Goal: Task Accomplishment & Management: Manage account settings

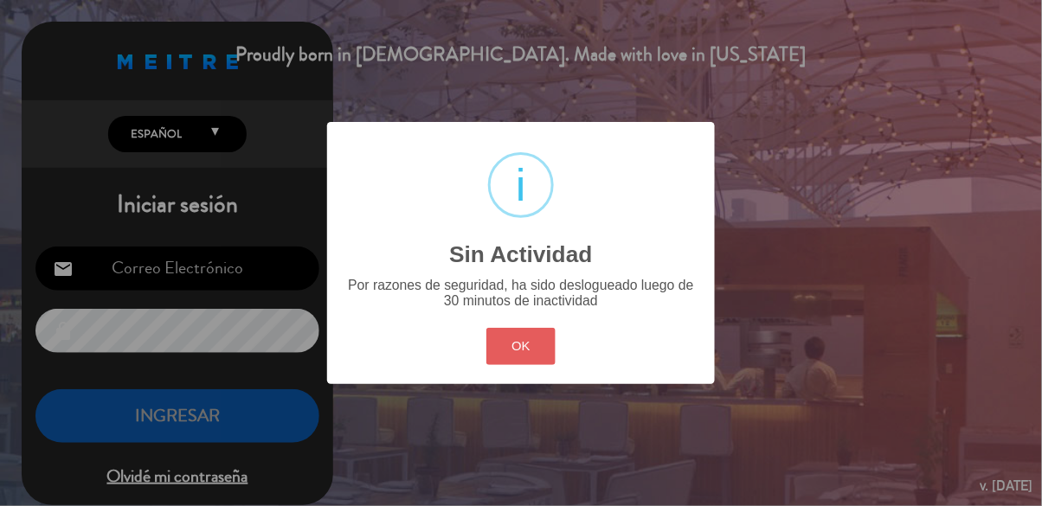
click at [529, 349] on button "OK" at bounding box center [521, 346] width 70 height 37
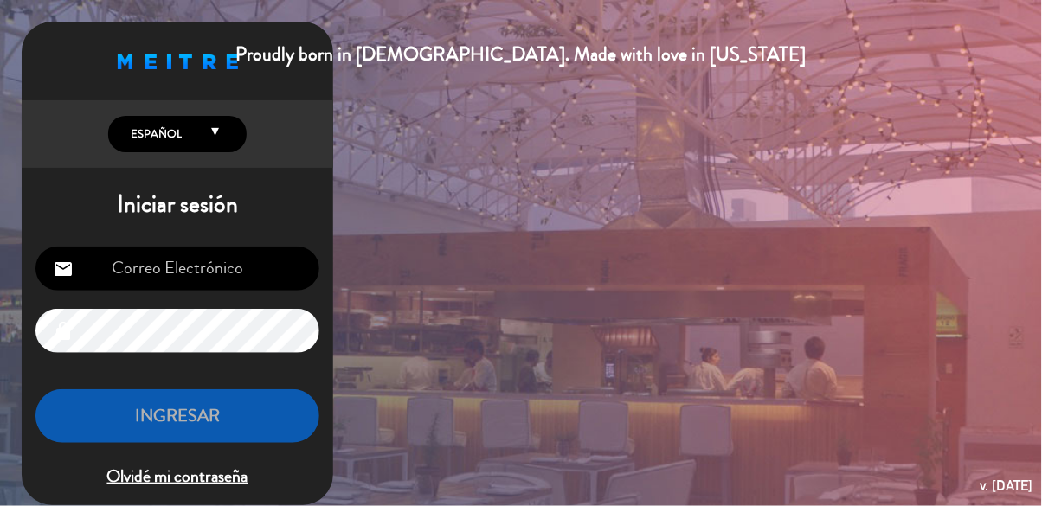
click at [140, 287] on input "email" at bounding box center [177, 269] width 284 height 44
type input "[EMAIL_ADDRESS][DOMAIN_NAME]"
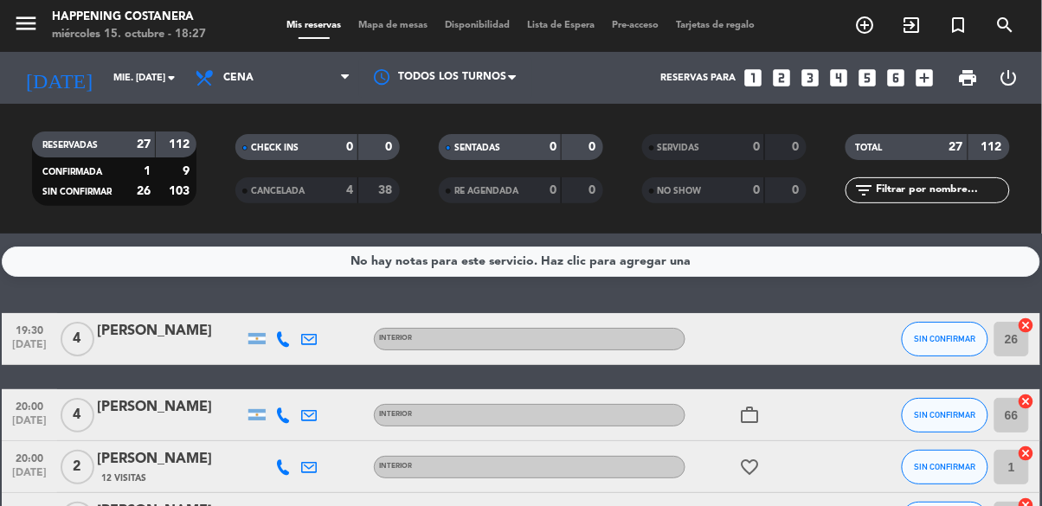
click at [410, 21] on span "Mapa de mesas" at bounding box center [394, 26] width 87 height 10
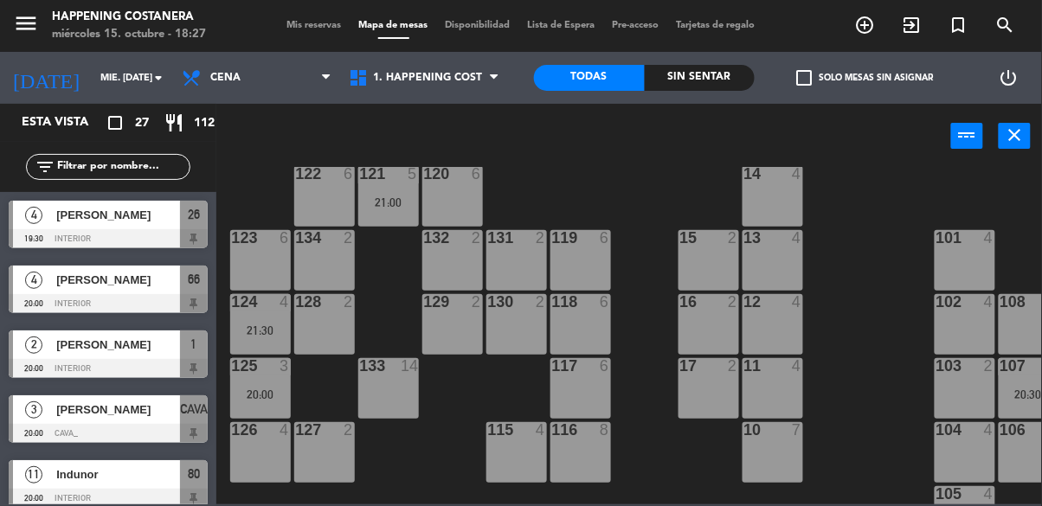
scroll to position [31, 0]
click at [252, 390] on div "20:00" at bounding box center [260, 396] width 61 height 12
click at [866, 407] on div "69 2 122 6 121 5 21:00 120 6 14 4 CAVA 3 20:00 101 4 94 2 70 2 123 6 131 2 134 …" at bounding box center [634, 336] width 815 height 338
click at [236, 338] on div "124 4 21:30" at bounding box center [260, 325] width 61 height 61
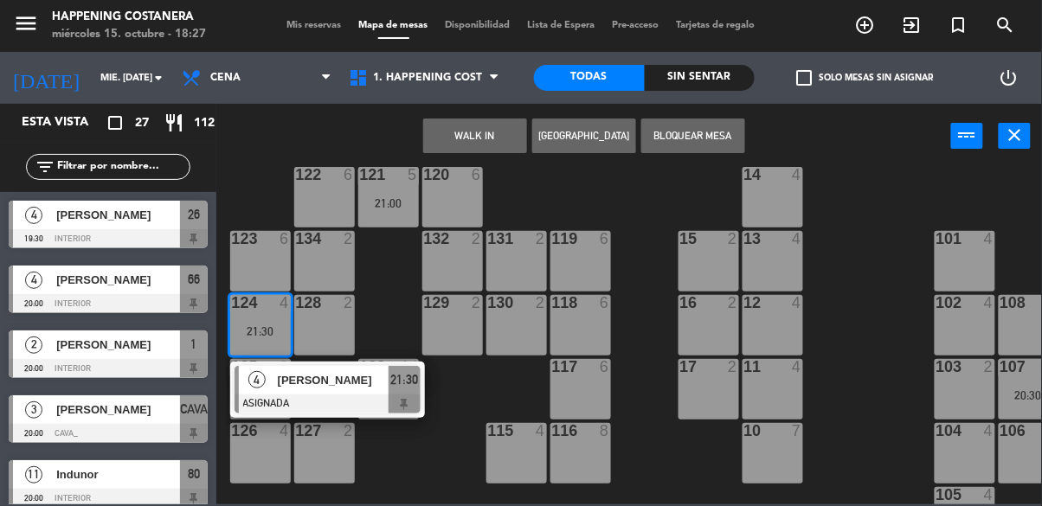
click at [870, 408] on div "69 2 122 6 121 5 21:00 120 6 14 4 CAVA 3 20:00 101 4 94 2 70 2 123 6 131 2 134 …" at bounding box center [634, 336] width 815 height 338
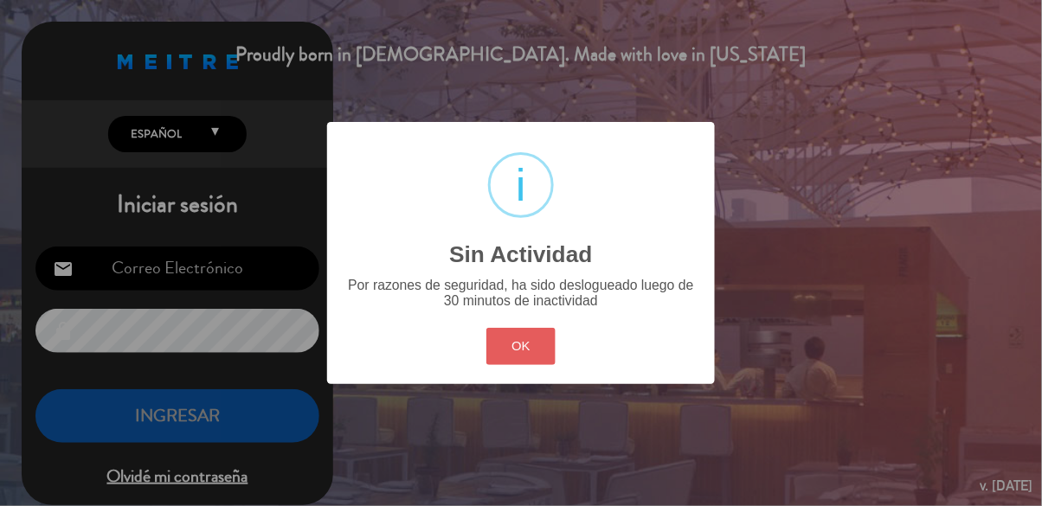
click at [520, 351] on button "OK" at bounding box center [521, 346] width 70 height 37
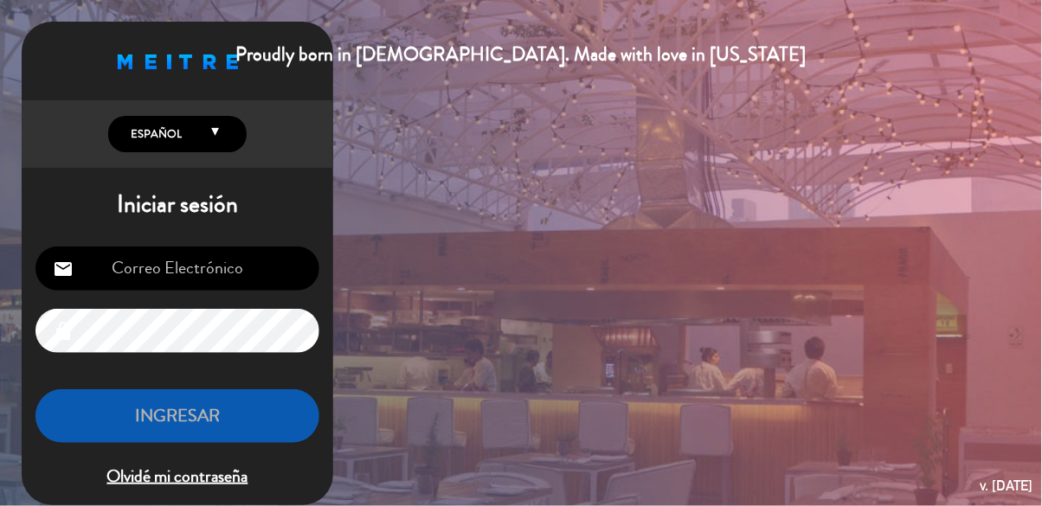
click at [199, 280] on input "email" at bounding box center [177, 269] width 284 height 44
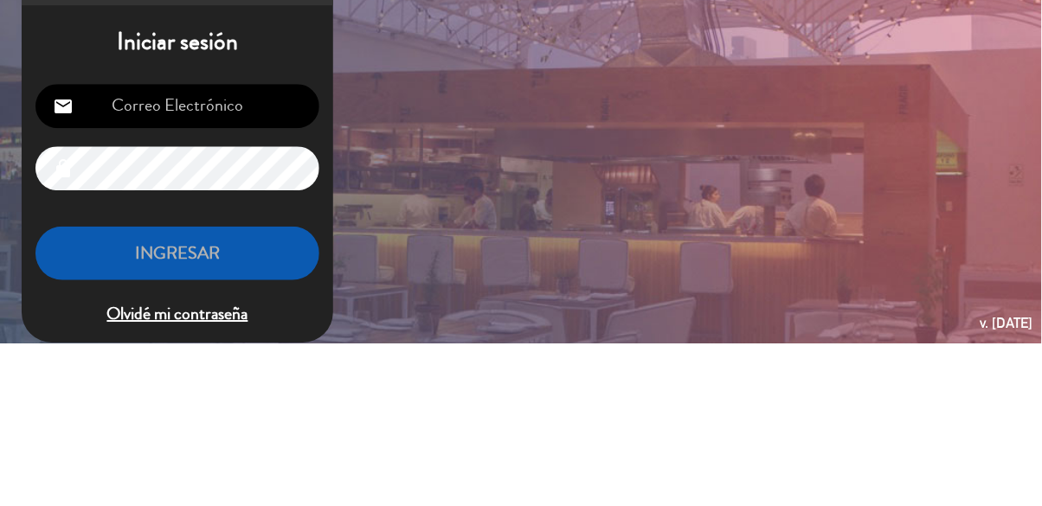
type input "[EMAIL_ADDRESS][DOMAIN_NAME]"
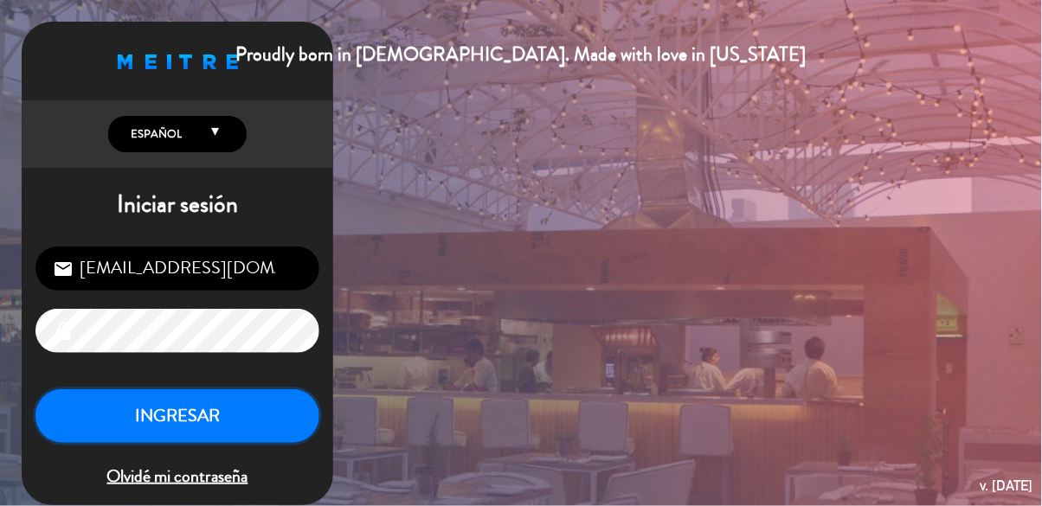
click at [218, 409] on button "INGRESAR" at bounding box center [177, 417] width 284 height 55
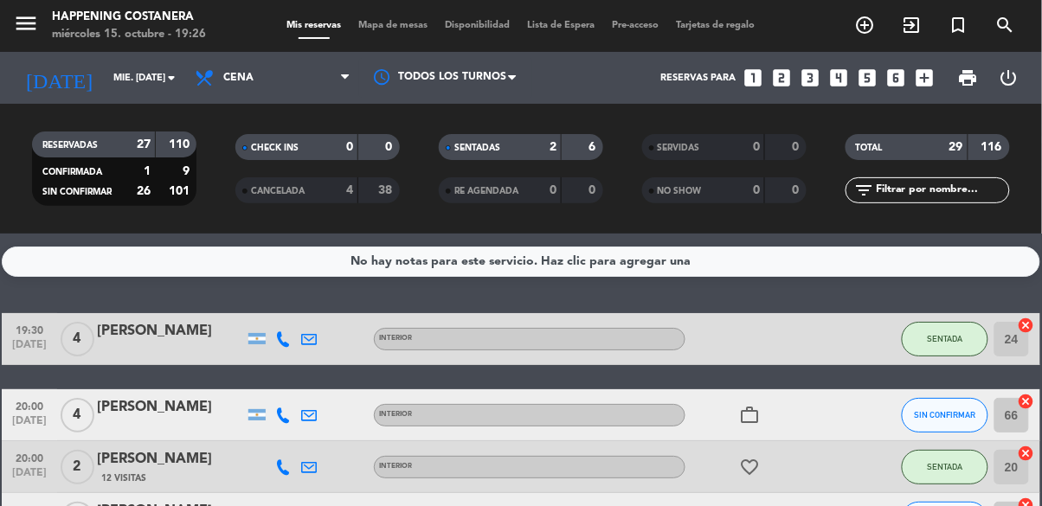
click at [200, 231] on div "RESERVADAS 27 110 CONFIRMADA 1 9 SIN CONFIRMAR 26 101 CHECK INS 0 0 CANCELADA 4…" at bounding box center [521, 169] width 1042 height 130
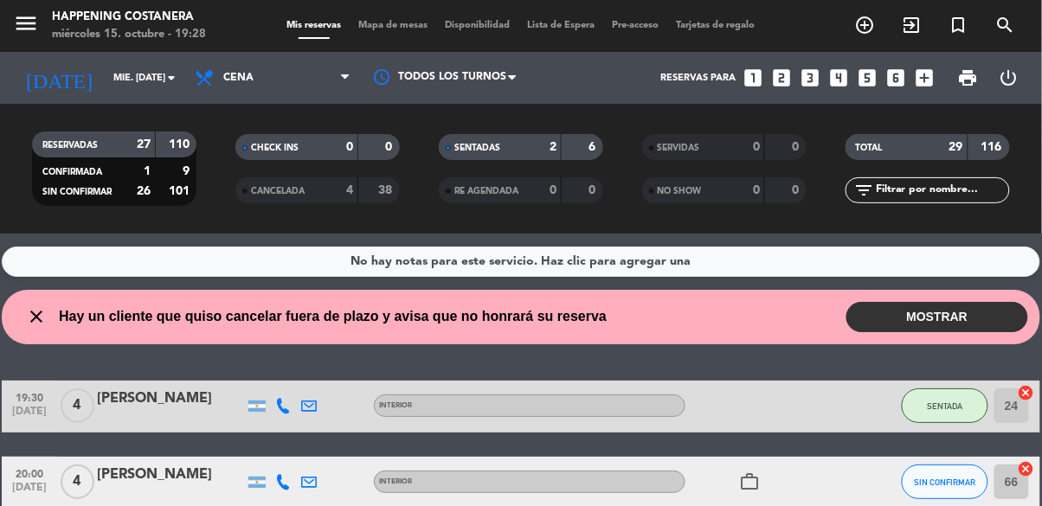
click at [228, 122] on div "CHECK INS 0 0 CANCELADA 4 38" at bounding box center [317, 168] width 203 height 95
click at [376, 21] on span "Mapa de mesas" at bounding box center [394, 26] width 87 height 10
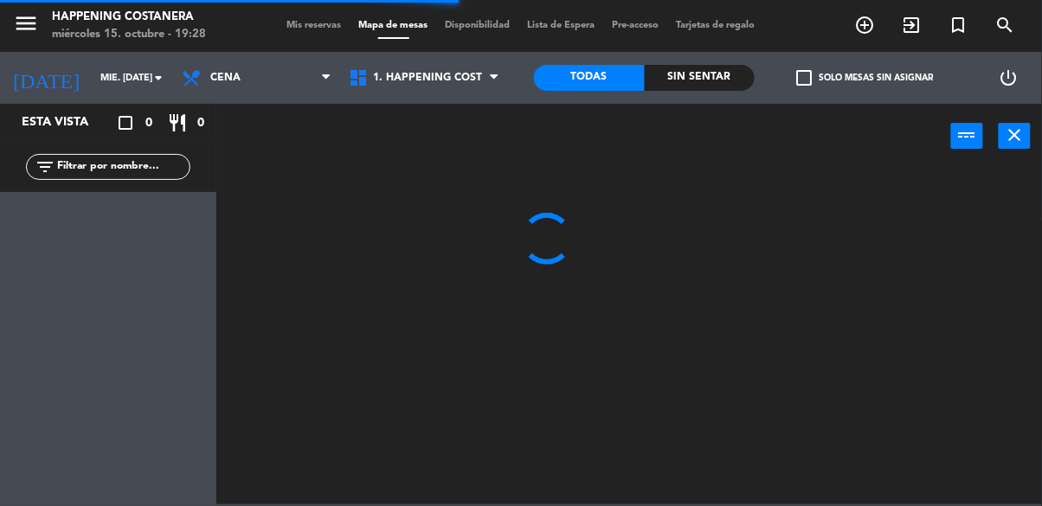
click at [75, 172] on input "text" at bounding box center [122, 167] width 134 height 19
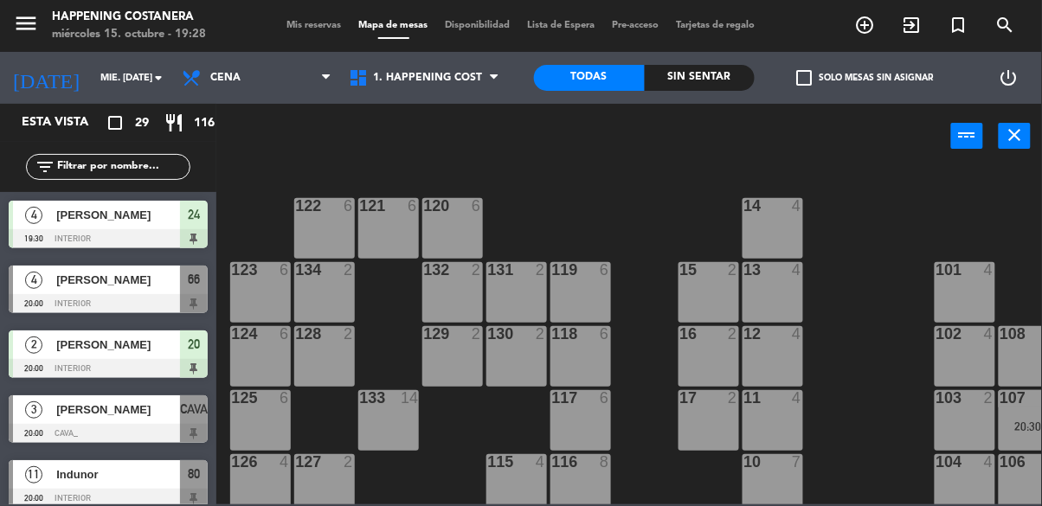
click at [611, 158] on div "power_input close" at bounding box center [583, 137] width 735 height 66
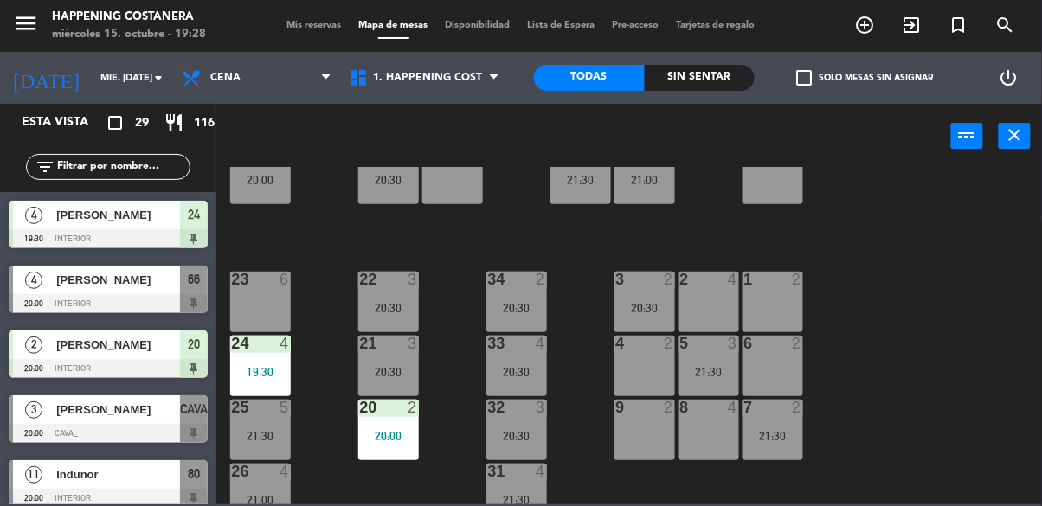
scroll to position [660, 0]
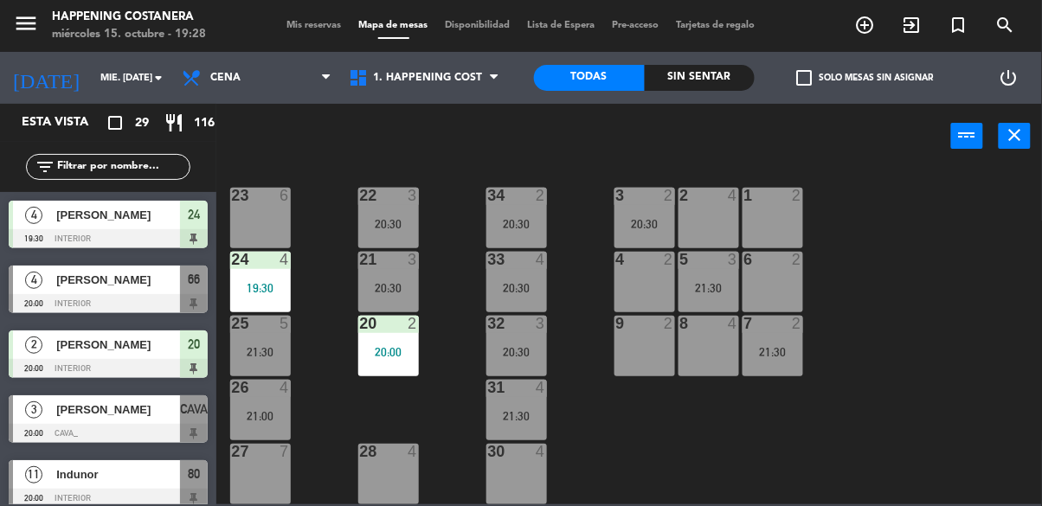
click at [274, 285] on div "24 4 19:30" at bounding box center [260, 282] width 61 height 61
click at [890, 338] on div "69 2 122 6 121 6 120 6 14 4 CAVA 3 20:00 101 4 94 2 70 2 123 6 131 2 134 2 132 …" at bounding box center [634, 336] width 815 height 338
click at [63, 172] on input "text" at bounding box center [122, 167] width 134 height 19
click at [930, 144] on div "power_input close" at bounding box center [583, 137] width 735 height 66
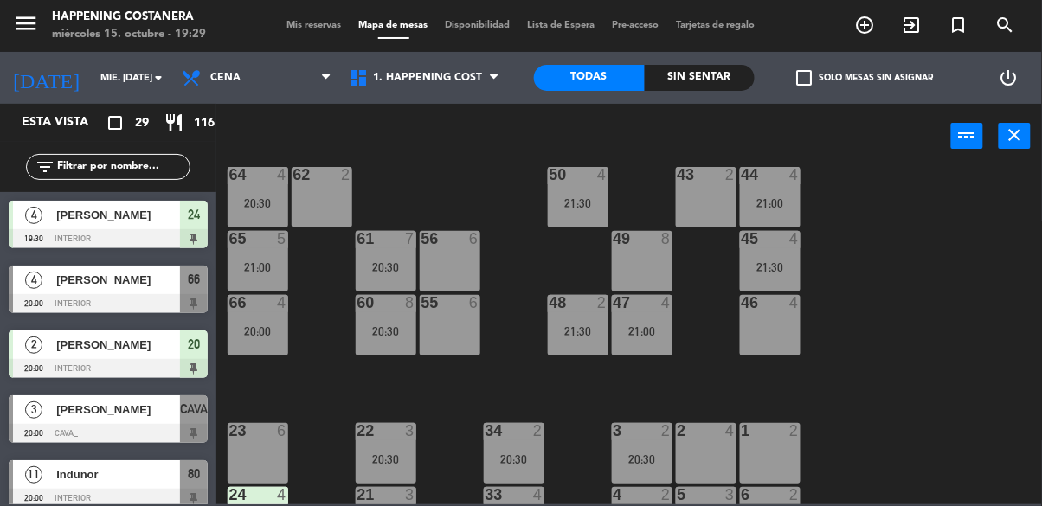
scroll to position [418, 3]
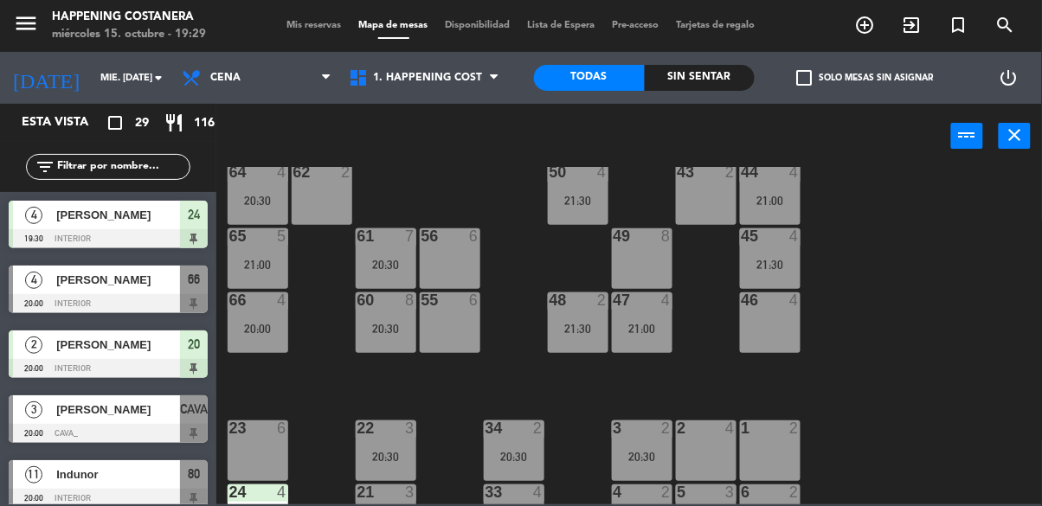
click at [267, 197] on div "20:30" at bounding box center [258, 201] width 61 height 12
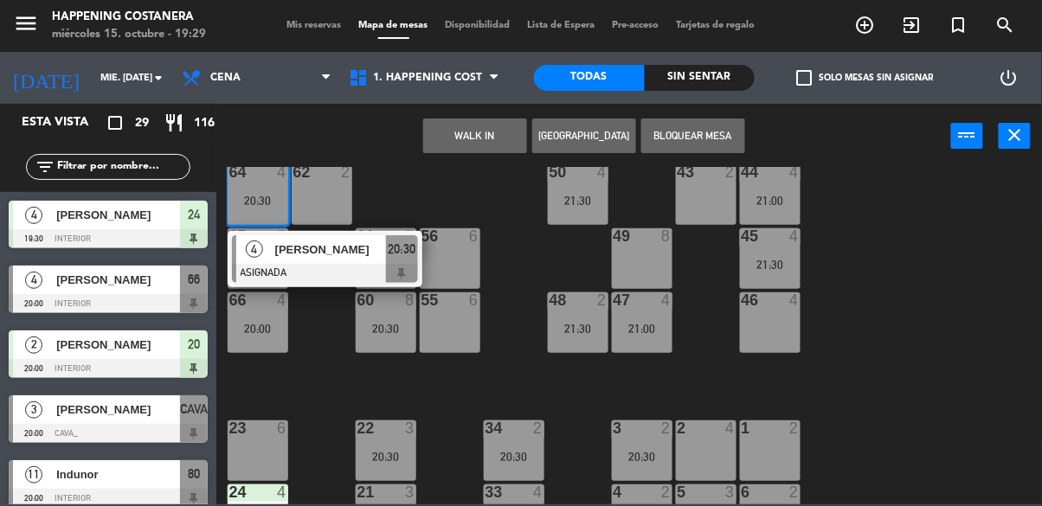
click at [254, 460] on div "23 6" at bounding box center [258, 451] width 61 height 61
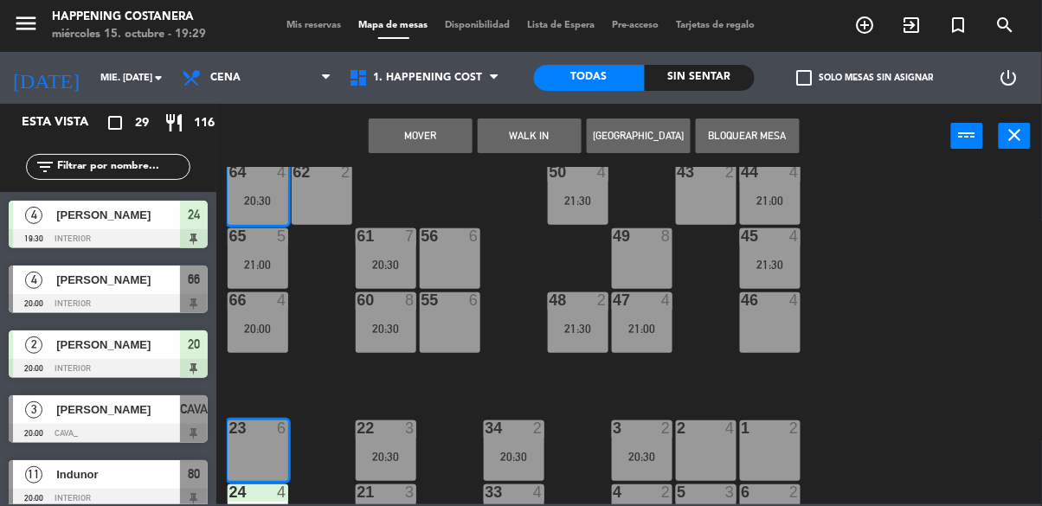
click at [448, 141] on button "Mover" at bounding box center [421, 136] width 104 height 35
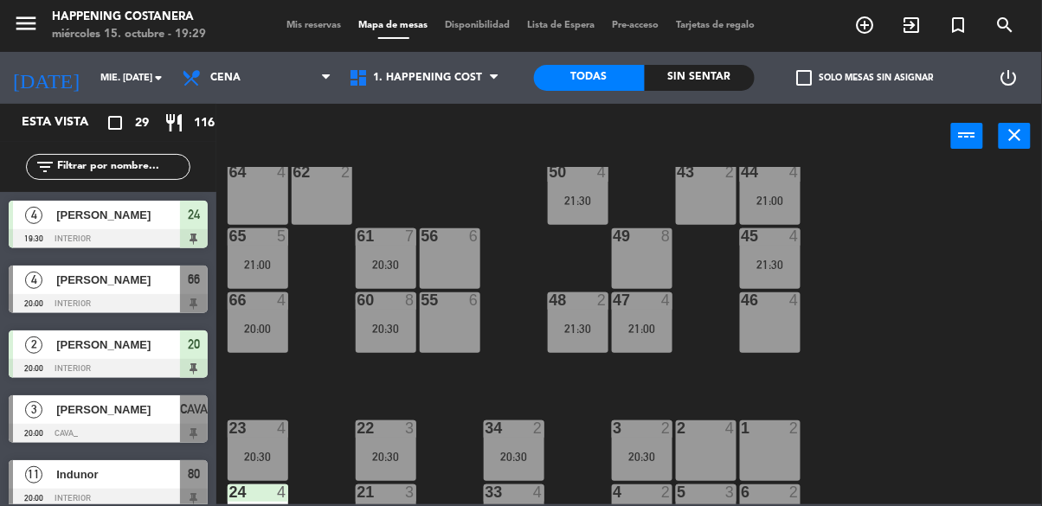
click at [248, 201] on div "64 4" at bounding box center [258, 194] width 61 height 61
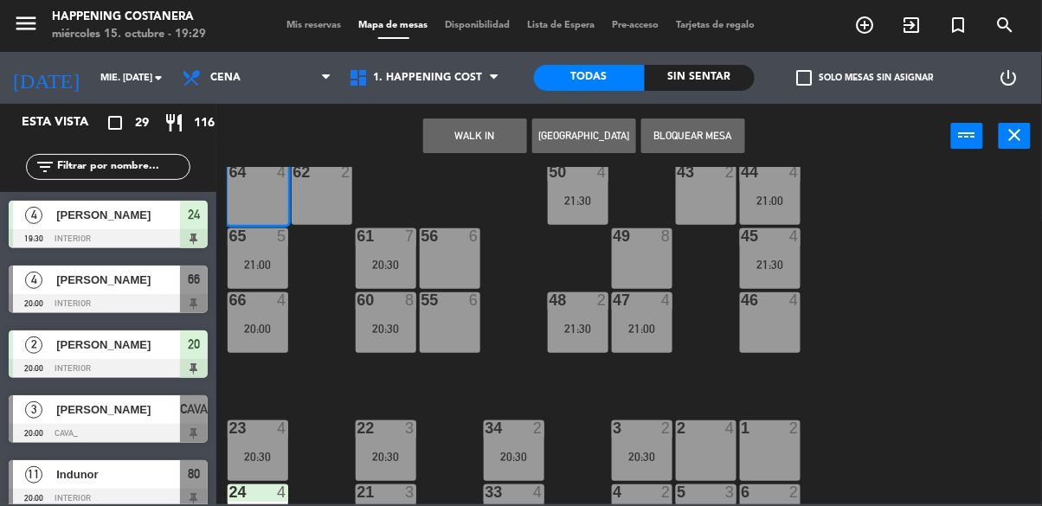
click at [470, 146] on button "WALK IN" at bounding box center [475, 136] width 104 height 35
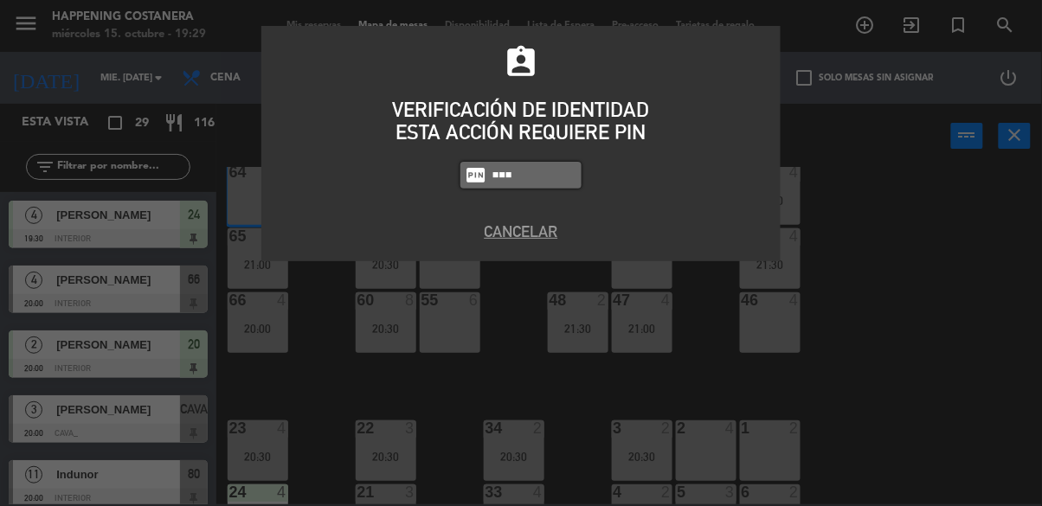
type input "9660"
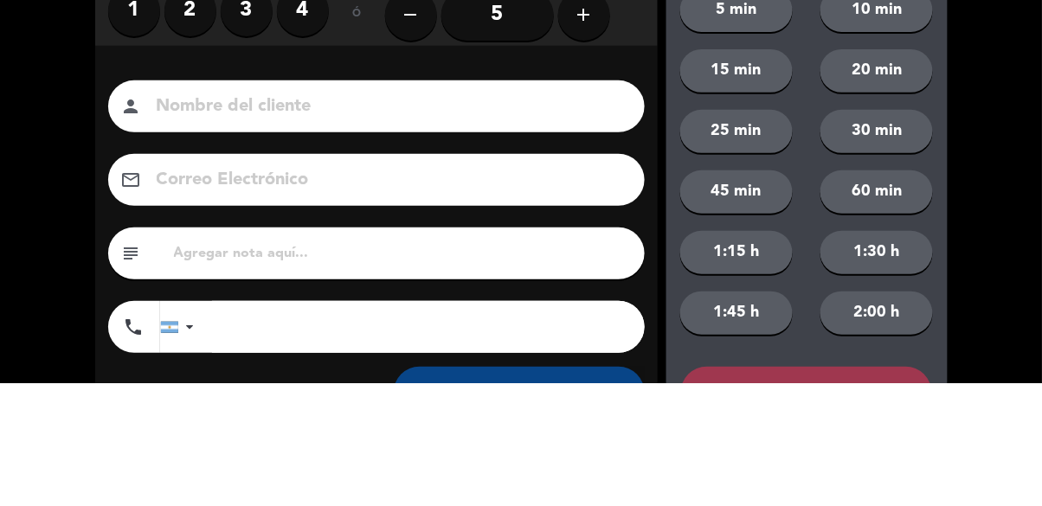
click at [190, 150] on label "2" at bounding box center [190, 133] width 52 height 52
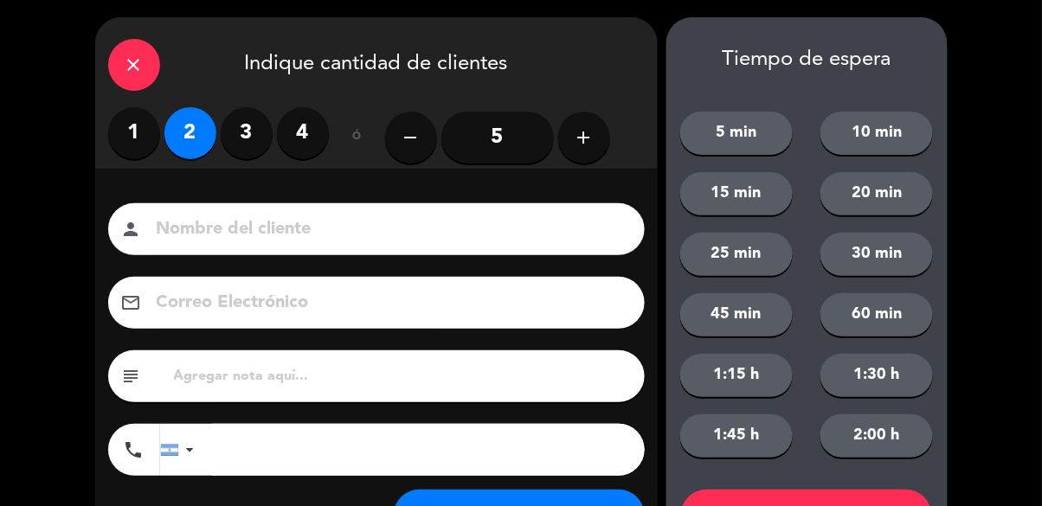
click at [270, 229] on input at bounding box center [388, 230] width 467 height 30
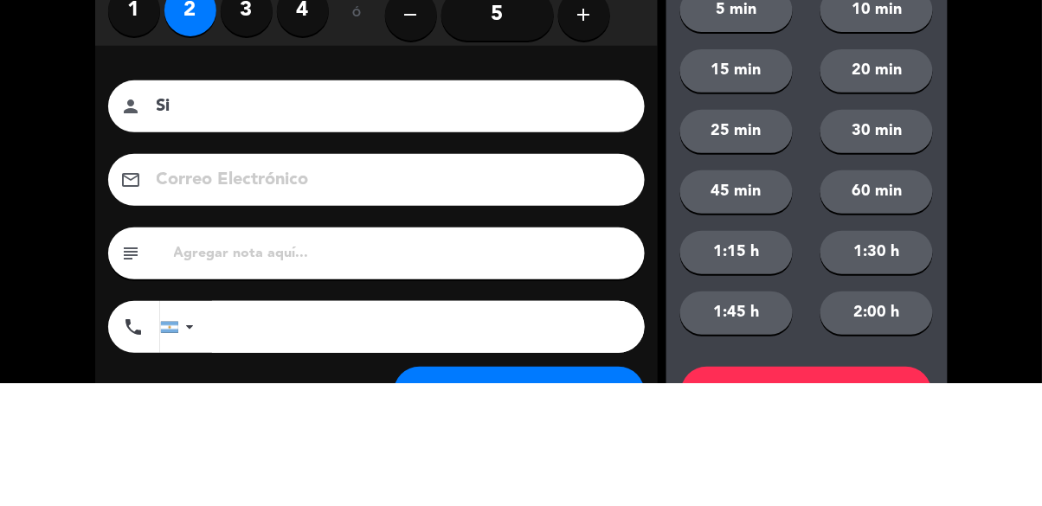
type input "S"
type input "..calle"
click at [611, 186] on div "Nombre del cliente person ..calle Correo Electrónico email subject phone [GEOGR…" at bounding box center [376, 368] width 563 height 399
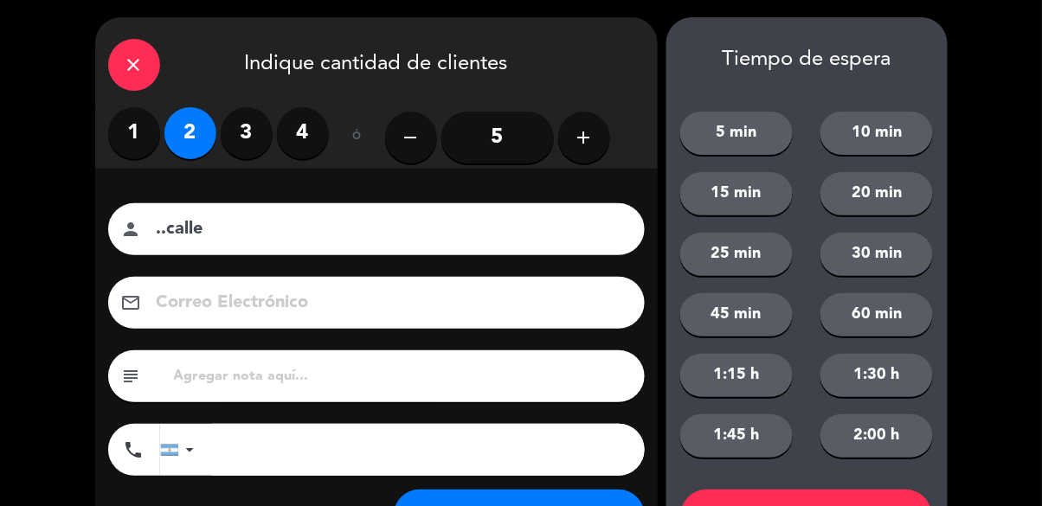
click at [551, 506] on button "SENTAR" at bounding box center [519, 516] width 251 height 52
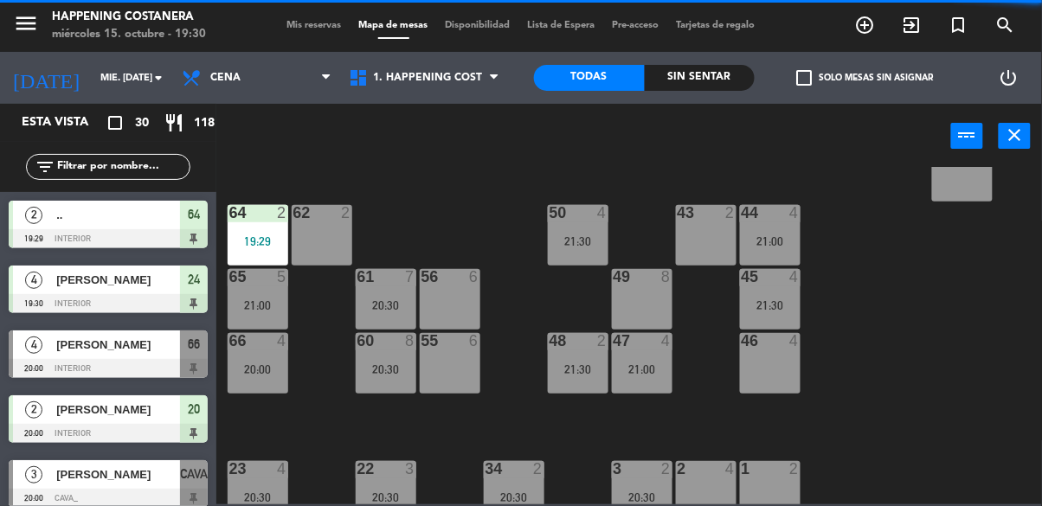
scroll to position [377, 3]
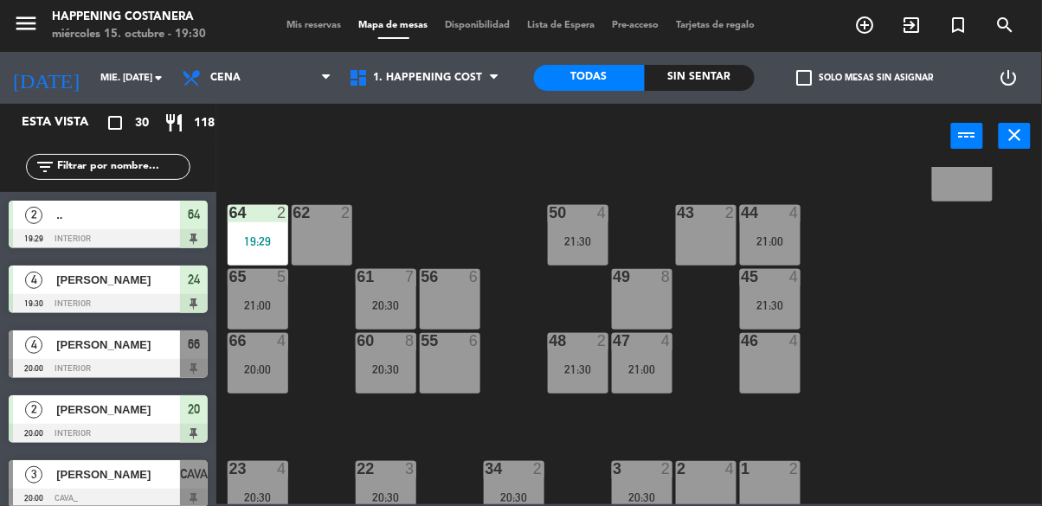
click at [238, 226] on div "64 2 19:29" at bounding box center [258, 235] width 61 height 61
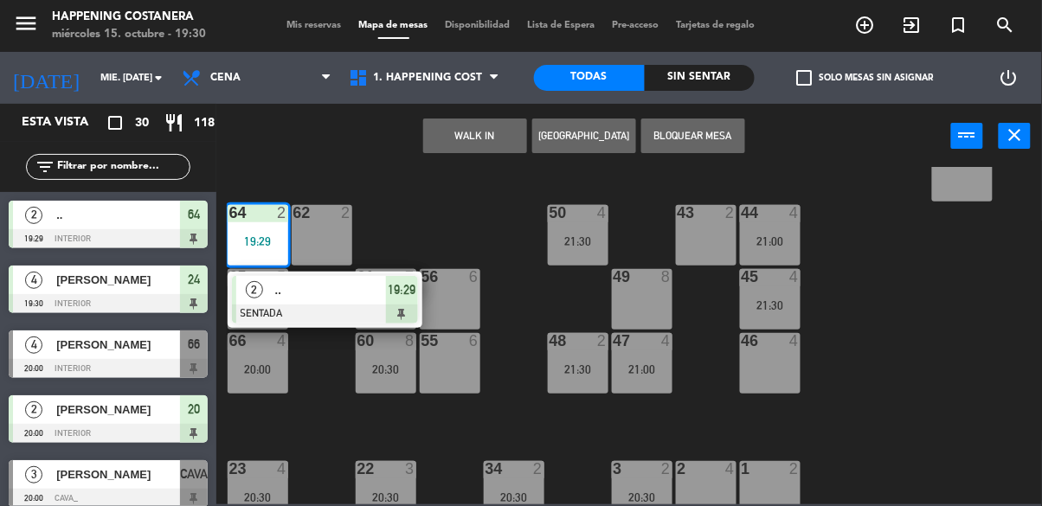
click at [452, 231] on div "69 2 122 6 121 6 120 6 14 4 CAVA 3 20:00 101 4 94 2 70 2 123 6 131 2 134 2 132 …" at bounding box center [634, 336] width 815 height 338
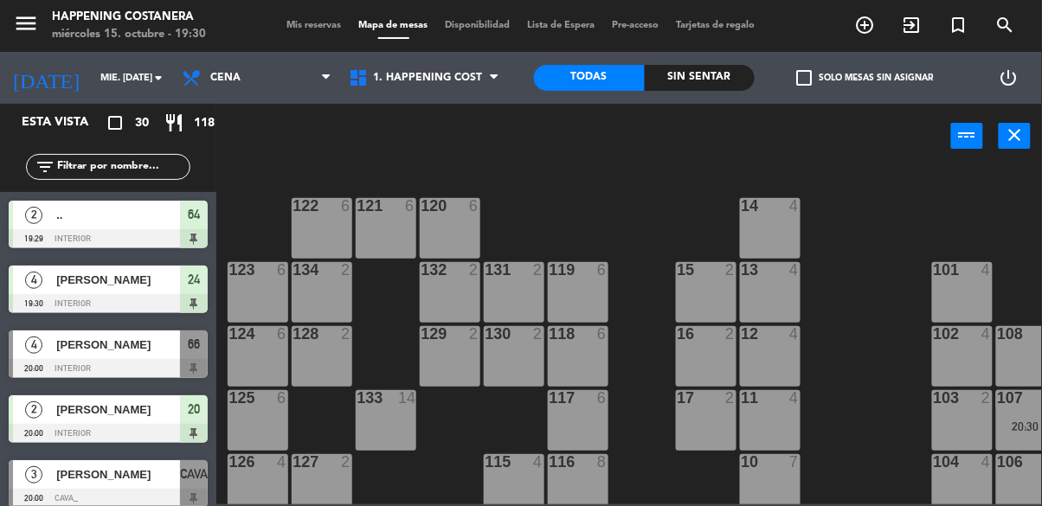
scroll to position [0, 285]
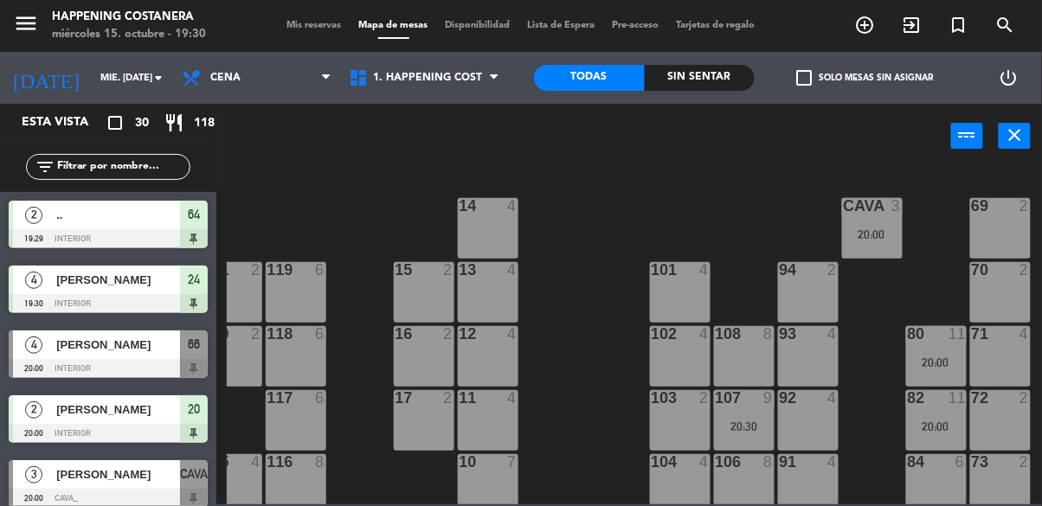
click at [861, 232] on div "20:00" at bounding box center [872, 235] width 61 height 12
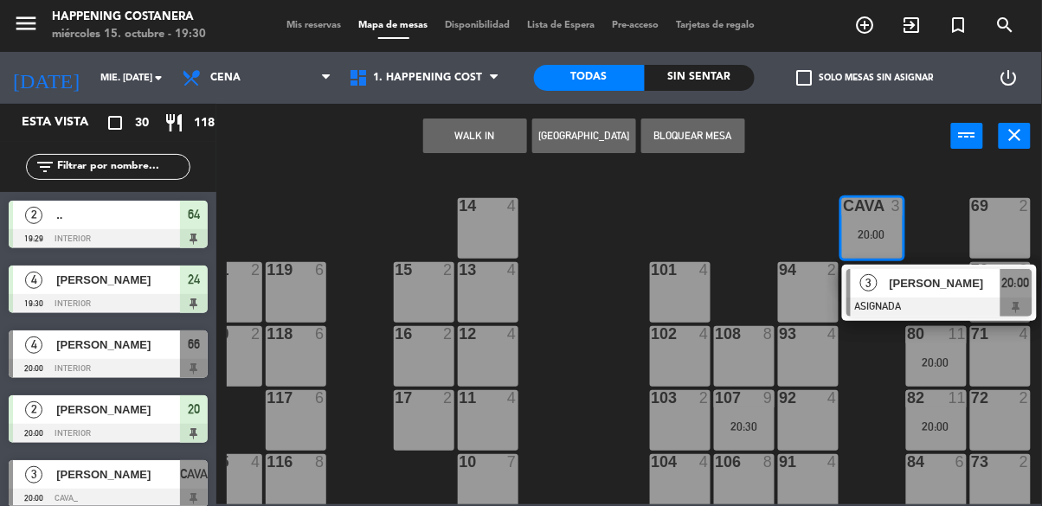
click at [928, 297] on div "[PERSON_NAME]" at bounding box center [944, 283] width 113 height 29
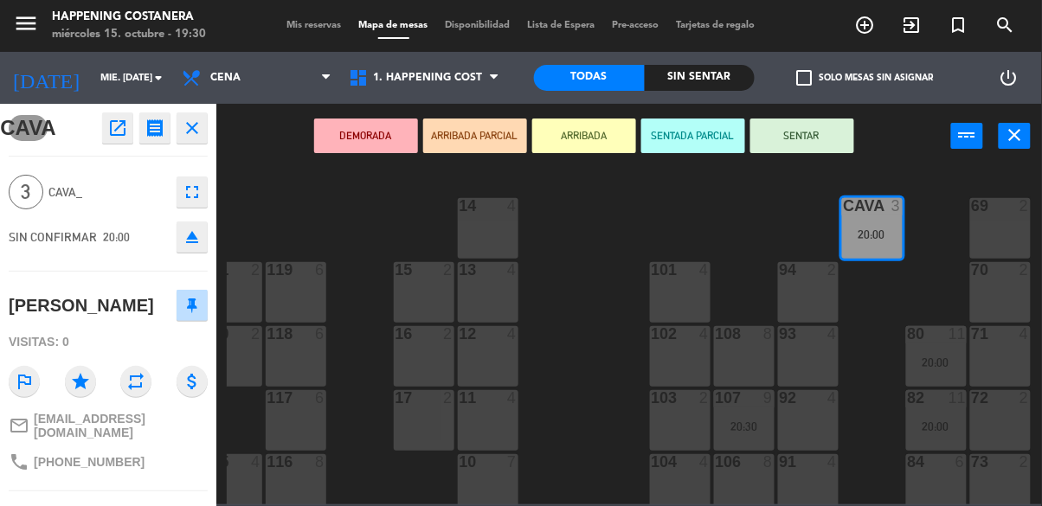
click at [119, 140] on button "open_in_new" at bounding box center [117, 128] width 31 height 31
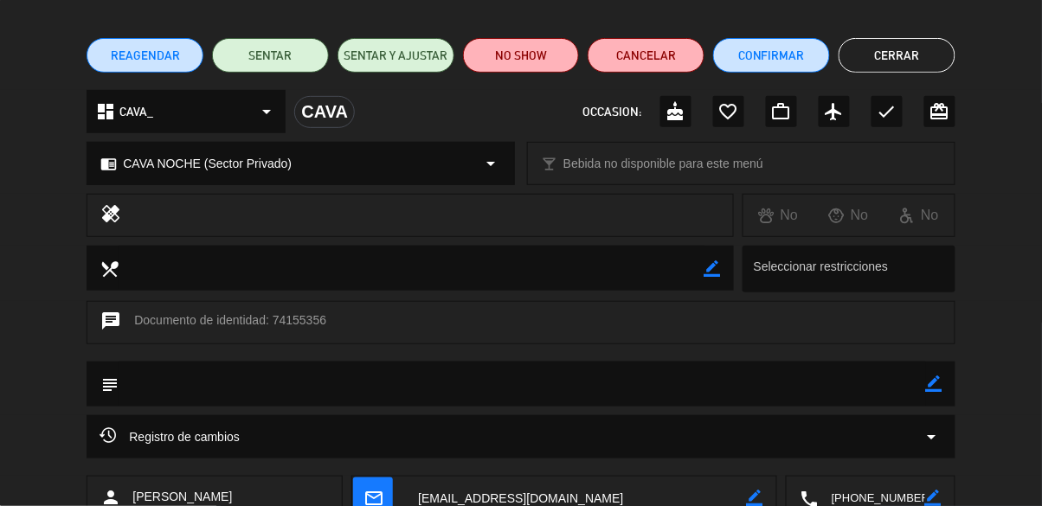
scroll to position [152, 0]
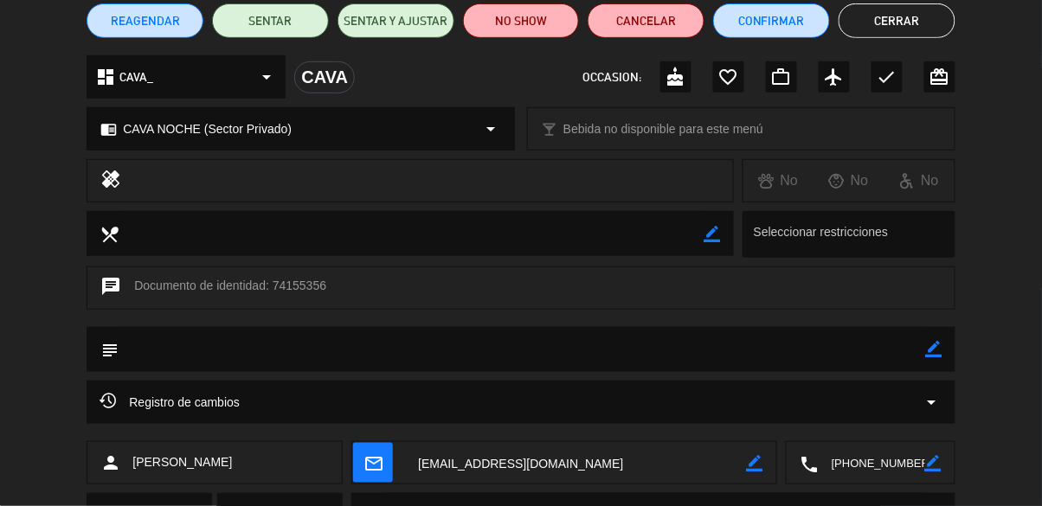
click at [924, 409] on icon "arrow_drop_down" at bounding box center [932, 402] width 21 height 21
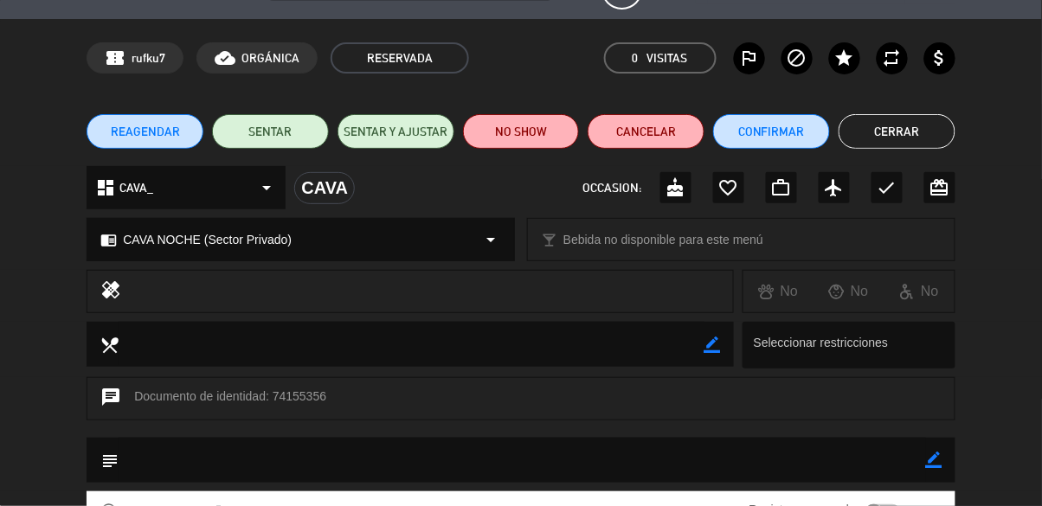
scroll to position [0, 0]
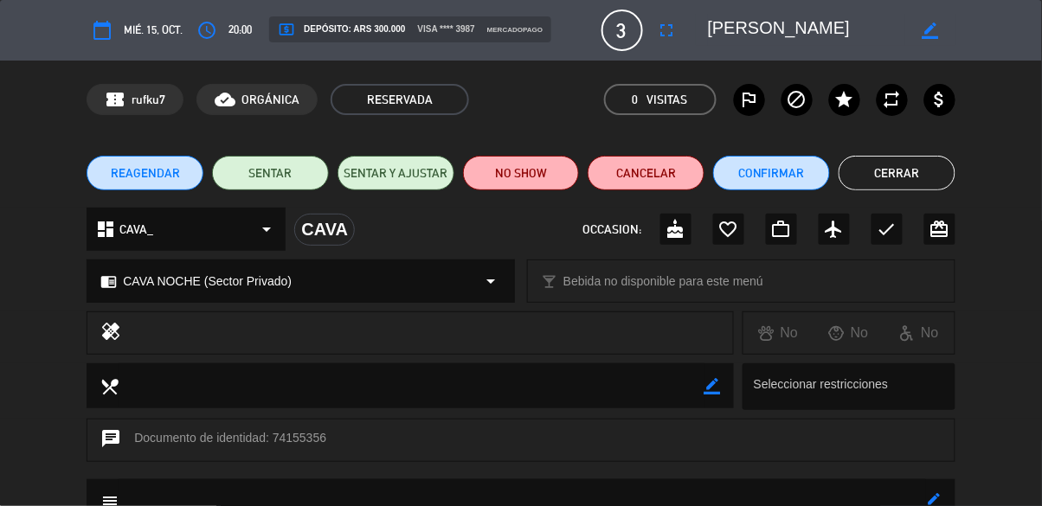
click at [931, 173] on button "Cerrar" at bounding box center [897, 173] width 117 height 35
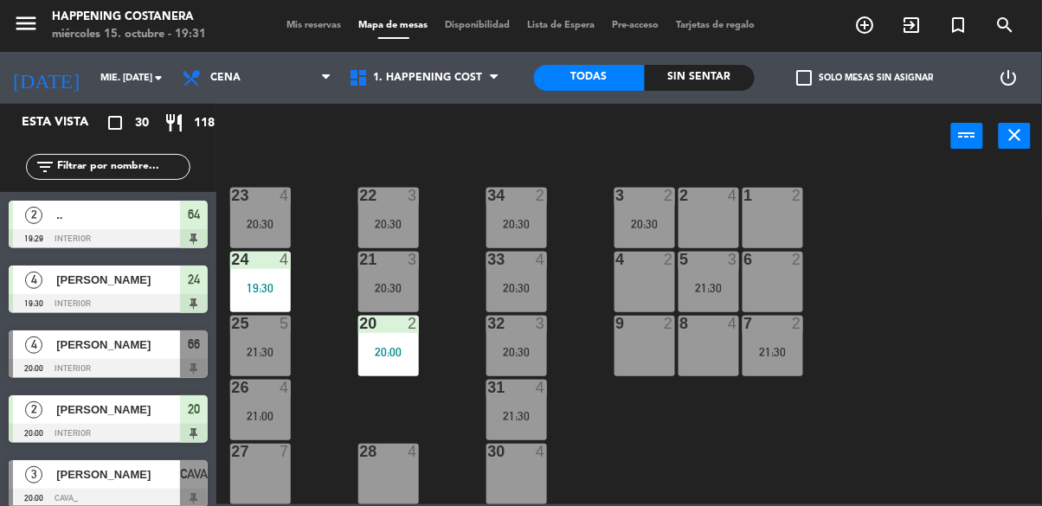
scroll to position [660, 0]
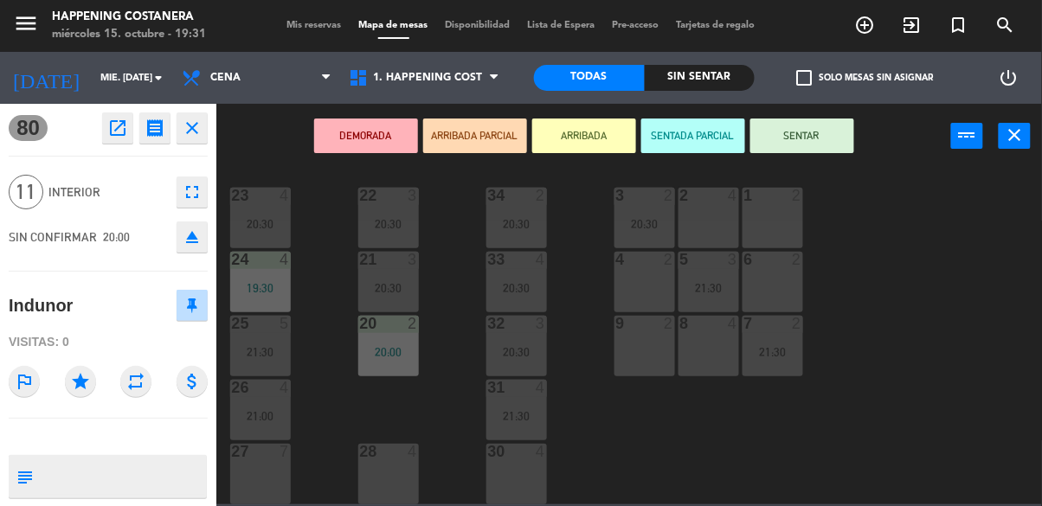
click at [802, 393] on div "69 2 122 6 121 6 120 6 14 4 CAVA 3 20:00 101 4 94 2 70 2 123 6 131 2 134 2 132 …" at bounding box center [634, 336] width 815 height 338
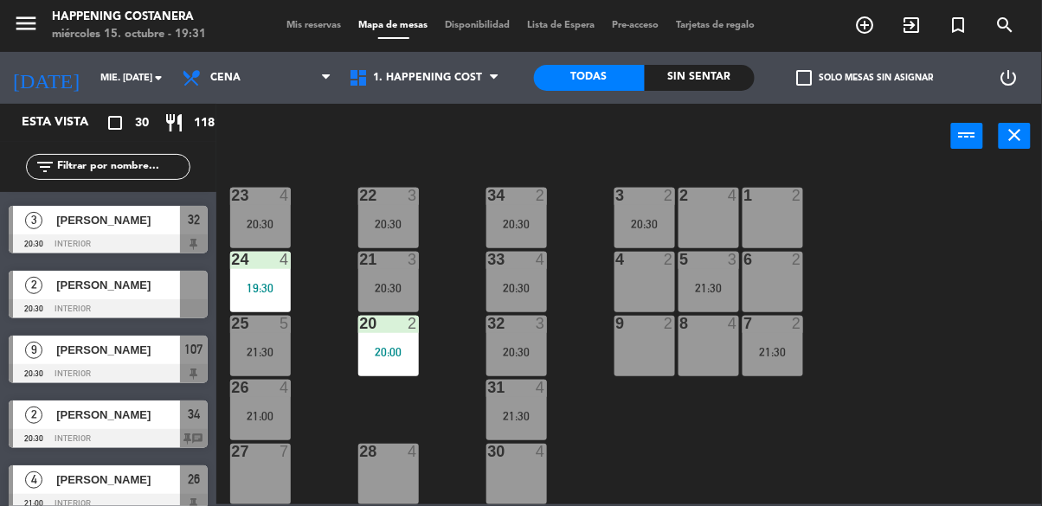
scroll to position [840, 0]
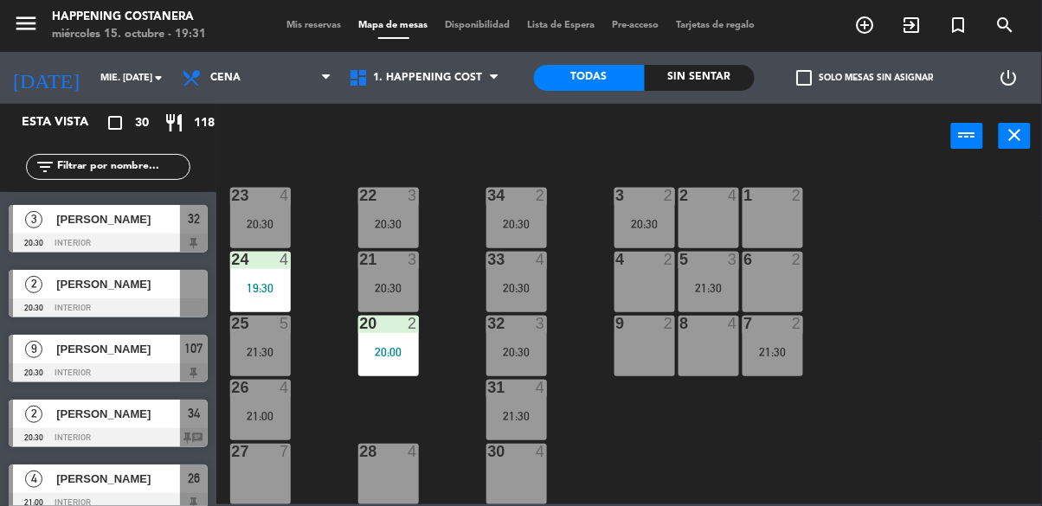
click at [97, 307] on div at bounding box center [108, 308] width 199 height 19
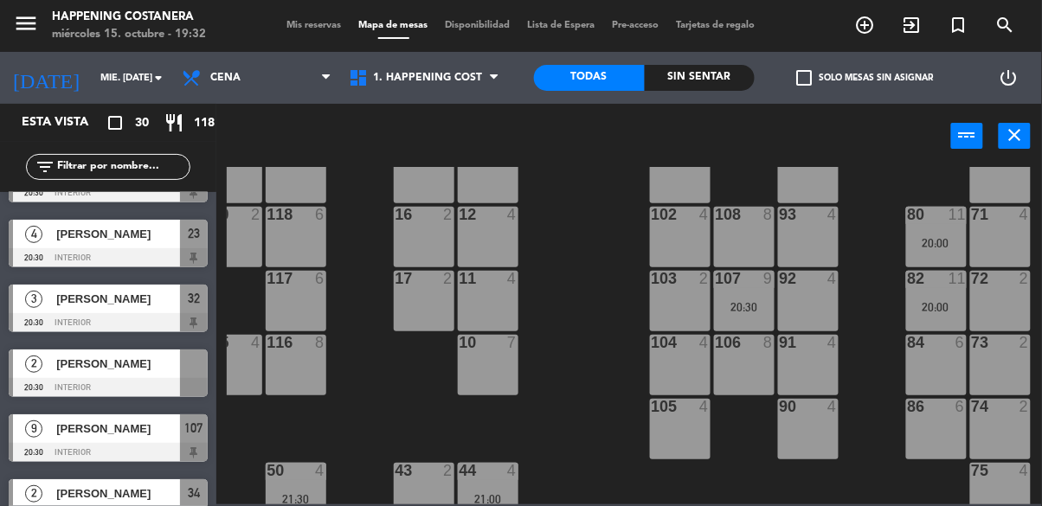
scroll to position [761, 0]
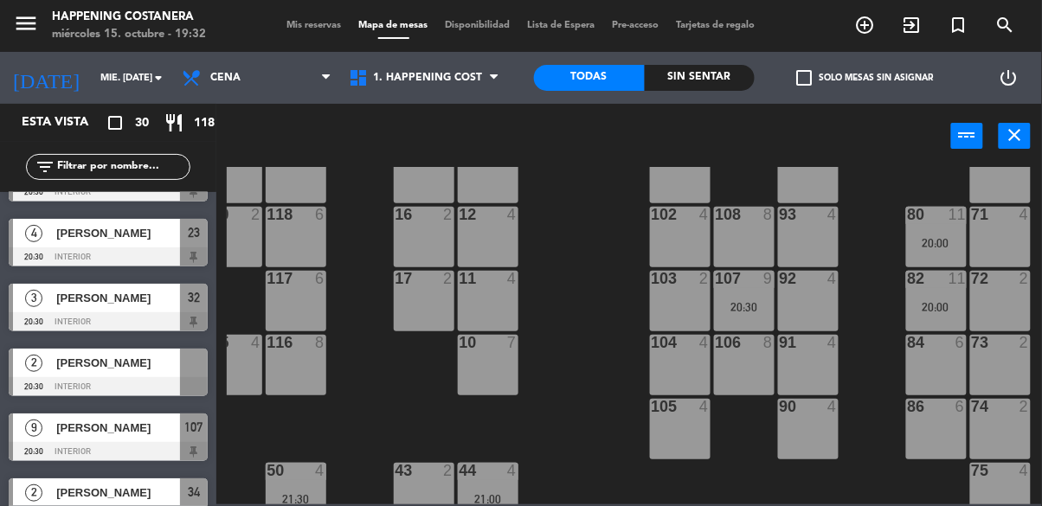
click at [97, 377] on div at bounding box center [108, 386] width 199 height 19
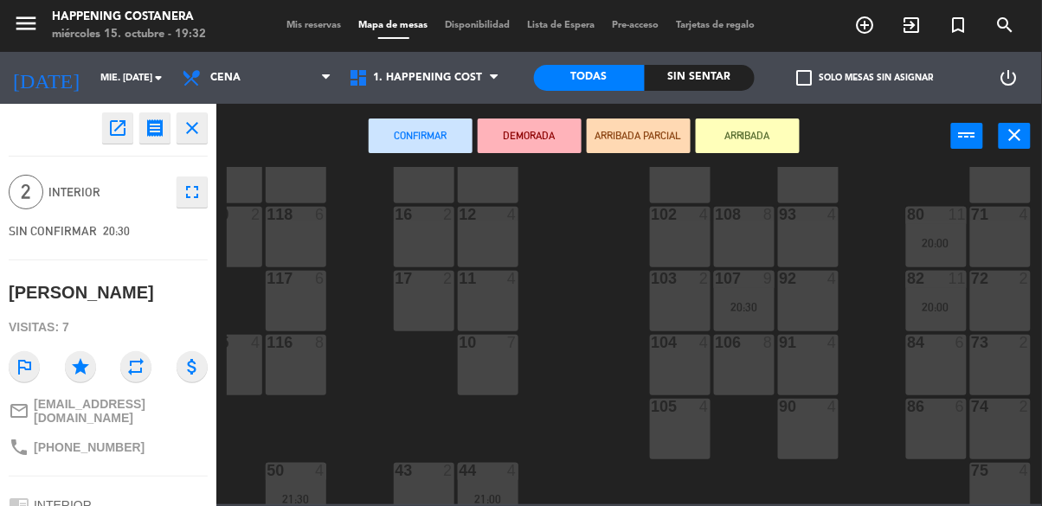
click at [682, 377] on div "104 4" at bounding box center [680, 365] width 61 height 61
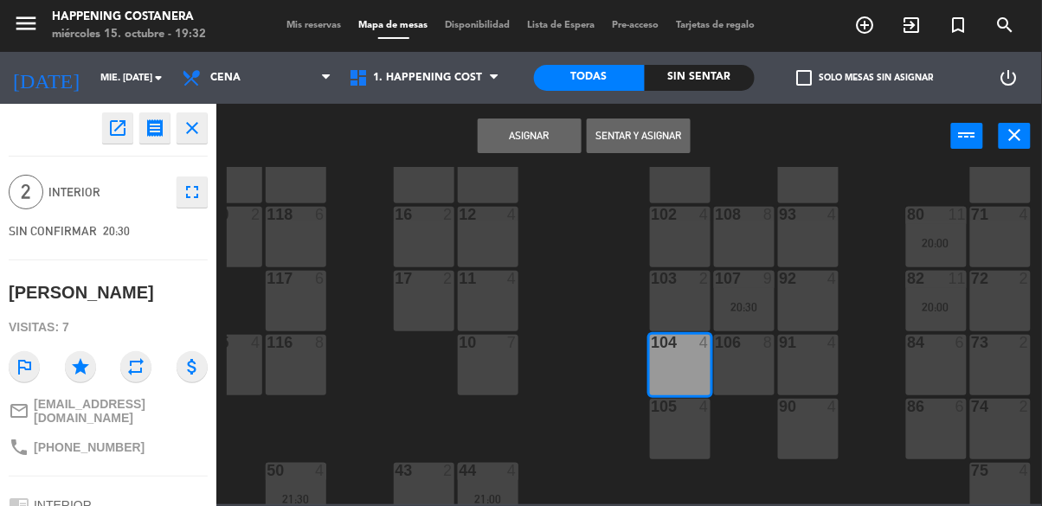
click at [531, 132] on button "Asignar" at bounding box center [530, 136] width 104 height 35
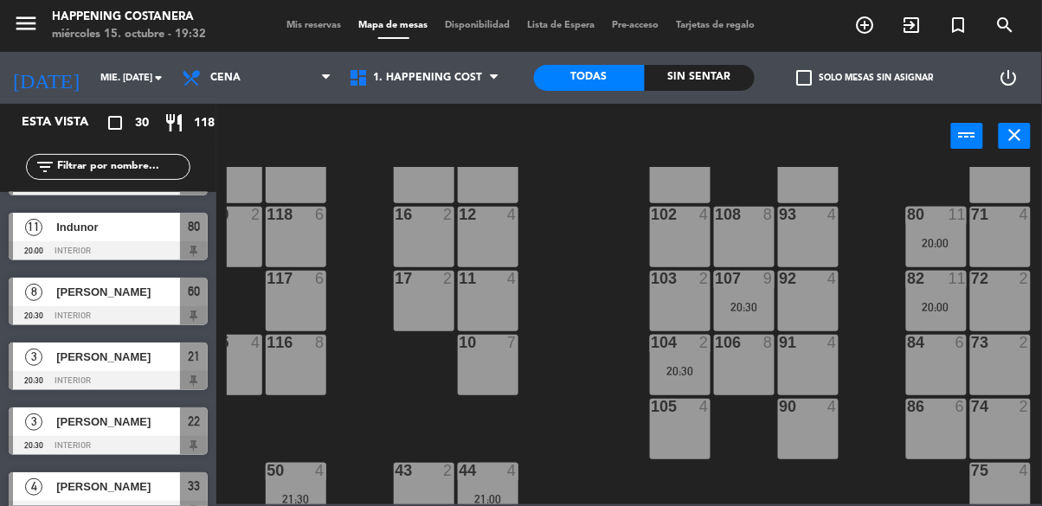
scroll to position [315, 0]
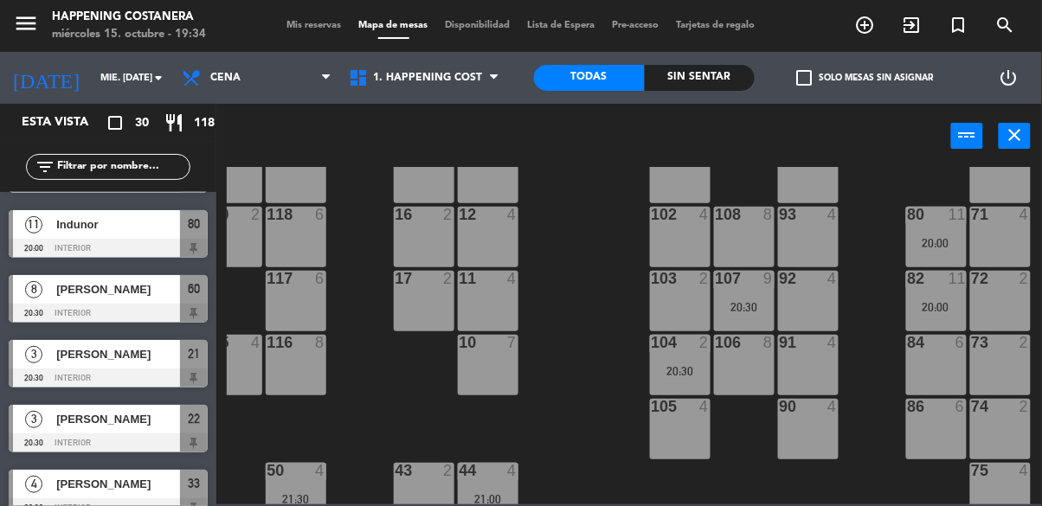
click at [73, 174] on input "text" at bounding box center [122, 167] width 134 height 19
type input "Marian"
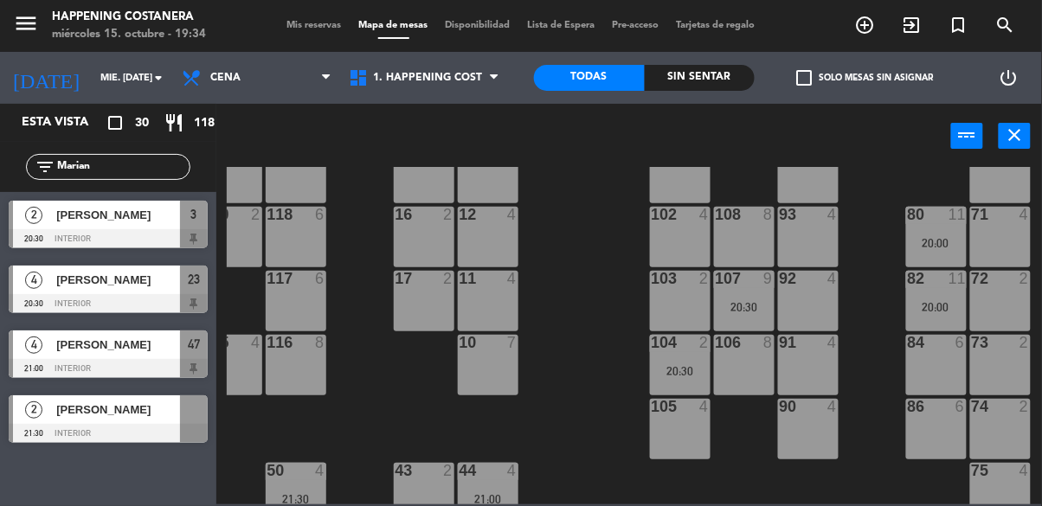
scroll to position [0, 0]
click at [616, 181] on div "69 2 122 6 121 6 120 6 14 4 CAVA 3 20:00 101 4 94 2 70 2 123 6 131 2 134 2 132 …" at bounding box center [634, 336] width 815 height 338
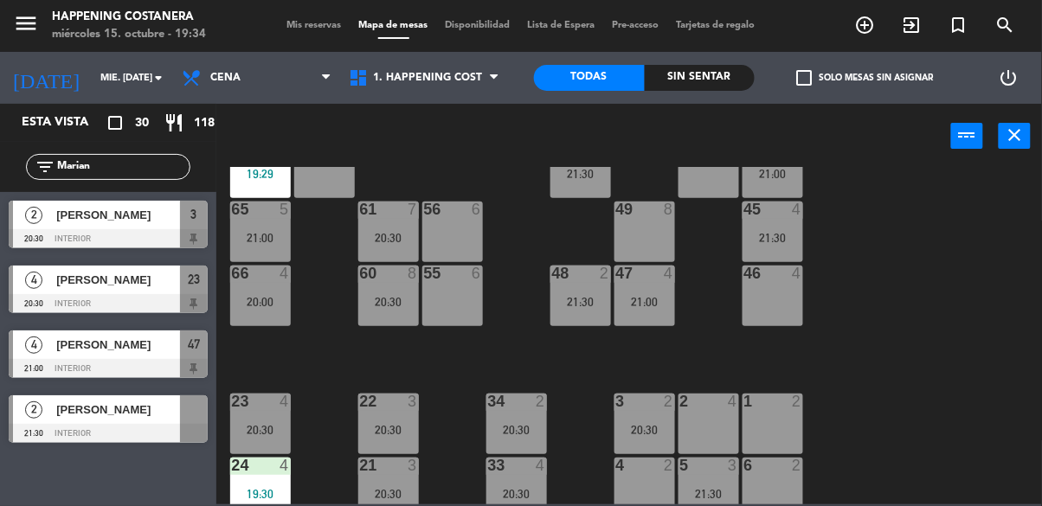
scroll to position [445, 1]
click at [102, 370] on div at bounding box center [108, 368] width 199 height 19
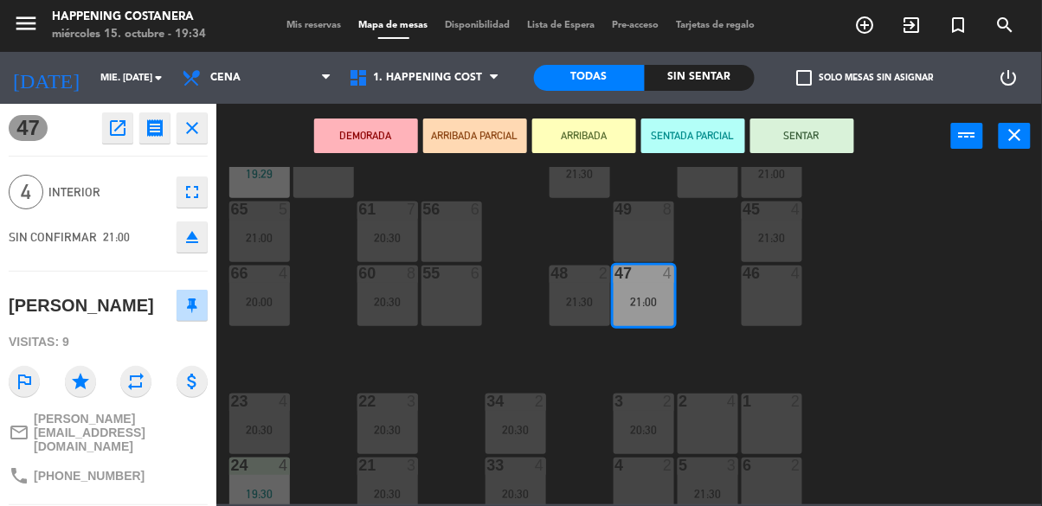
click at [262, 301] on div "20:00" at bounding box center [259, 302] width 61 height 12
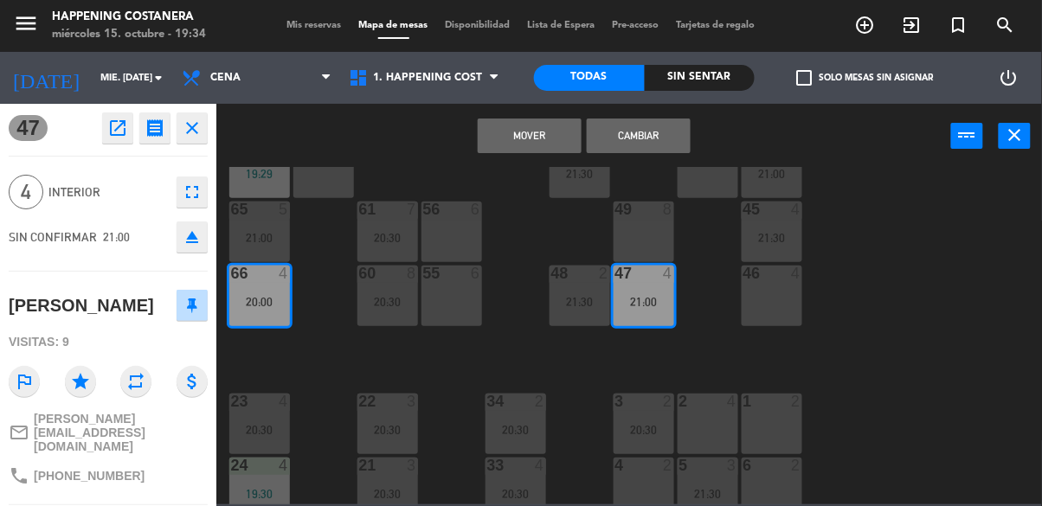
click at [525, 143] on button "Mover" at bounding box center [530, 136] width 104 height 35
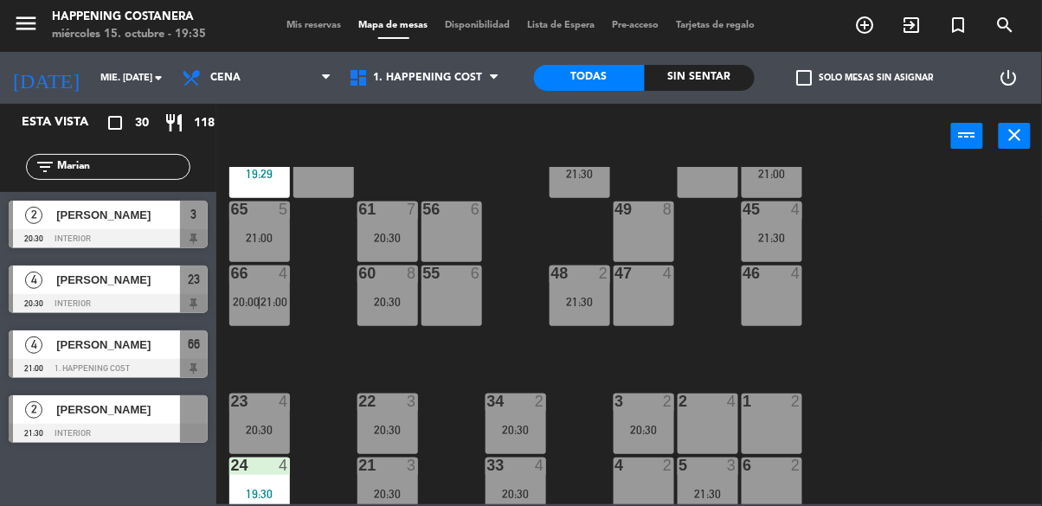
click at [239, 299] on span "20:00" at bounding box center [246, 302] width 27 height 14
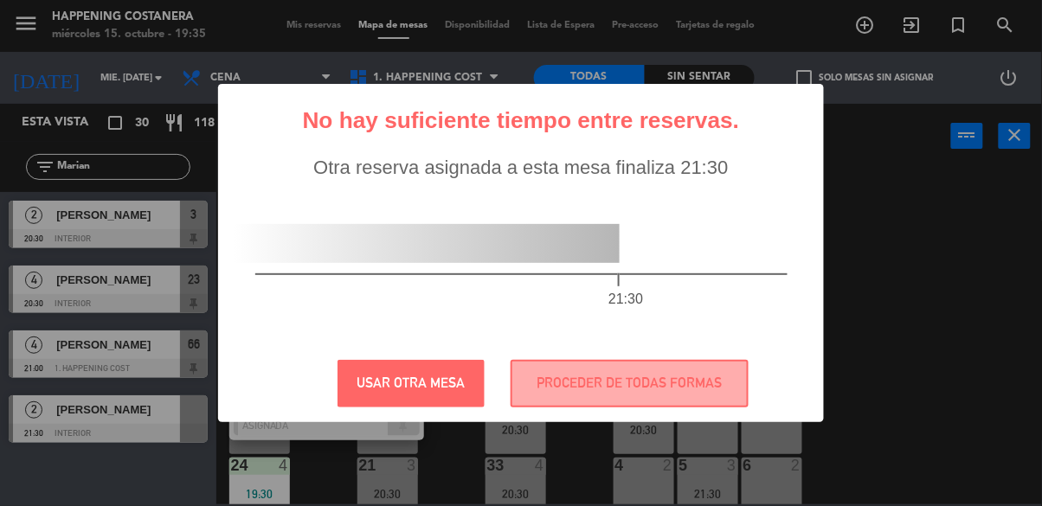
click at [931, 342] on div "? ! i No hay suficiente tiempo entre reservas. × Otra reserva asignada a esta m…" at bounding box center [521, 253] width 1042 height 506
click at [900, 347] on div "? ! i No hay suficiente tiempo entre reservas. × Otra reserva asignada a esta m…" at bounding box center [521, 253] width 1042 height 506
click at [427, 388] on button "USAR OTRA MESA" at bounding box center [411, 384] width 147 height 48
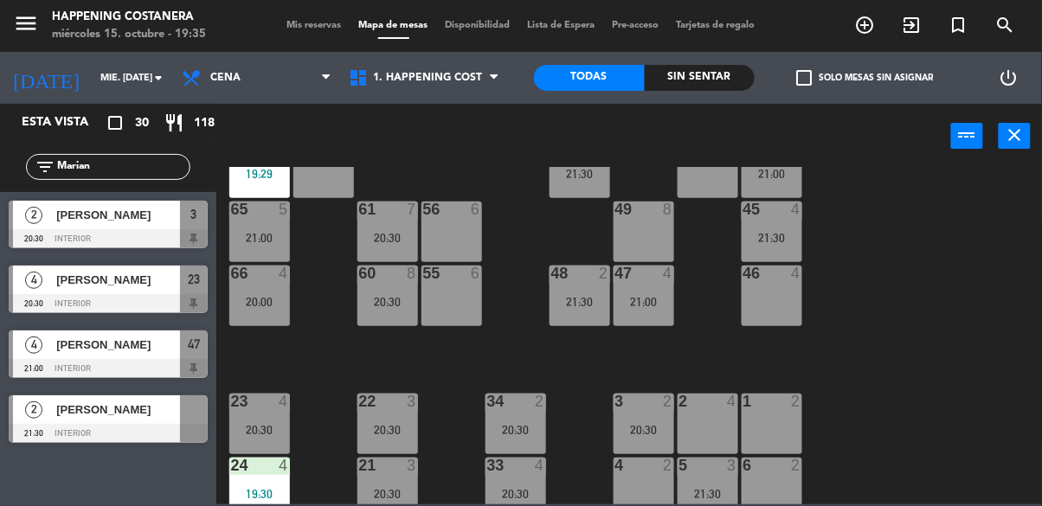
click at [262, 300] on div "20:00" at bounding box center [259, 302] width 61 height 12
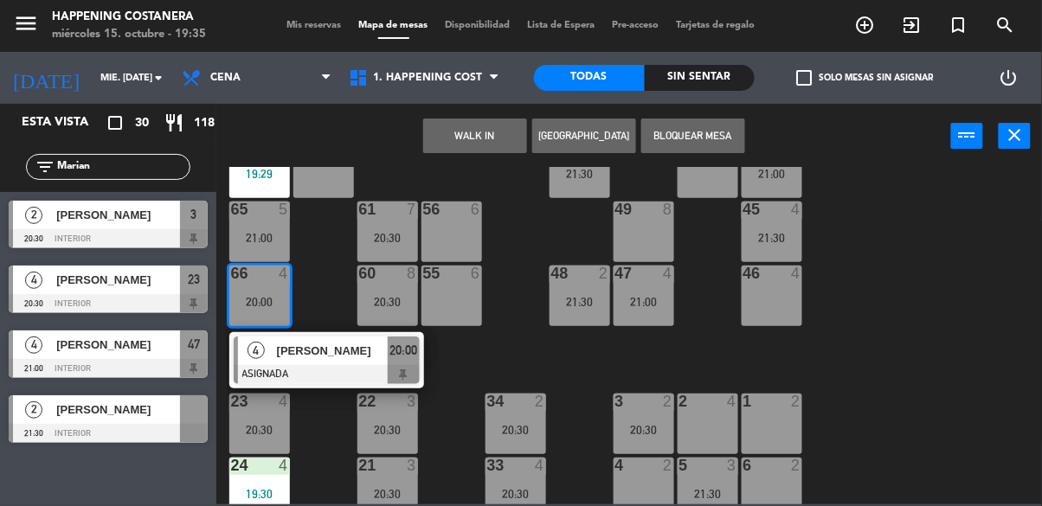
click at [641, 307] on div "21:00" at bounding box center [644, 302] width 61 height 12
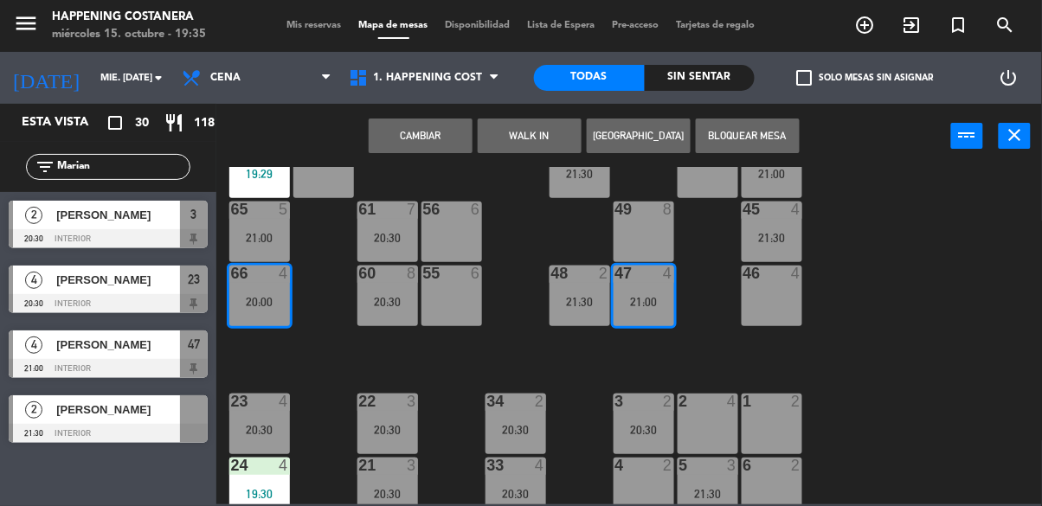
click at [415, 132] on button "Cambiar" at bounding box center [421, 136] width 104 height 35
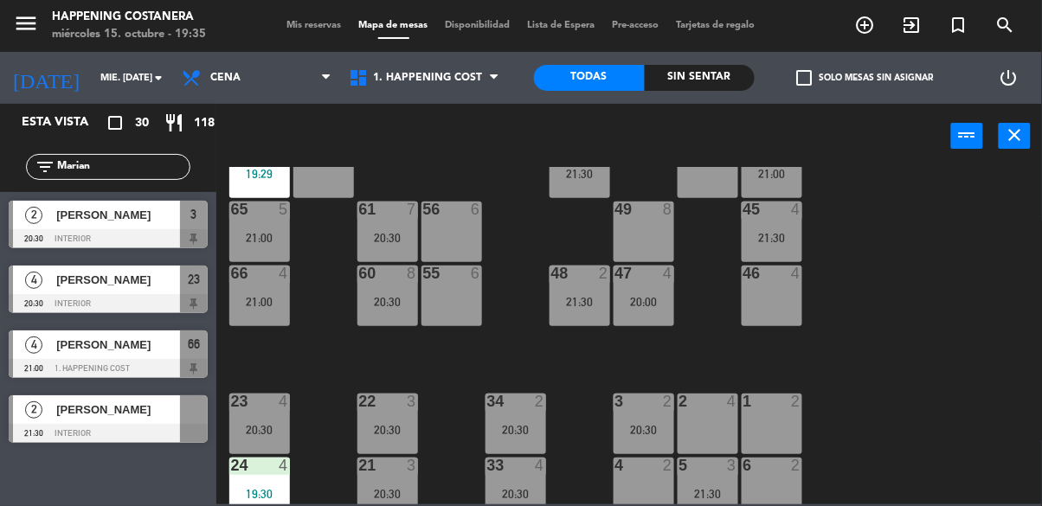
click at [253, 298] on div "21:00" at bounding box center [259, 302] width 61 height 12
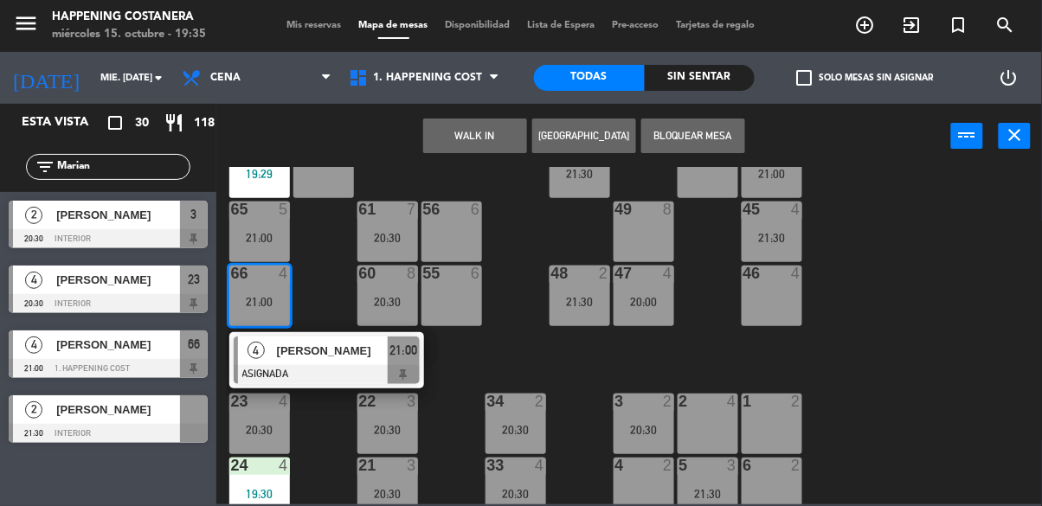
click at [335, 359] on div "[PERSON_NAME]" at bounding box center [331, 351] width 113 height 29
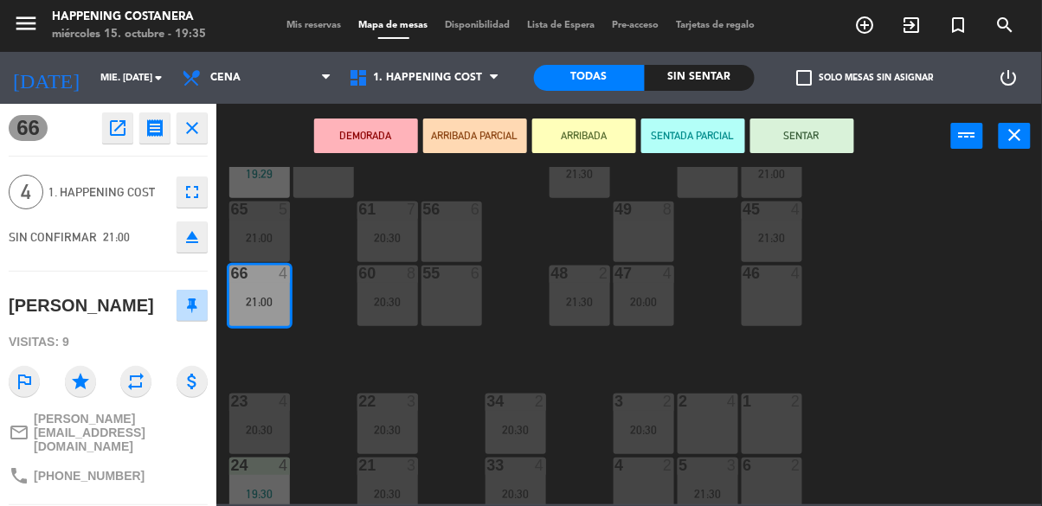
click at [823, 135] on button "SENTAR" at bounding box center [802, 136] width 104 height 35
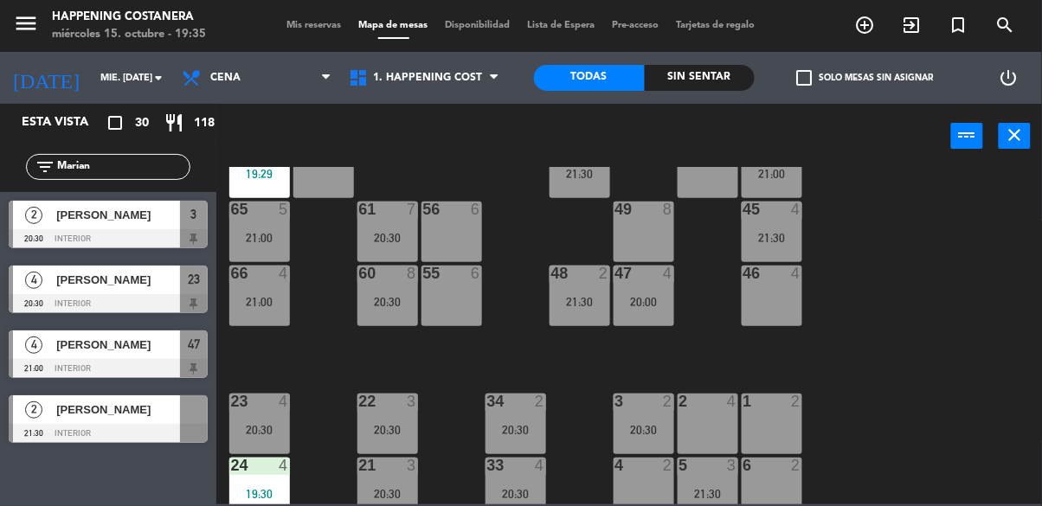
click at [908, 332] on div "69 2 122 6 121 6 120 6 14 4 CAVA 3 20:00 101 4 94 2 70 2 123 6 131 2 134 2 132 …" at bounding box center [634, 336] width 815 height 338
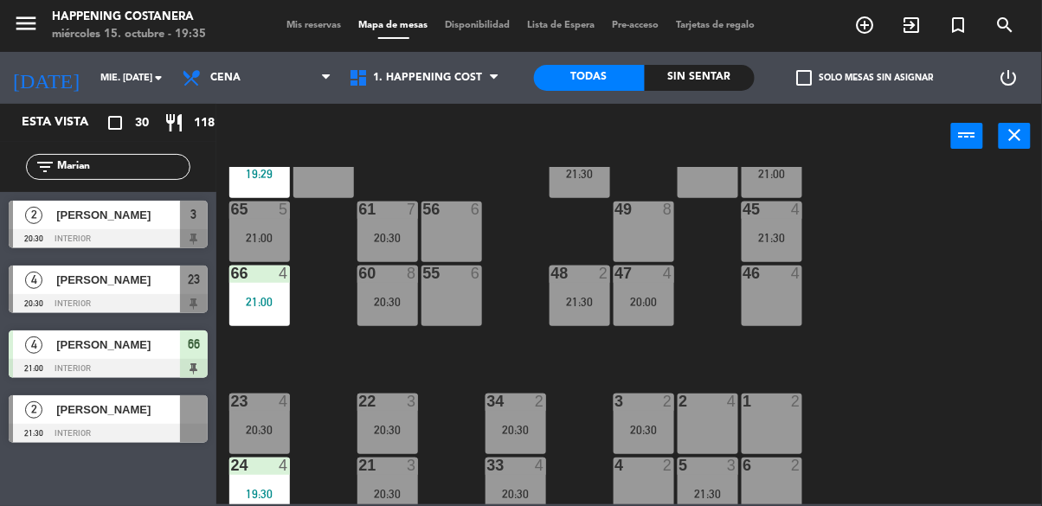
click at [873, 30] on icon "add_circle_outline" at bounding box center [865, 25] width 21 height 21
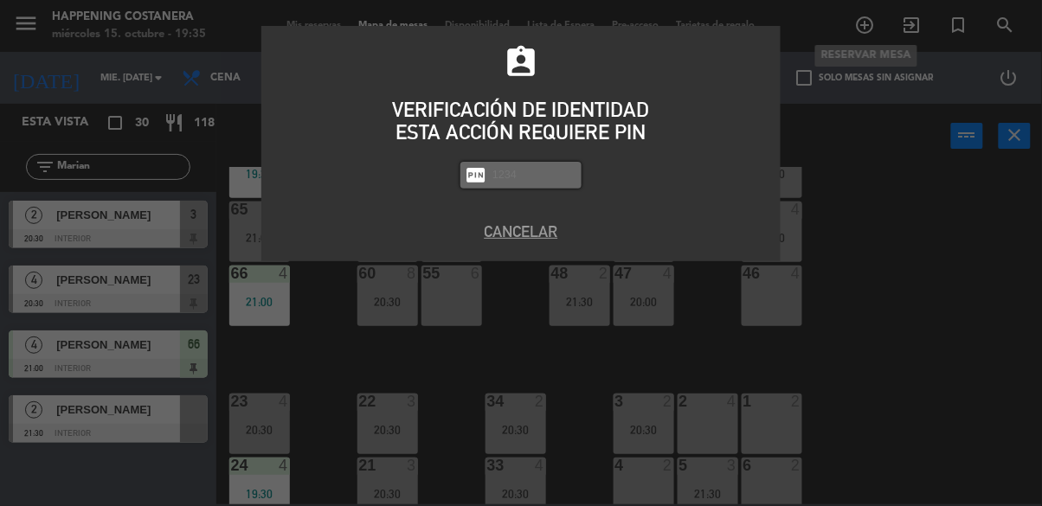
click at [873, 151] on div "assignment_ind VERIFICACIÓN DE IDENTIDAD ESTA ACCIÓN REQUIERE PIN fiber_pin PAS…" at bounding box center [521, 253] width 1042 height 506
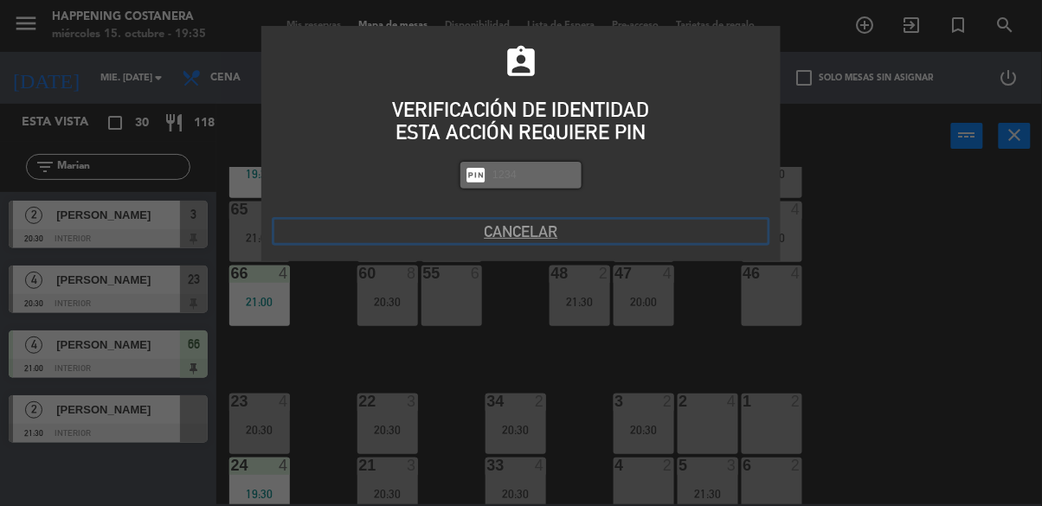
click at [531, 236] on button "Cancelar" at bounding box center [520, 231] width 493 height 23
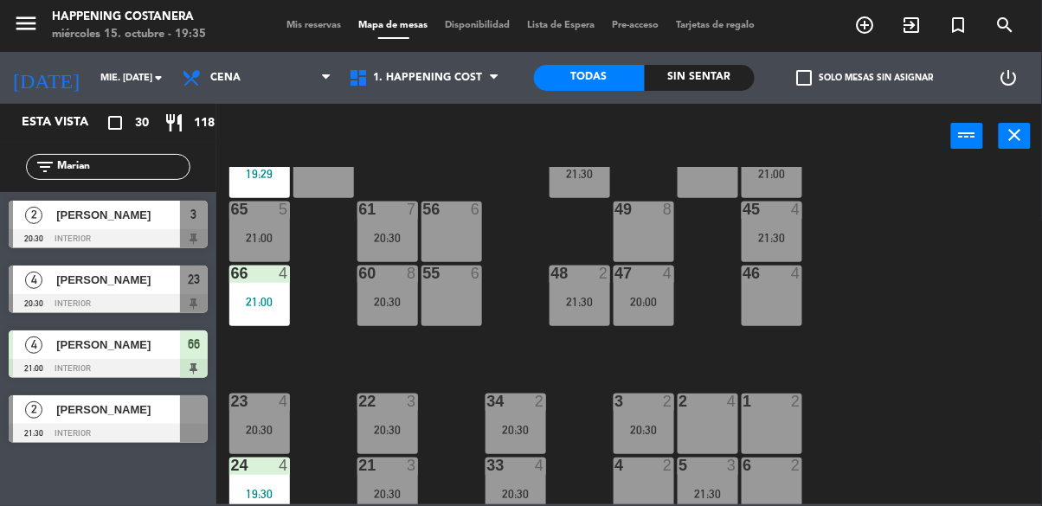
click at [106, 175] on input "Marian" at bounding box center [122, 167] width 134 height 19
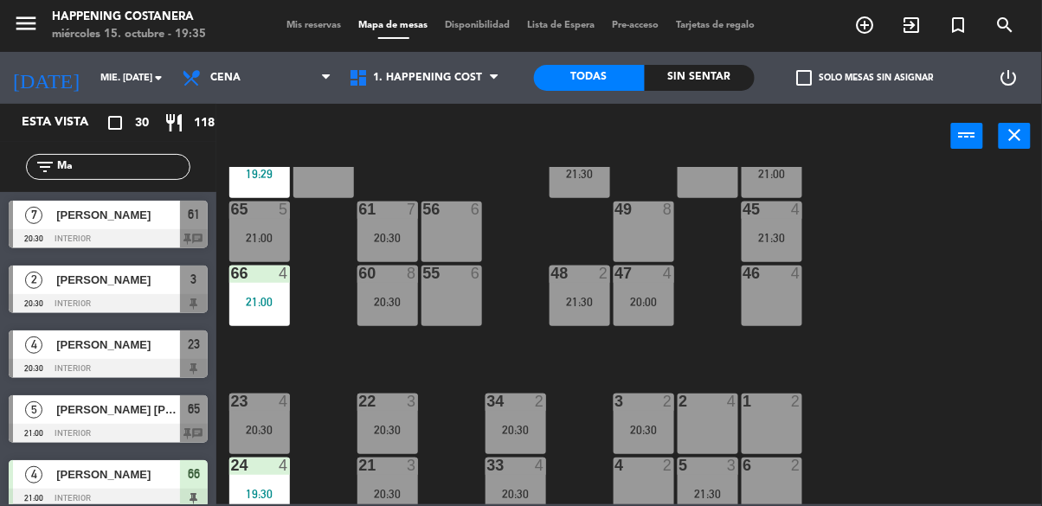
type input "M"
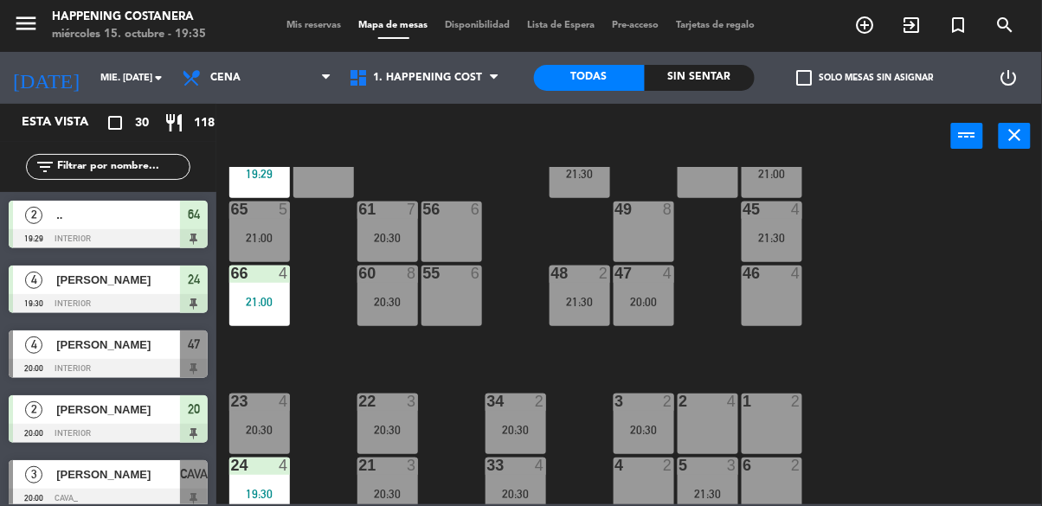
click at [895, 179] on div "69 2 122 6 121 6 120 6 14 4 CAVA 3 20:00 101 4 94 2 70 2 123 6 131 2 134 2 132 …" at bounding box center [634, 336] width 815 height 338
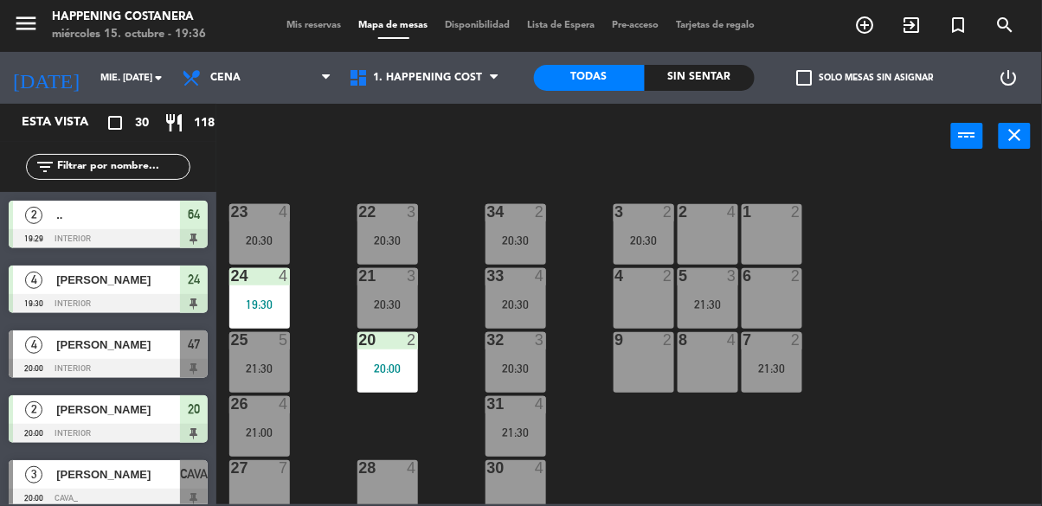
scroll to position [660, 1]
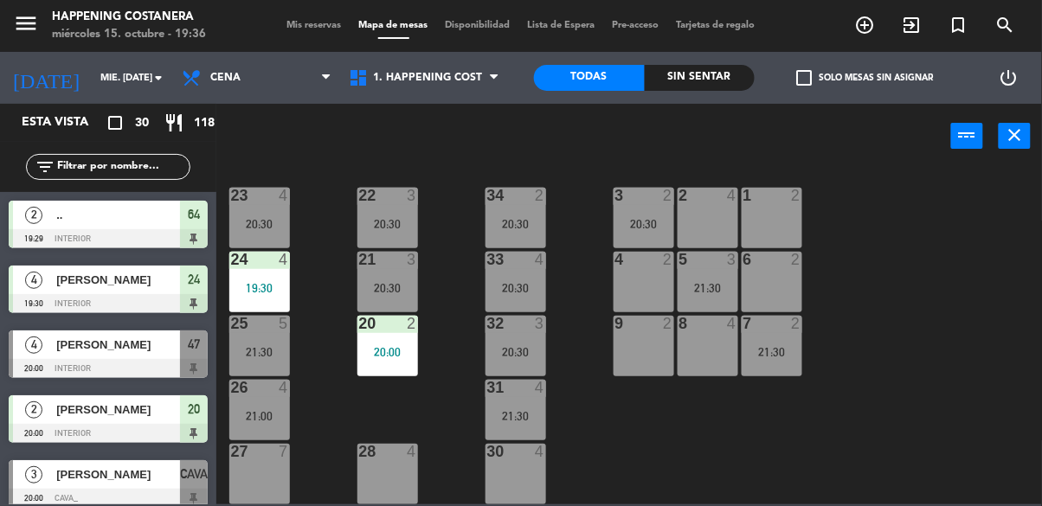
click at [525, 282] on div "20:30" at bounding box center [516, 288] width 61 height 12
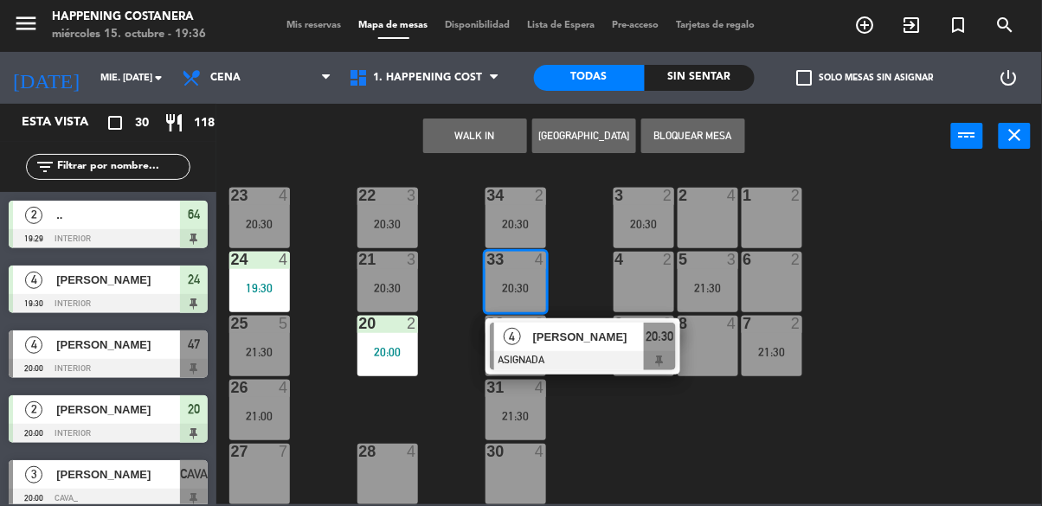
click at [707, 338] on div "8 4" at bounding box center [708, 346] width 61 height 61
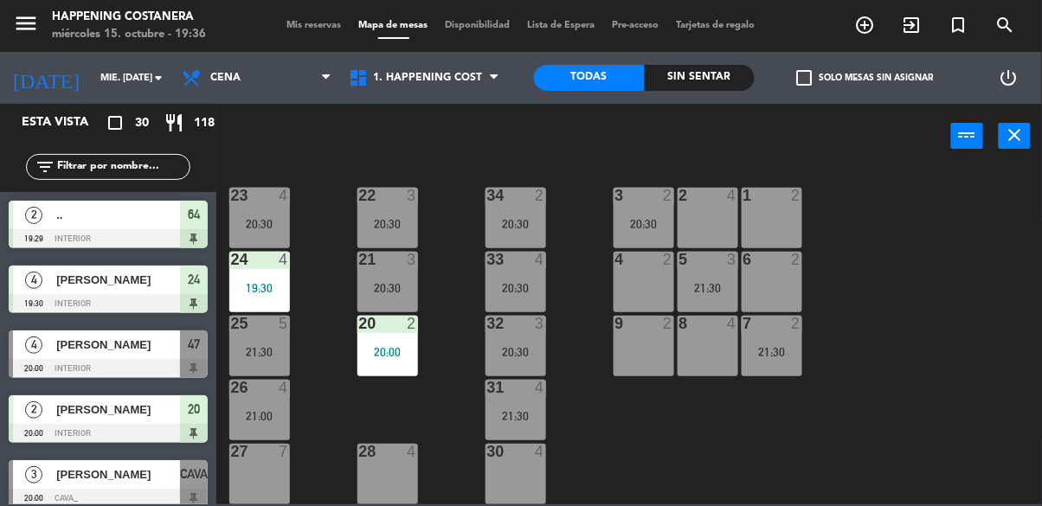
click at [926, 260] on div "69 2 122 6 121 6 120 6 14 4 CAVA 3 20:00 101 4 94 2 70 2 123 6 131 2 134 2 132 …" at bounding box center [634, 336] width 815 height 338
click at [519, 218] on div "20:30" at bounding box center [516, 224] width 61 height 12
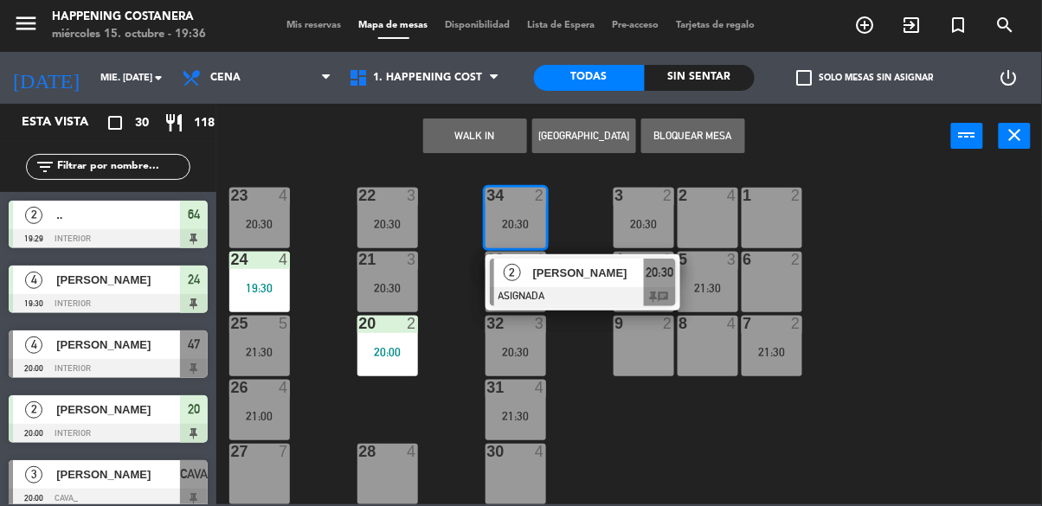
click at [586, 287] on div at bounding box center [583, 296] width 186 height 19
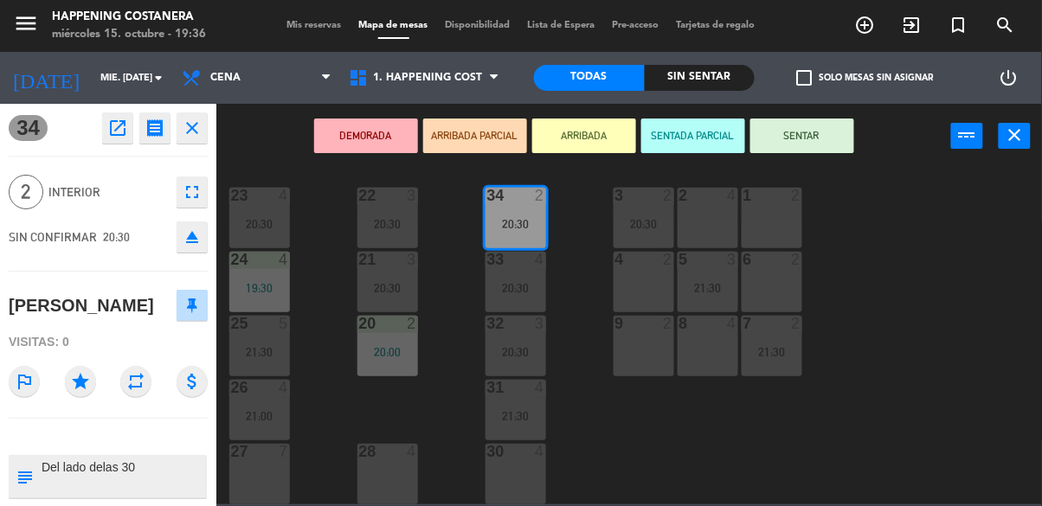
click at [912, 271] on div "menu Happening Costanera miércoles 15. octubre - 19:36 Mis reservas Mapa de mes…" at bounding box center [521, 253] width 1042 height 506
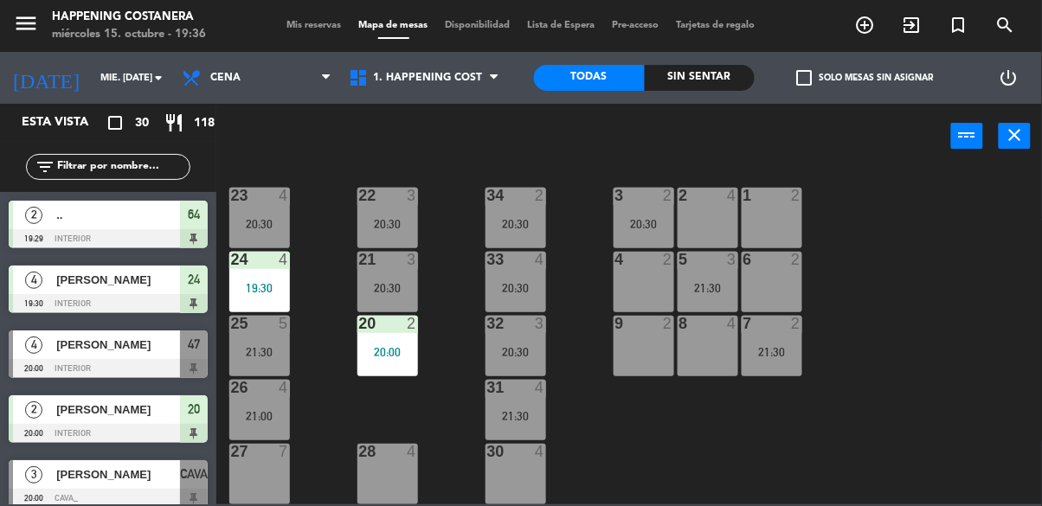
scroll to position [0, 0]
click at [525, 218] on div "20:30" at bounding box center [516, 224] width 61 height 12
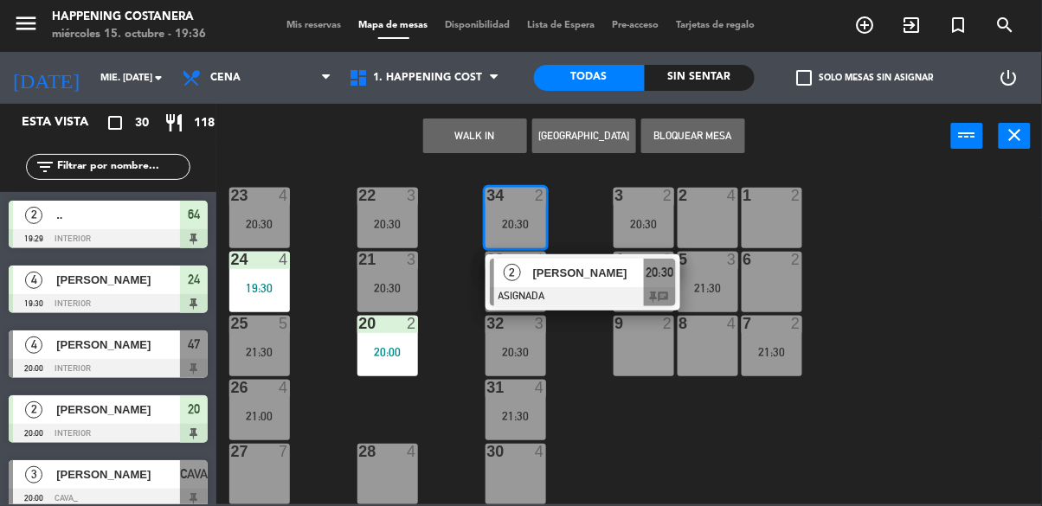
click at [596, 418] on div "69 2 122 6 121 6 120 6 14 4 CAVA 3 20:00 101 4 94 2 70 2 123 6 131 2 134 2 132 …" at bounding box center [634, 336] width 815 height 338
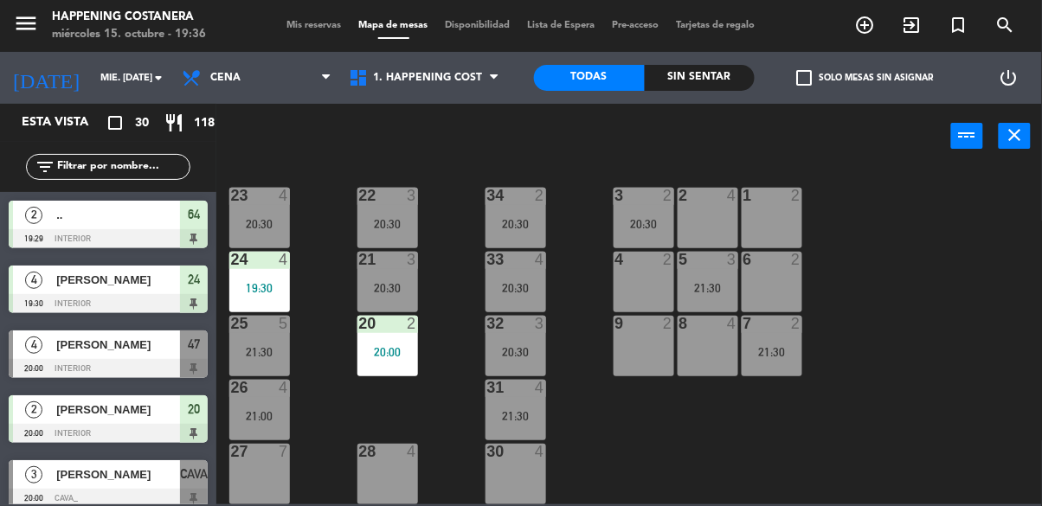
click at [525, 218] on div "20:30" at bounding box center [516, 224] width 61 height 12
click at [600, 395] on div "69 2 122 6 121 6 120 6 14 4 CAVA 3 20:00 101 4 94 2 70 2 123 6 131 2 134 2 132 …" at bounding box center [634, 336] width 815 height 338
click at [512, 285] on div "20:30" at bounding box center [516, 288] width 61 height 12
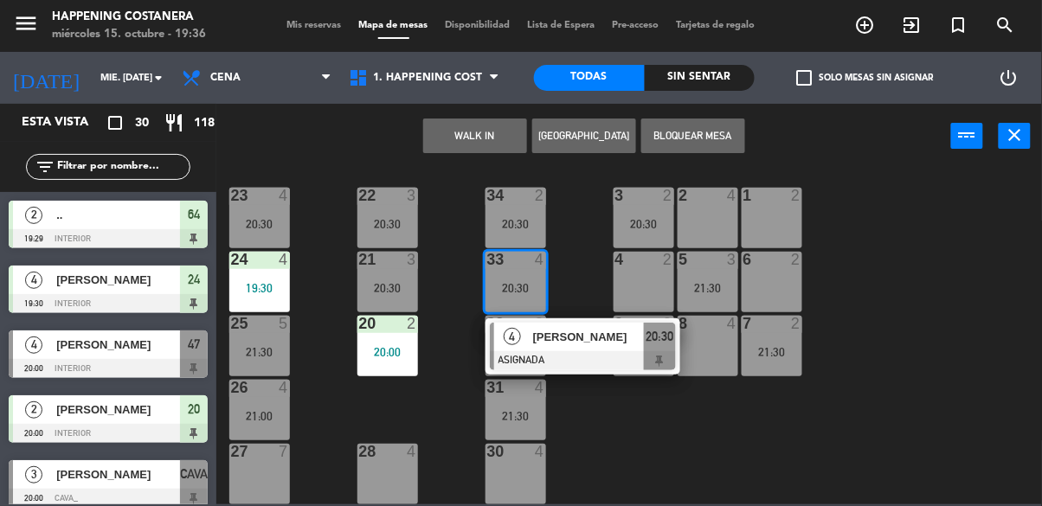
click at [564, 351] on div at bounding box center [583, 360] width 186 height 19
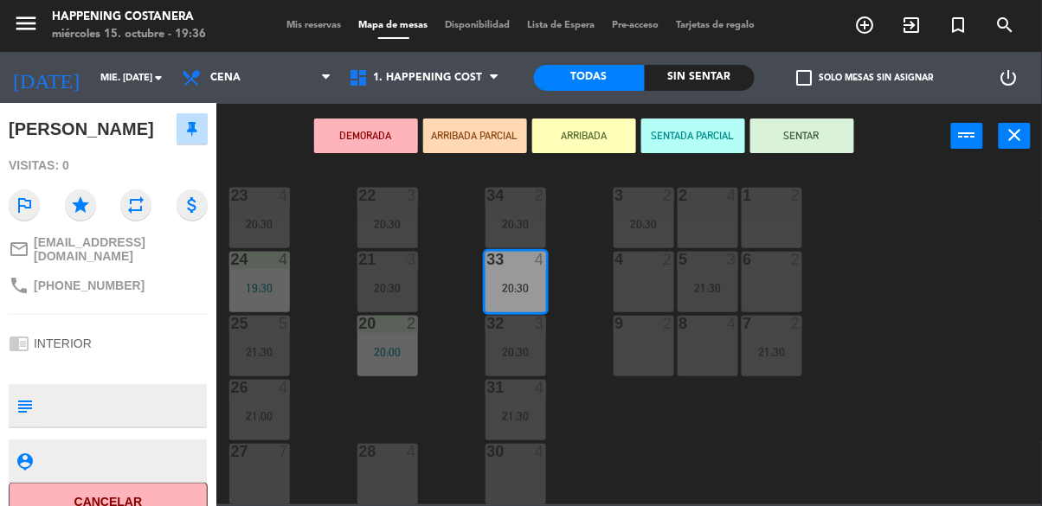
scroll to position [180, 0]
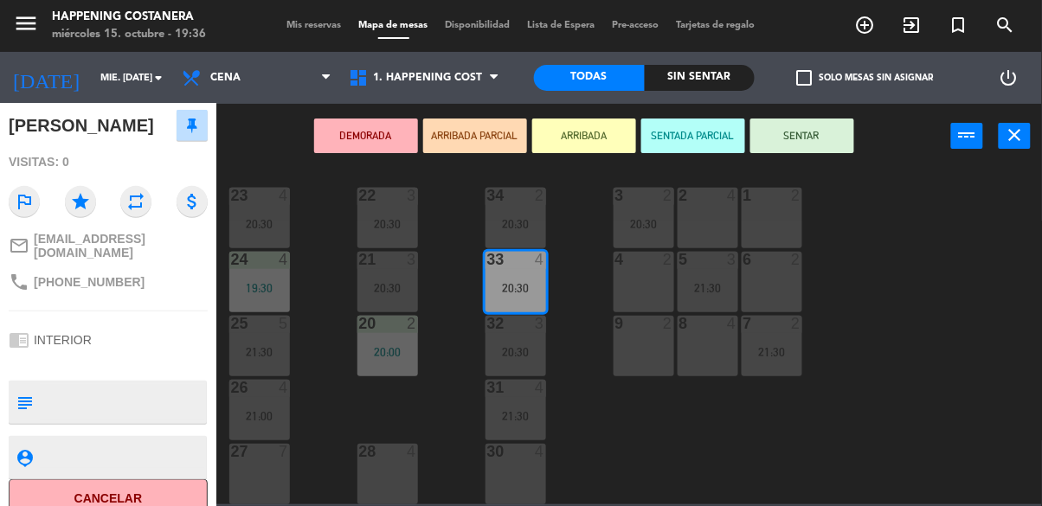
click at [918, 308] on div "69 2 122 6 121 6 120 6 14 4 CAVA 3 20:00 101 4 94 2 70 2 123 6 131 2 134 2 132 …" at bounding box center [634, 336] width 815 height 338
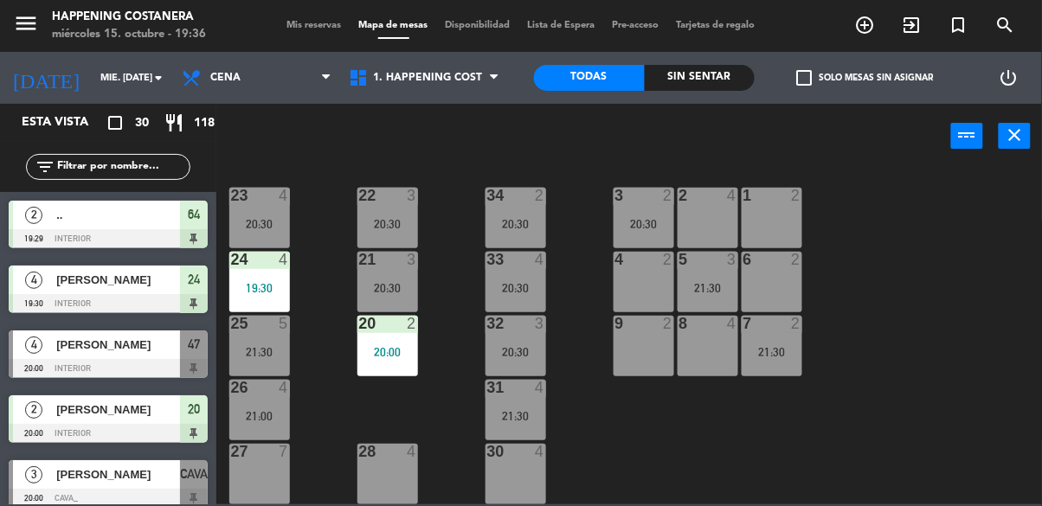
scroll to position [0, 0]
click at [518, 265] on div "33 4 20:30" at bounding box center [516, 282] width 61 height 61
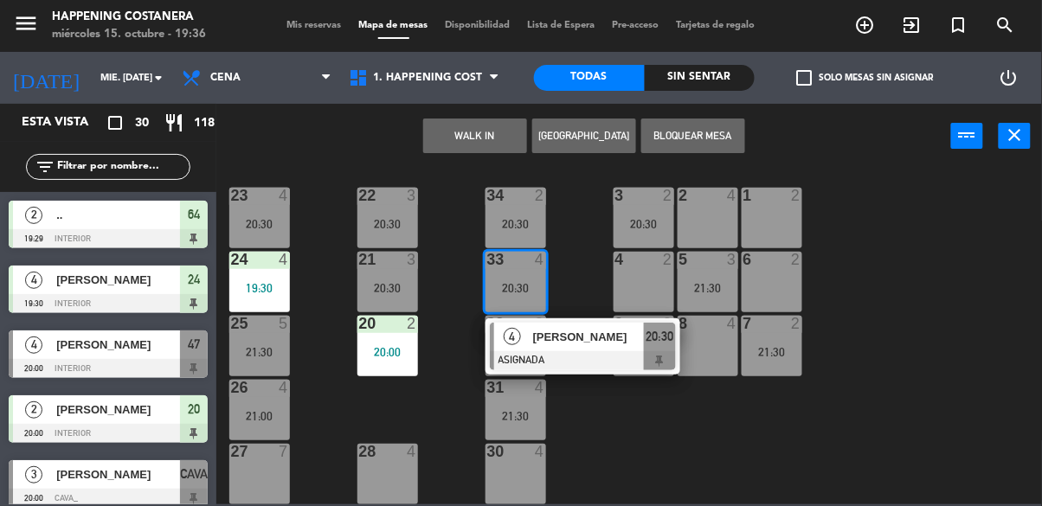
click at [692, 347] on div "8 4" at bounding box center [708, 346] width 61 height 61
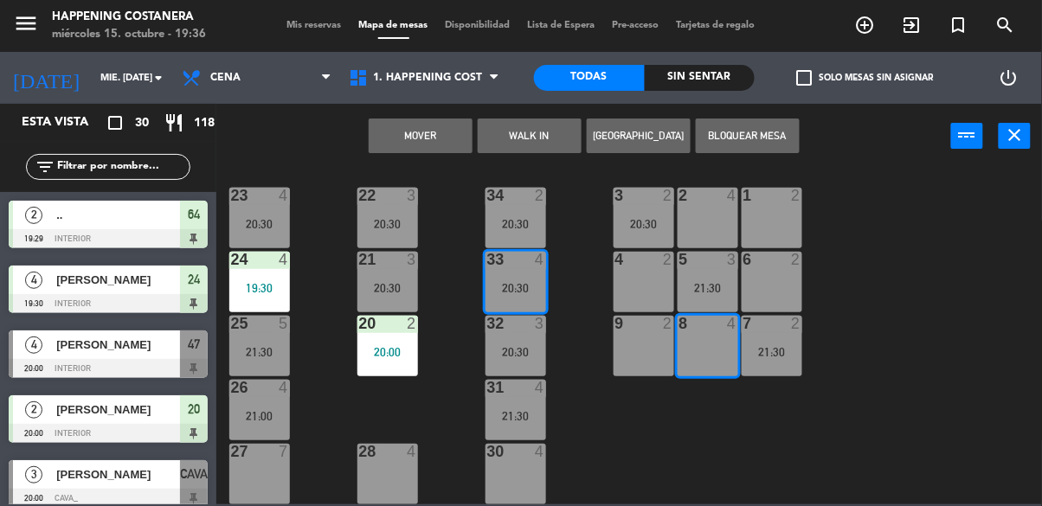
click at [410, 141] on button "Mover" at bounding box center [421, 136] width 104 height 35
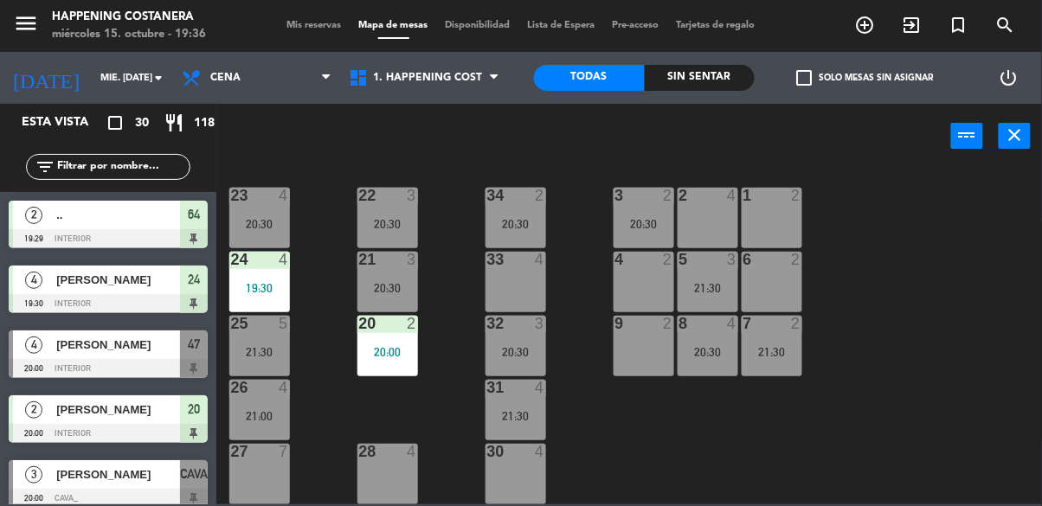
click at [526, 222] on div "34 2 20:30" at bounding box center [516, 218] width 61 height 61
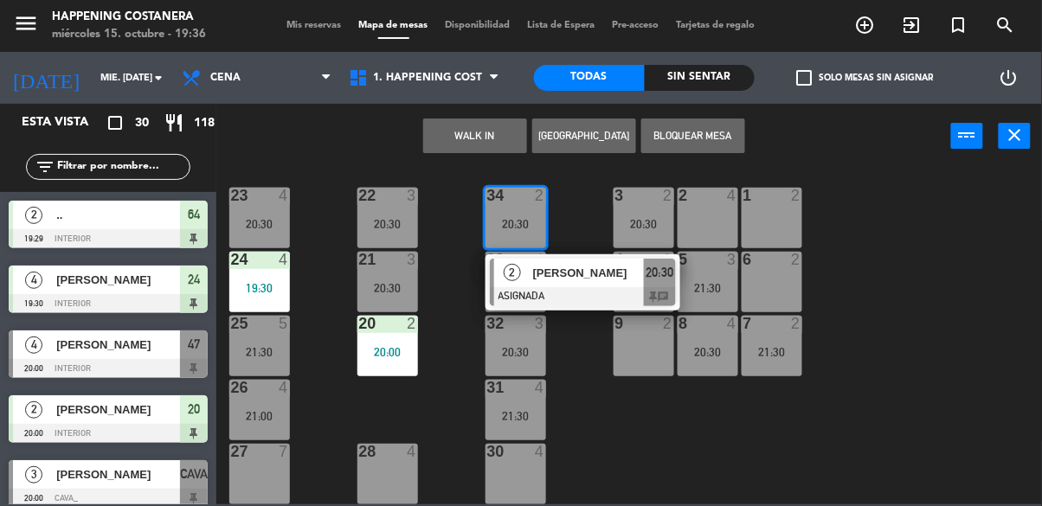
click at [522, 287] on div at bounding box center [583, 296] width 186 height 19
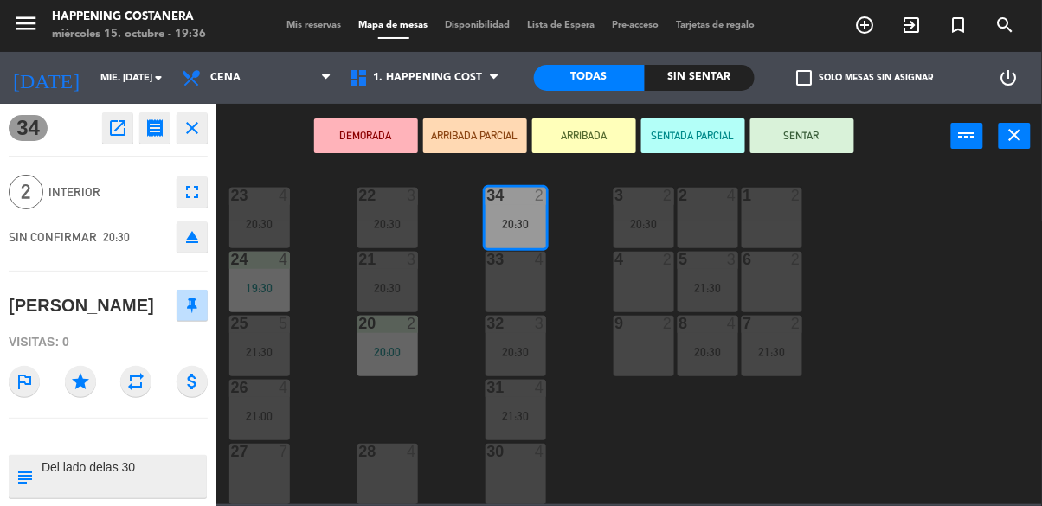
click at [934, 248] on div "menu Happening Costanera miércoles 15. octubre - 19:36 Mis reservas Mapa de mes…" at bounding box center [521, 253] width 1042 height 506
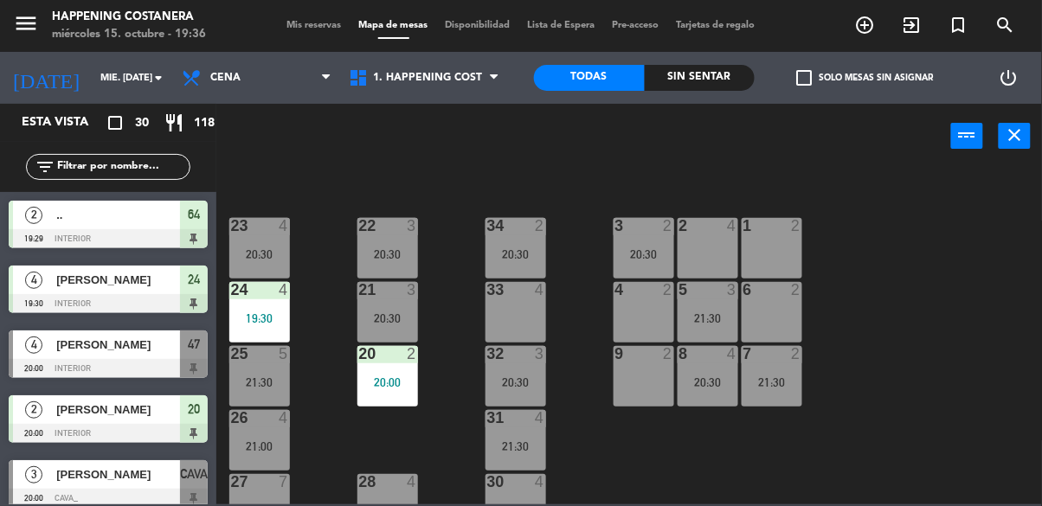
scroll to position [610, 1]
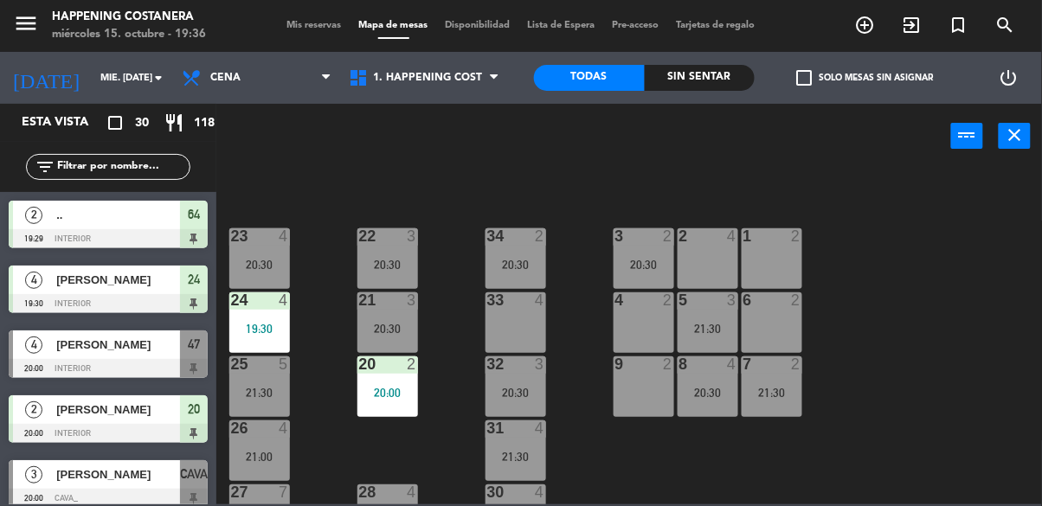
click at [514, 261] on div "20:30" at bounding box center [516, 265] width 61 height 12
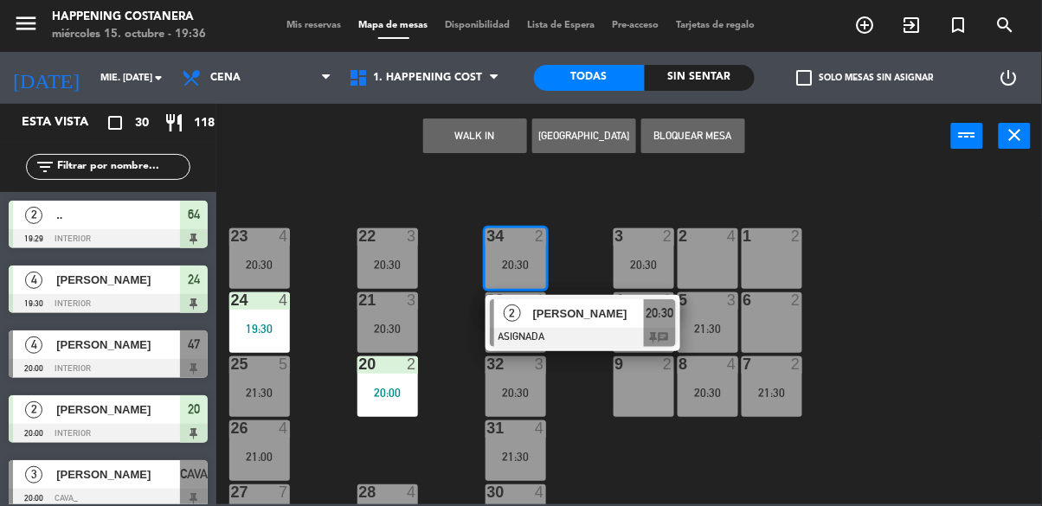
click at [457, 356] on div "69 2 122 6 121 6 120 6 14 4 CAVA 3 20:00 101 4 94 2 70 2 123 6 131 2 134 2 132 …" at bounding box center [634, 336] width 815 height 338
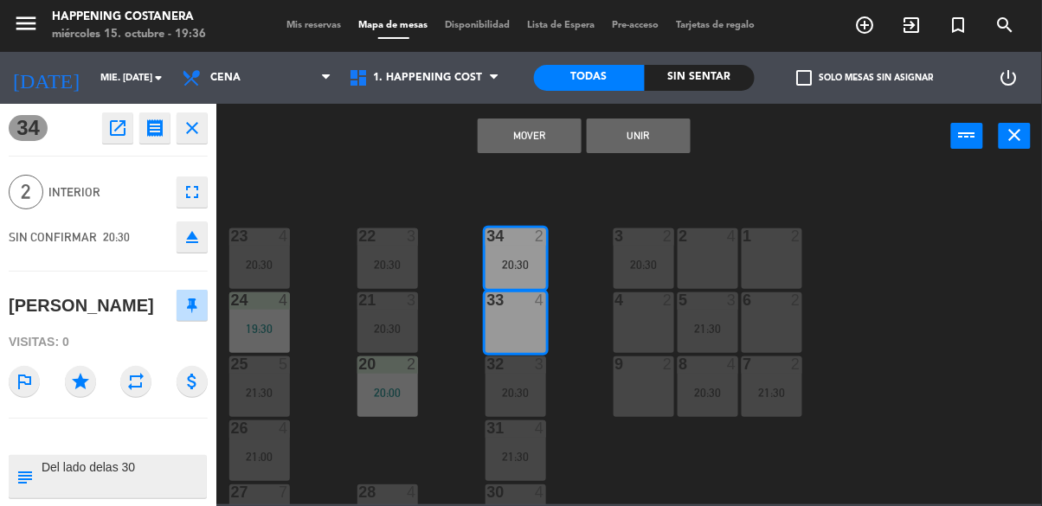
click at [552, 133] on button "Mover" at bounding box center [530, 136] width 104 height 35
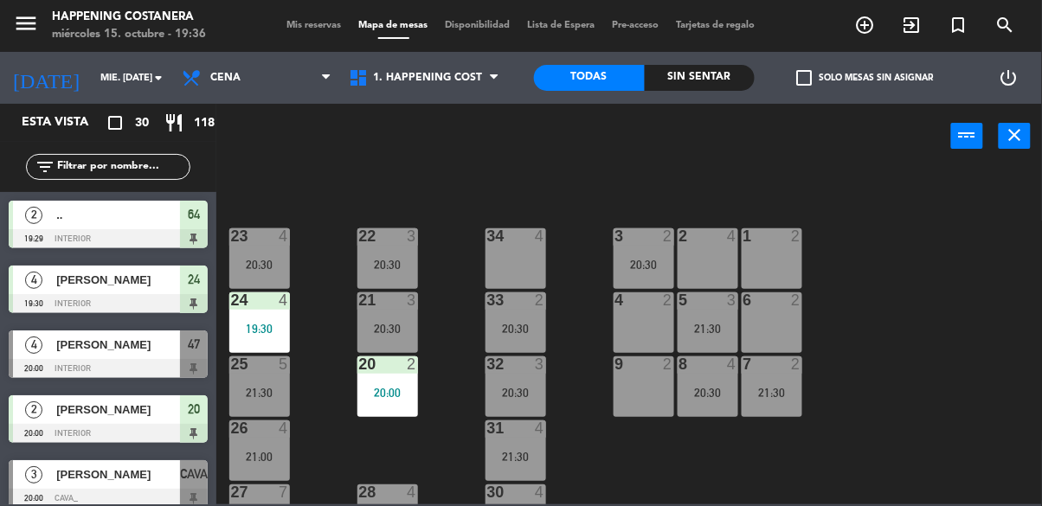
scroll to position [0, 0]
click at [515, 261] on div "34 4" at bounding box center [516, 259] width 61 height 61
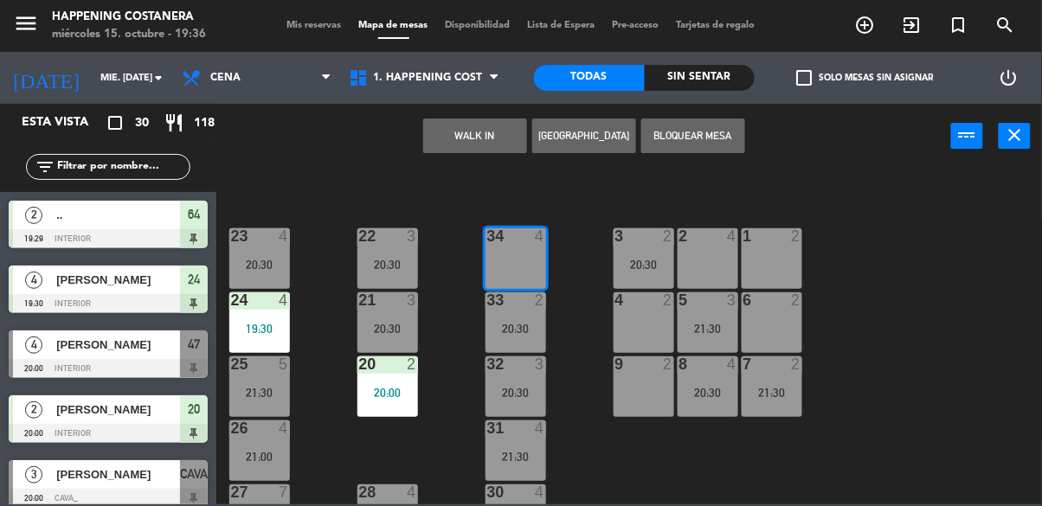
click at [482, 126] on button "WALK IN" at bounding box center [475, 136] width 104 height 35
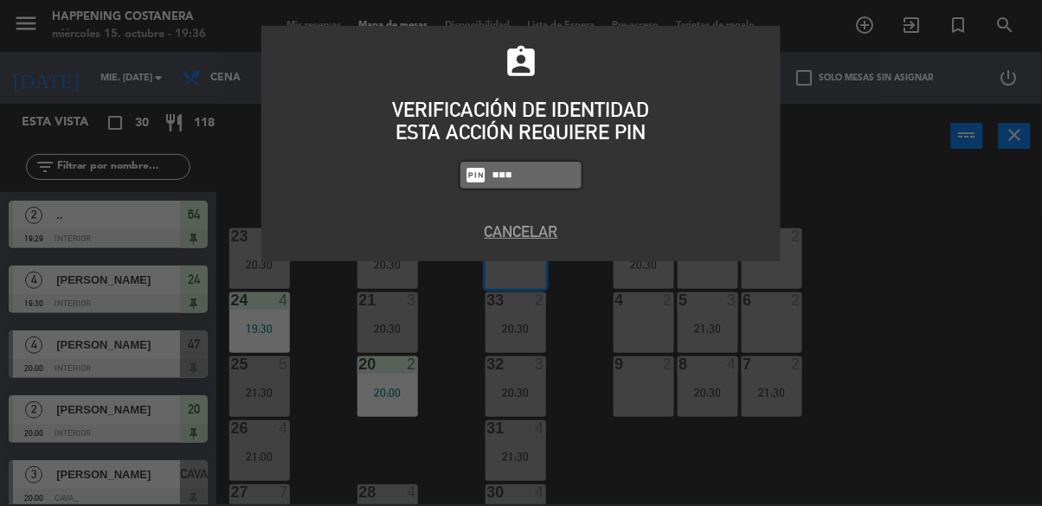
type input "9660"
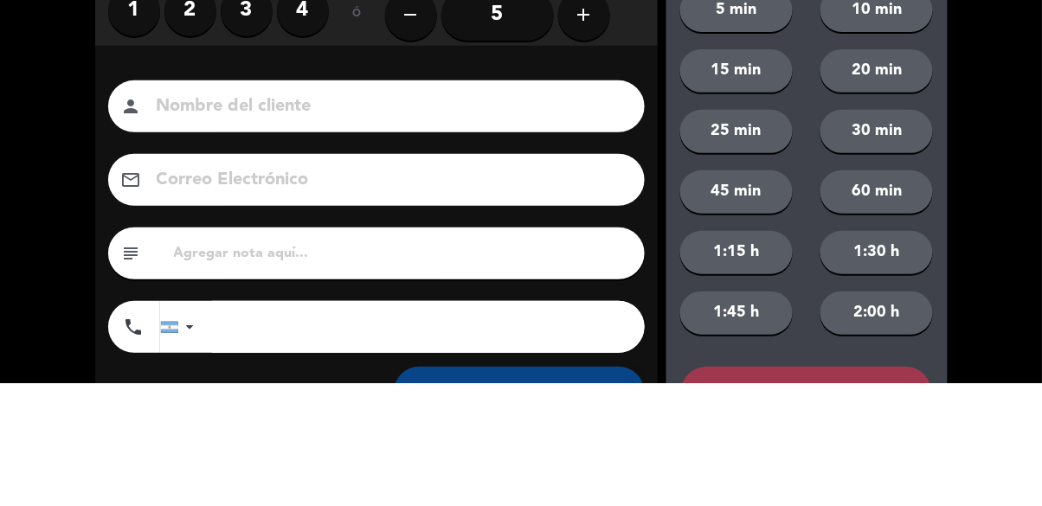
click at [190, 149] on label "2" at bounding box center [190, 133] width 52 height 52
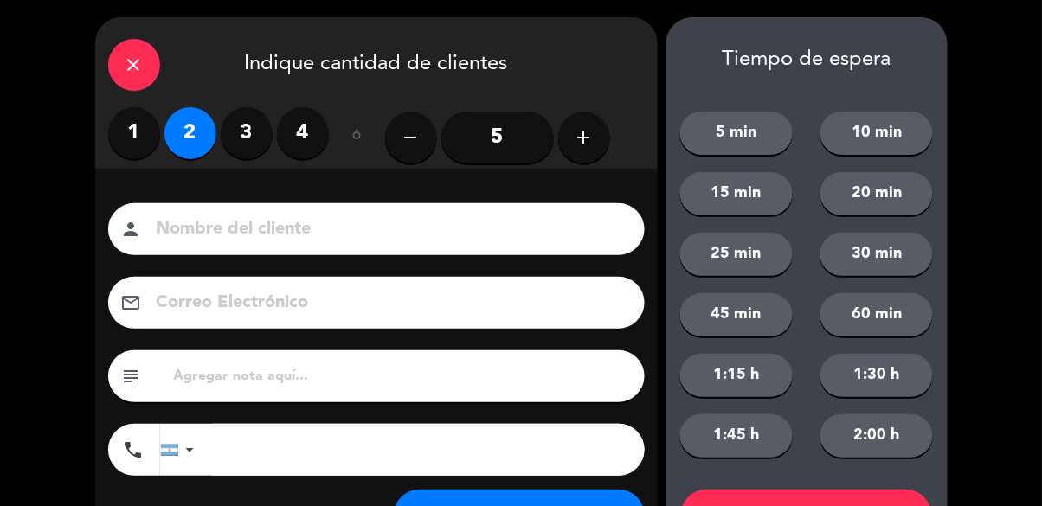
click at [289, 239] on input at bounding box center [388, 230] width 467 height 30
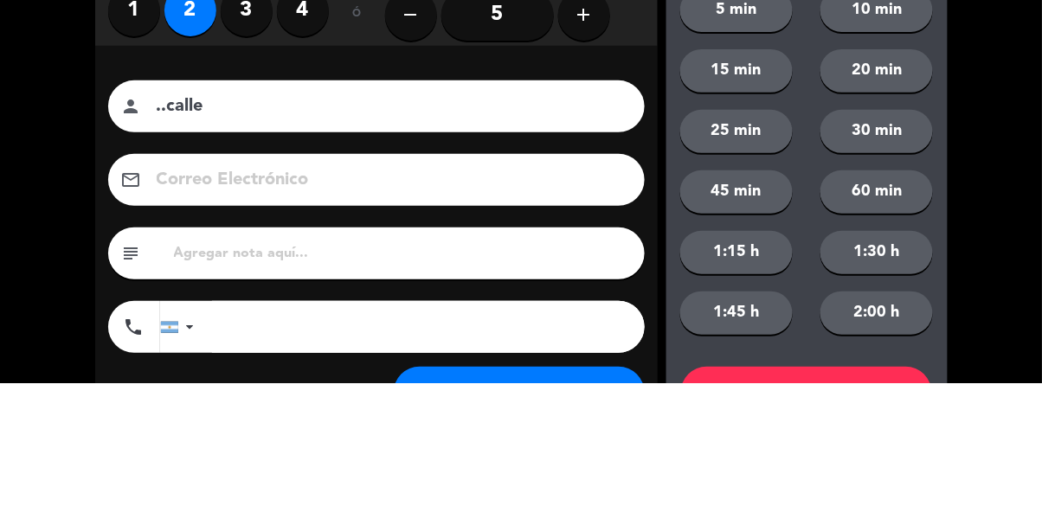
type input "..calle"
click at [632, 194] on div "Nombre del cliente person ..calle Correo Electrónico email subject phone [GEOGR…" at bounding box center [376, 368] width 563 height 399
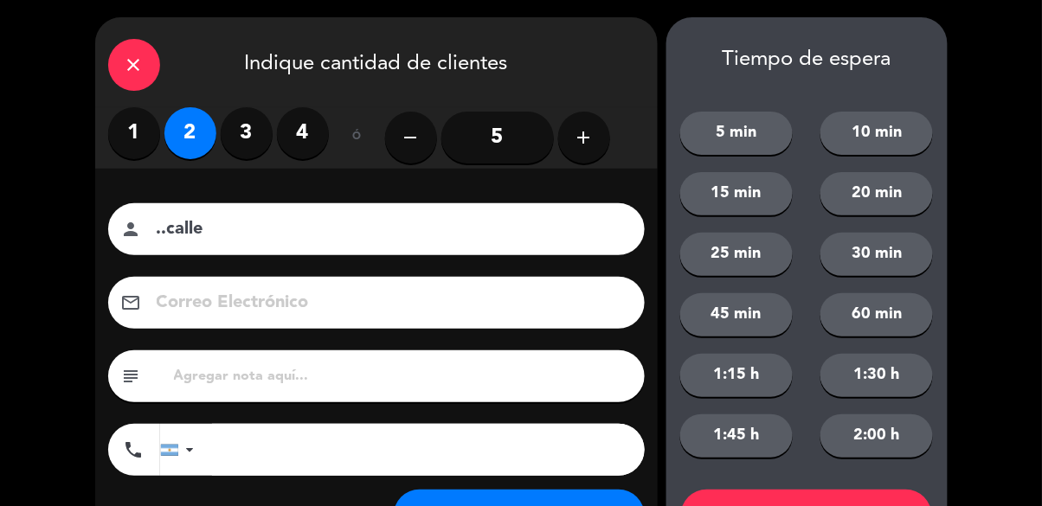
click at [551, 506] on button "SENTAR" at bounding box center [519, 516] width 251 height 52
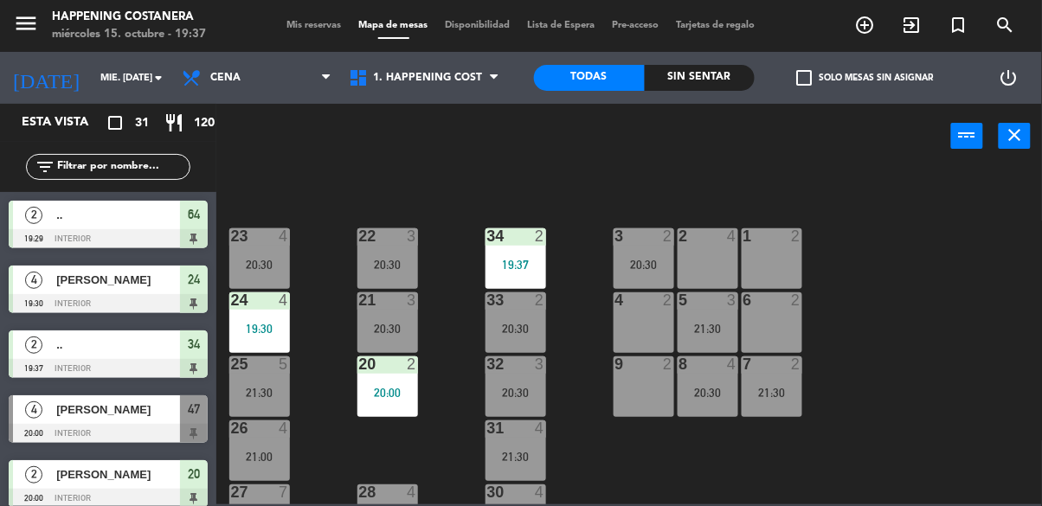
click at [858, 329] on div "69 2 122 6 121 6 120 6 14 4 CAVA 3 20:00 101 4 94 2 70 2 123 6 131 2 134 2 132 …" at bounding box center [634, 336] width 815 height 338
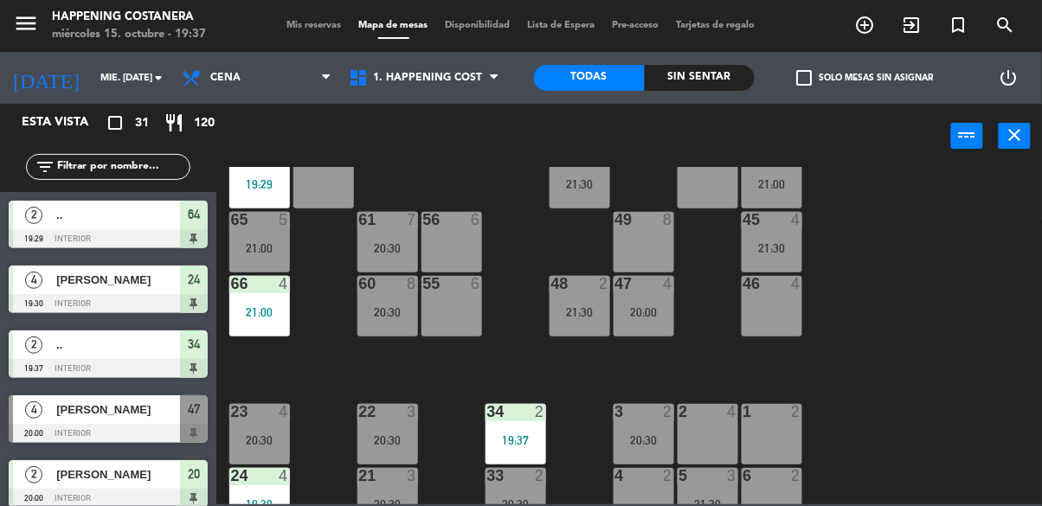
scroll to position [435, 1]
click at [263, 304] on div "66 4 21:00" at bounding box center [259, 306] width 61 height 61
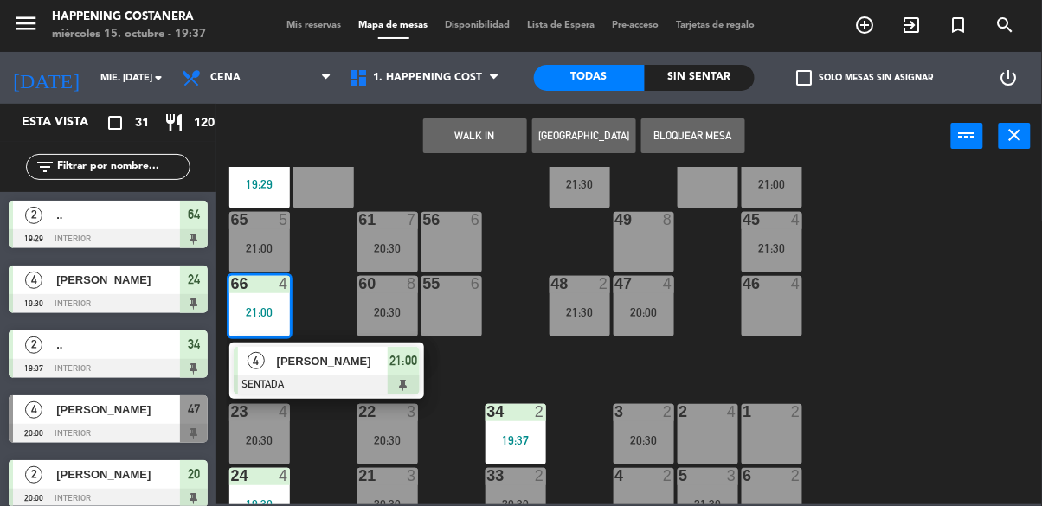
click at [268, 445] on div "20:30" at bounding box center [259, 441] width 61 height 12
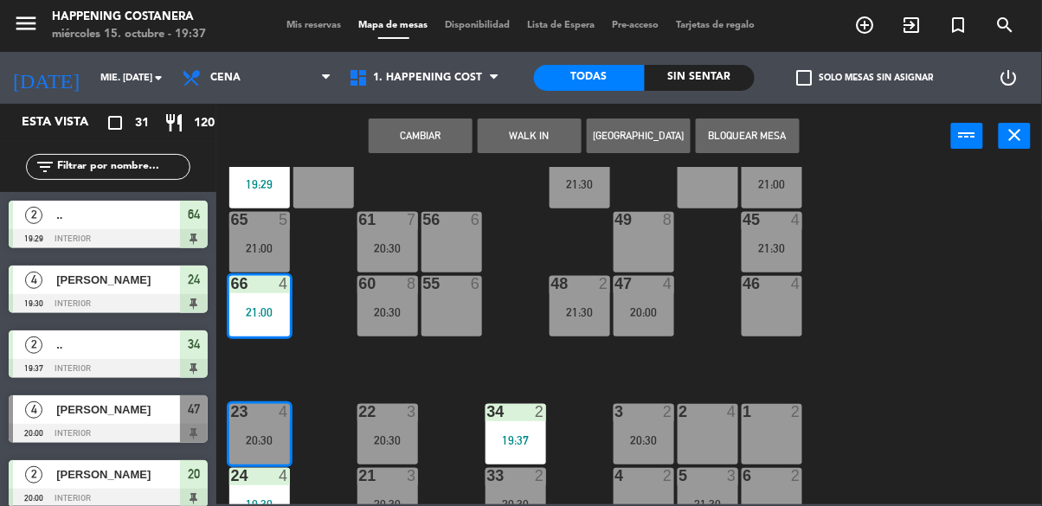
click at [428, 147] on button "Cambiar" at bounding box center [421, 136] width 104 height 35
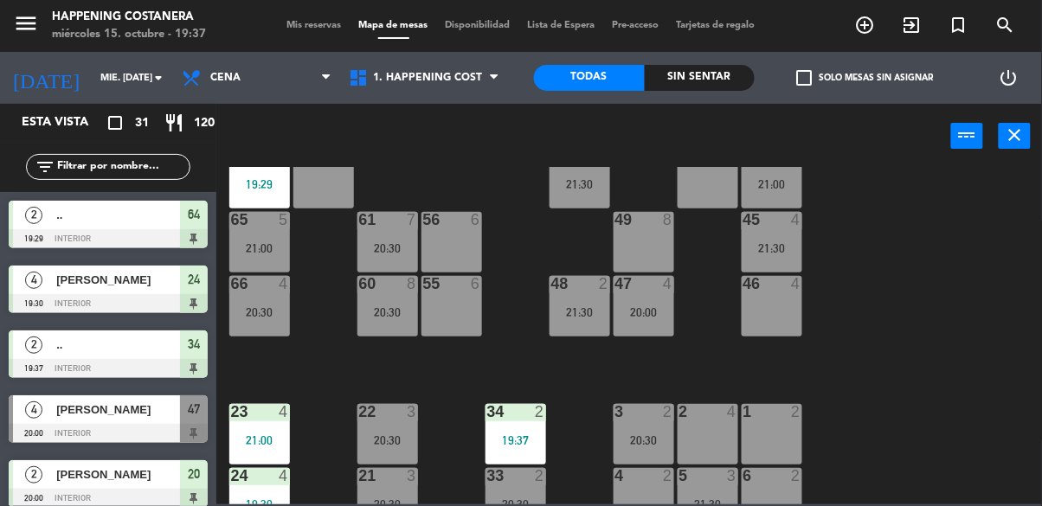
click at [272, 444] on div "21:00" at bounding box center [259, 441] width 61 height 12
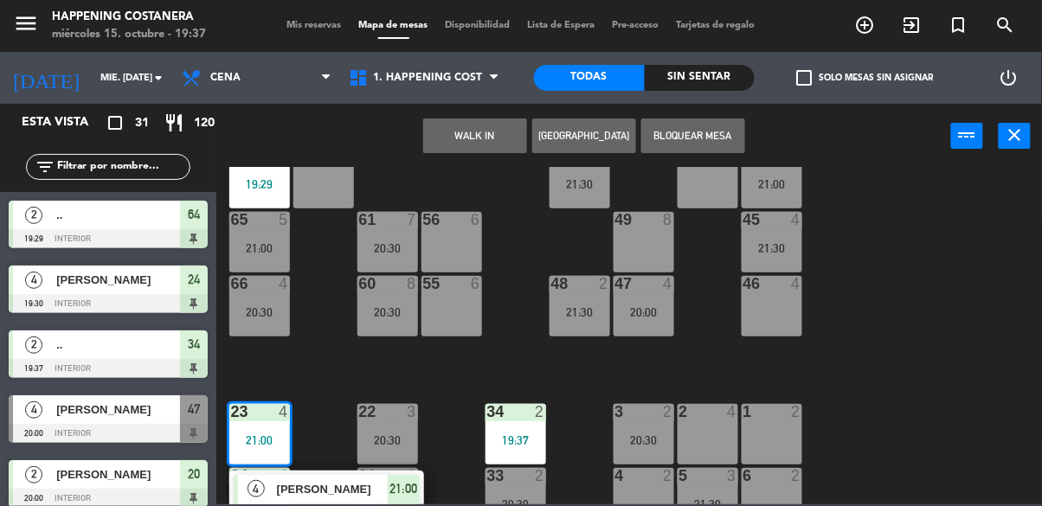
click at [342, 489] on span "[PERSON_NAME]" at bounding box center [332, 489] width 111 height 18
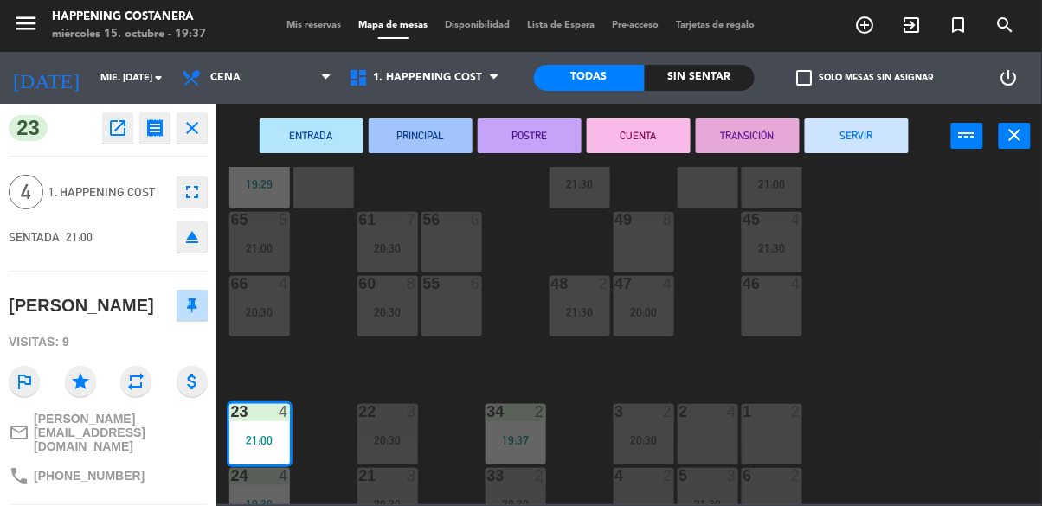
click at [205, 194] on button "fullscreen" at bounding box center [192, 192] width 31 height 31
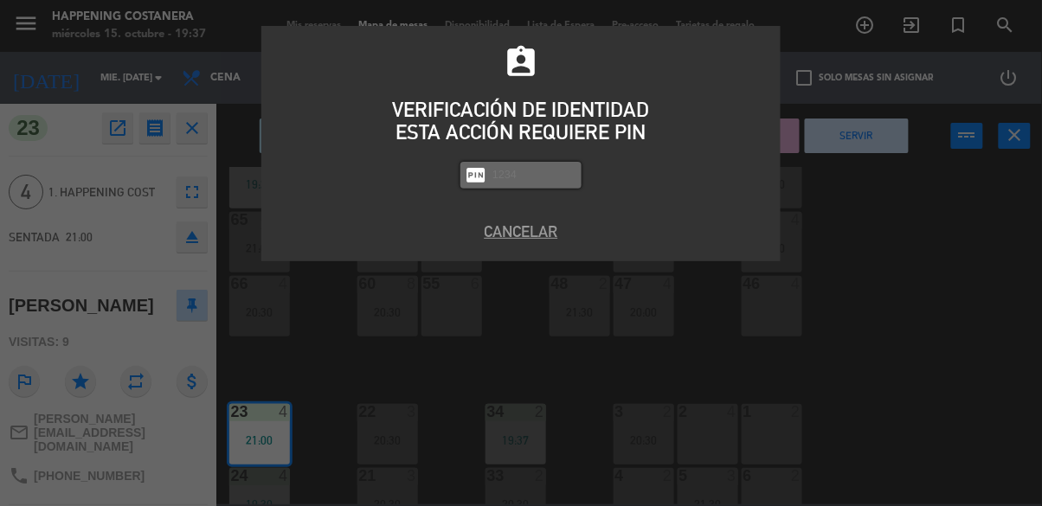
type input "P"
type input "9660"
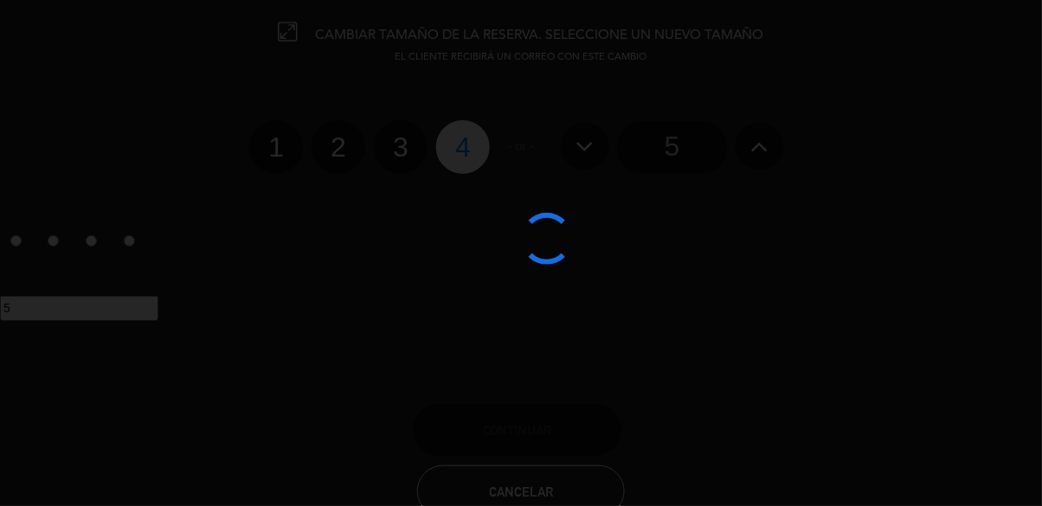
click at [676, 153] on div at bounding box center [521, 253] width 1042 height 506
click at [685, 156] on div at bounding box center [521, 253] width 1042 height 506
click at [676, 154] on input "5" at bounding box center [672, 147] width 109 height 52
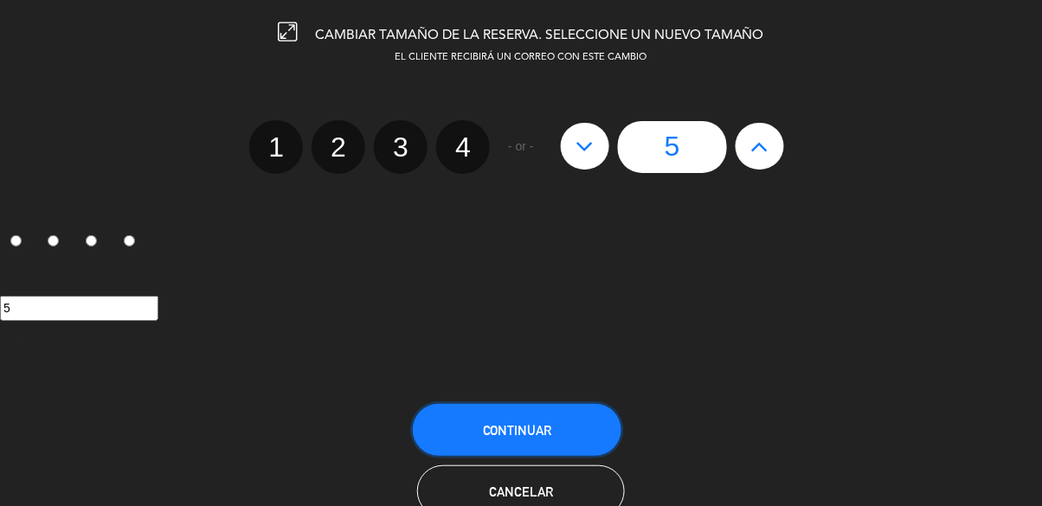
click at [551, 435] on button "Continuar" at bounding box center [517, 430] width 209 height 52
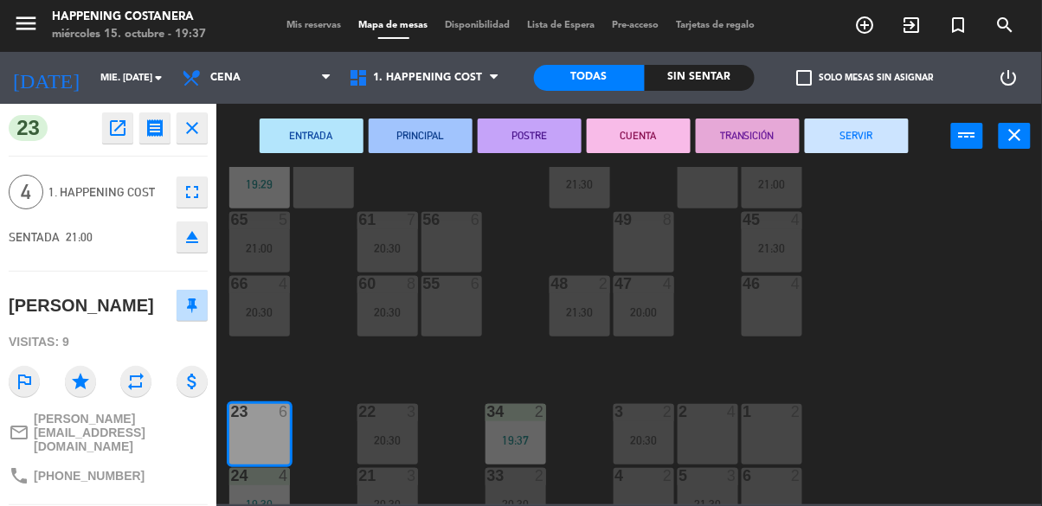
click at [913, 300] on div "menu Happening Costanera miércoles 15. octubre - 19:37 Mis reservas Mapa de mes…" at bounding box center [521, 253] width 1042 height 506
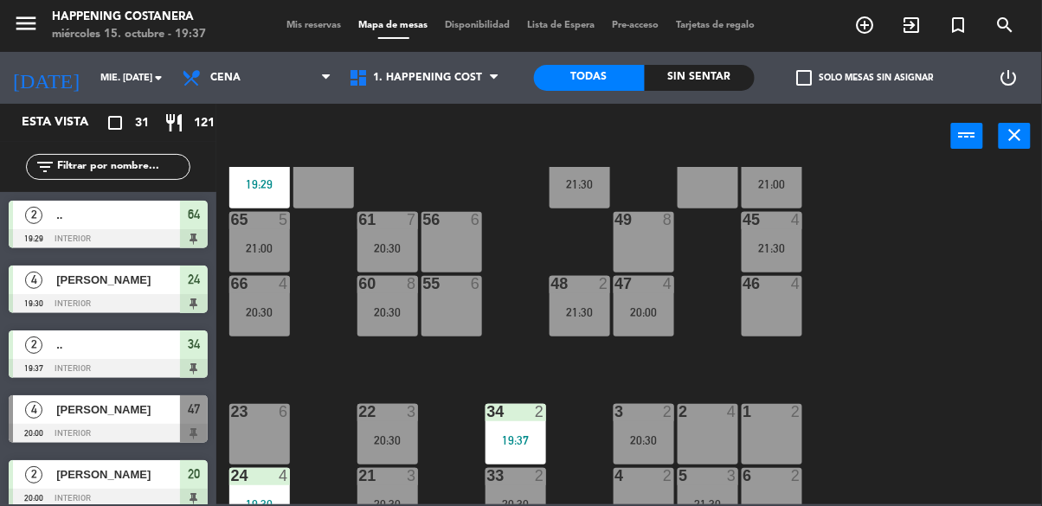
scroll to position [62, 0]
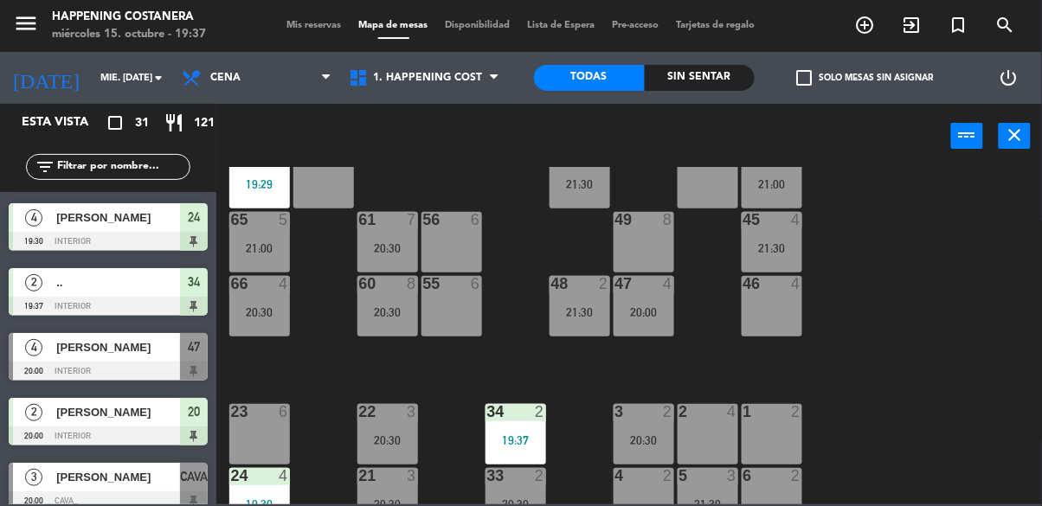
click at [134, 170] on input "text" at bounding box center [122, 167] width 134 height 19
type input "Di"
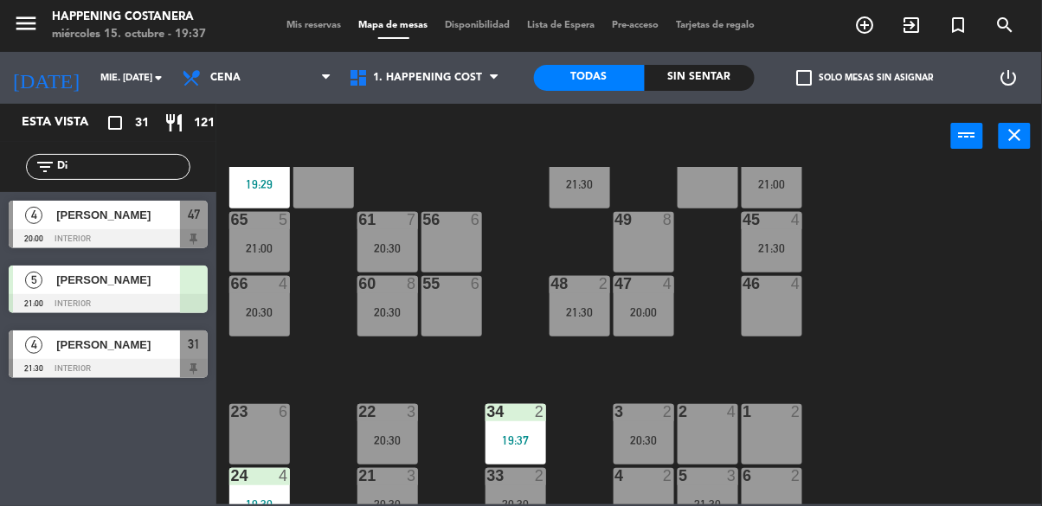
click at [873, 190] on div "69 2 122 6 121 6 120 6 14 4 CAVA 3 20:00 101 4 94 2 70 2 123 6 131 2 134 2 132 …" at bounding box center [634, 336] width 815 height 338
click at [116, 291] on div "[PERSON_NAME]" at bounding box center [118, 280] width 126 height 29
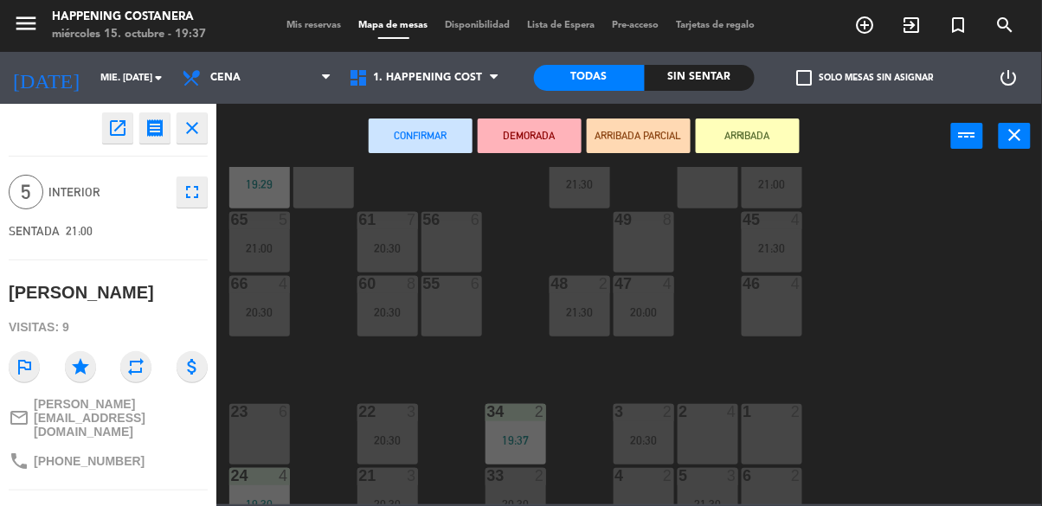
click at [257, 445] on div "23 6" at bounding box center [259, 434] width 61 height 61
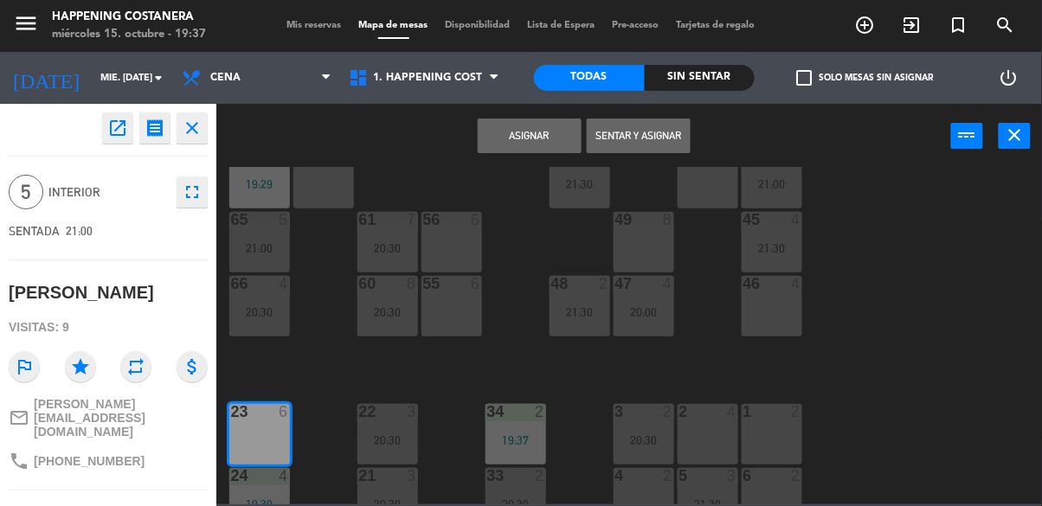
click at [552, 122] on button "Asignar" at bounding box center [530, 136] width 104 height 35
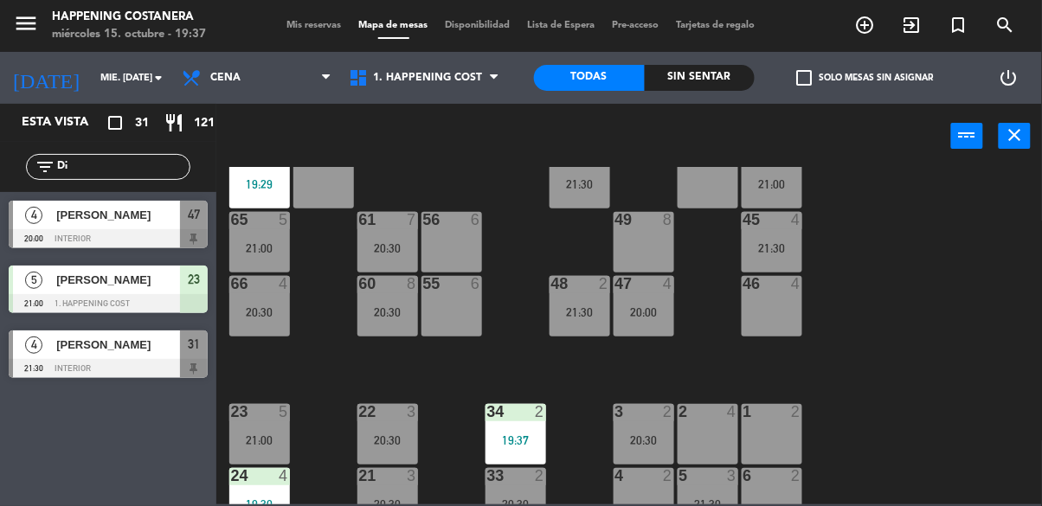
click at [258, 422] on div "23 5 21:00" at bounding box center [259, 434] width 61 height 61
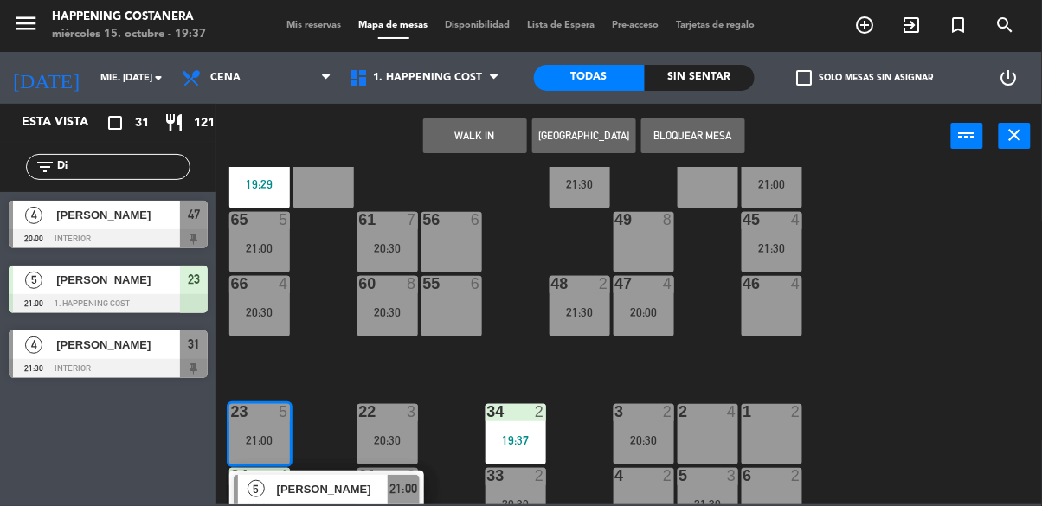
click at [321, 489] on span "[PERSON_NAME]" at bounding box center [332, 489] width 111 height 18
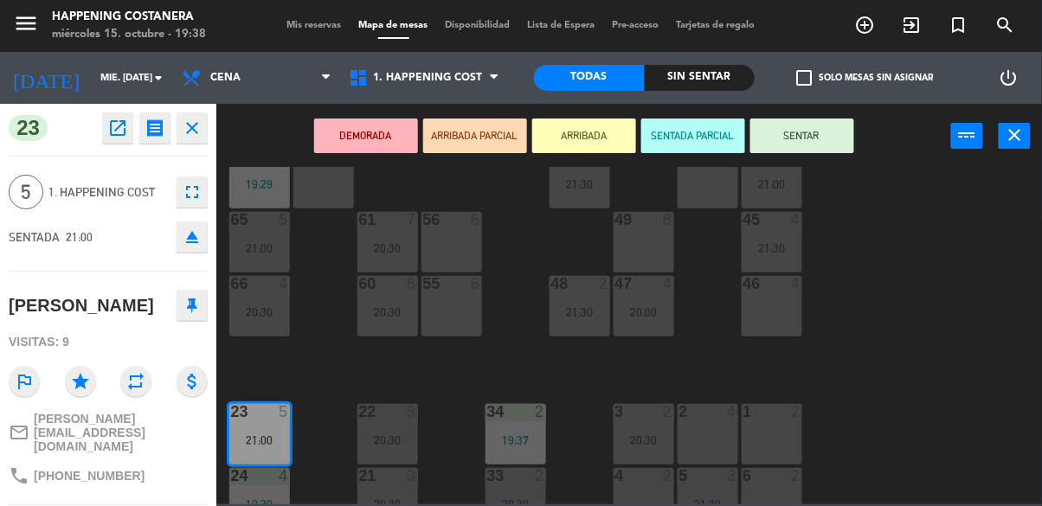
click at [831, 131] on button "SENTAR" at bounding box center [802, 136] width 104 height 35
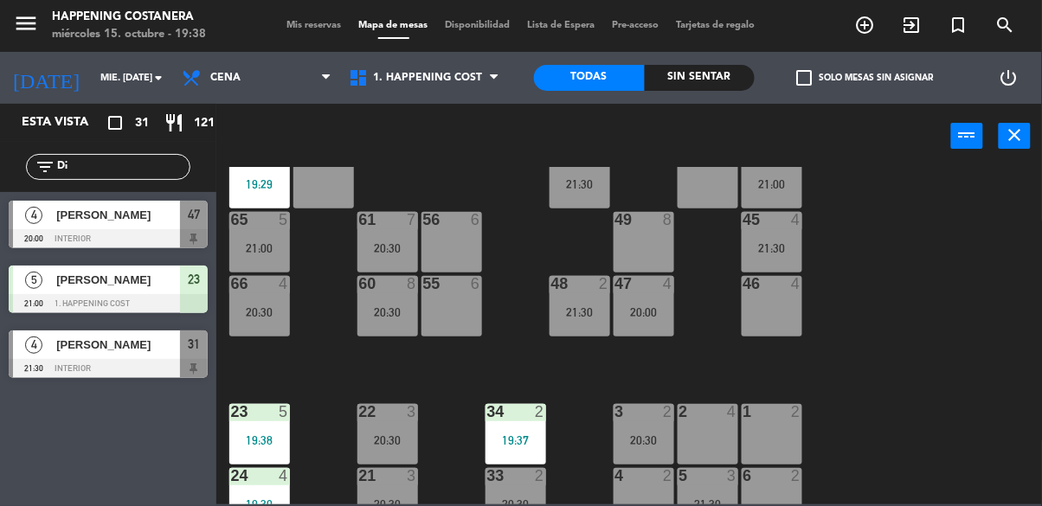
click at [942, 305] on div "69 2 122 6 121 6 120 6 14 4 CAVA 3 20:00 101 4 94 2 70 2 123 6 131 2 134 2 132 …" at bounding box center [634, 336] width 815 height 338
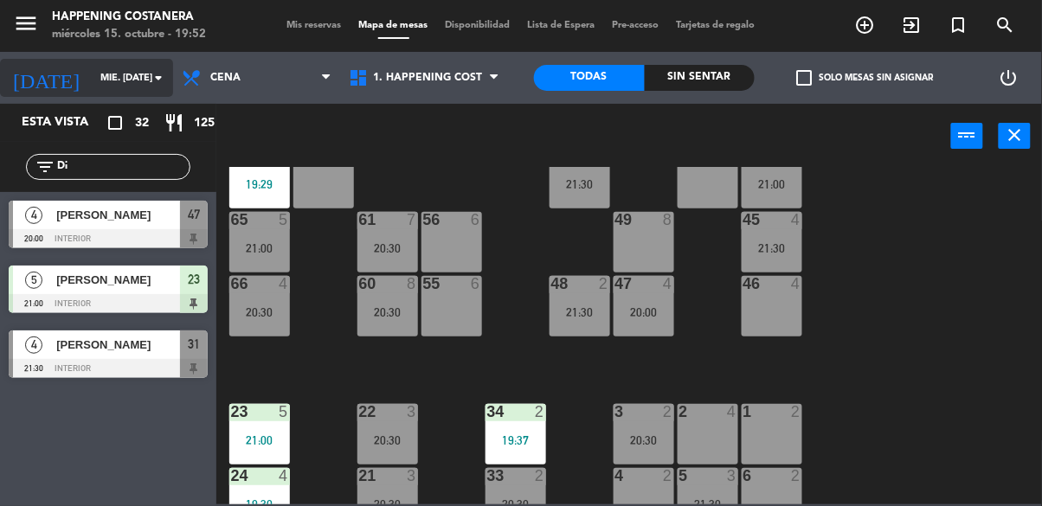
click at [148, 79] on icon "arrow_drop_down" at bounding box center [158, 78] width 21 height 21
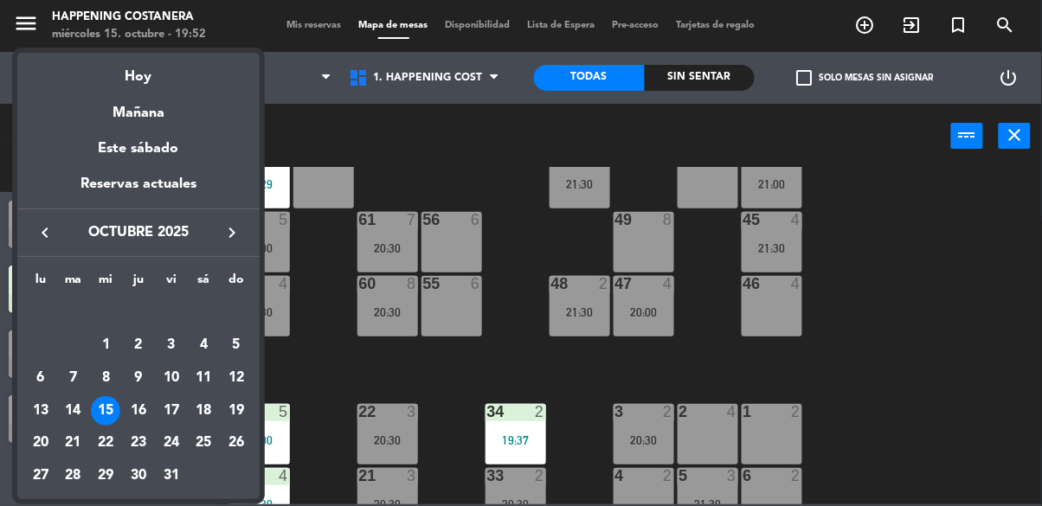
click at [923, 261] on div at bounding box center [521, 253] width 1042 height 506
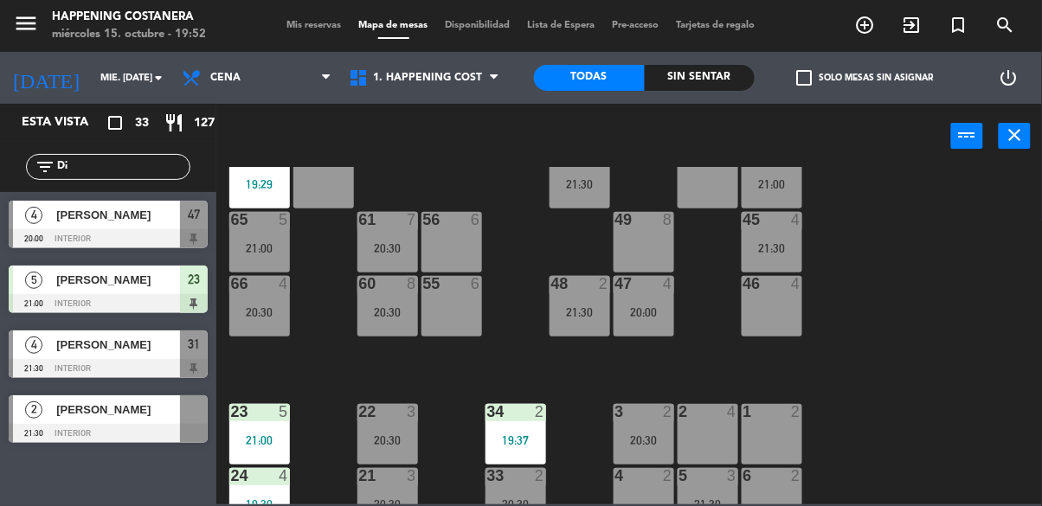
click at [100, 168] on input "Di" at bounding box center [122, 167] width 134 height 19
type input "D"
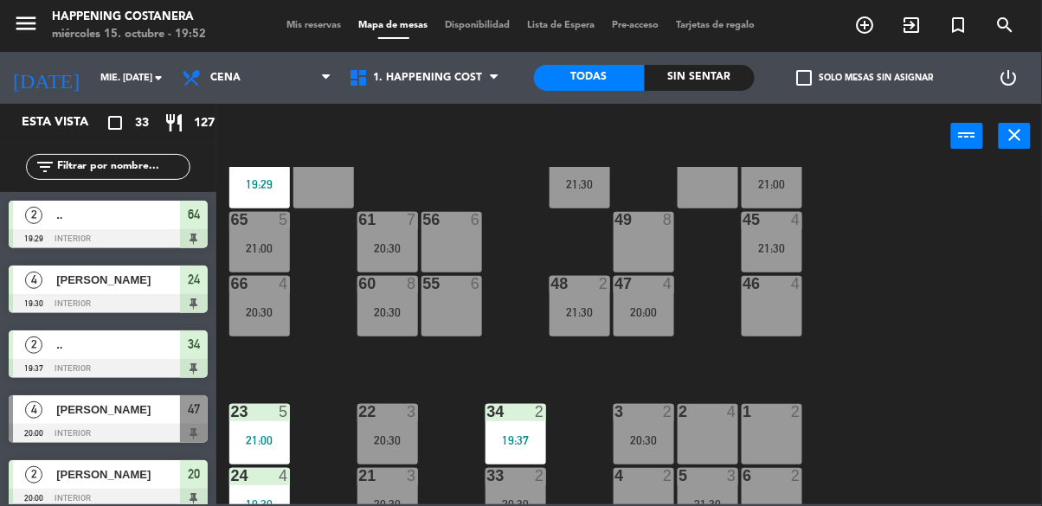
click at [900, 176] on div "69 2 122 6 121 6 120 6 14 4 CAVA 3 20:00 101 4 94 2 70 2 123 6 131 2 134 2 132 …" at bounding box center [634, 336] width 815 height 338
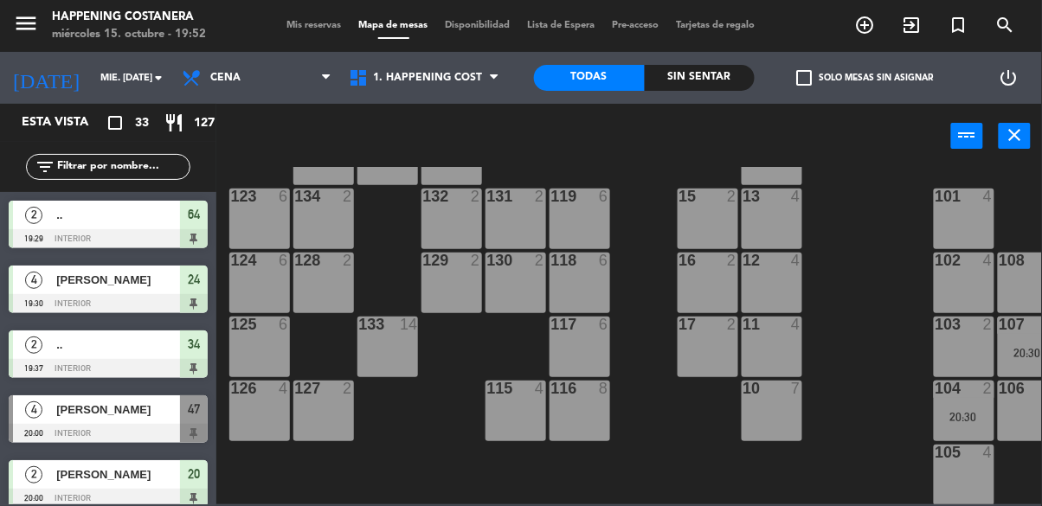
scroll to position [0, 1]
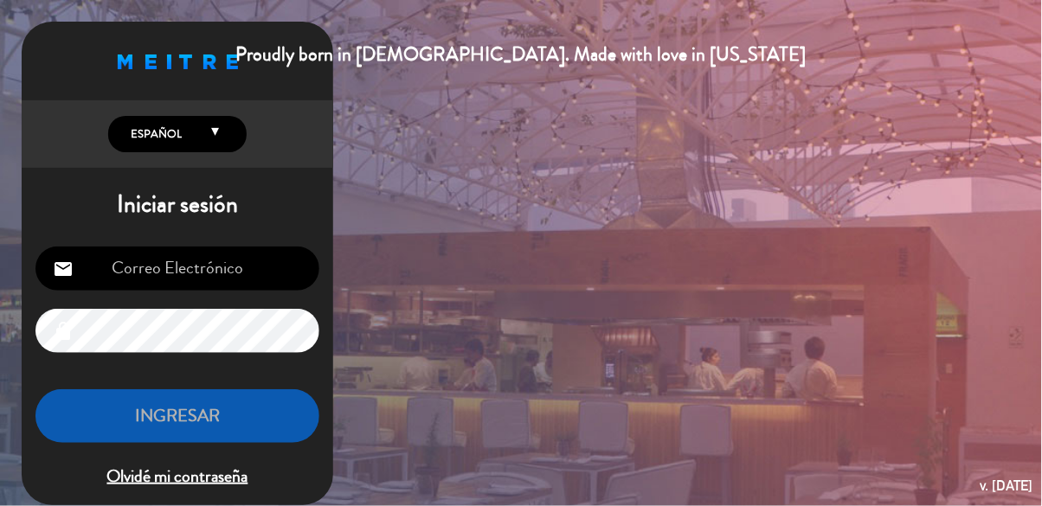
click at [137, 218] on h1 "Iniciar sesión" at bounding box center [178, 204] width 312 height 29
click at [235, 256] on input "email" at bounding box center [177, 269] width 284 height 44
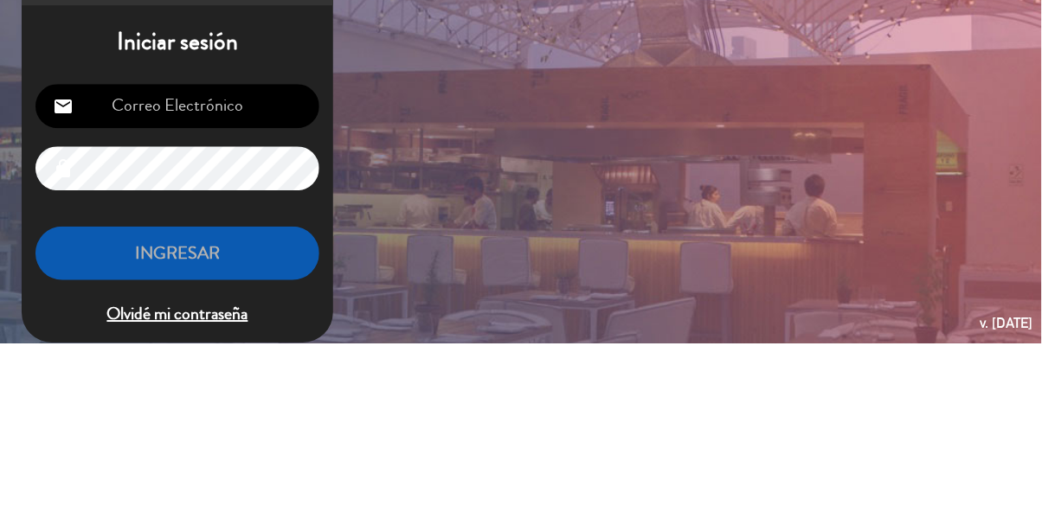
type input "[EMAIL_ADDRESS][DOMAIN_NAME]"
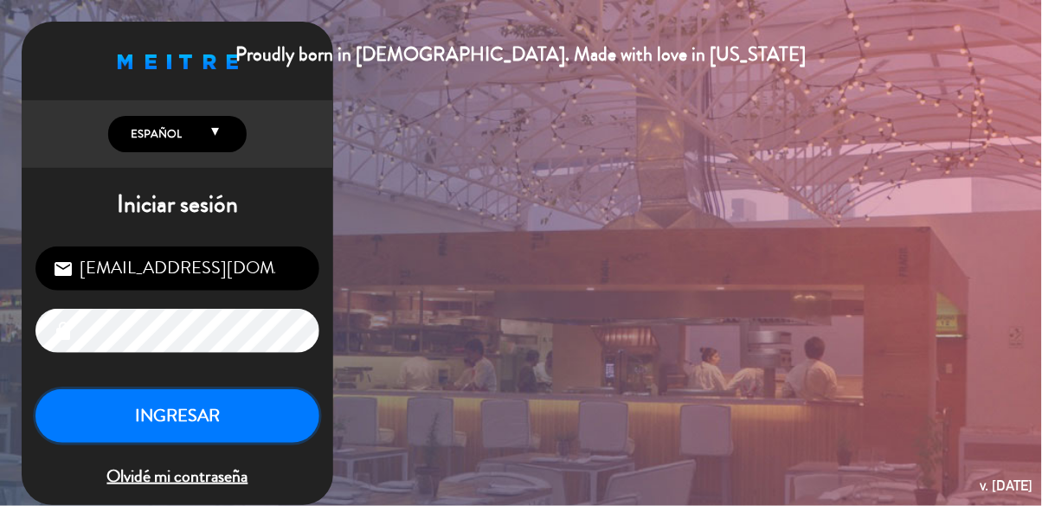
click at [247, 415] on button "INGRESAR" at bounding box center [177, 417] width 284 height 55
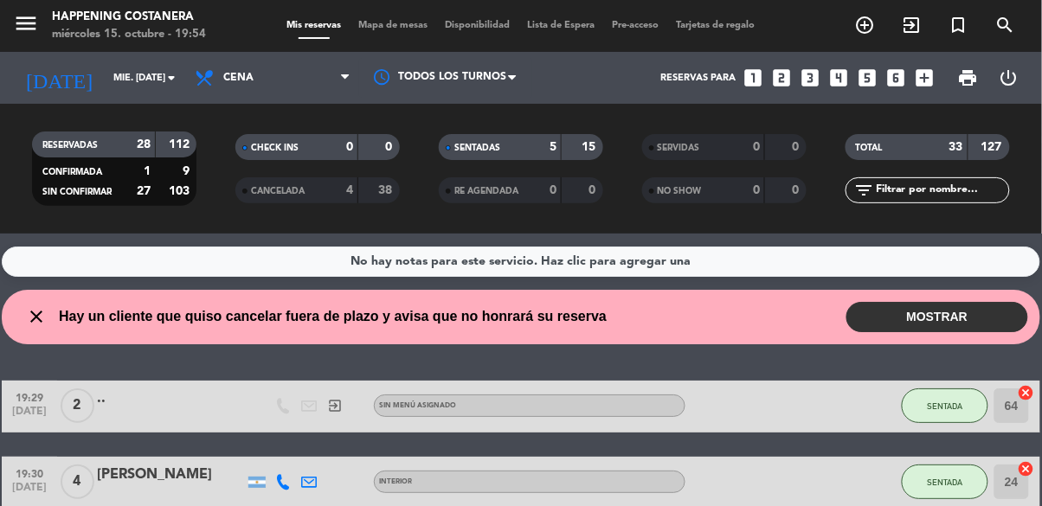
click at [946, 322] on button "MOSTRAR" at bounding box center [938, 317] width 182 height 30
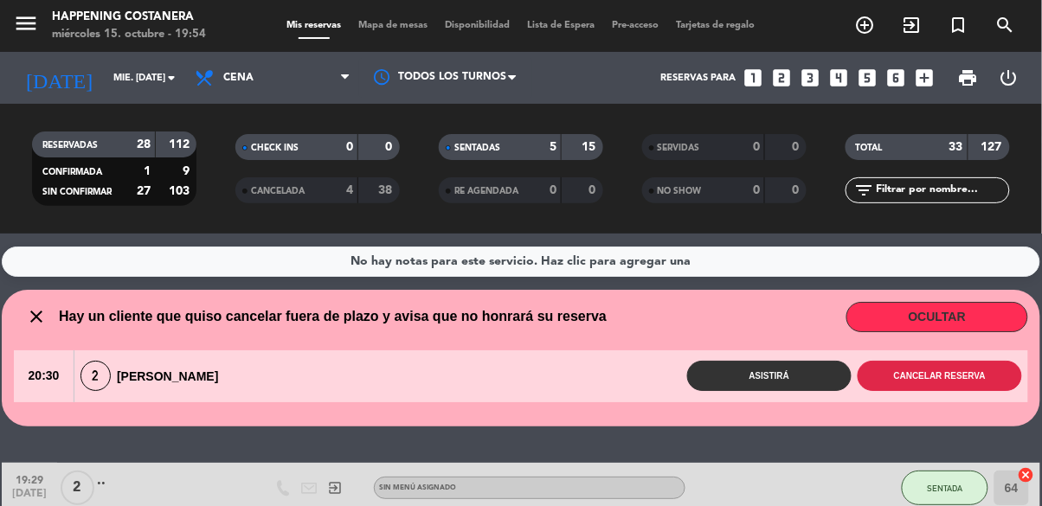
click at [915, 383] on button "Cancelar reserva" at bounding box center [940, 376] width 164 height 30
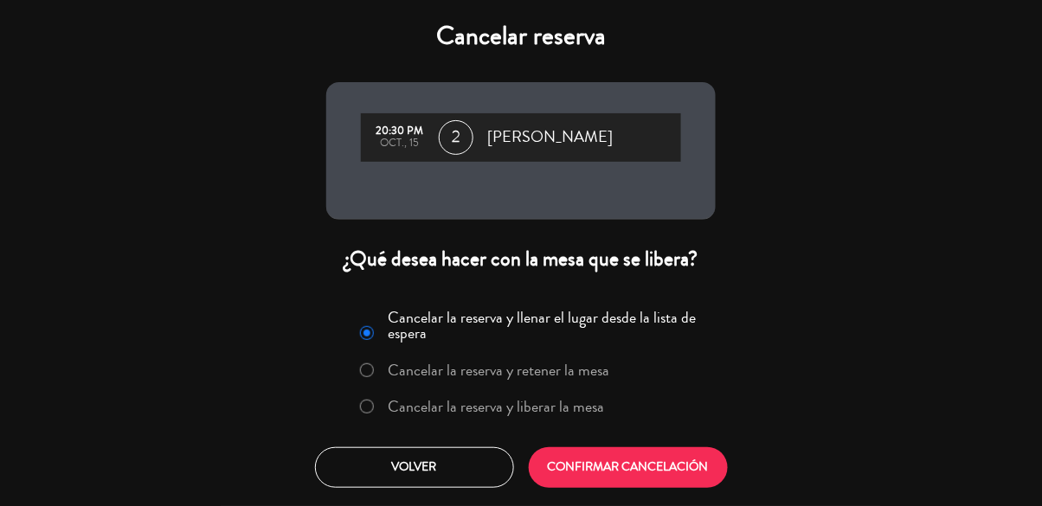
click at [499, 408] on label "Cancelar la reserva y liberar la mesa" at bounding box center [497, 407] width 216 height 16
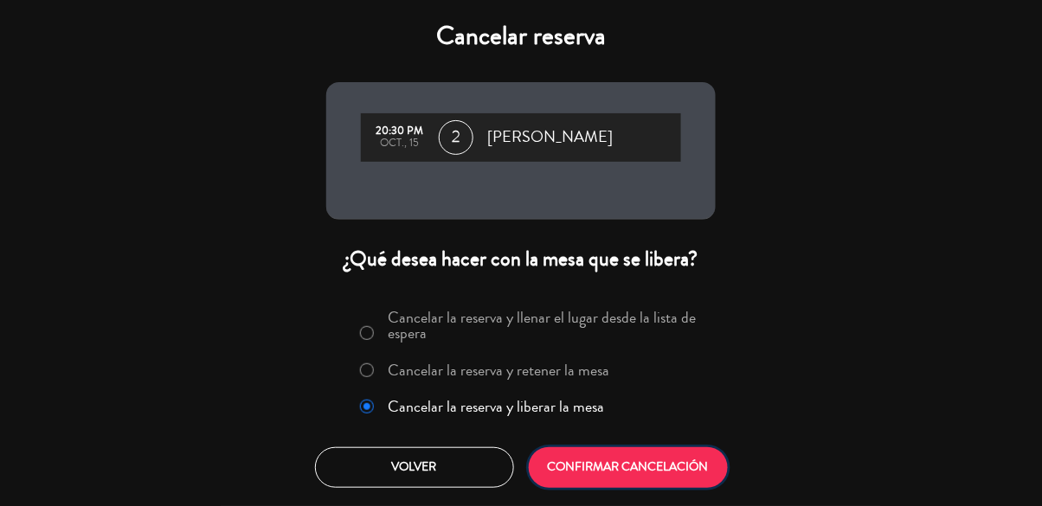
click at [641, 485] on button "CONFIRMAR CANCELACIÓN" at bounding box center [628, 468] width 199 height 41
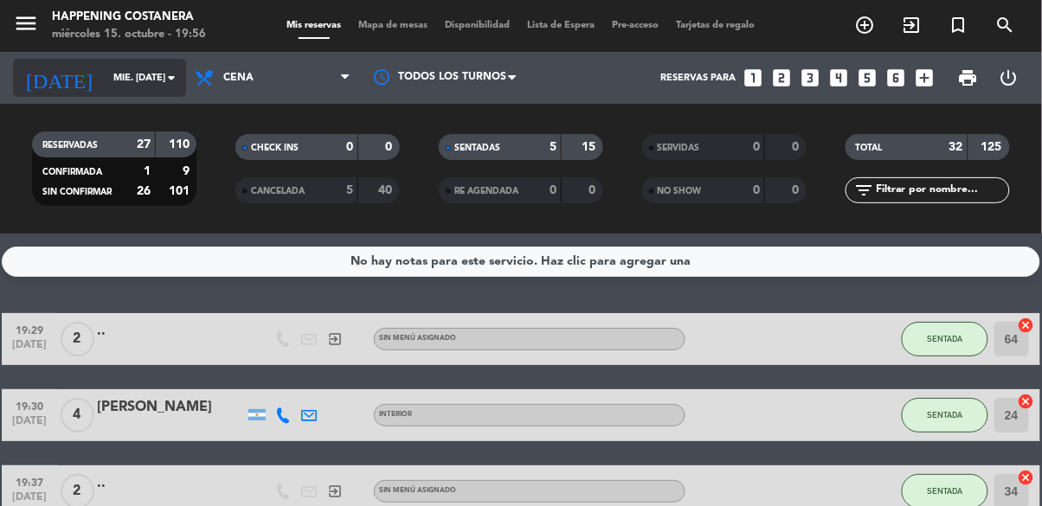
click at [106, 84] on input "mié. [DATE]" at bounding box center [170, 78] width 130 height 29
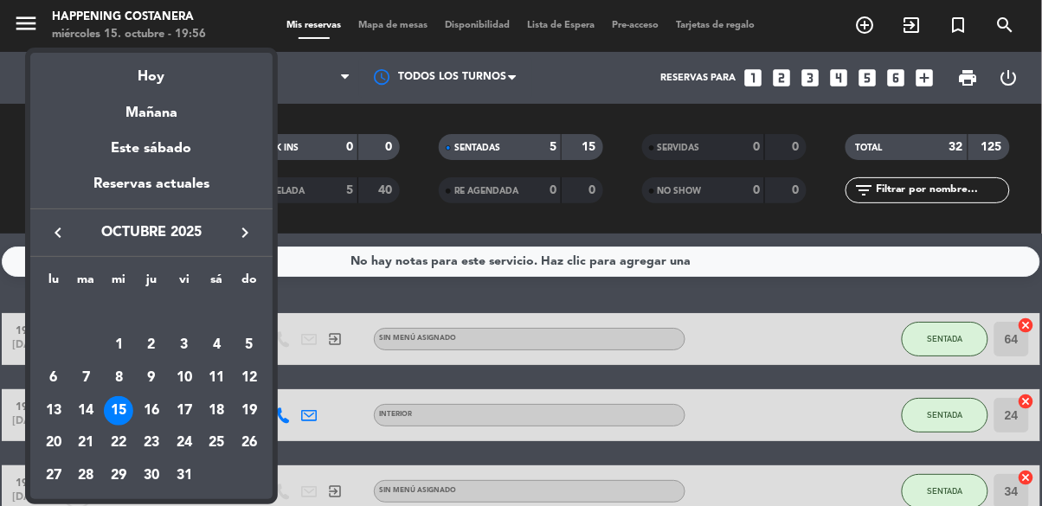
click at [429, 121] on div at bounding box center [521, 253] width 1042 height 506
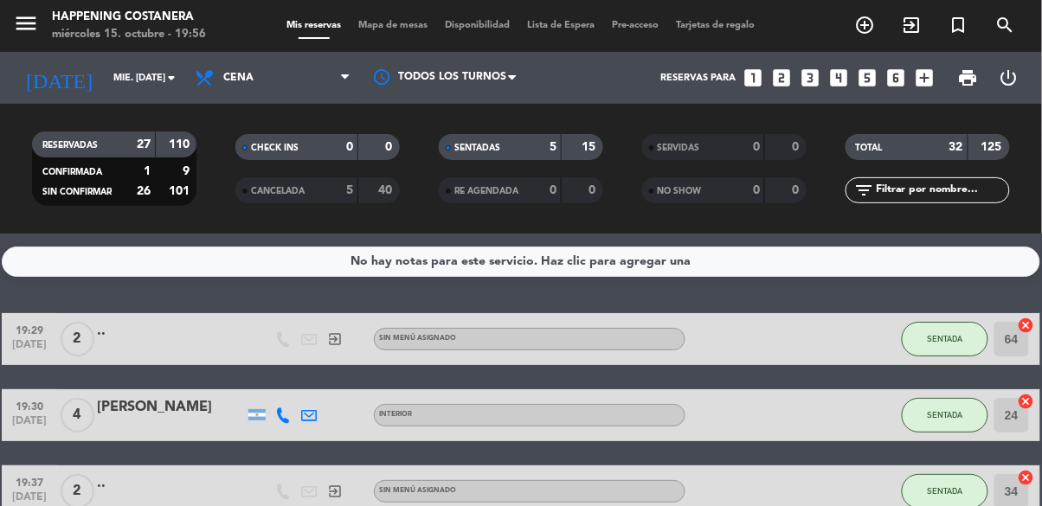
click at [426, 21] on span "Mapa de mesas" at bounding box center [394, 26] width 87 height 10
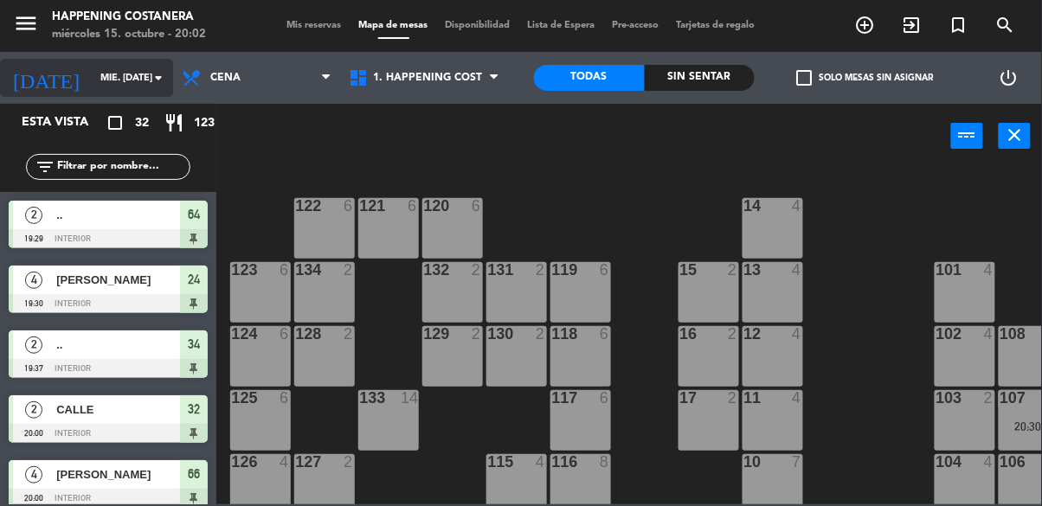
click at [92, 90] on input "mié. [DATE]" at bounding box center [157, 78] width 130 height 29
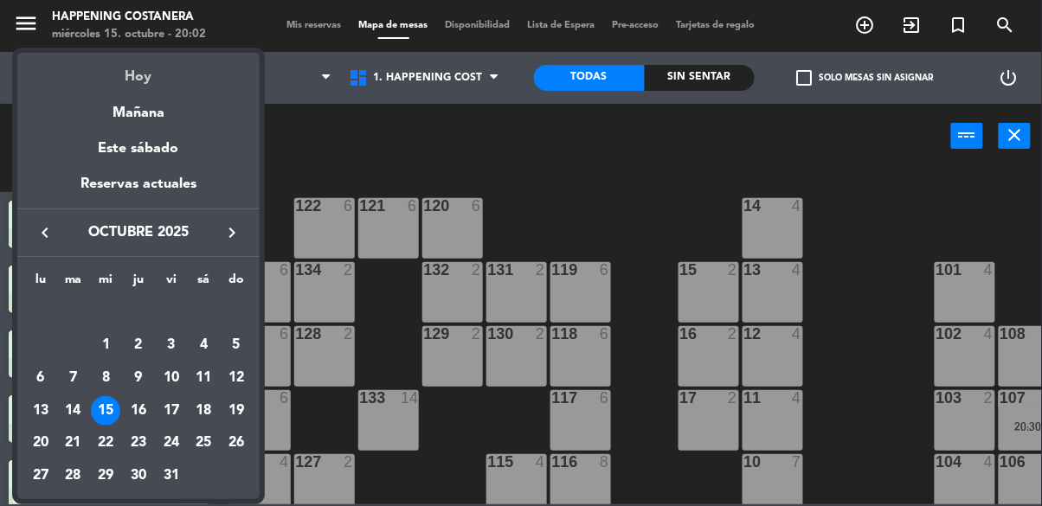
click at [126, 85] on div "Hoy" at bounding box center [138, 70] width 242 height 35
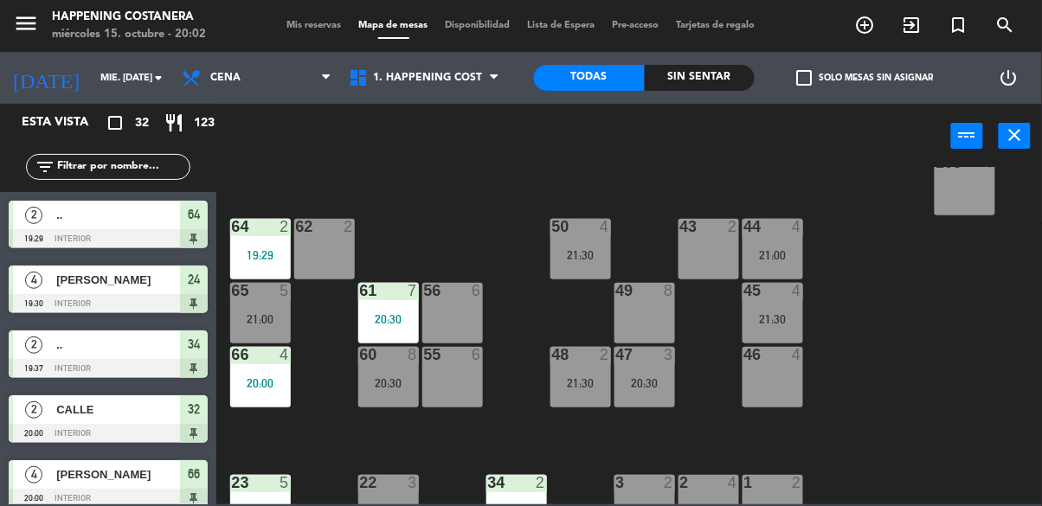
scroll to position [660, 0]
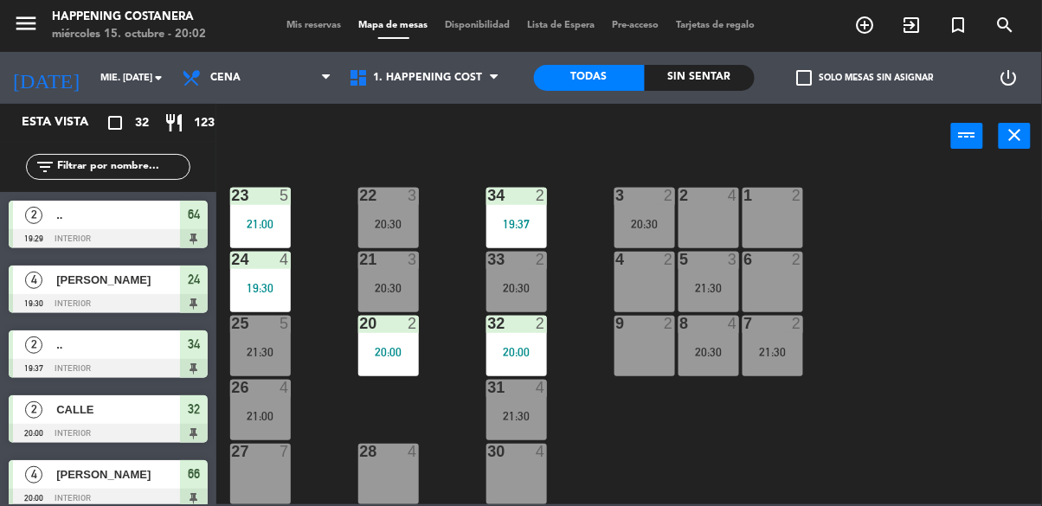
click at [776, 263] on div "6 2" at bounding box center [773, 282] width 61 height 61
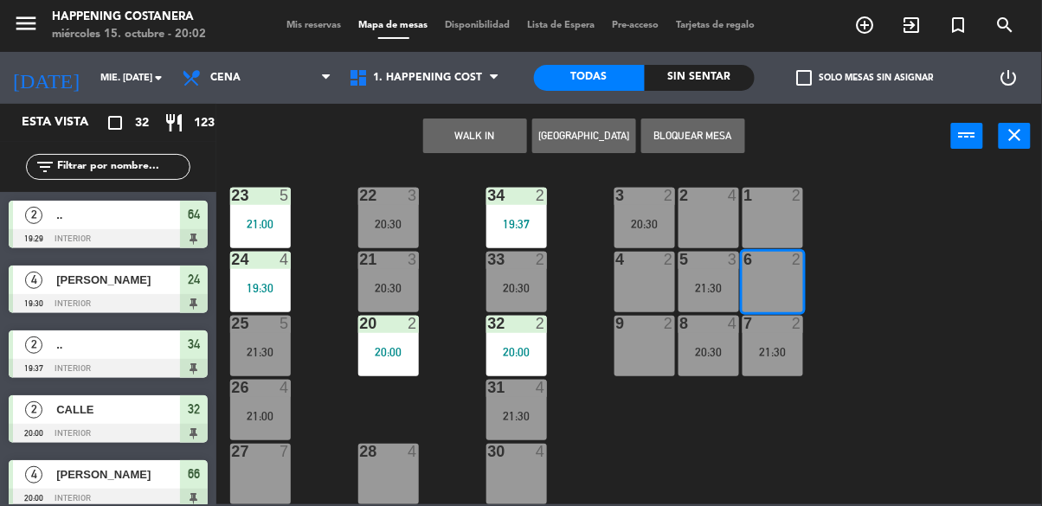
click at [496, 132] on button "WALK IN" at bounding box center [475, 136] width 104 height 35
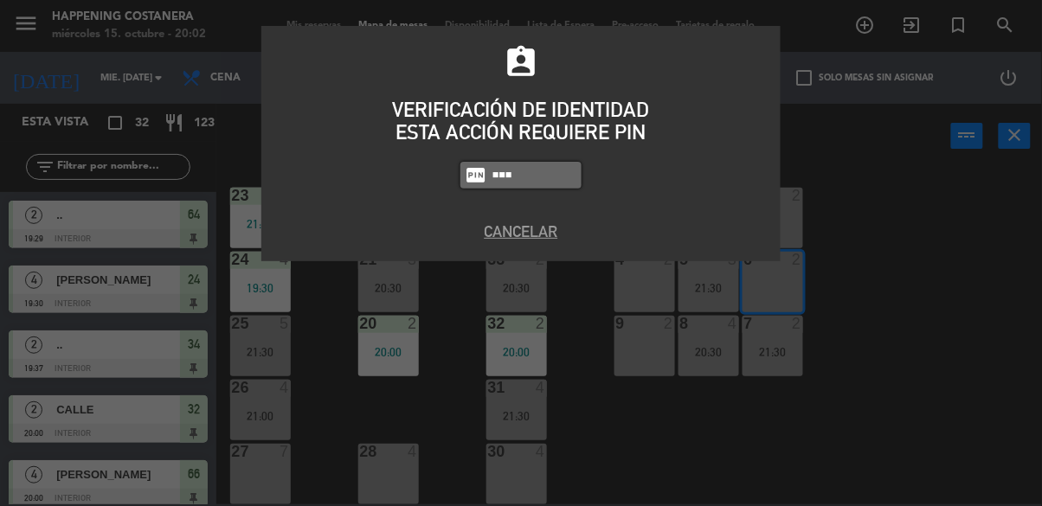
type input "9660"
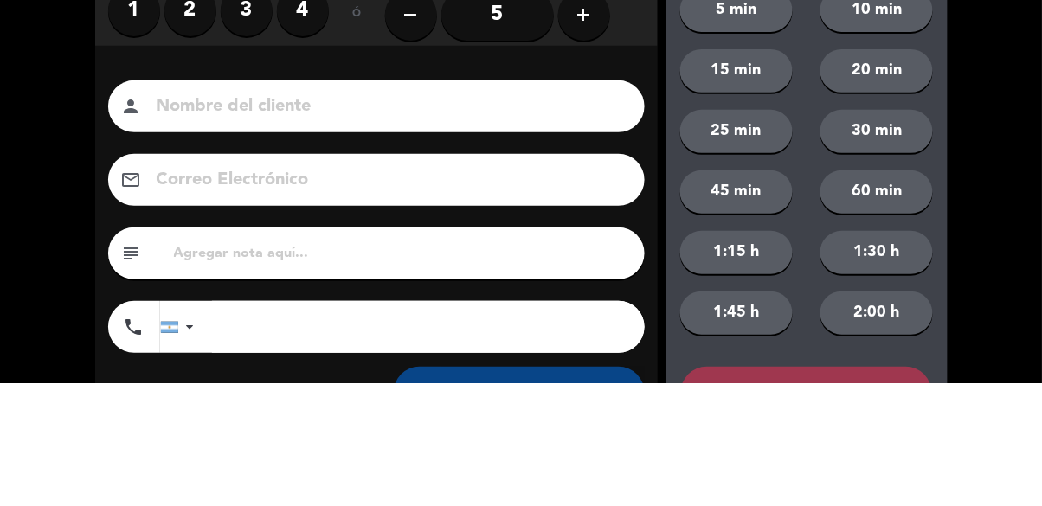
click at [186, 140] on label "2" at bounding box center [190, 133] width 52 height 52
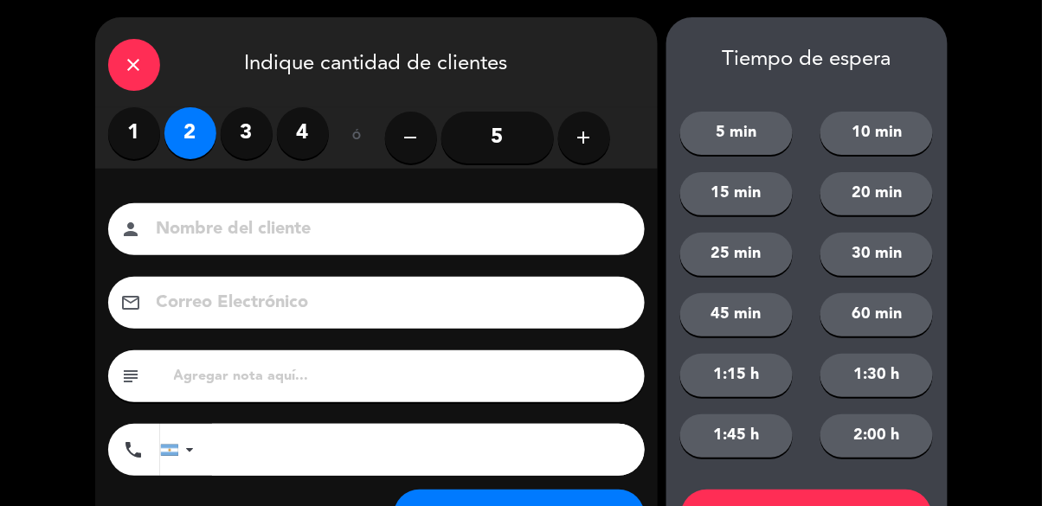
click at [272, 223] on input at bounding box center [388, 230] width 467 height 30
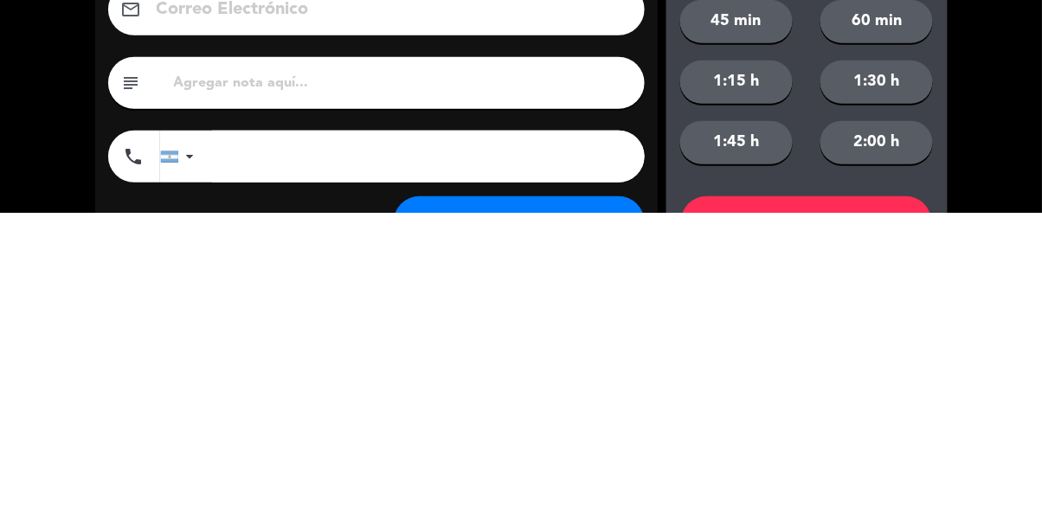
scroll to position [79, 0]
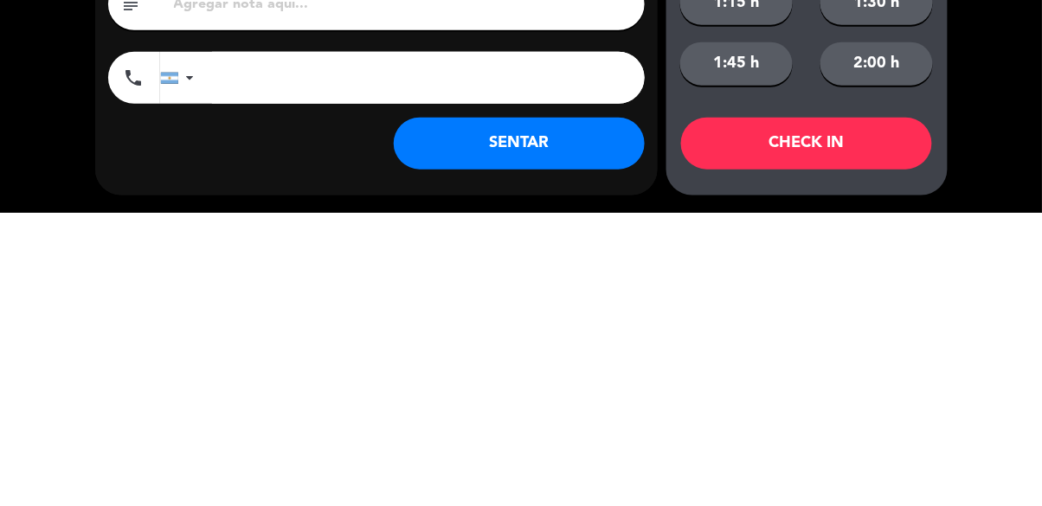
type input "Calle"
click at [591, 441] on button "SENTAR" at bounding box center [519, 437] width 251 height 52
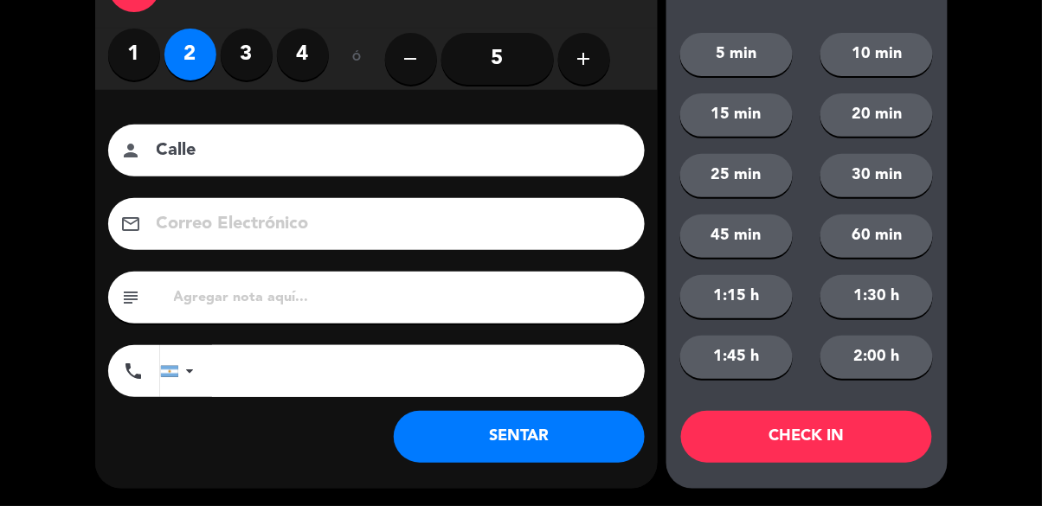
click at [593, 153] on input "Calle" at bounding box center [388, 151] width 467 height 30
click at [590, 141] on input "Calle" at bounding box center [388, 151] width 467 height 30
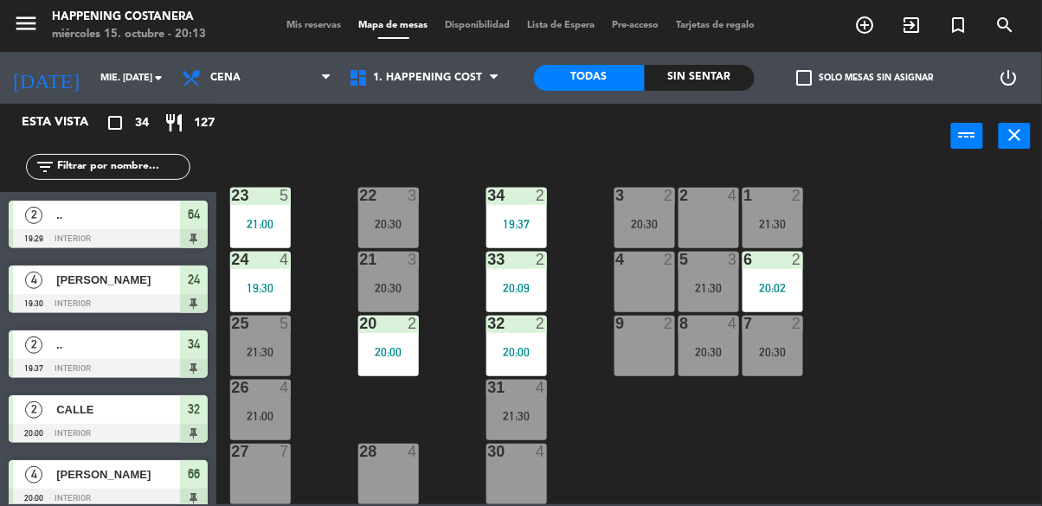
click at [360, 481] on div "28 4" at bounding box center [388, 474] width 61 height 61
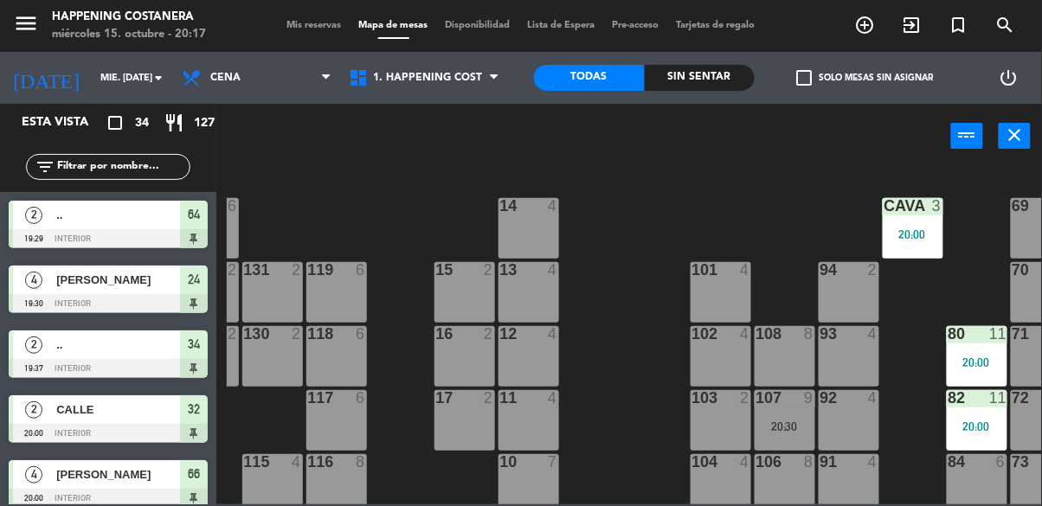
scroll to position [0, 285]
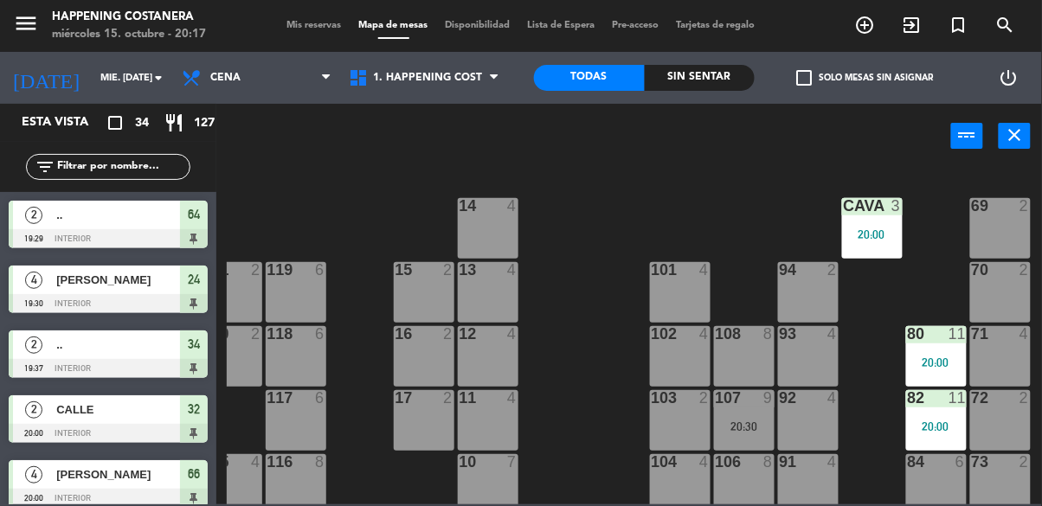
click at [914, 344] on div "80 11 20:00" at bounding box center [936, 356] width 61 height 61
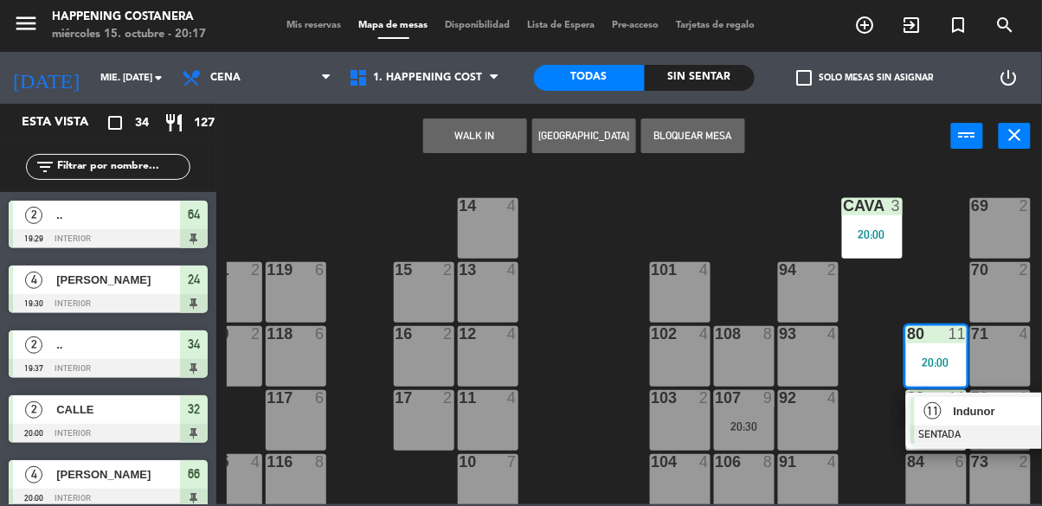
click at [936, 420] on span "11" at bounding box center [932, 411] width 17 height 17
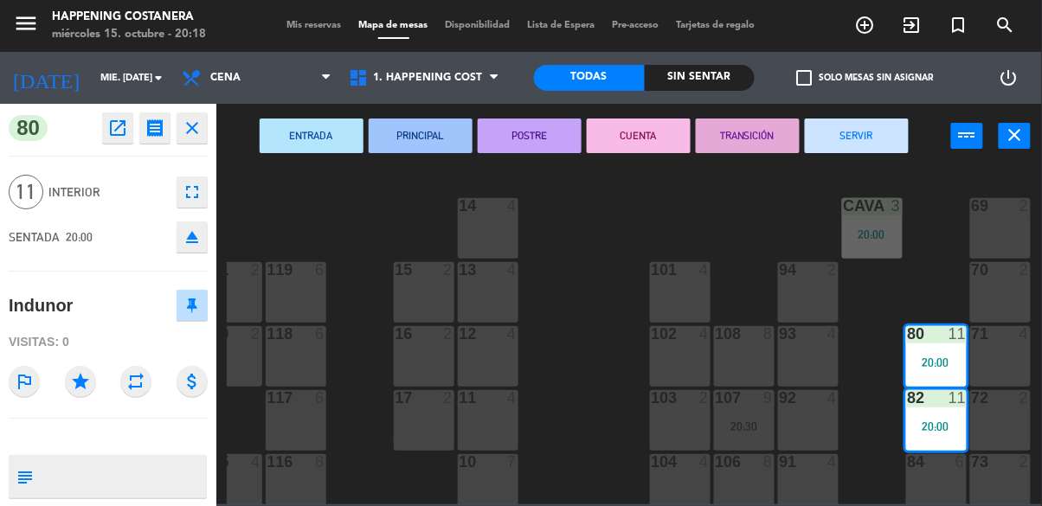
click at [576, 231] on div "69 2 122 6 121 6 120 6 14 4 CAVA 3 20:00 101 4 94 2 70 2 123 6 131 2 134 2 132 …" at bounding box center [634, 336] width 815 height 338
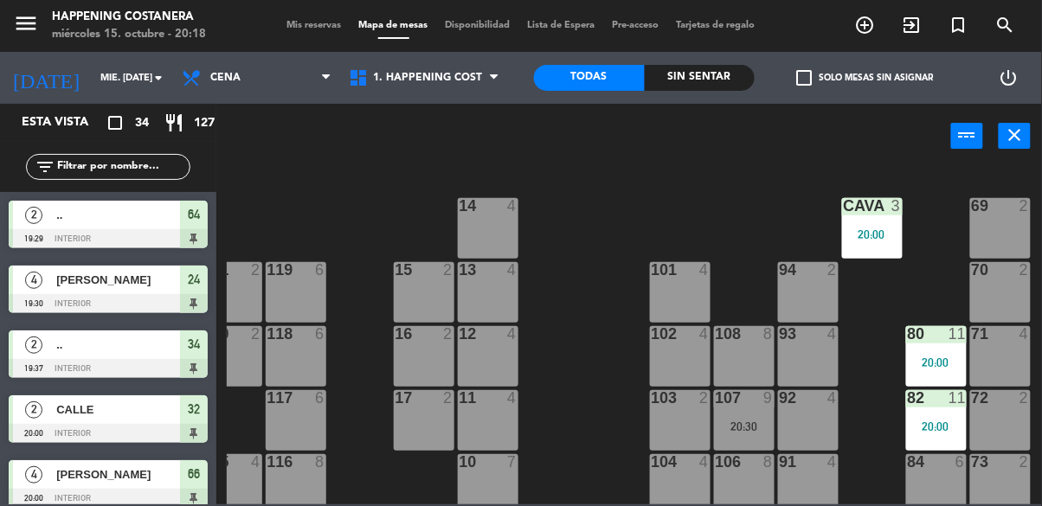
scroll to position [0, 0]
click at [93, 171] on input "text" at bounding box center [122, 167] width 134 height 19
click at [655, 168] on div "69 2 122 6 121 6 120 6 14 4 CAVA 3 20:00 101 4 94 2 70 2 123 6 131 2 134 2 132 …" at bounding box center [634, 336] width 815 height 338
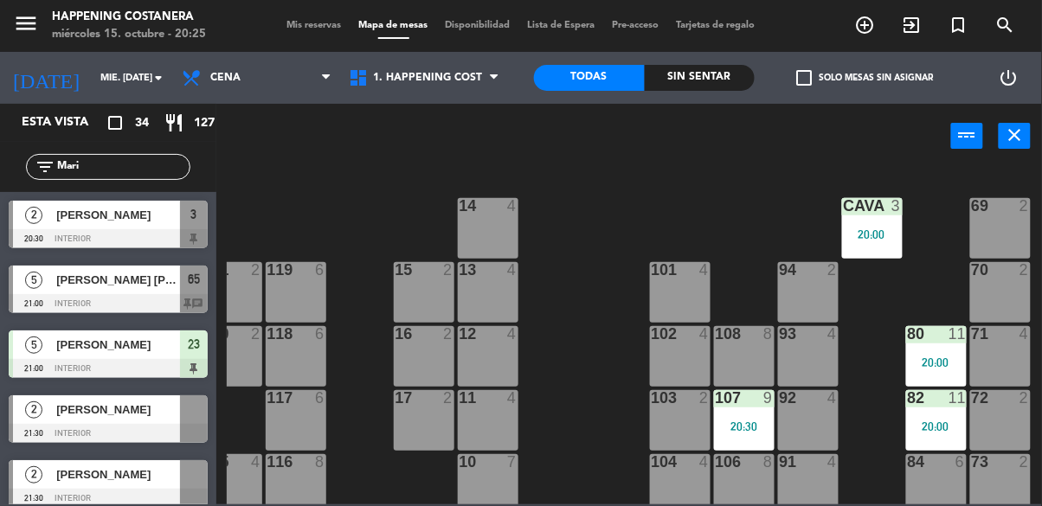
scroll to position [12, 0]
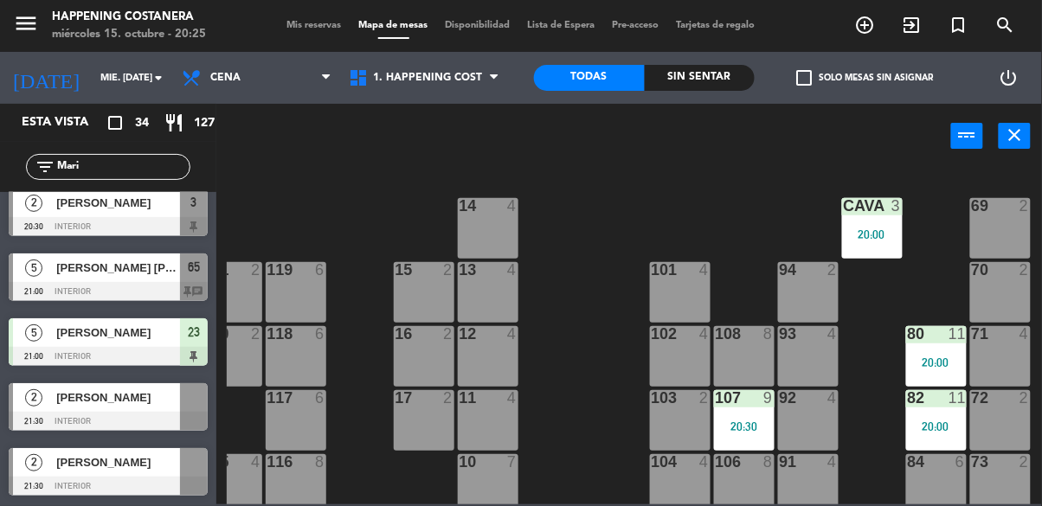
click at [77, 164] on input "Mari" at bounding box center [122, 167] width 134 height 19
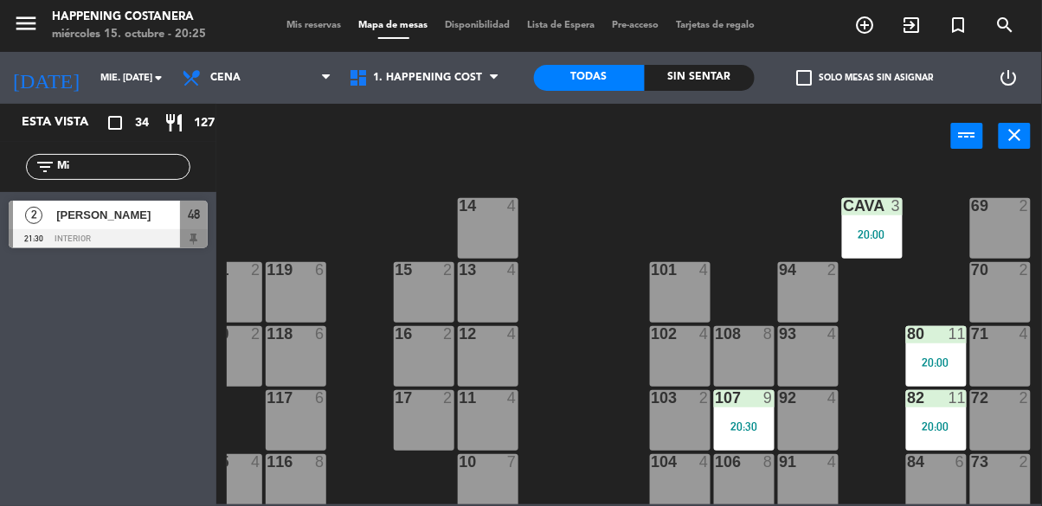
type input "i"
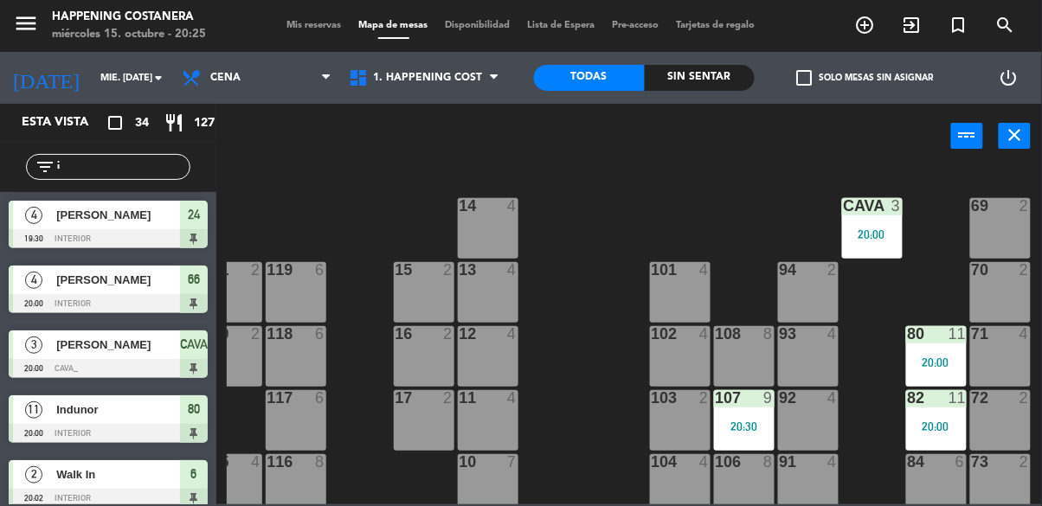
click at [115, 175] on input "i" at bounding box center [122, 167] width 134 height 19
click at [647, 145] on div "power_input close" at bounding box center [583, 137] width 735 height 66
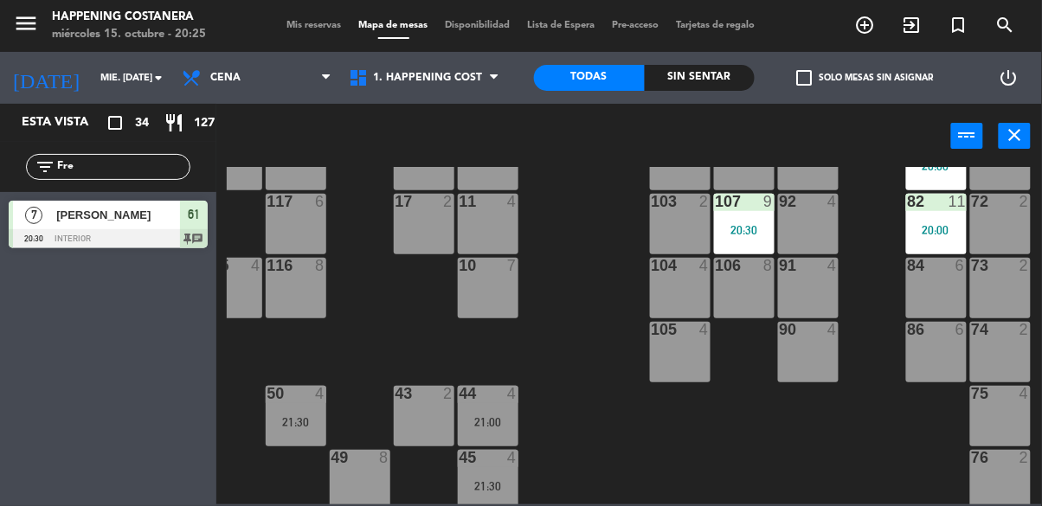
scroll to position [199, 285]
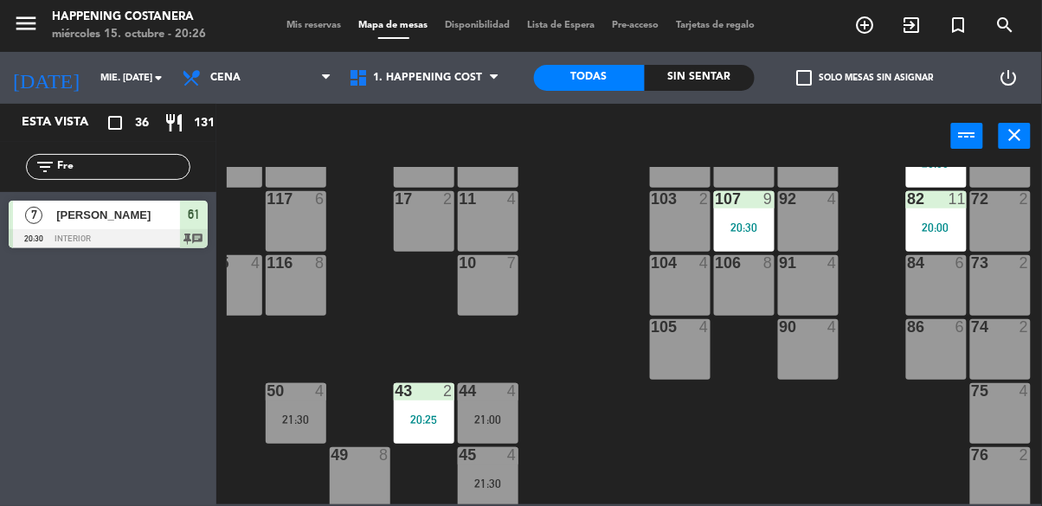
click at [97, 167] on input "Fre" at bounding box center [122, 167] width 134 height 19
type input "F"
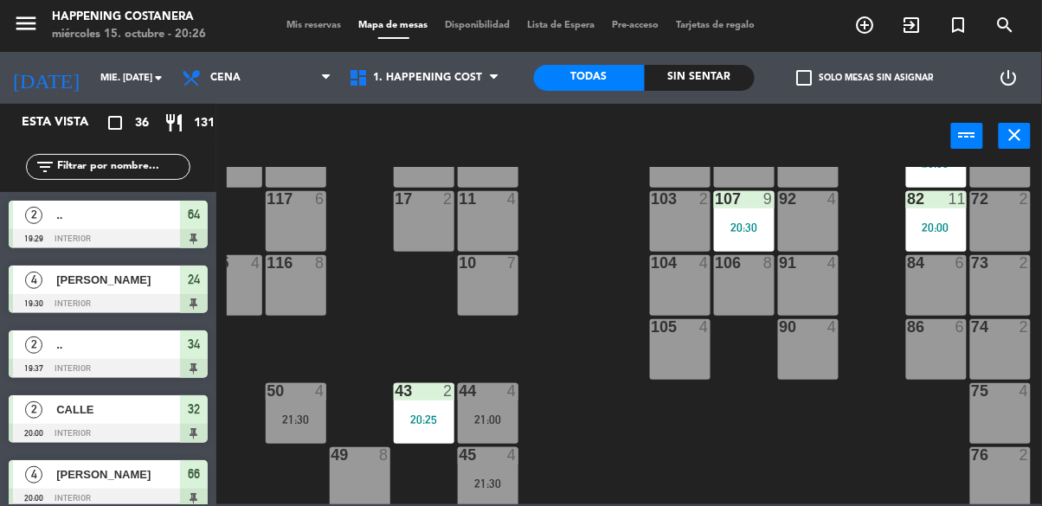
click at [845, 145] on div "power_input close" at bounding box center [583, 137] width 735 height 66
click at [92, 76] on input "mié. [DATE]" at bounding box center [157, 78] width 130 height 29
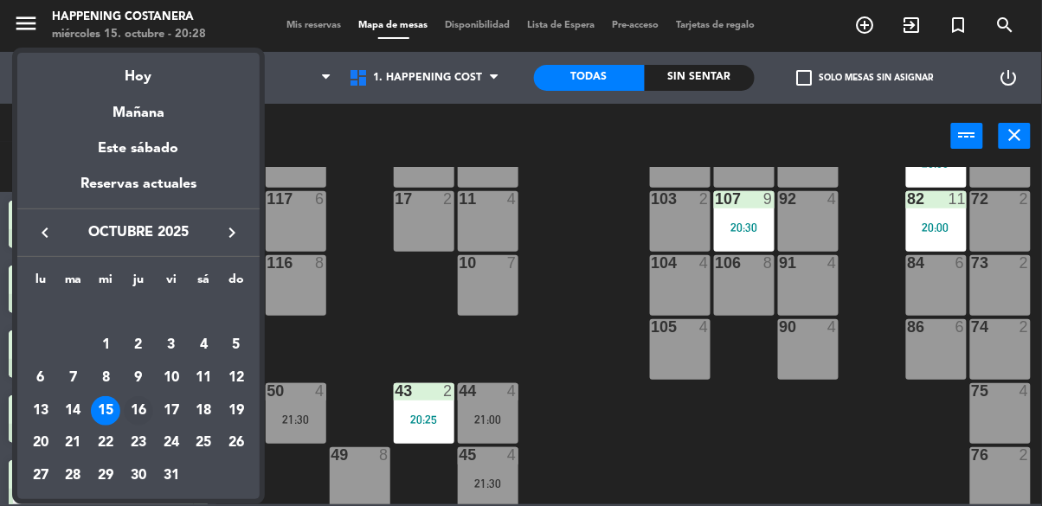
click at [131, 415] on div "16" at bounding box center [138, 410] width 29 height 29
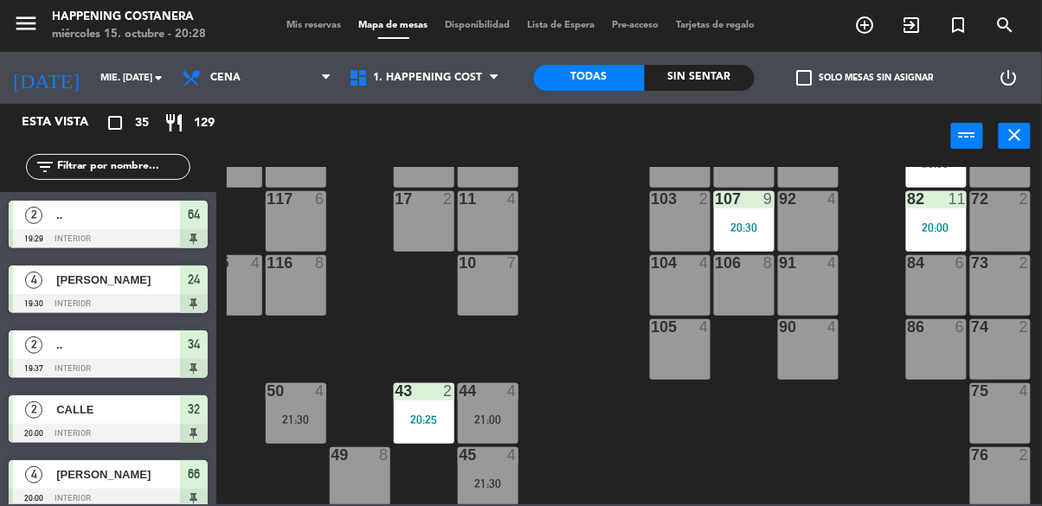
type input "[DEMOGRAPHIC_DATA] [DATE]"
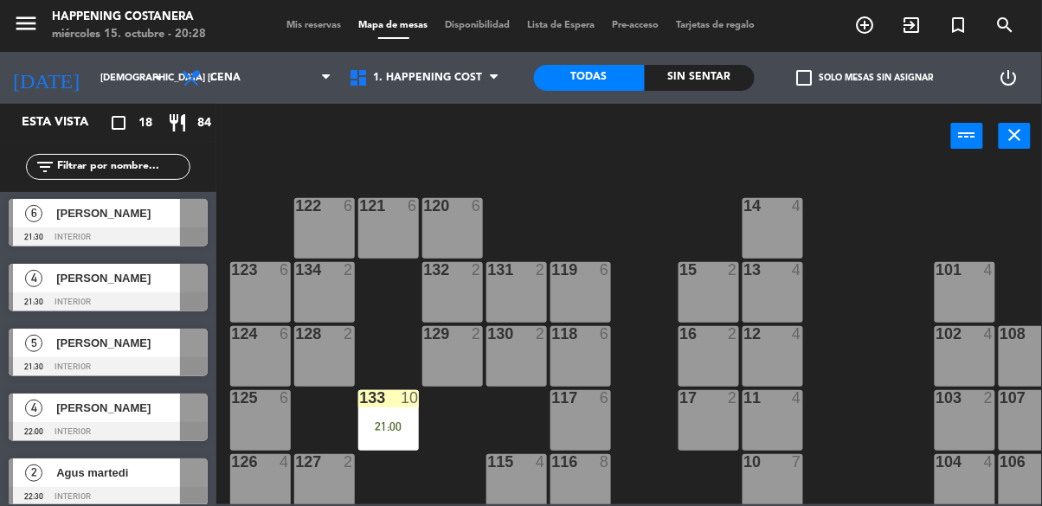
scroll to position [856, 0]
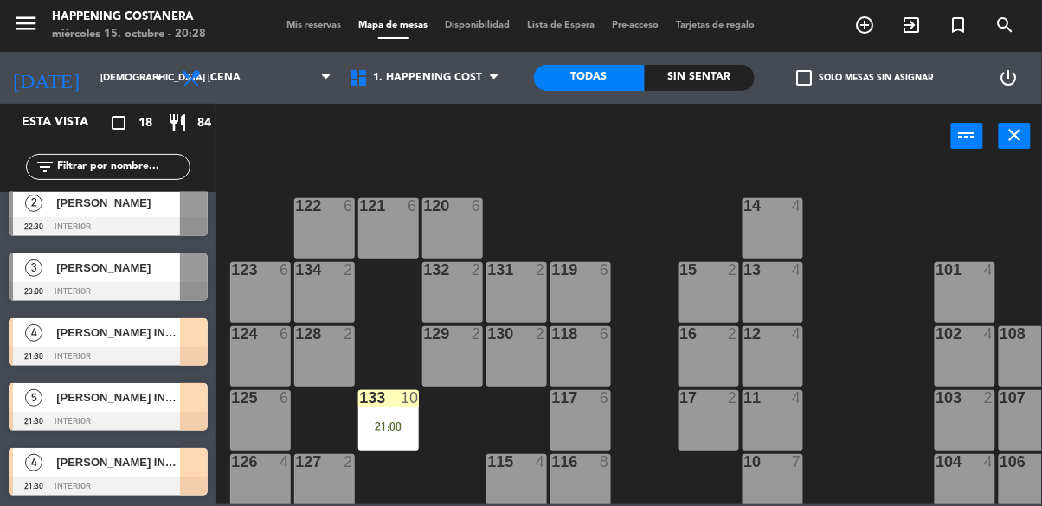
click at [87, 397] on span "[PERSON_NAME] INV PAO" at bounding box center [118, 398] width 124 height 18
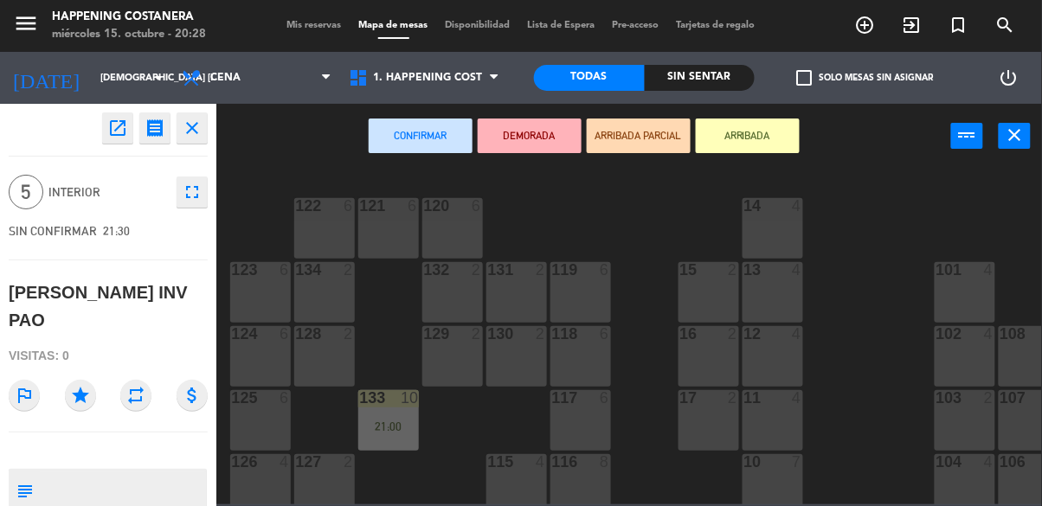
click at [111, 130] on icon "open_in_new" at bounding box center [117, 128] width 21 height 21
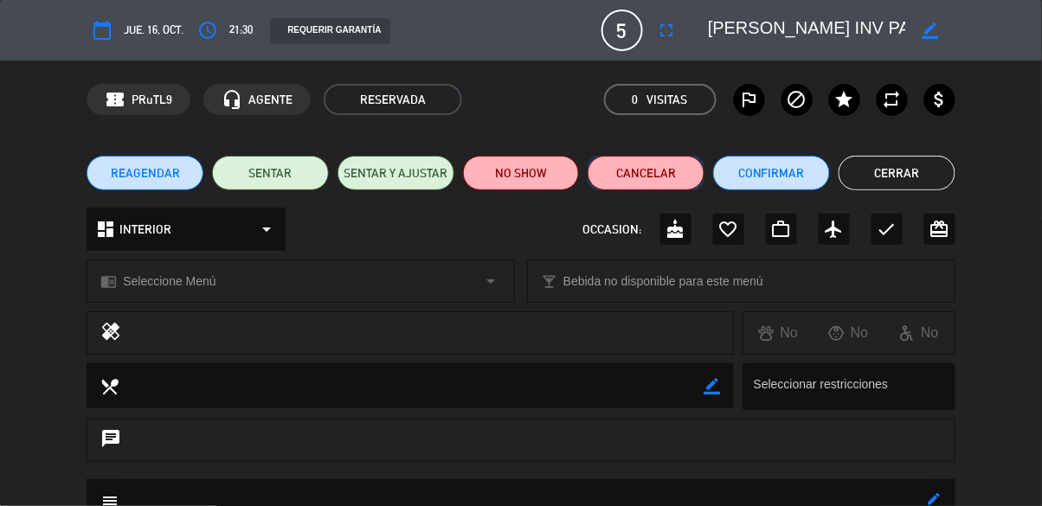
click at [671, 171] on button "Cancelar" at bounding box center [646, 173] width 117 height 35
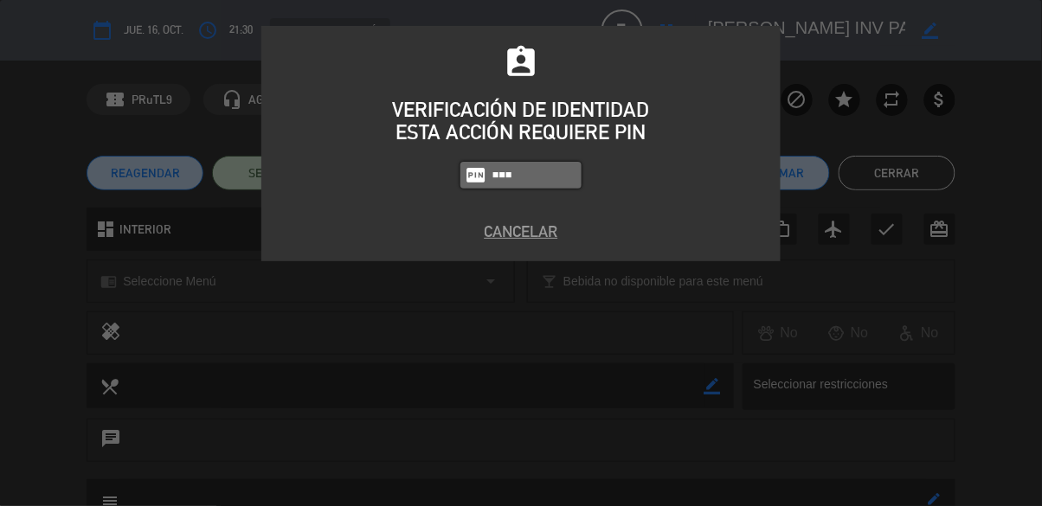
type input "6586"
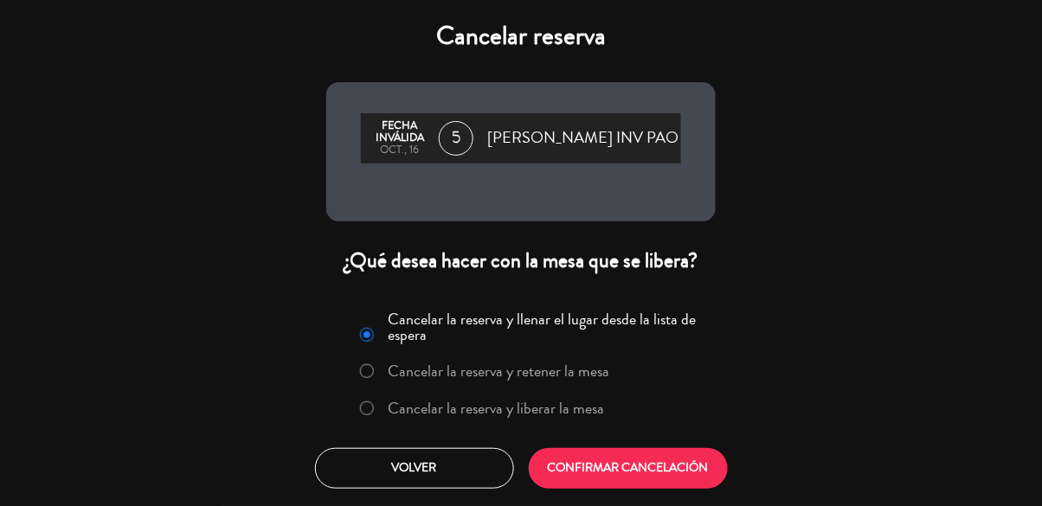
click at [363, 403] on input "Cancelar la reserva y liberar la mesa" at bounding box center [365, 407] width 11 height 11
radio input "true"
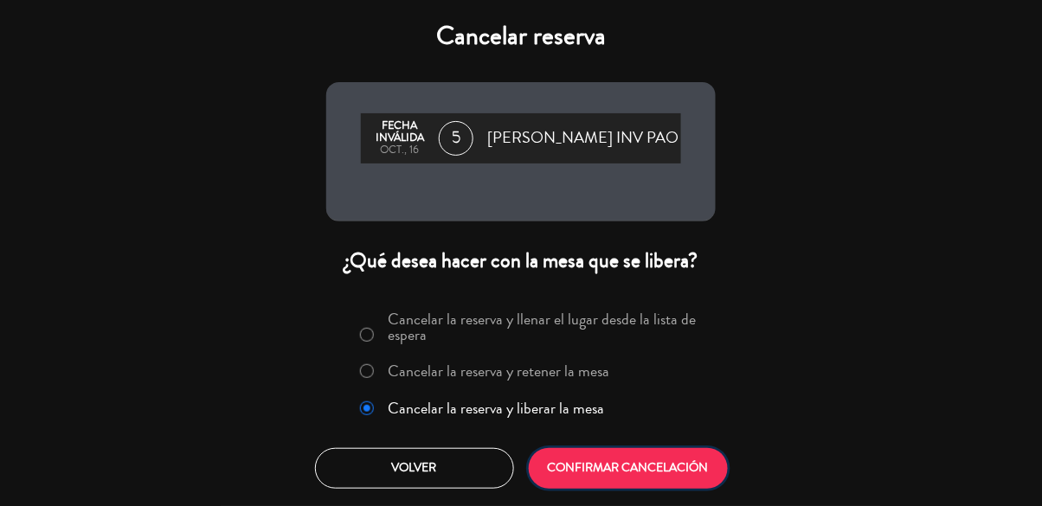
click at [681, 471] on button "CONFIRMAR CANCELACIÓN" at bounding box center [628, 468] width 199 height 41
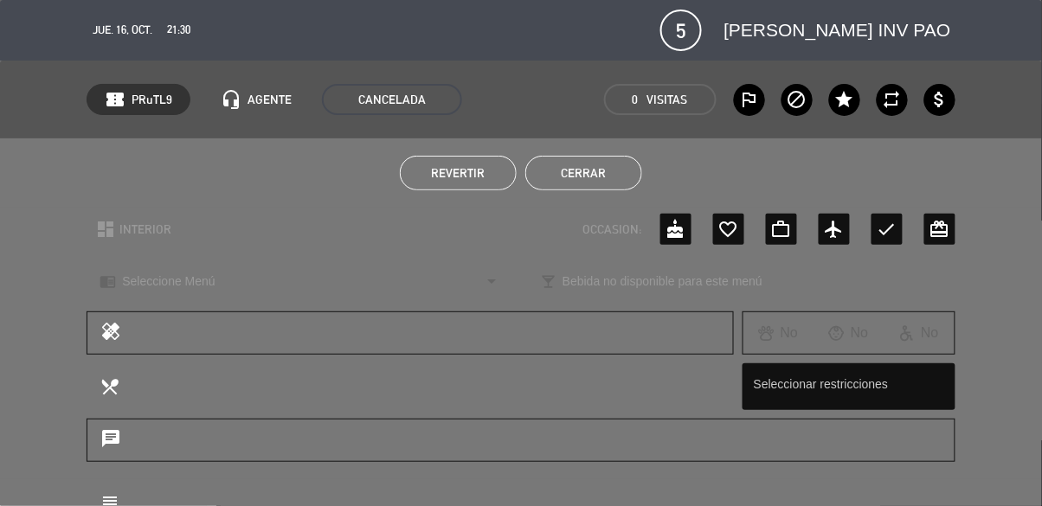
click at [607, 184] on button "Cerrar" at bounding box center [583, 173] width 117 height 35
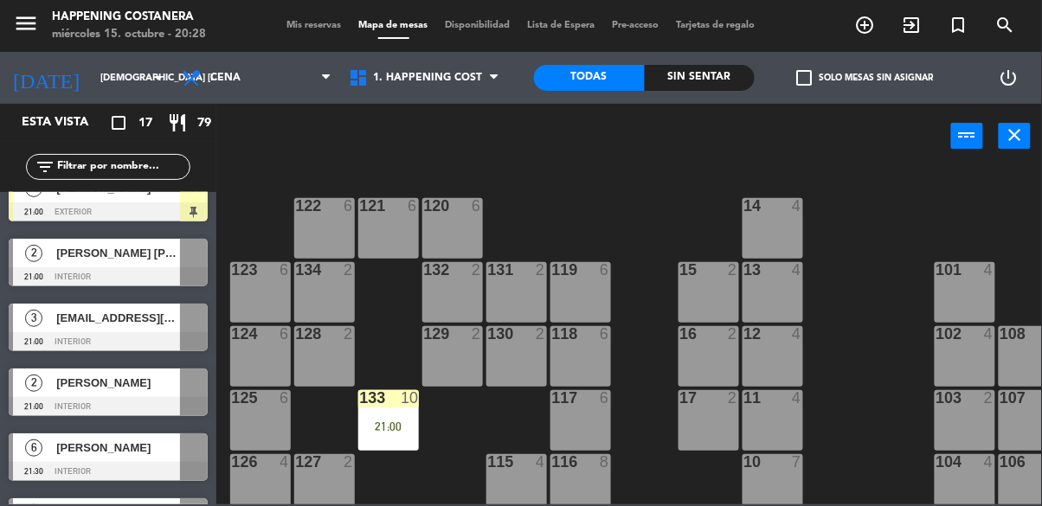
scroll to position [0, 0]
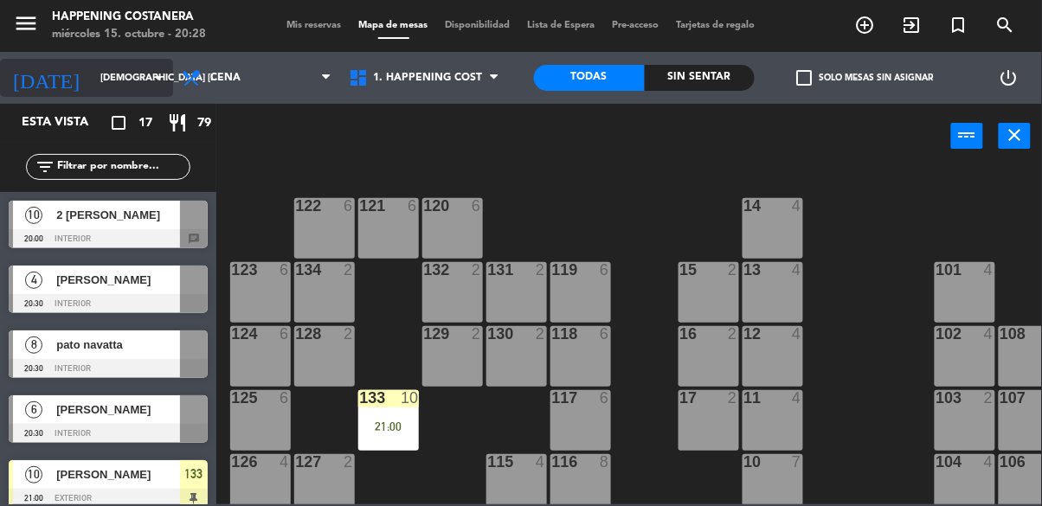
click at [63, 60] on div "[DATE] jue. [DATE] arrow_drop_down" at bounding box center [86, 78] width 173 height 38
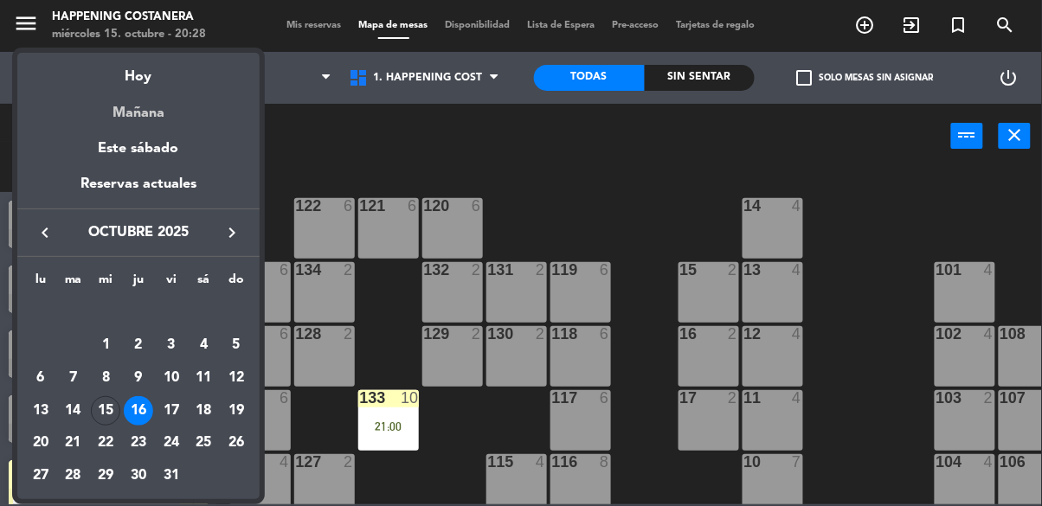
click at [127, 100] on div "Mañana" at bounding box center [138, 106] width 242 height 35
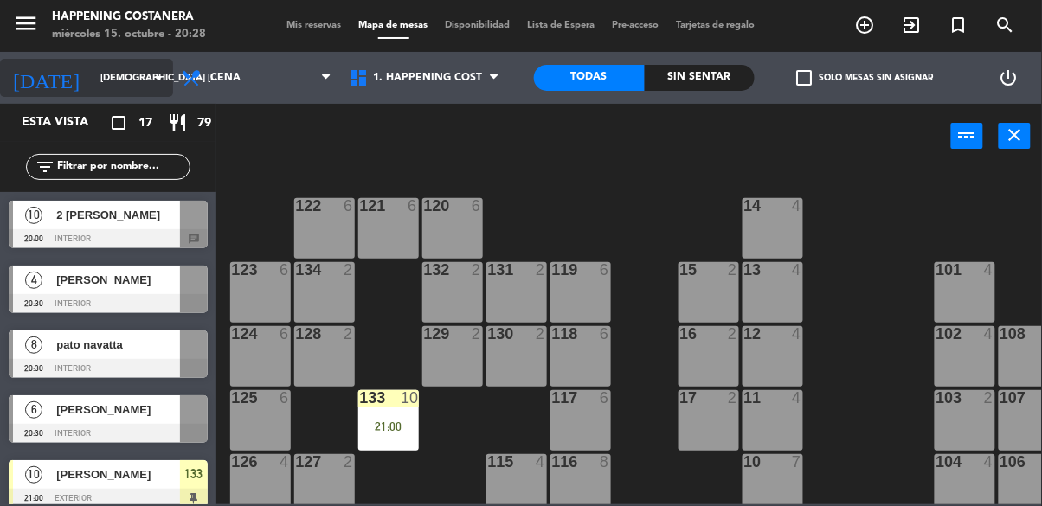
click at [92, 68] on input "[DEMOGRAPHIC_DATA] [DATE]" at bounding box center [157, 78] width 130 height 29
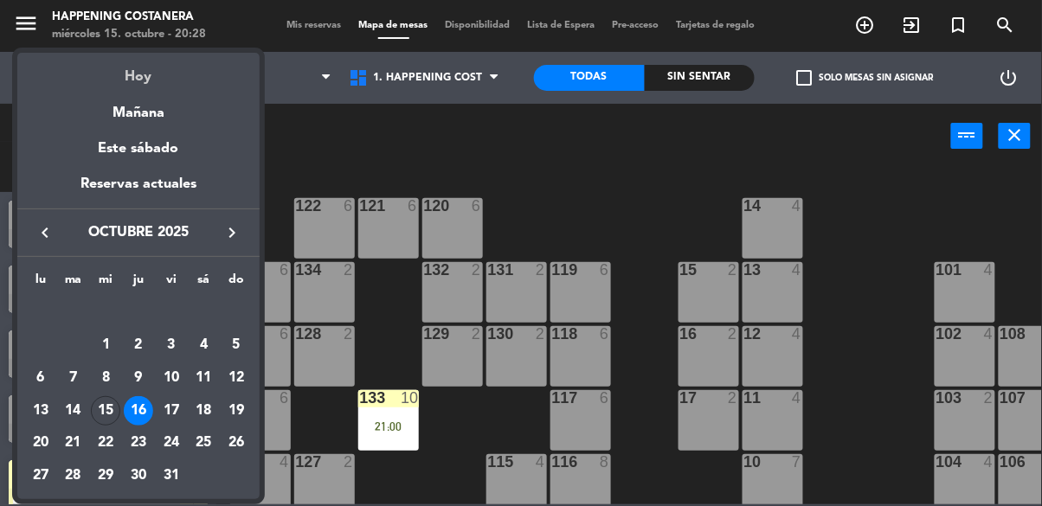
click at [122, 78] on div "Hoy" at bounding box center [138, 70] width 242 height 35
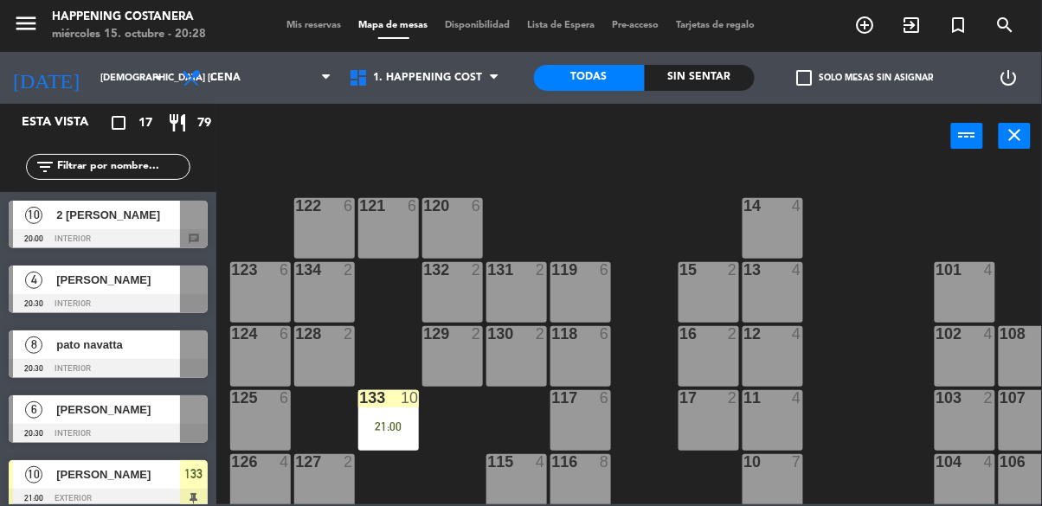
type input "mié. [DATE]"
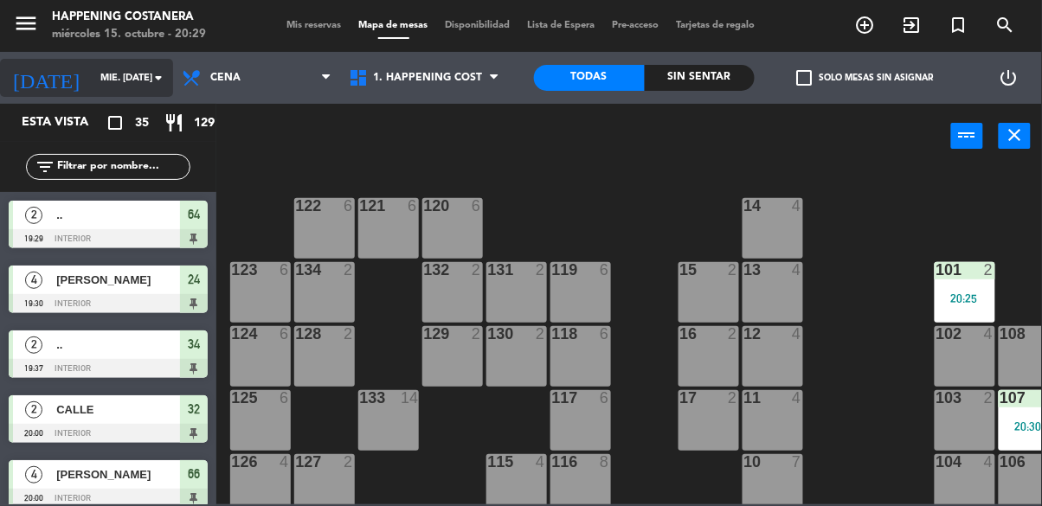
click at [92, 75] on input "mié. [DATE]" at bounding box center [157, 78] width 130 height 29
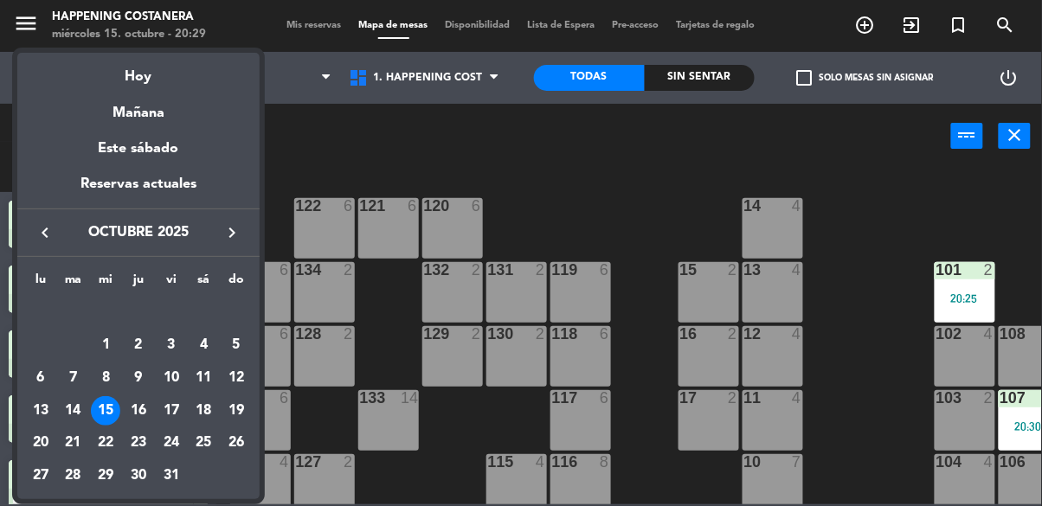
click at [870, 428] on div at bounding box center [521, 253] width 1042 height 506
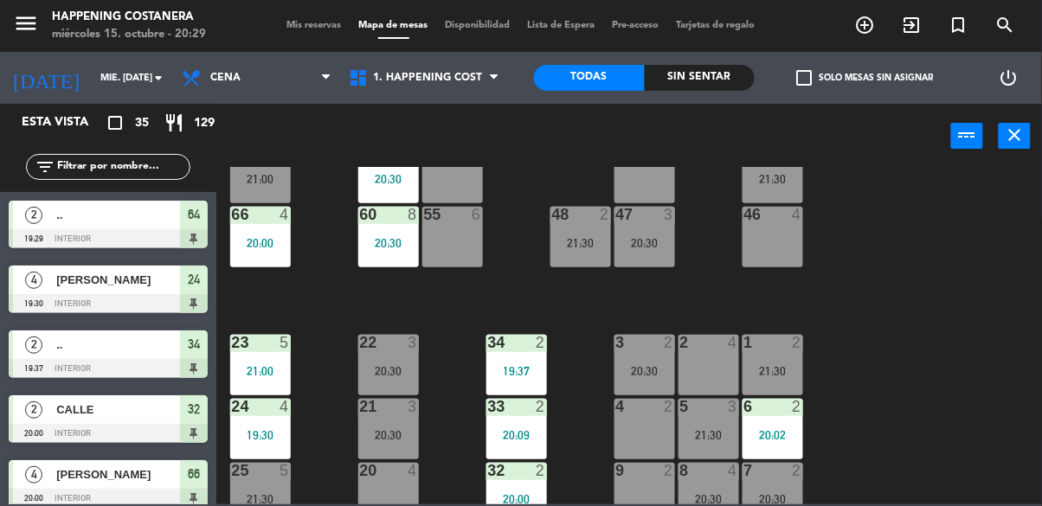
scroll to position [660, 0]
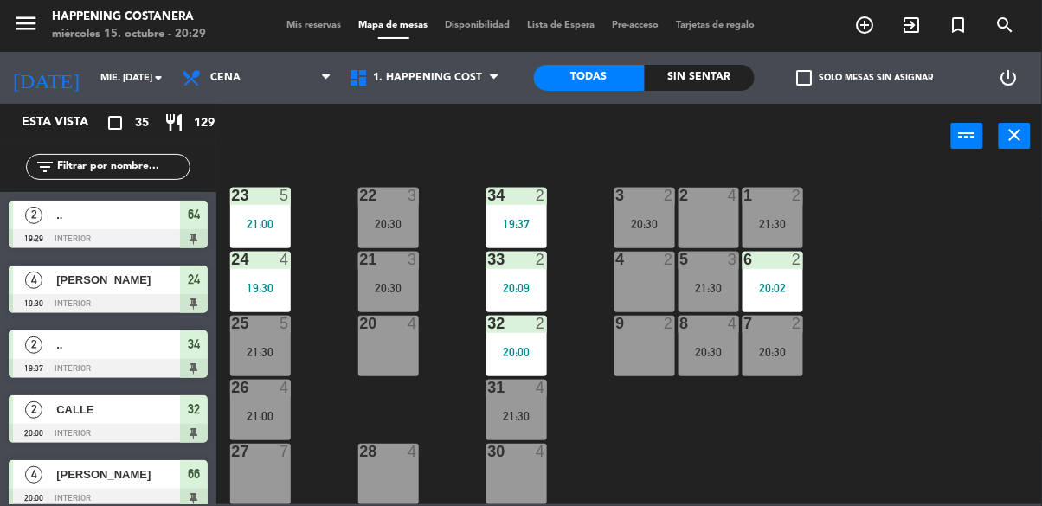
click at [245, 410] on div "21:00" at bounding box center [260, 416] width 61 height 12
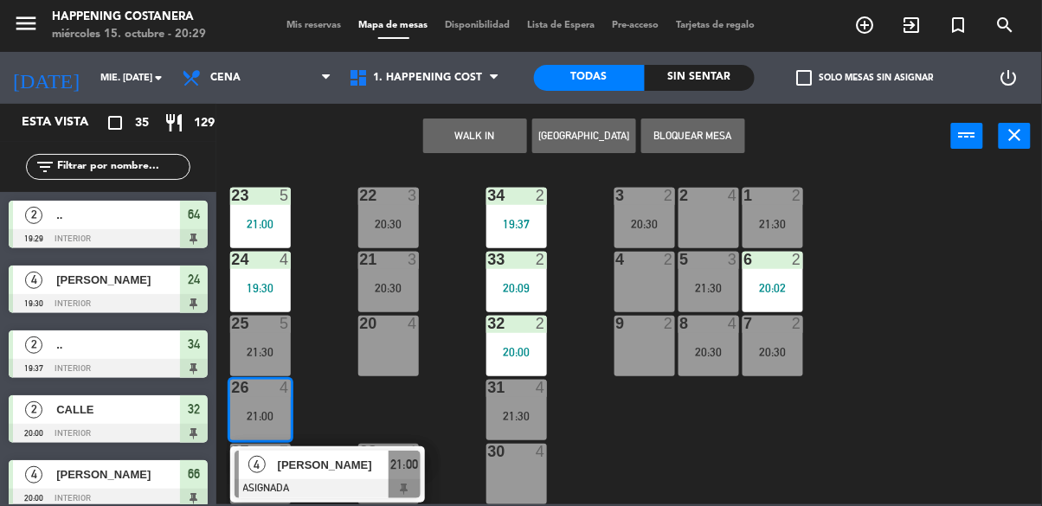
click at [900, 364] on div "69 2 122 6 121 6 120 6 14 4 CAVA 3 20:00 101 2 20:25 94 2 70 2 123 6 131 2 134 …" at bounding box center [634, 336] width 815 height 338
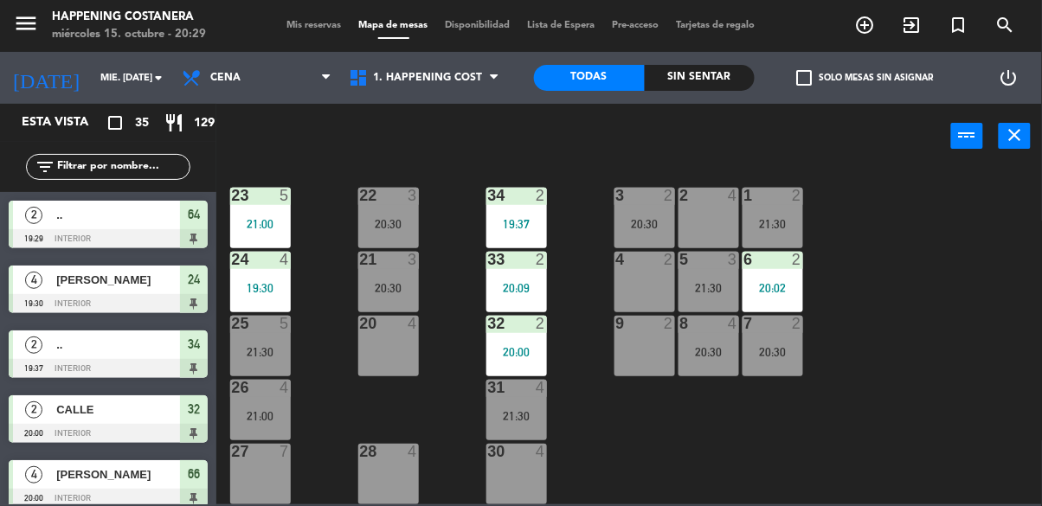
click at [249, 329] on div "25 5 21:30" at bounding box center [260, 346] width 61 height 61
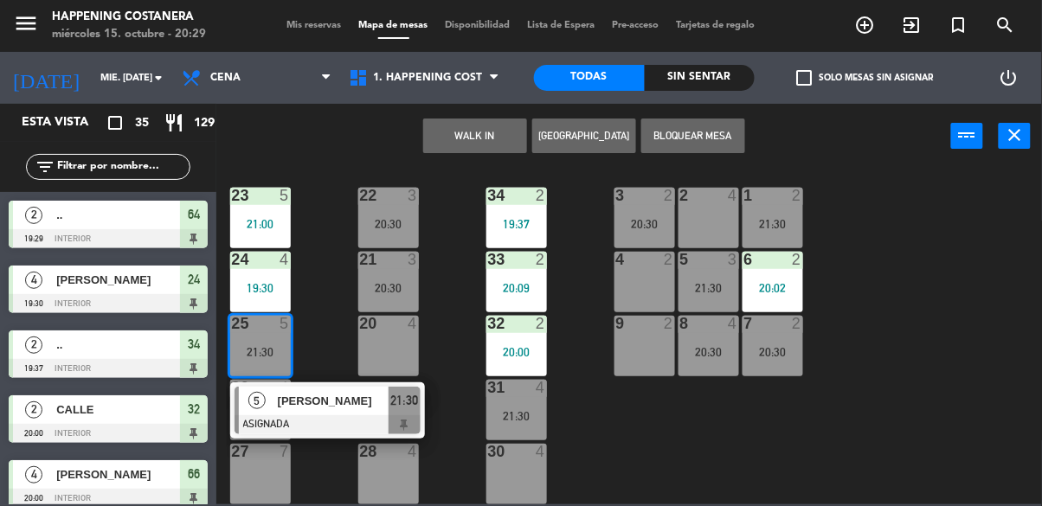
click at [907, 363] on div "69 2 122 6 121 6 120 6 14 4 CAVA 3 20:00 101 2 20:25 94 2 70 2 123 6 131 2 134 …" at bounding box center [634, 336] width 815 height 338
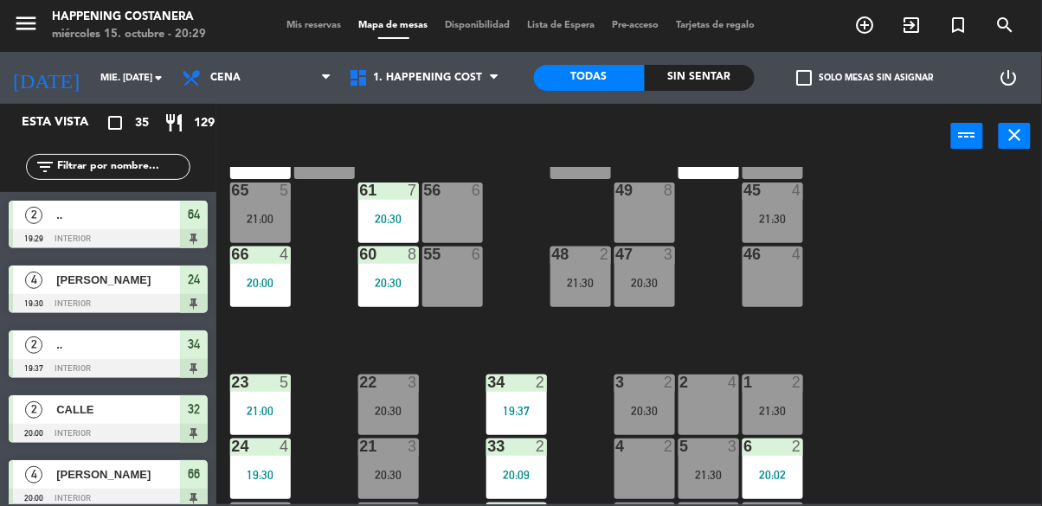
scroll to position [456, 0]
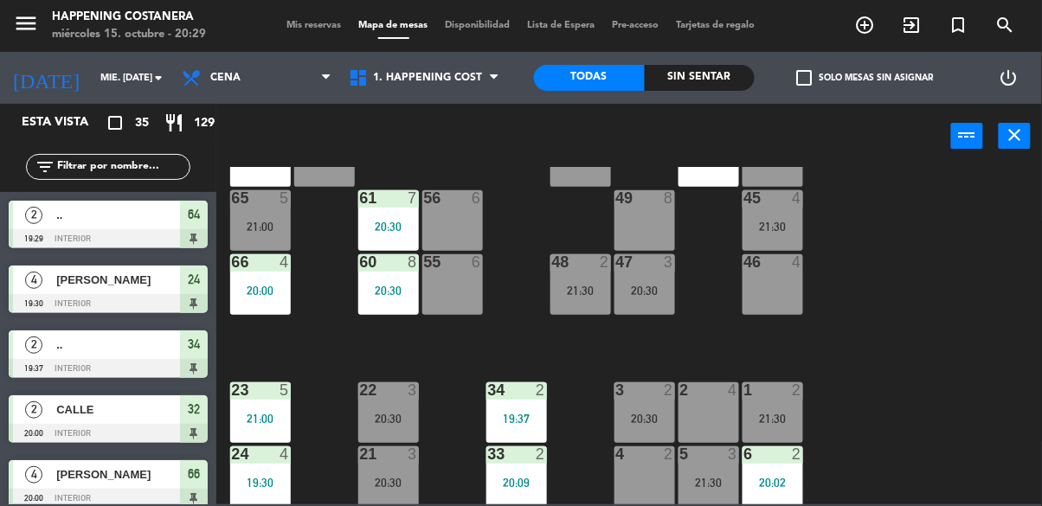
click at [258, 287] on div "20:00" at bounding box center [260, 291] width 61 height 12
click at [911, 356] on div "69 2 122 6 121 6 120 6 14 4 CAVA 3 20:00 101 2 20:25 94 2 70 2 123 6 131 2 134 …" at bounding box center [634, 336] width 815 height 338
click at [240, 216] on div "65 5 21:00" at bounding box center [260, 220] width 61 height 61
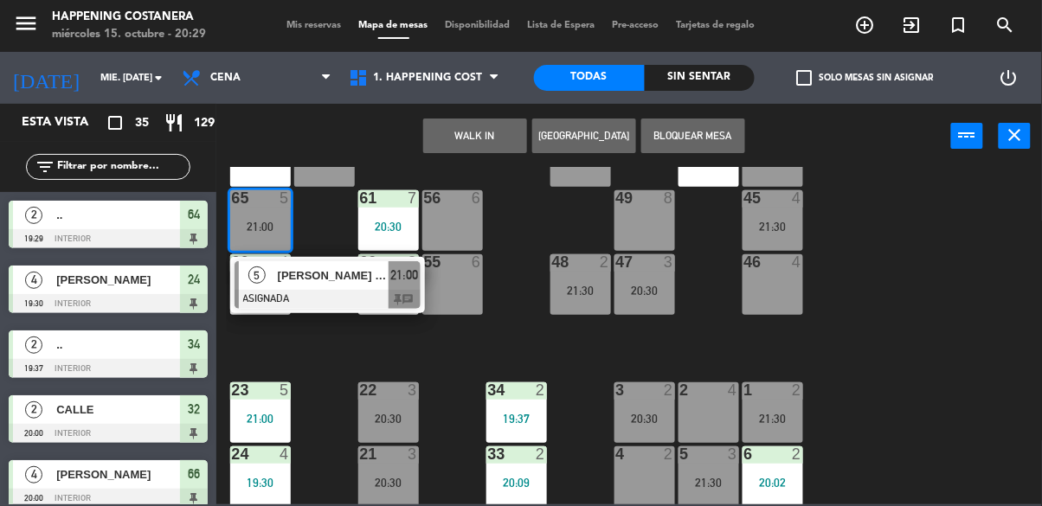
click at [263, 296] on div at bounding box center [328, 299] width 186 height 19
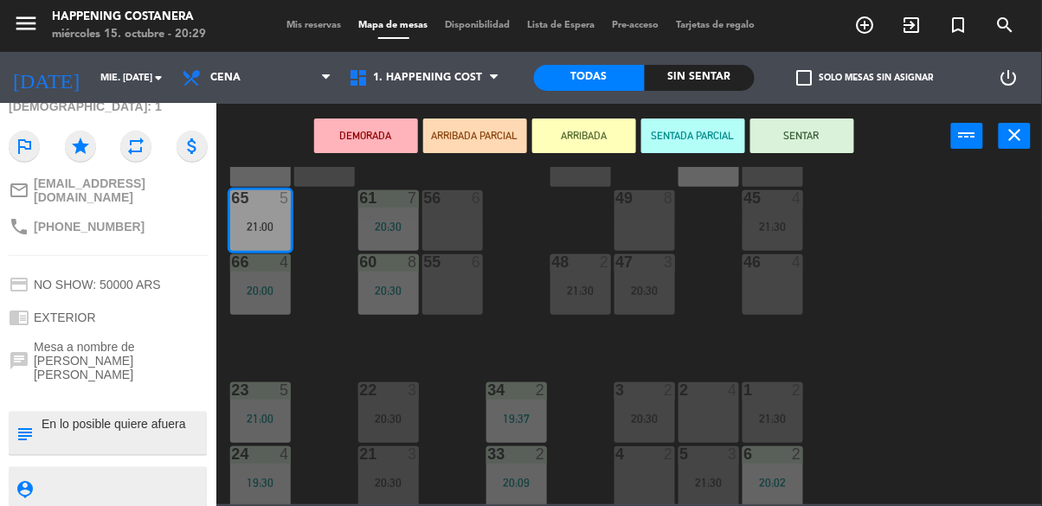
scroll to position [267, 0]
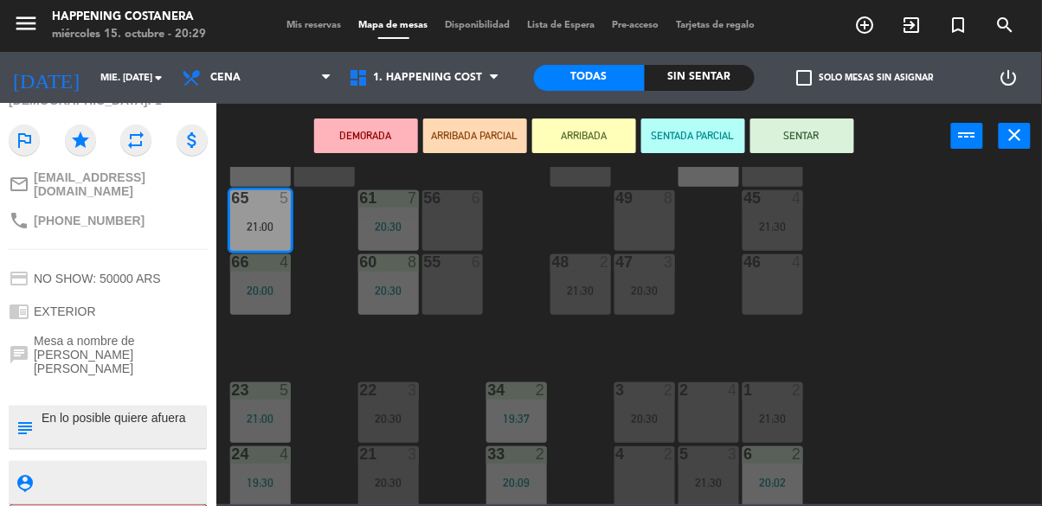
click at [904, 352] on div "69 2 122 6 121 6 120 6 14 4 CAVA 3 20:00 101 2 20:25 94 2 70 2 123 6 131 2 134 …" at bounding box center [634, 336] width 815 height 338
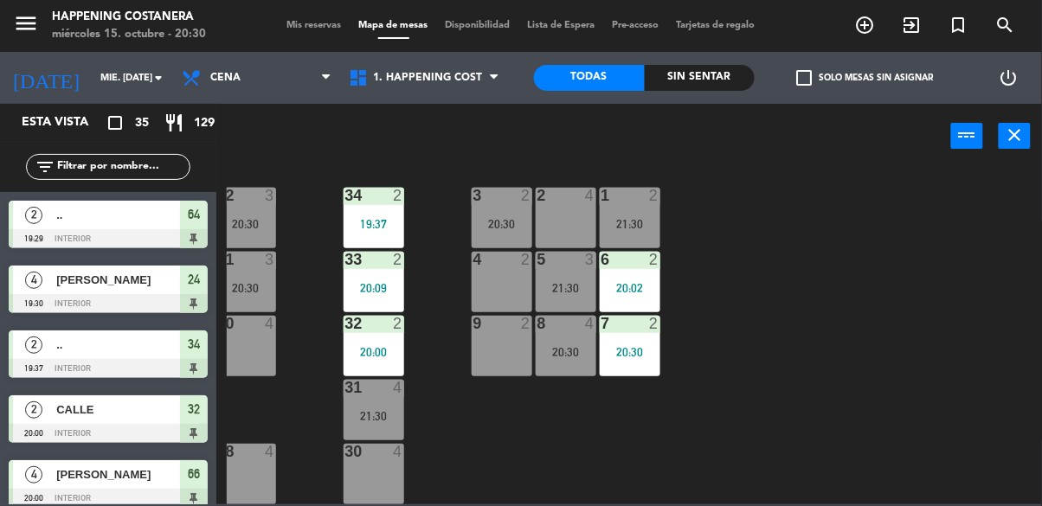
scroll to position [660, 145]
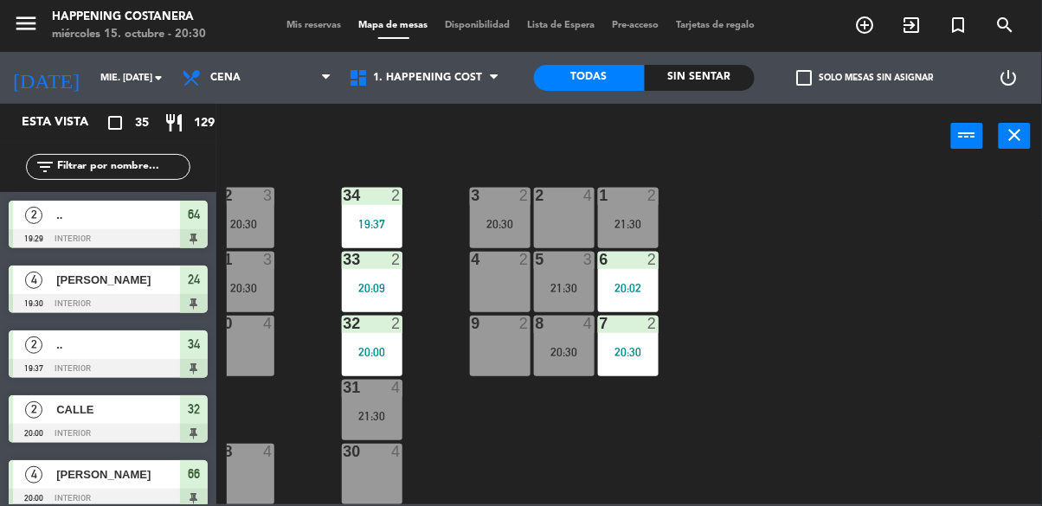
click at [363, 410] on div "21:30" at bounding box center [372, 416] width 61 height 12
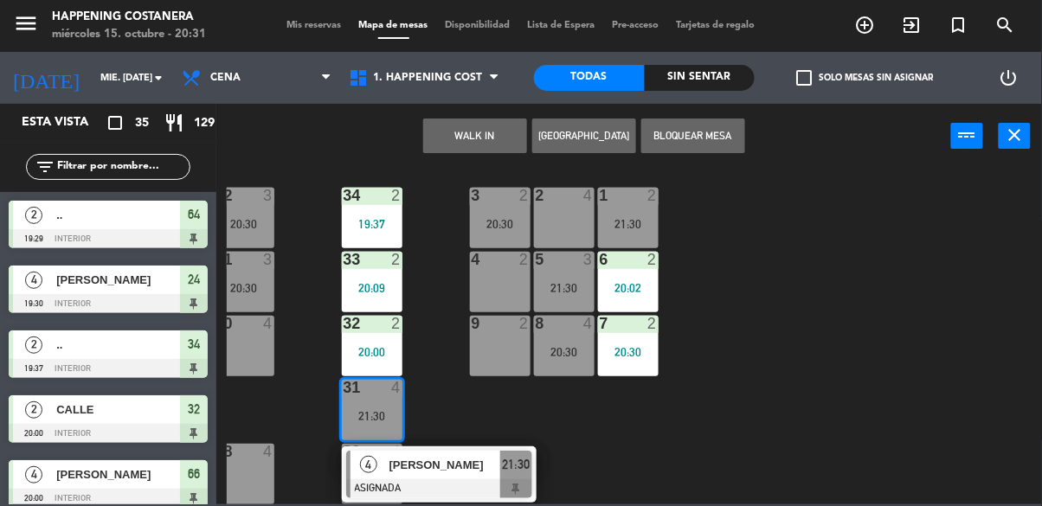
click at [561, 210] on div "2 4" at bounding box center [564, 218] width 61 height 61
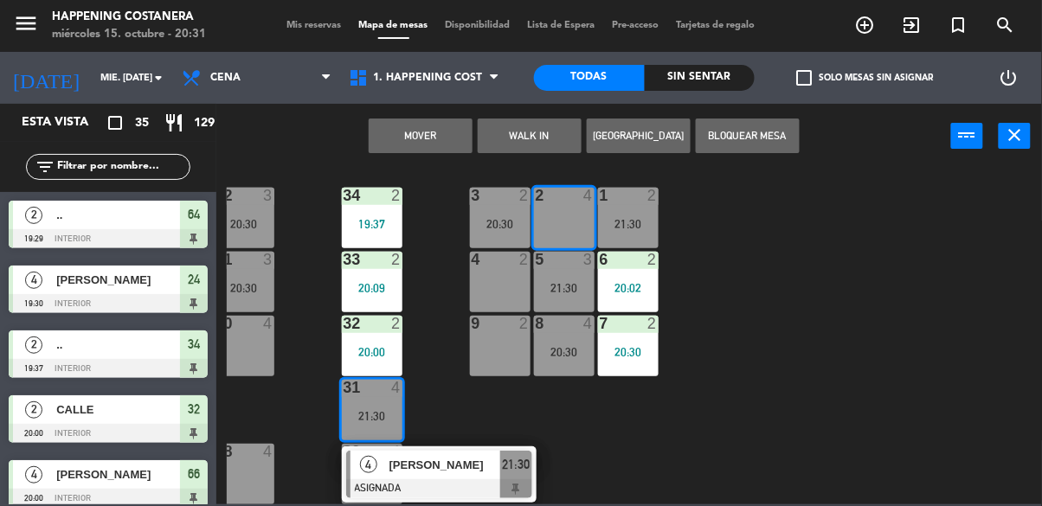
click at [433, 139] on button "Mover" at bounding box center [421, 136] width 104 height 35
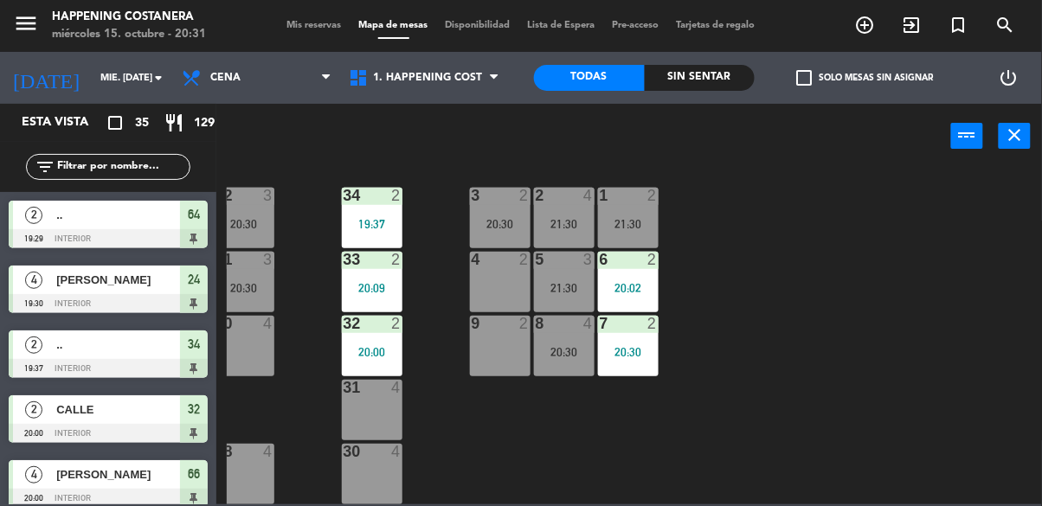
click at [628, 346] on div "20:30" at bounding box center [628, 352] width 61 height 12
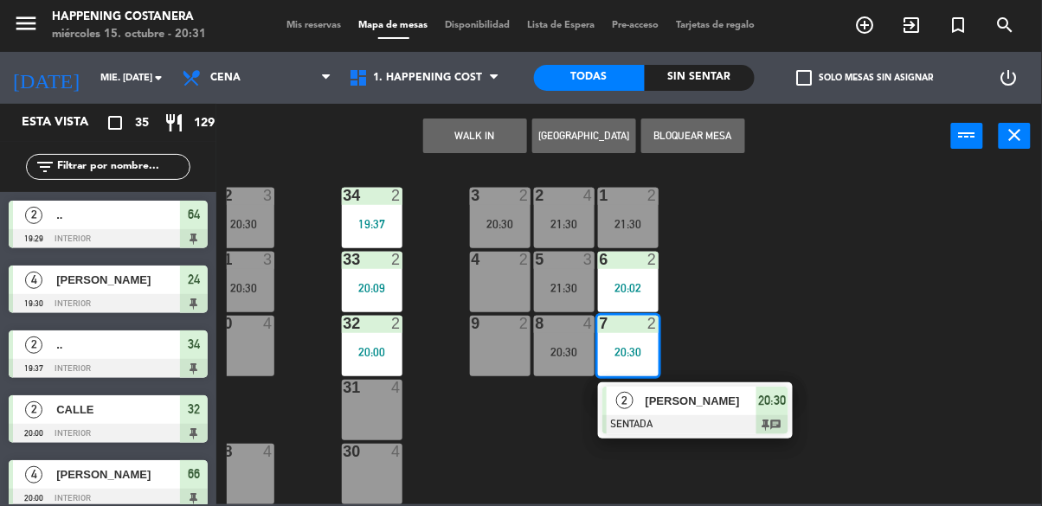
click at [382, 392] on div "31 4" at bounding box center [372, 410] width 61 height 61
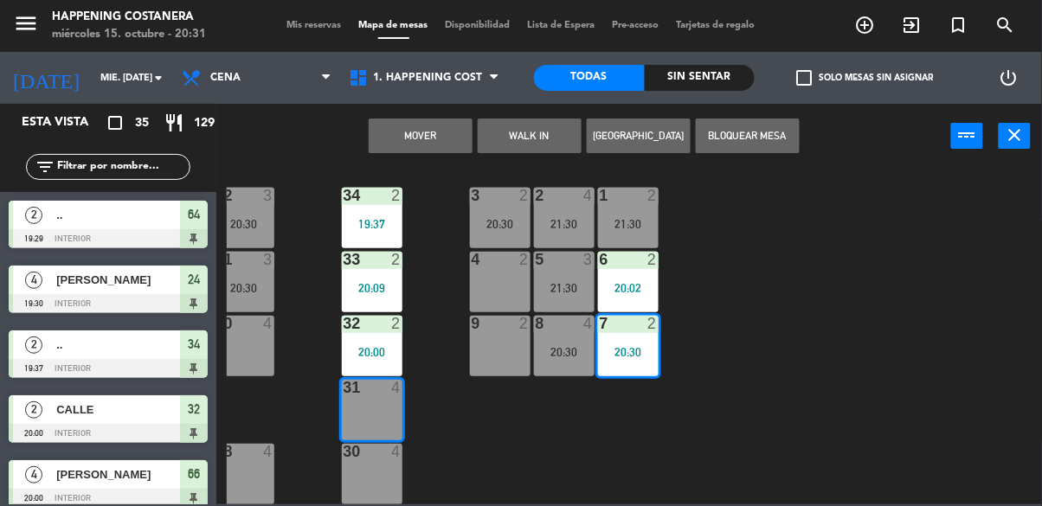
click at [422, 135] on button "Mover" at bounding box center [421, 136] width 104 height 35
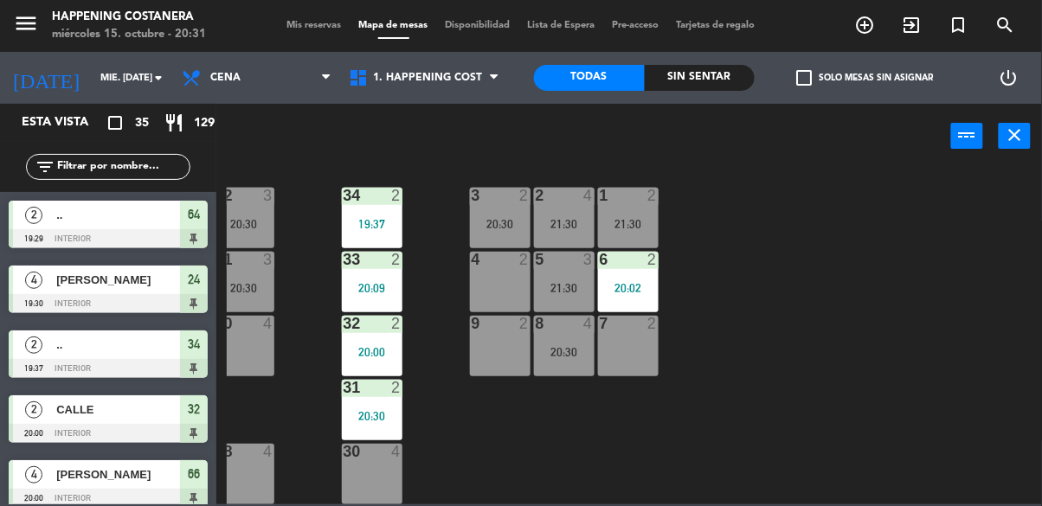
click at [876, 359] on div "69 2 122 6 121 6 120 6 14 4 CAVA 3 20:00 101 2 20:25 94 2 70 2 123 6 131 2 134 …" at bounding box center [634, 336] width 815 height 338
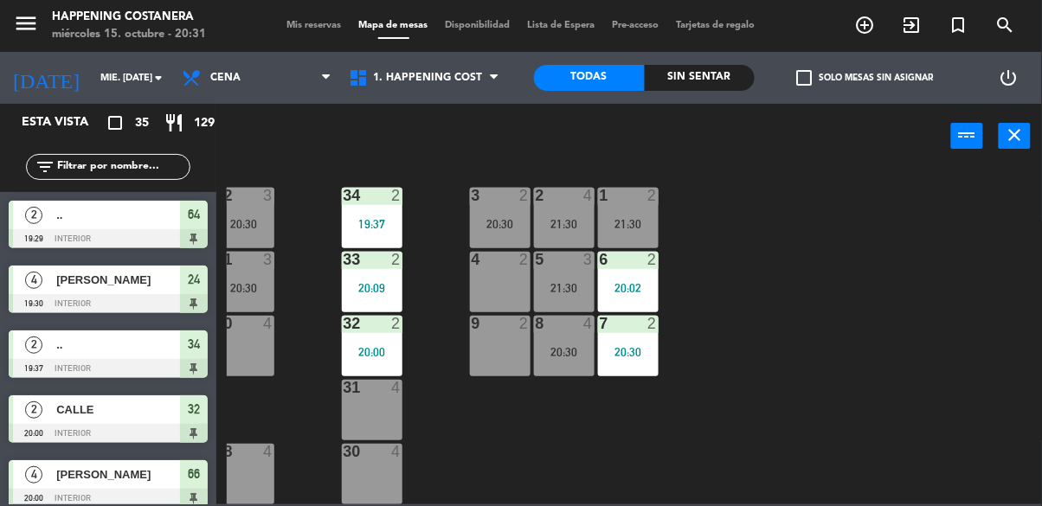
click at [85, 166] on input "text" at bounding box center [122, 167] width 134 height 19
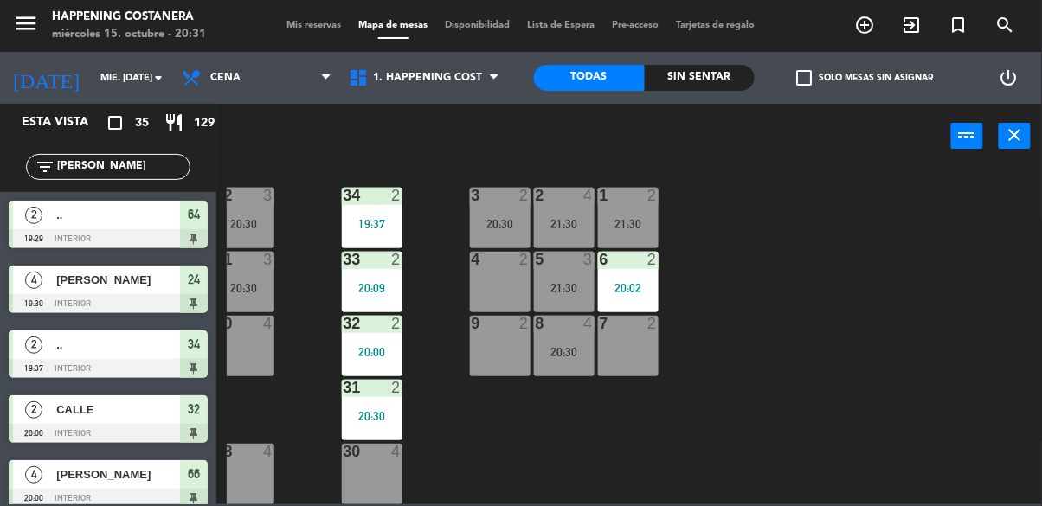
click at [847, 147] on div "power_input close" at bounding box center [583, 137] width 735 height 66
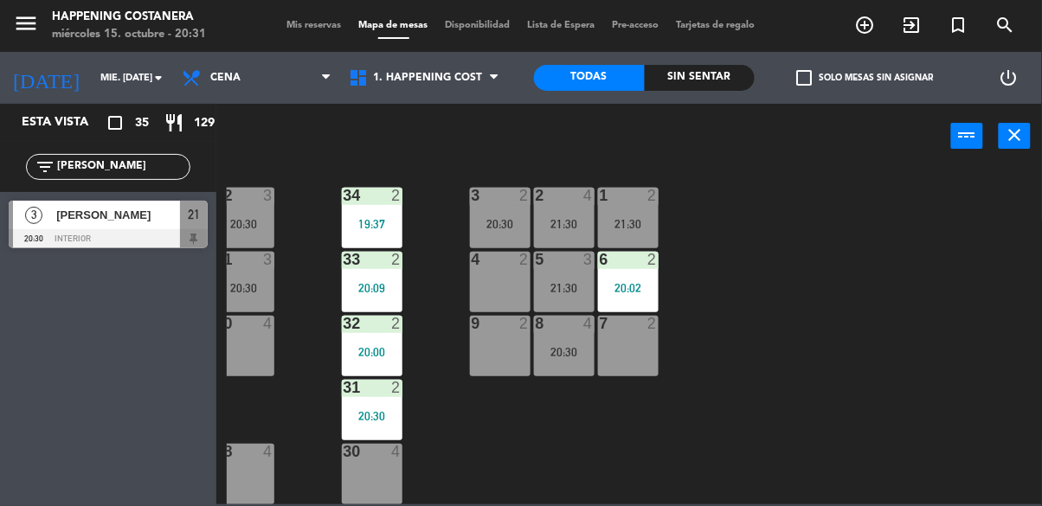
click at [87, 174] on input "[PERSON_NAME]" at bounding box center [122, 167] width 134 height 19
type input "F"
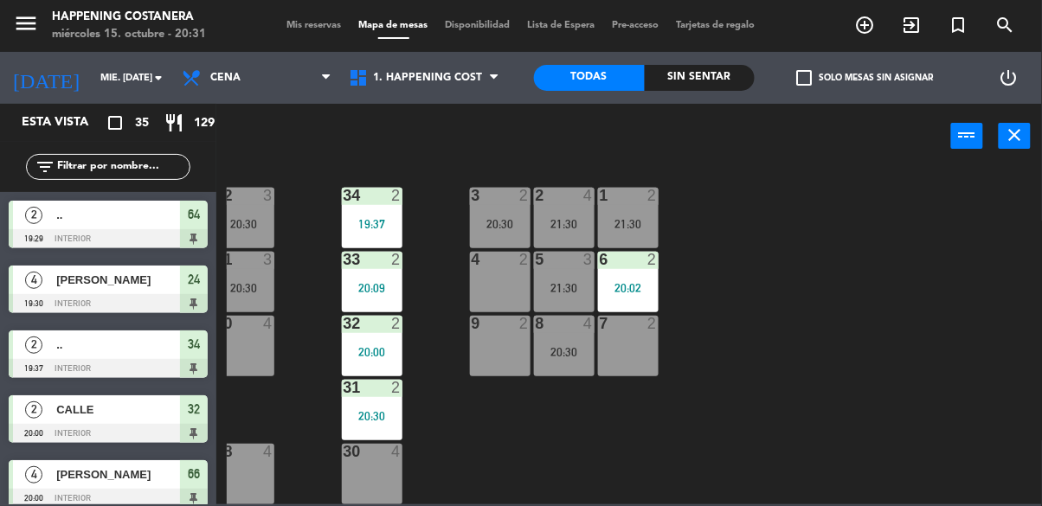
click at [788, 177] on div "69 2 122 6 121 6 120 6 14 4 CAVA 3 20:00 101 2 20:25 94 2 70 2 123 6 131 2 134 …" at bounding box center [634, 336] width 815 height 338
click at [106, 164] on input "text" at bounding box center [122, 167] width 134 height 19
type input "Flo"
click at [836, 174] on div "69 2 122 6 121 6 120 6 14 4 CAVA 3 20:00 101 2 20:25 94 2 70 2 123 6 131 2 134 …" at bounding box center [634, 336] width 815 height 338
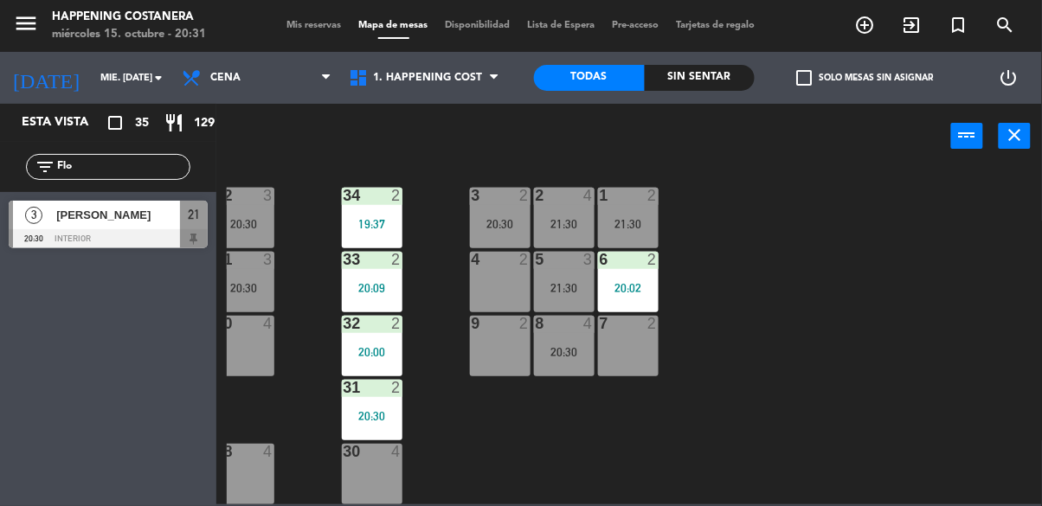
click at [62, 223] on span "[PERSON_NAME]" at bounding box center [118, 215] width 124 height 18
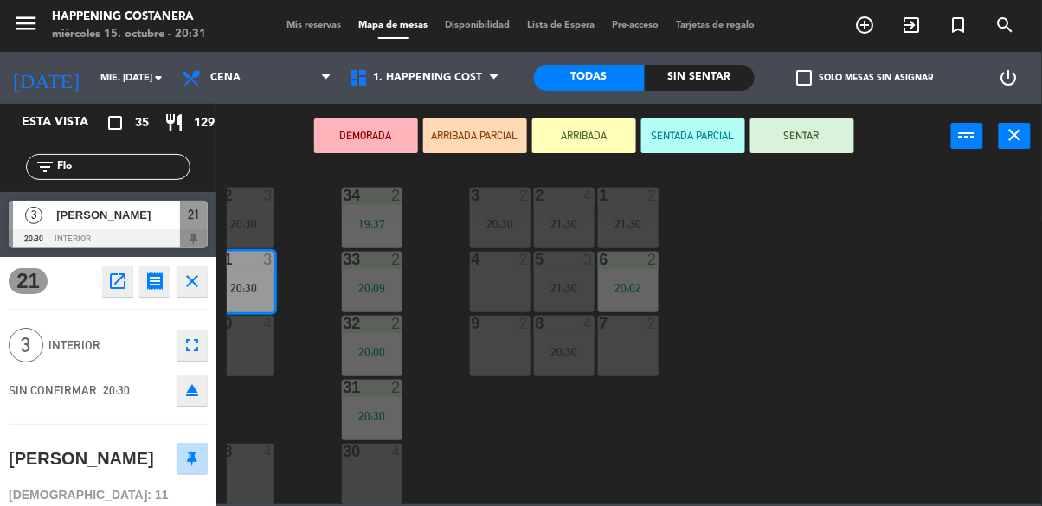
click at [382, 460] on div "30 4" at bounding box center [372, 474] width 61 height 61
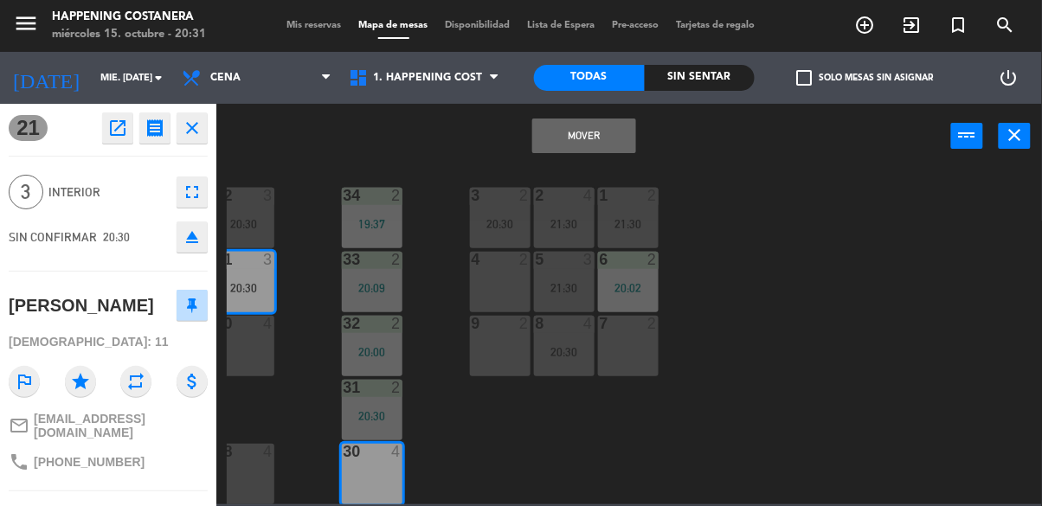
click at [609, 141] on button "Mover" at bounding box center [584, 136] width 104 height 35
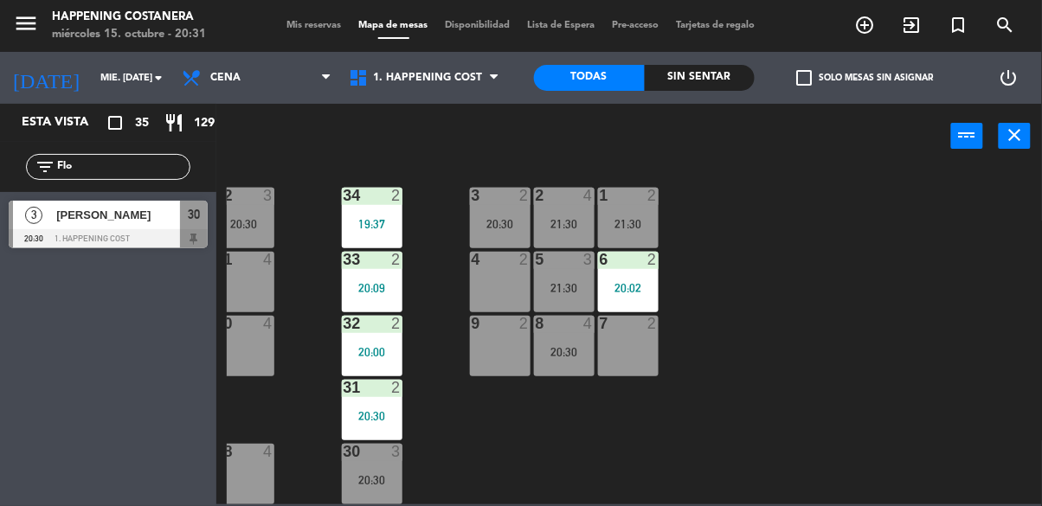
click at [375, 474] on div "20:30" at bounding box center [372, 480] width 61 height 12
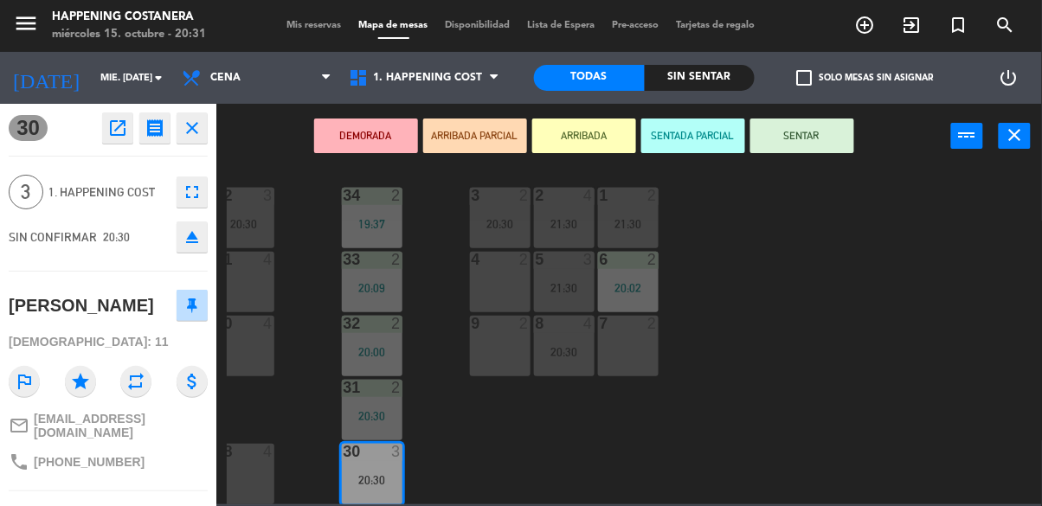
click at [799, 133] on button "SENTAR" at bounding box center [802, 136] width 104 height 35
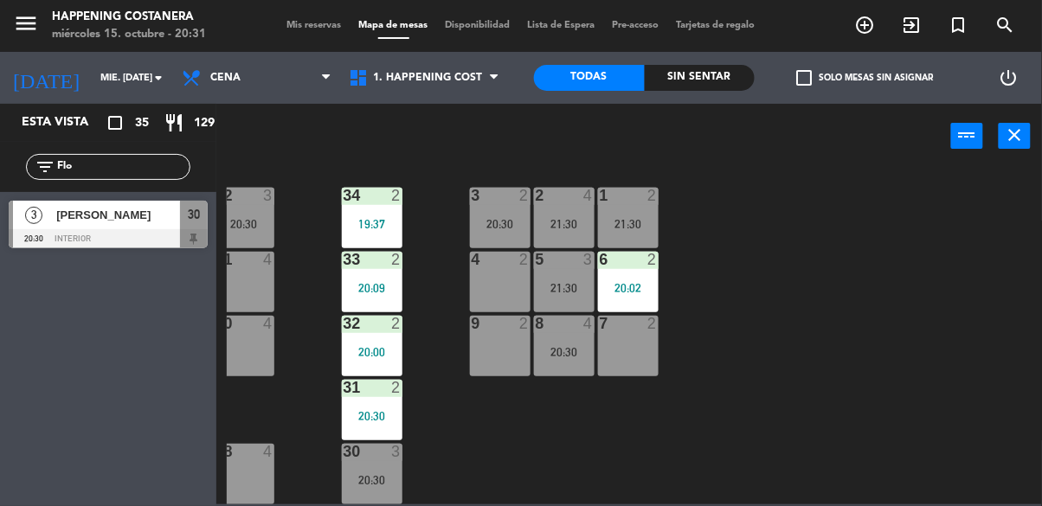
click at [83, 166] on input "Flo" at bounding box center [122, 167] width 134 height 19
type input "F"
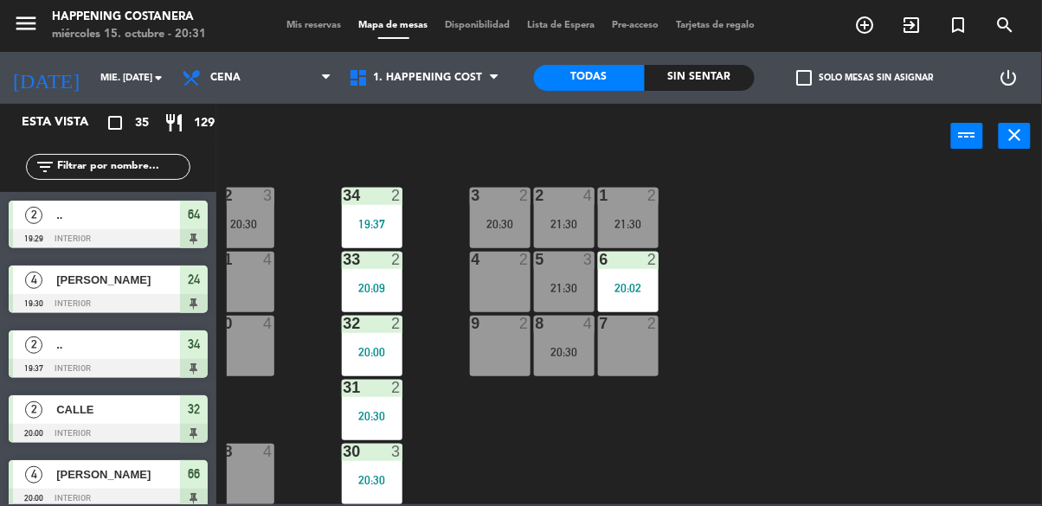
click at [823, 162] on div "power_input close" at bounding box center [583, 137] width 735 height 66
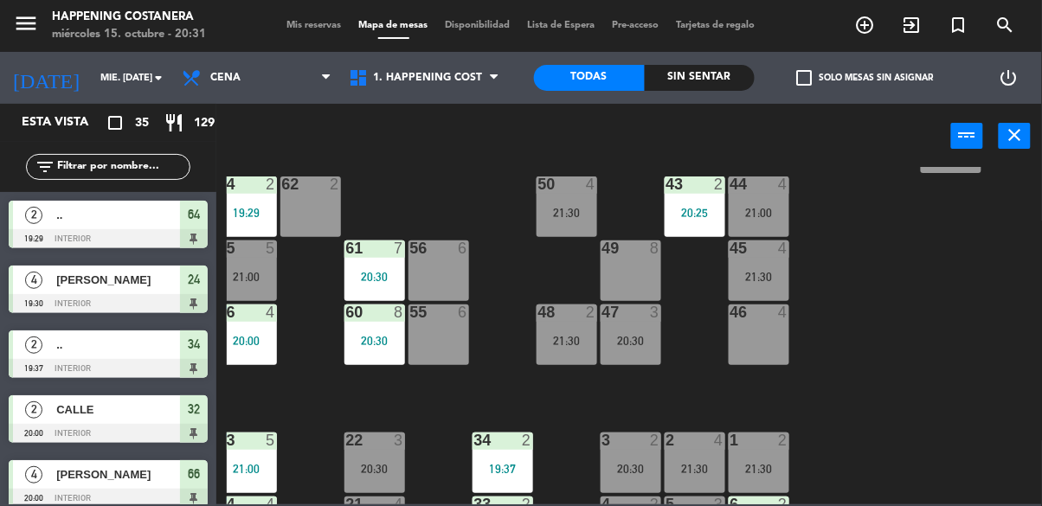
scroll to position [406, 12]
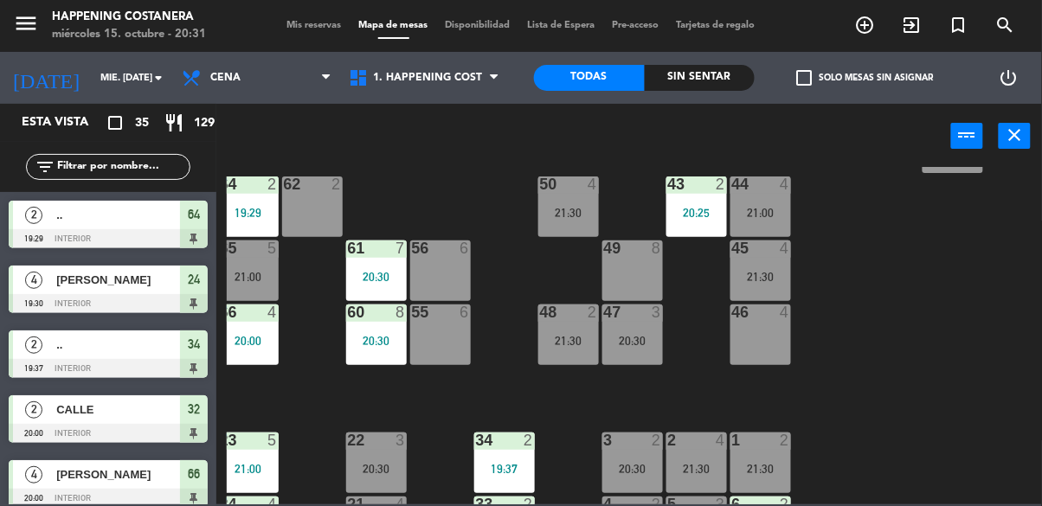
click at [364, 344] on div "20:30" at bounding box center [376, 341] width 61 height 12
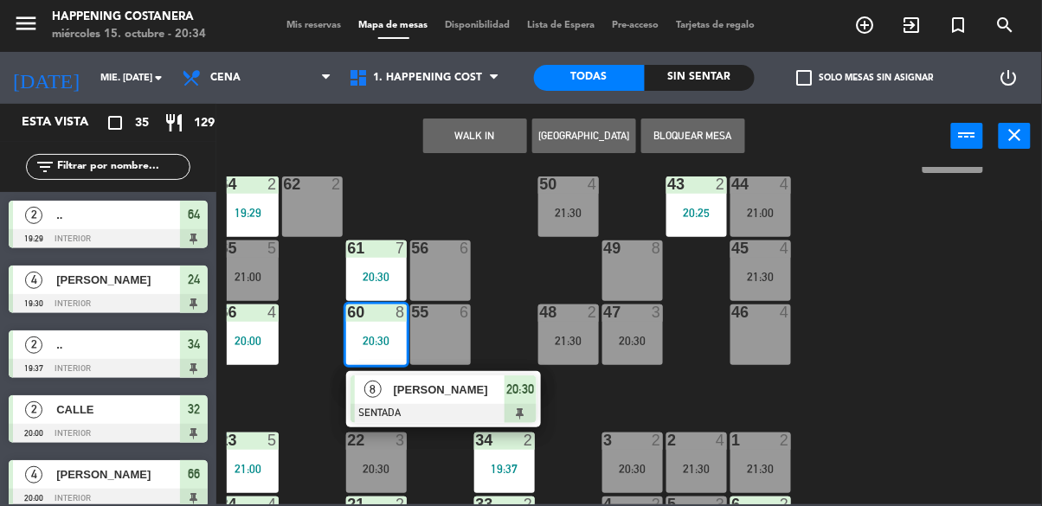
click at [866, 385] on div "69 2 122 6 121 6 120 6 14 4 CAVA 3 20:00 101 2 20:25 94 2 70 2 123 6 131 2 134 …" at bounding box center [634, 336] width 815 height 338
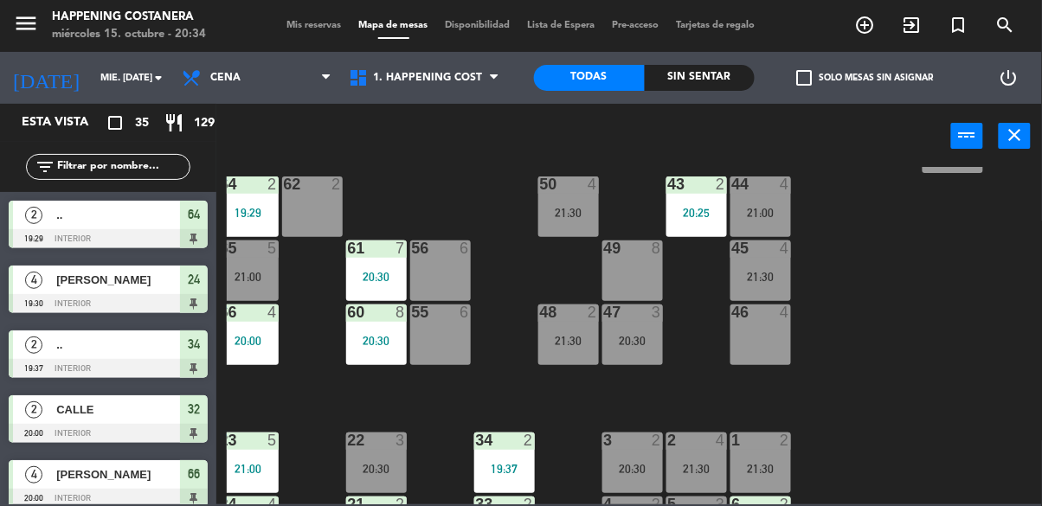
click at [647, 339] on div "20:30" at bounding box center [632, 341] width 61 height 12
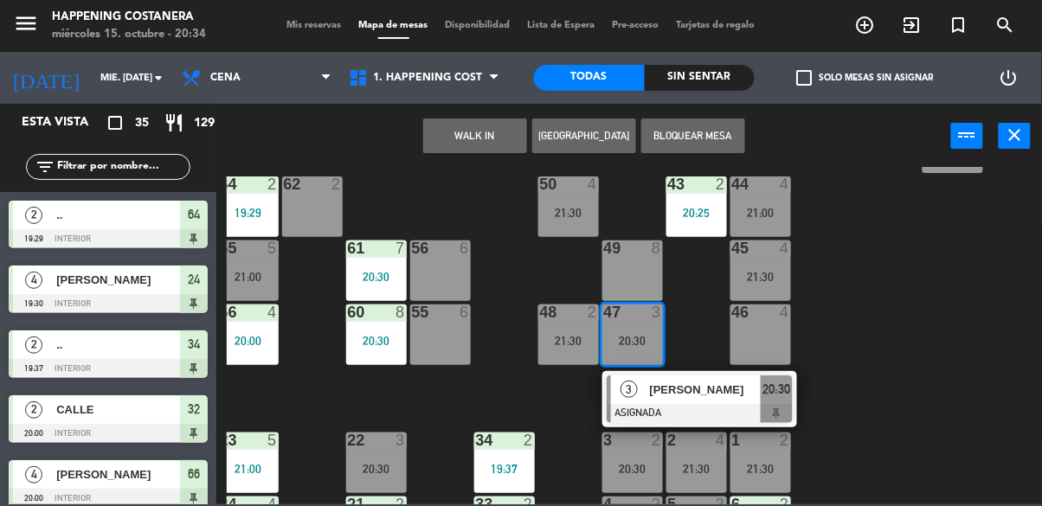
click at [562, 357] on div "48 2 21:30" at bounding box center [568, 335] width 61 height 61
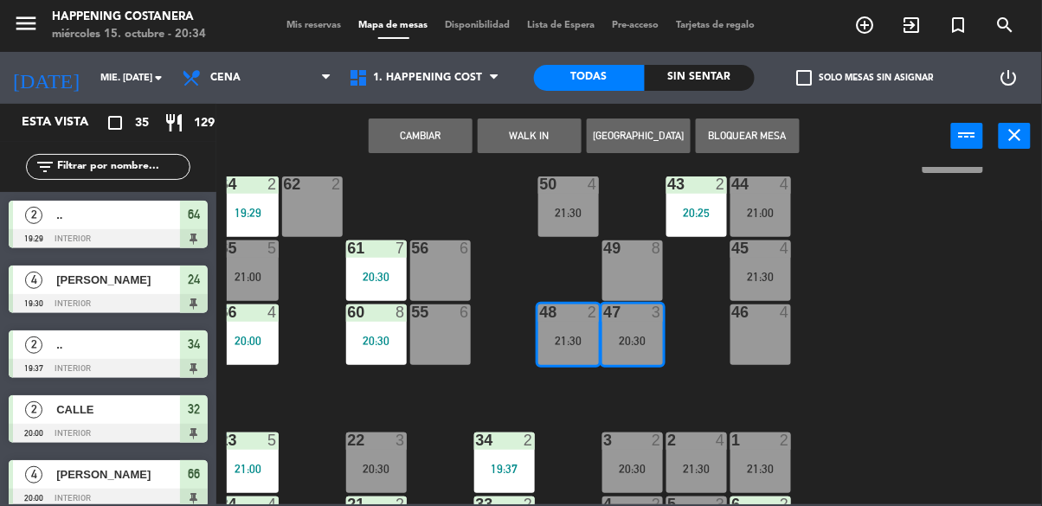
click at [872, 409] on div "69 2 122 6 121 6 120 6 14 4 CAVA 3 20:00 101 2 20:25 94 2 70 2 123 6 131 2 134 …" at bounding box center [634, 336] width 815 height 338
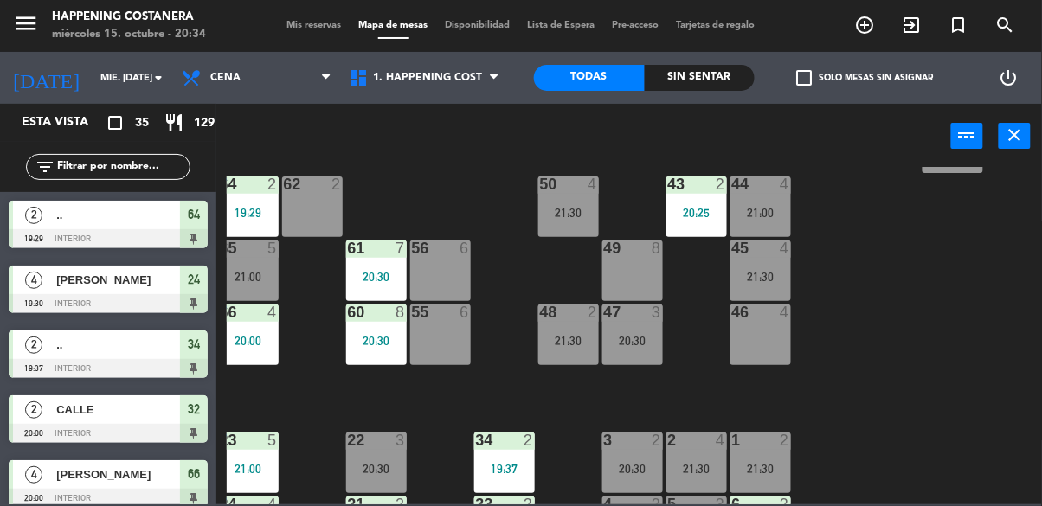
click at [546, 345] on div "21:30" at bounding box center [568, 341] width 61 height 12
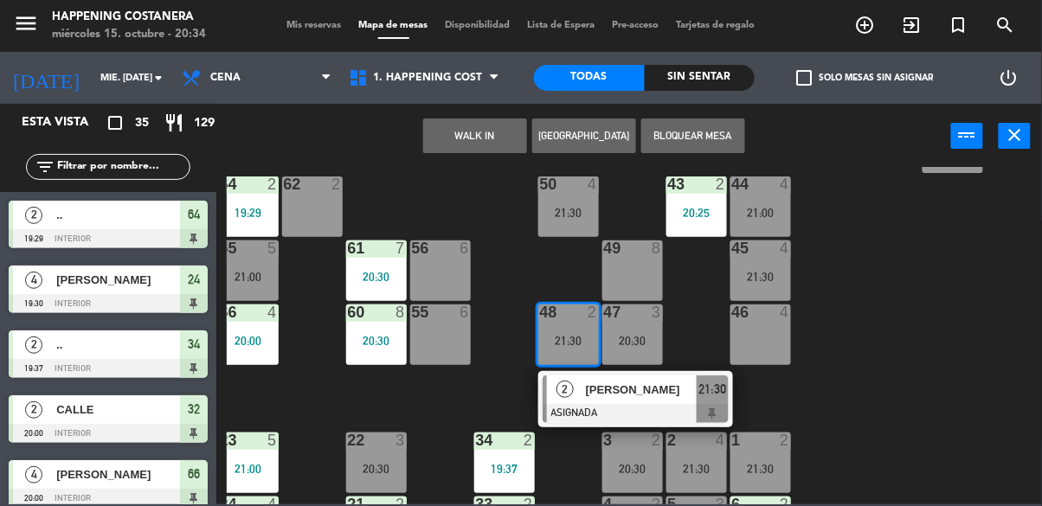
click at [632, 337] on div "20:30" at bounding box center [632, 341] width 61 height 12
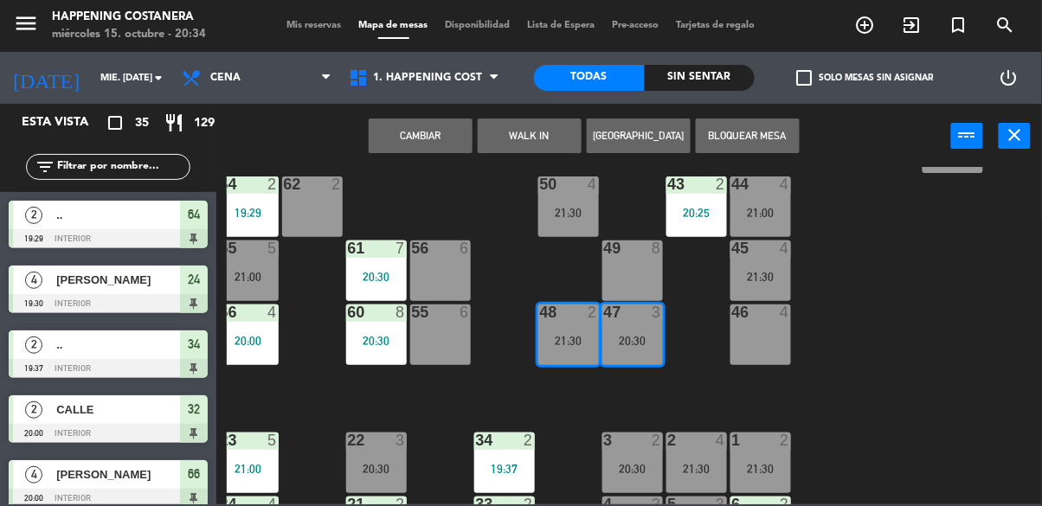
click at [543, 339] on div "21:30" at bounding box center [568, 341] width 61 height 12
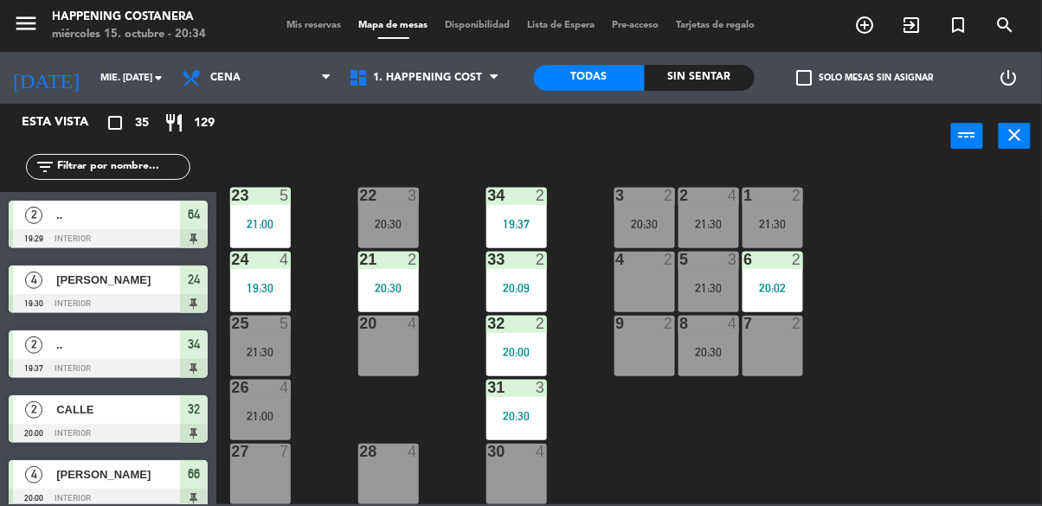
scroll to position [658, 0]
click at [254, 400] on div "26 4 21:00" at bounding box center [260, 410] width 61 height 61
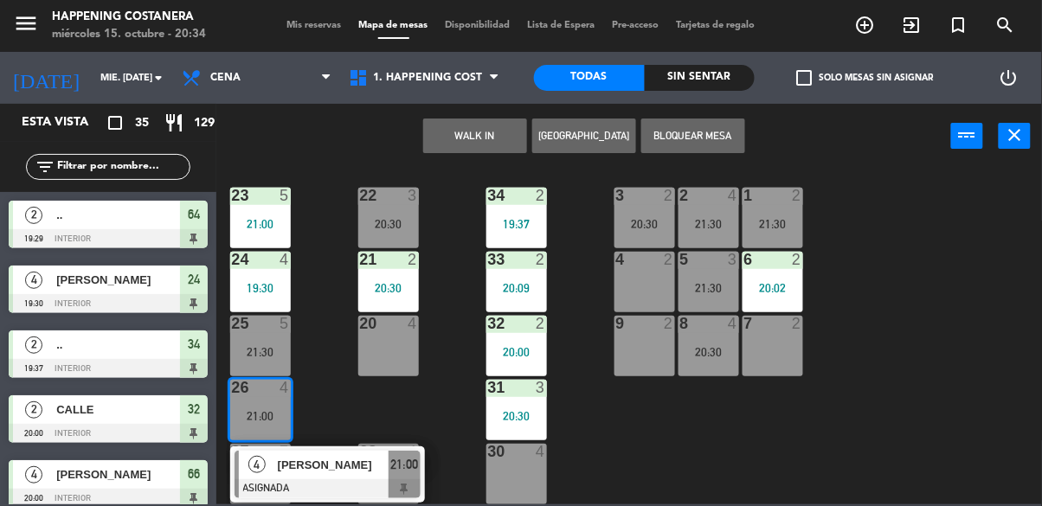
click at [325, 460] on span "[PERSON_NAME]" at bounding box center [333, 465] width 111 height 18
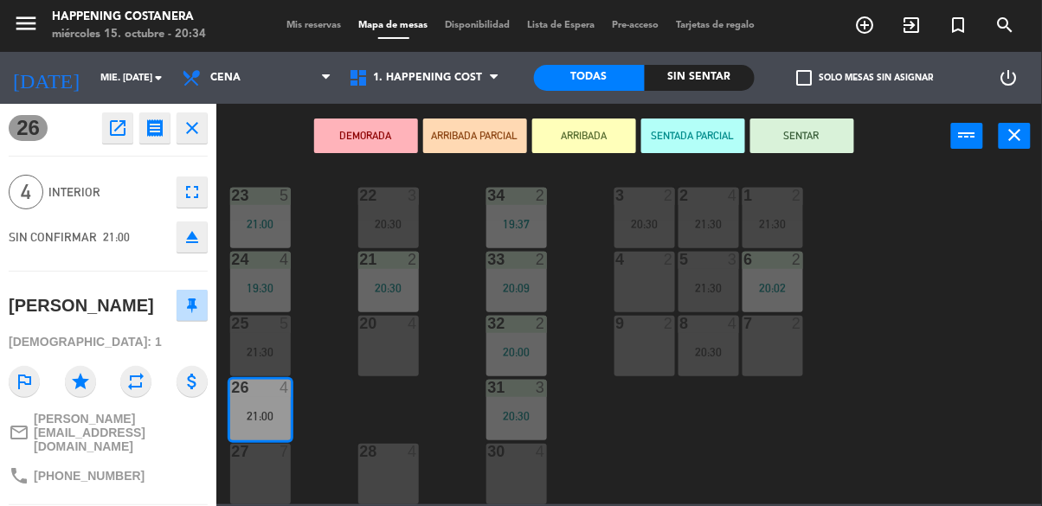
click at [194, 241] on icon "eject" at bounding box center [192, 237] width 21 height 21
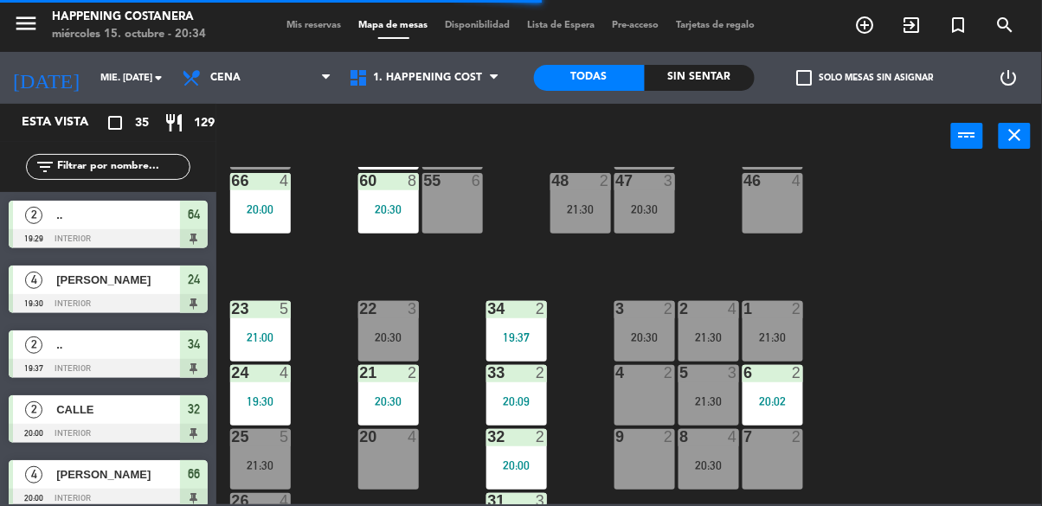
scroll to position [539, 0]
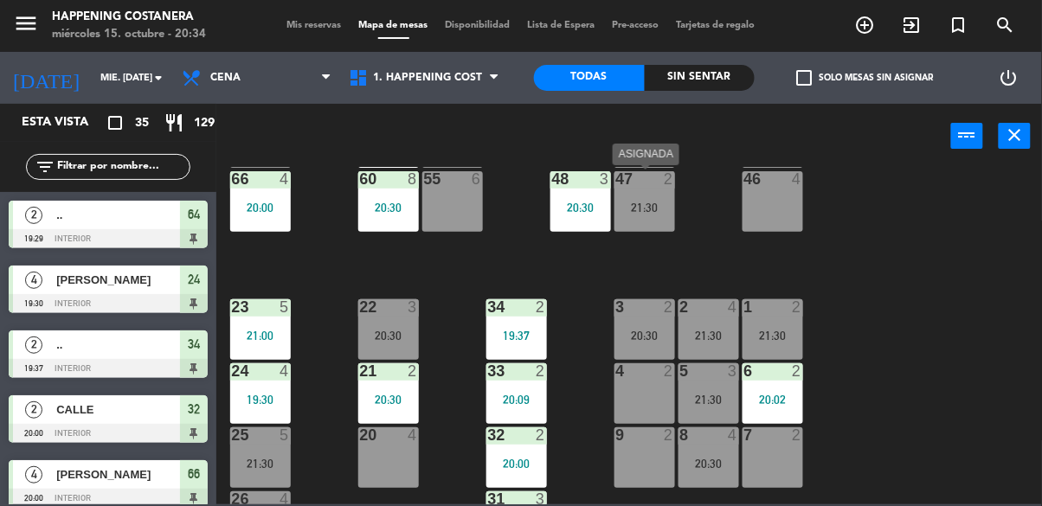
click at [641, 214] on div "21:30" at bounding box center [645, 208] width 61 height 12
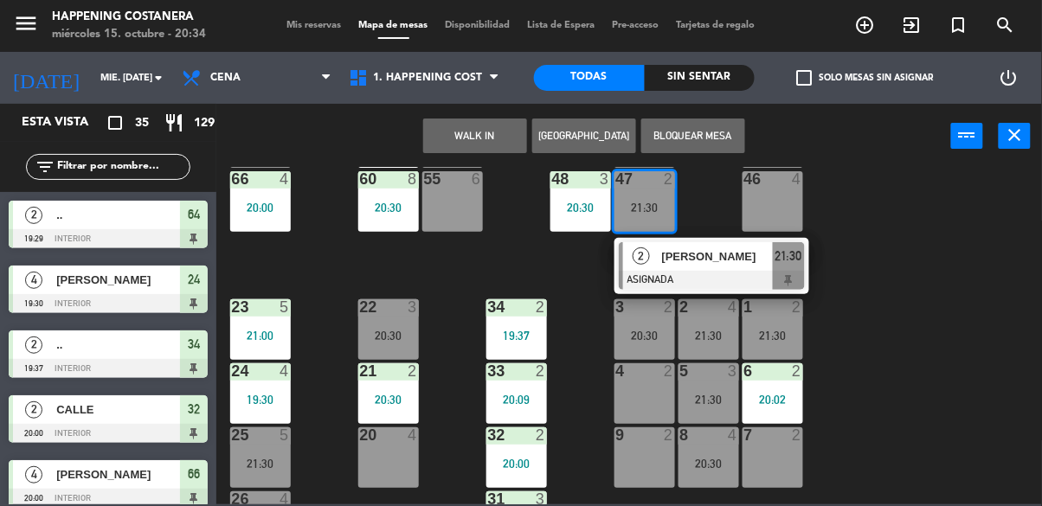
click at [895, 261] on div "69 2 122 6 121 6 120 6 14 4 CAVA 3 20:00 101 2 20:25 94 2 70 2 123 6 131 2 134 …" at bounding box center [634, 336] width 815 height 338
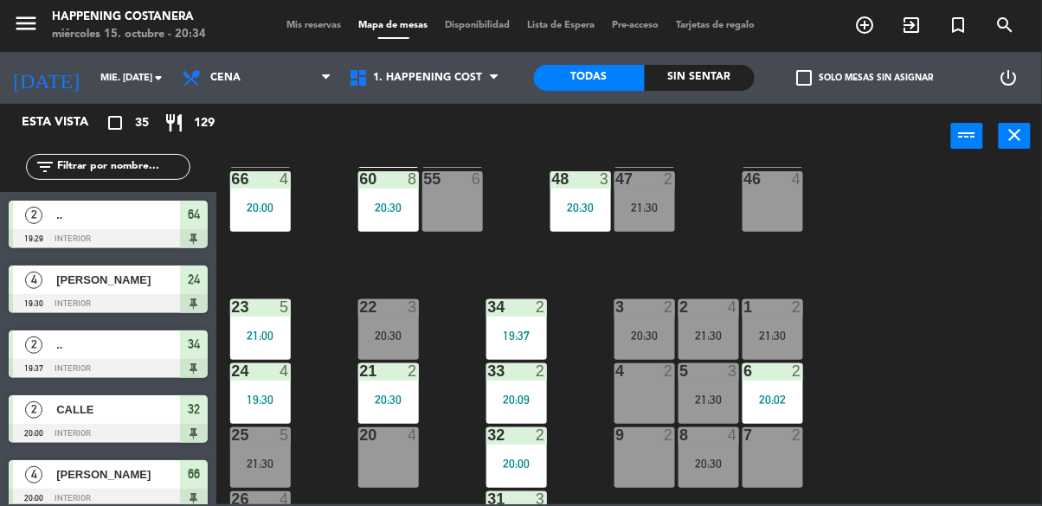
click at [574, 284] on div "69 2 122 6 121 6 120 6 14 4 CAVA 3 20:00 101 2 20:25 94 2 70 2 123 6 131 2 134 …" at bounding box center [634, 336] width 815 height 338
click at [585, 214] on div "20:30" at bounding box center [581, 208] width 61 height 12
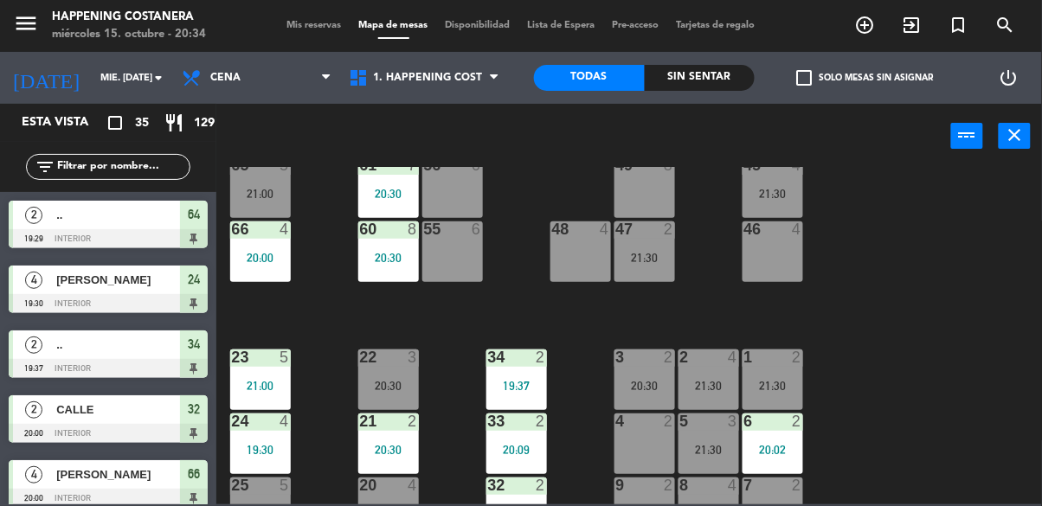
scroll to position [493, 0]
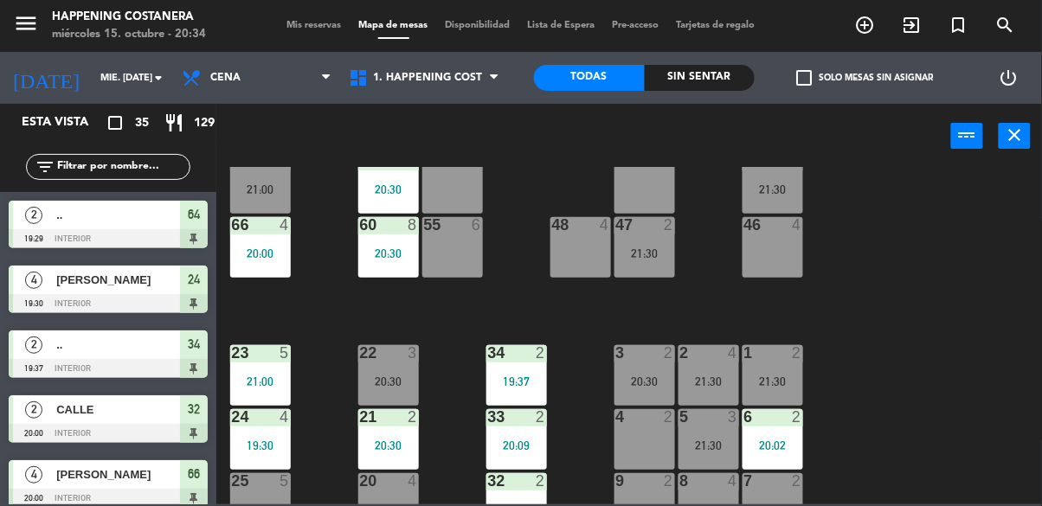
click at [705, 88] on div "Sin sentar" at bounding box center [700, 78] width 111 height 26
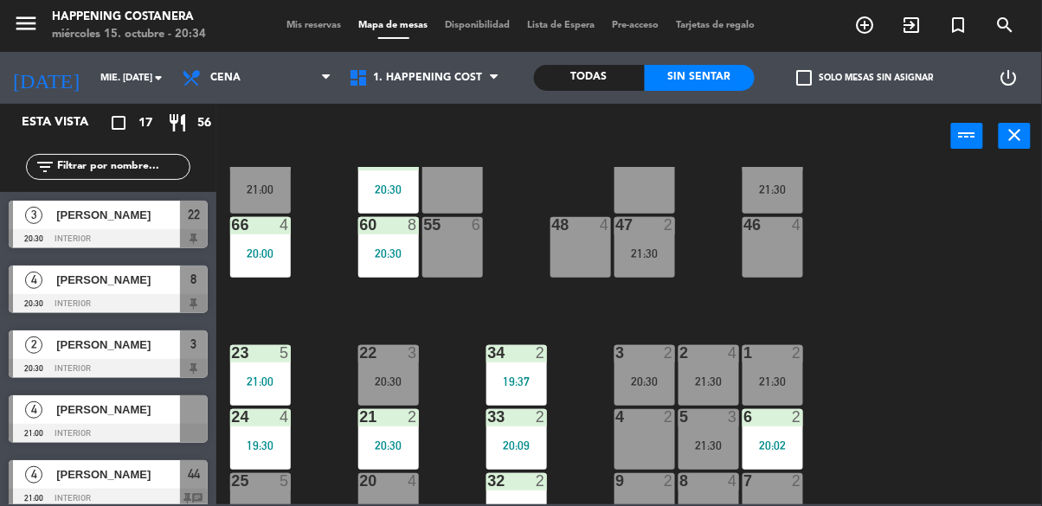
click at [125, 425] on div at bounding box center [108, 433] width 199 height 19
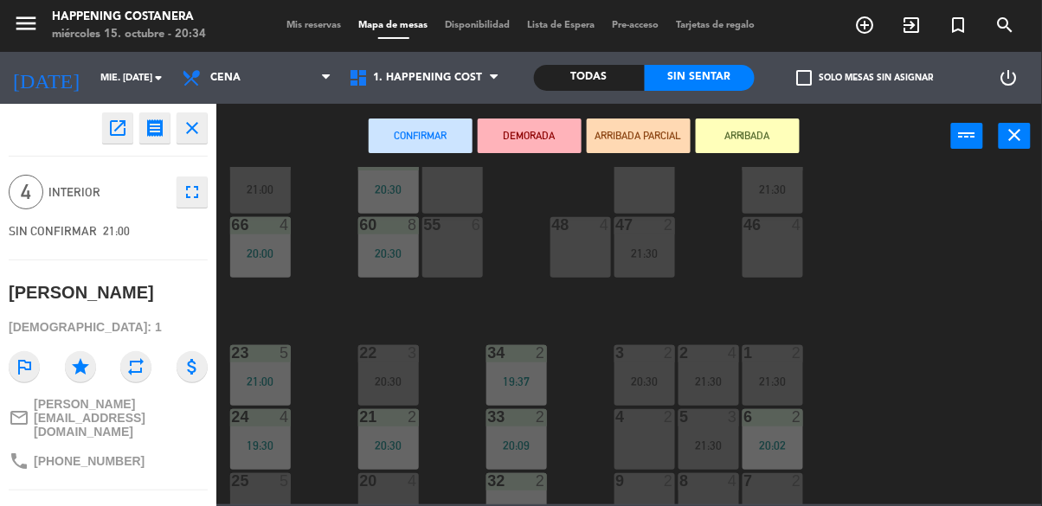
click at [570, 242] on div "48 4" at bounding box center [581, 247] width 61 height 61
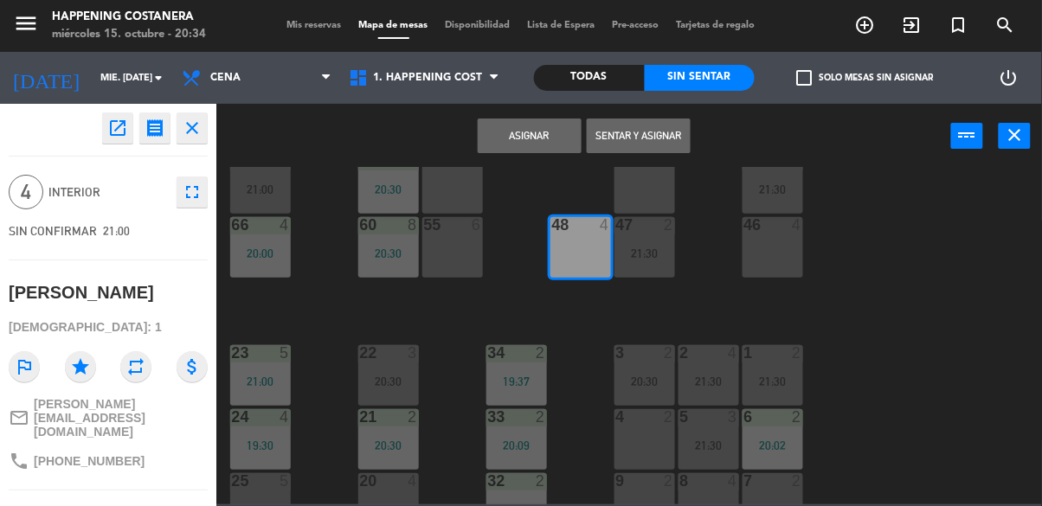
click at [538, 139] on button "Asignar" at bounding box center [530, 136] width 104 height 35
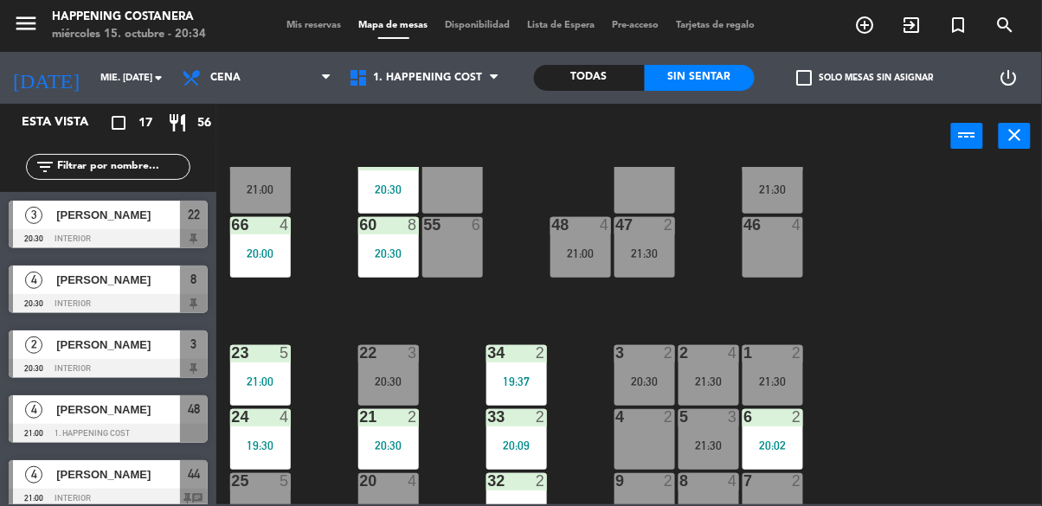
click at [574, 257] on div "21:00" at bounding box center [581, 254] width 61 height 12
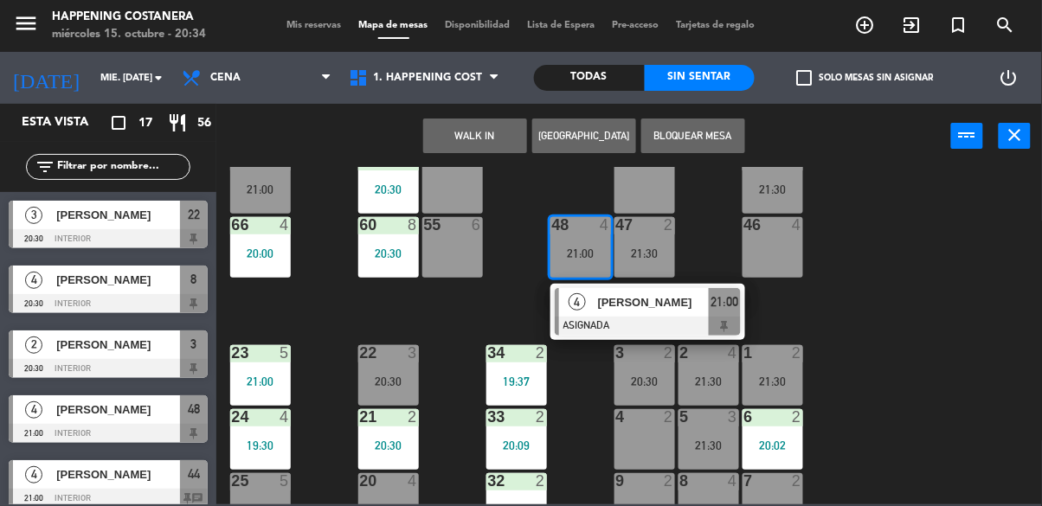
click at [849, 235] on div "69 2 122 6 121 6 120 6 14 4 CAVA 3 20:00 101 2 20:25 94 2 70 2 123 6 131 2 134 …" at bounding box center [634, 336] width 815 height 338
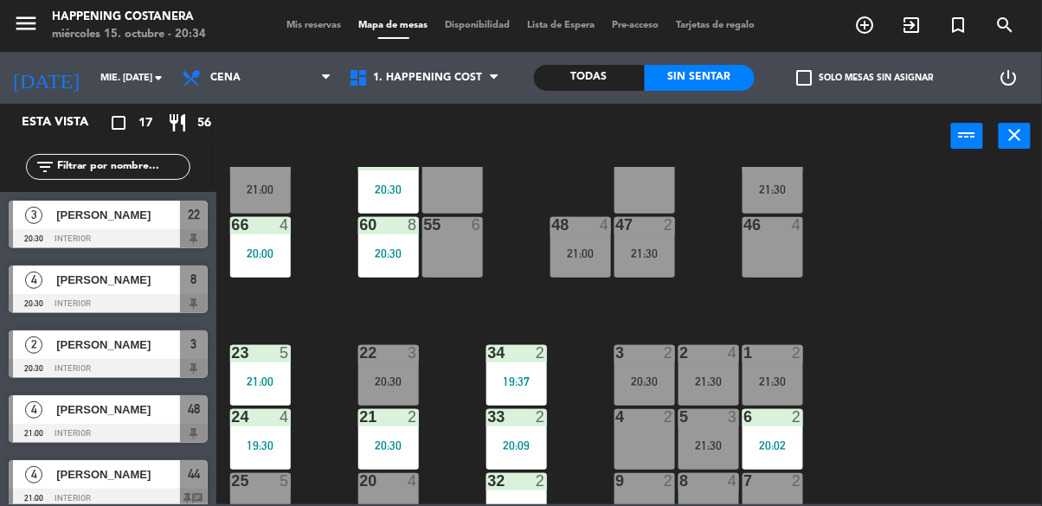
click at [817, 84] on label "check_box_outline_blank Solo mesas sin asignar" at bounding box center [865, 78] width 137 height 16
click at [866, 78] on input "check_box_outline_blank Solo mesas sin asignar" at bounding box center [866, 78] width 0 height 0
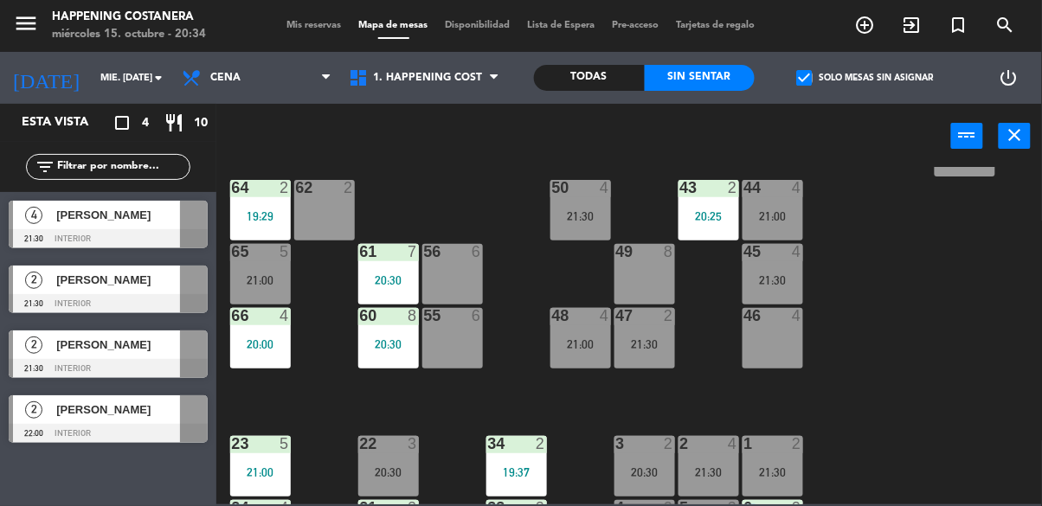
scroll to position [403, 0]
click at [647, 341] on div "21:30" at bounding box center [645, 344] width 61 height 12
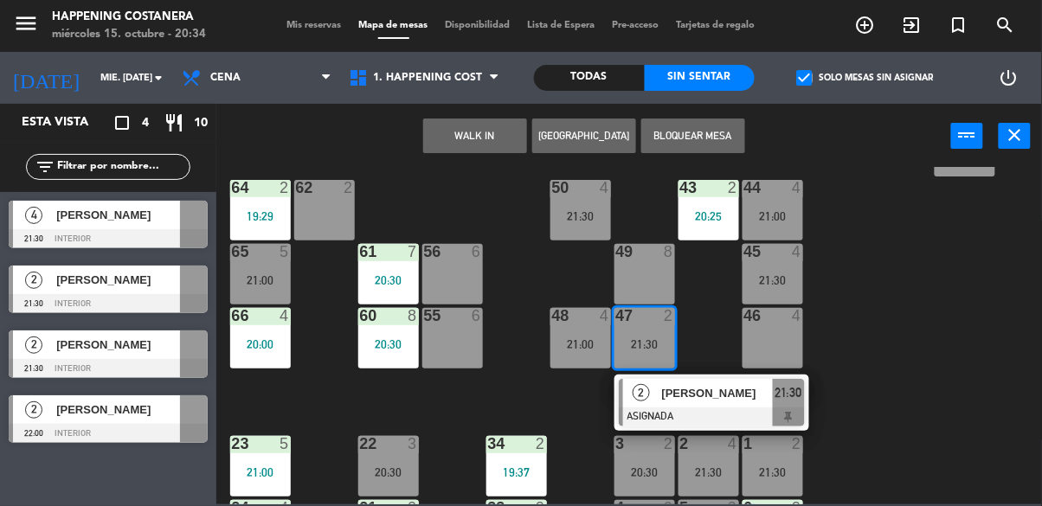
click at [333, 209] on div "62 2" at bounding box center [324, 210] width 61 height 61
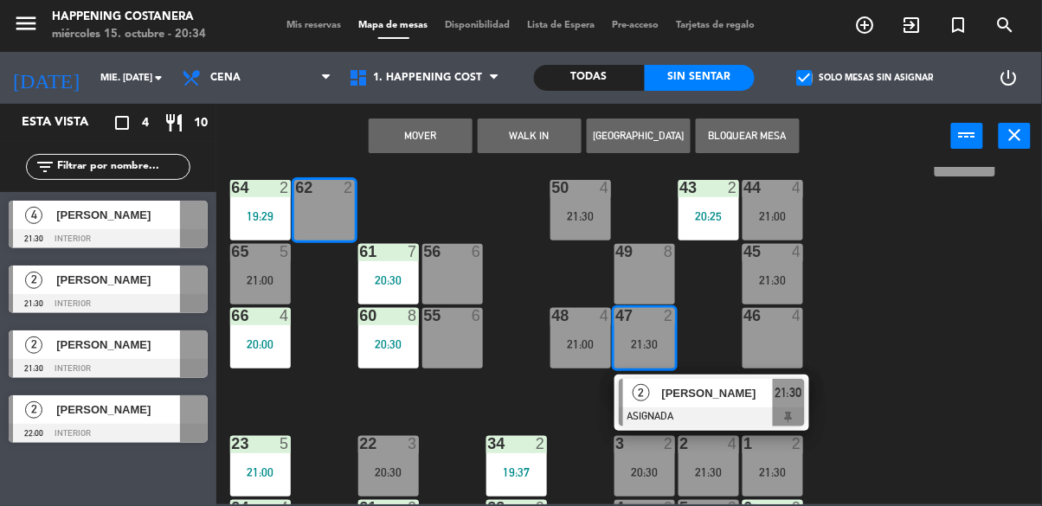
click at [445, 131] on button "Mover" at bounding box center [421, 136] width 104 height 35
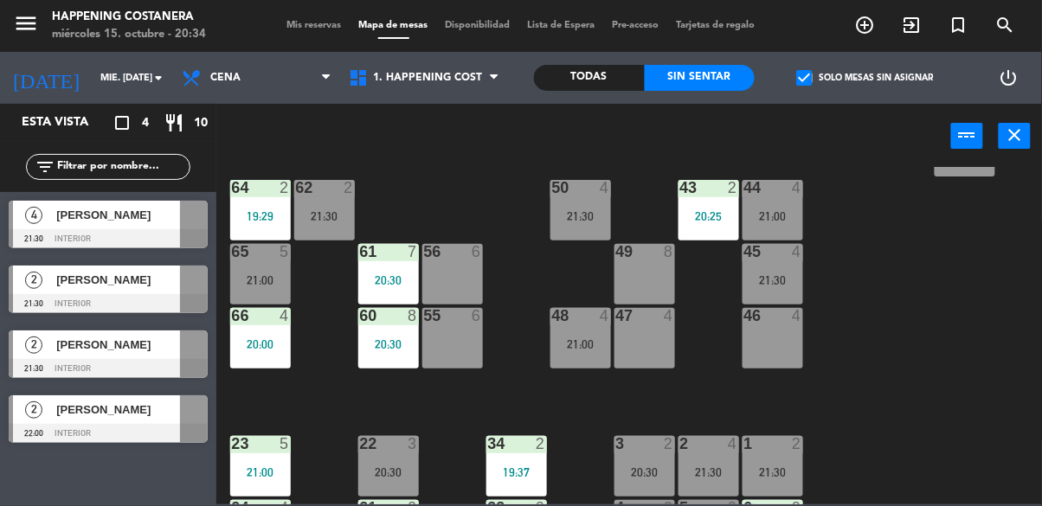
click at [151, 227] on div "[PERSON_NAME]" at bounding box center [118, 215] width 126 height 29
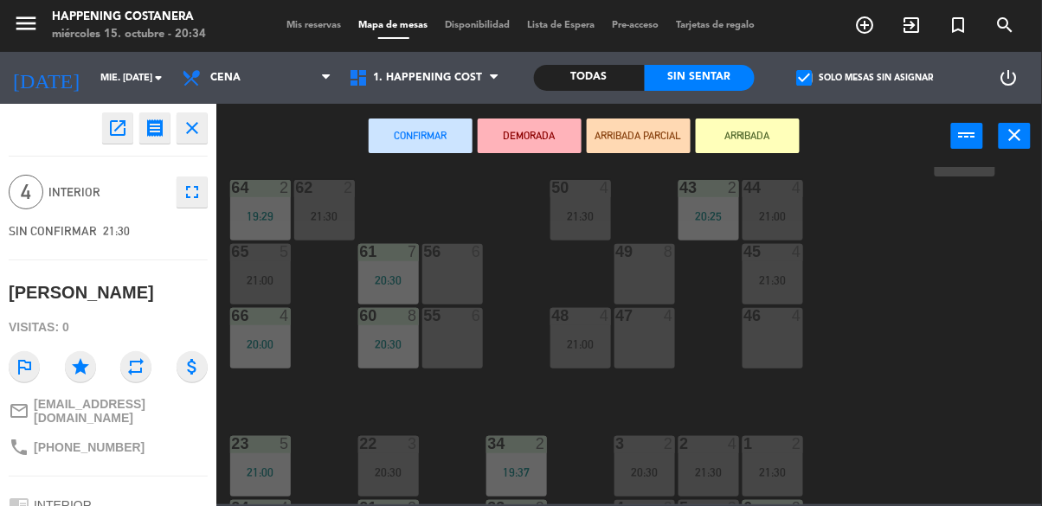
click at [654, 339] on div "47 4" at bounding box center [645, 338] width 61 height 61
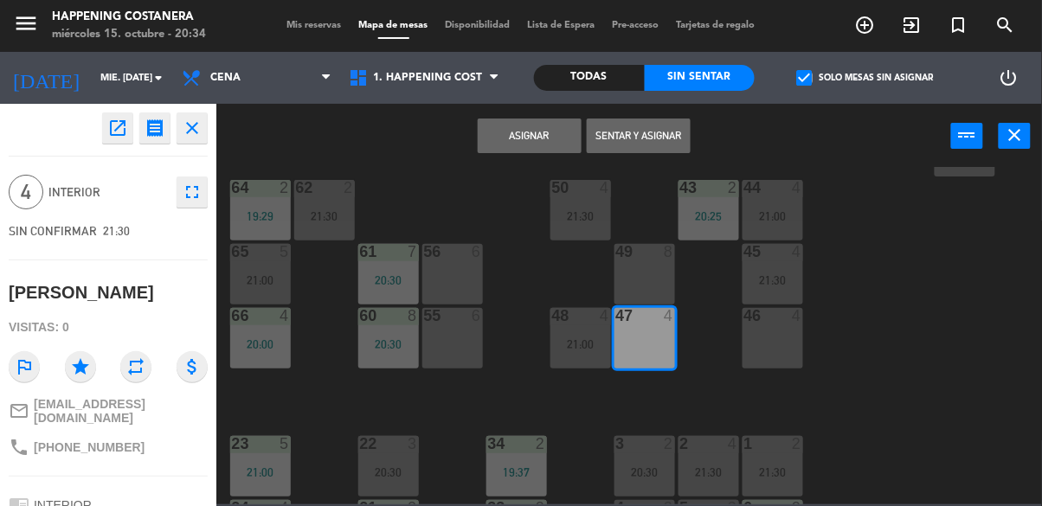
click at [529, 132] on button "Asignar" at bounding box center [530, 136] width 104 height 35
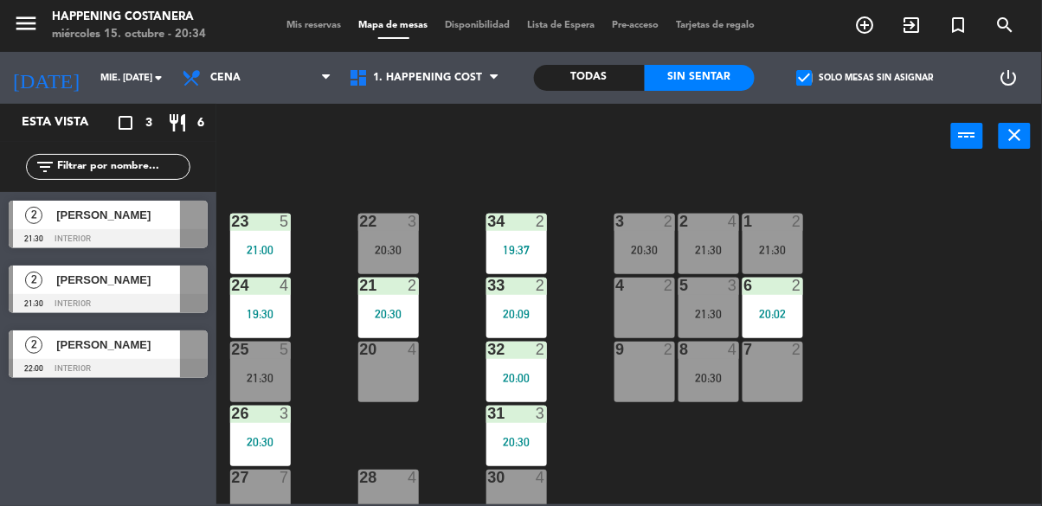
scroll to position [652, 0]
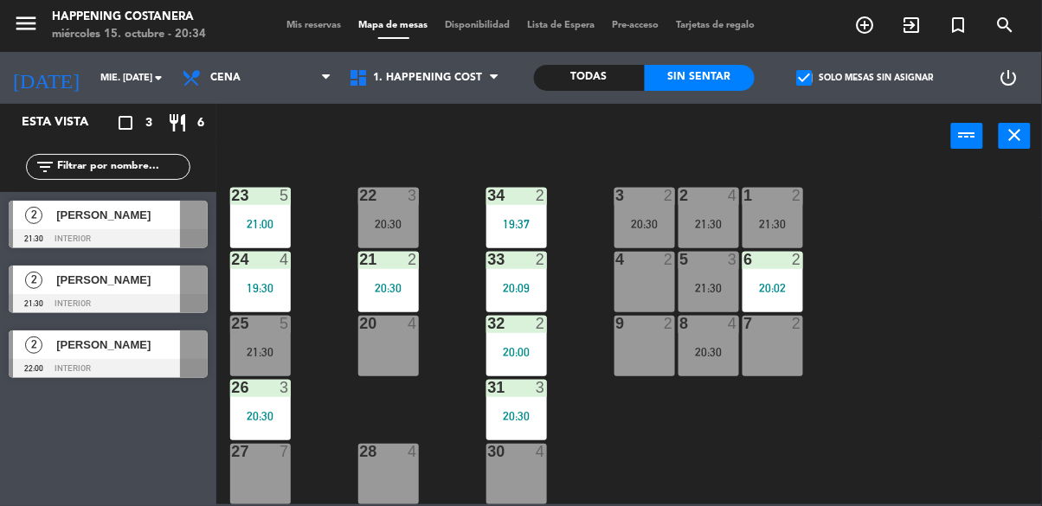
click at [129, 233] on div at bounding box center [108, 238] width 199 height 19
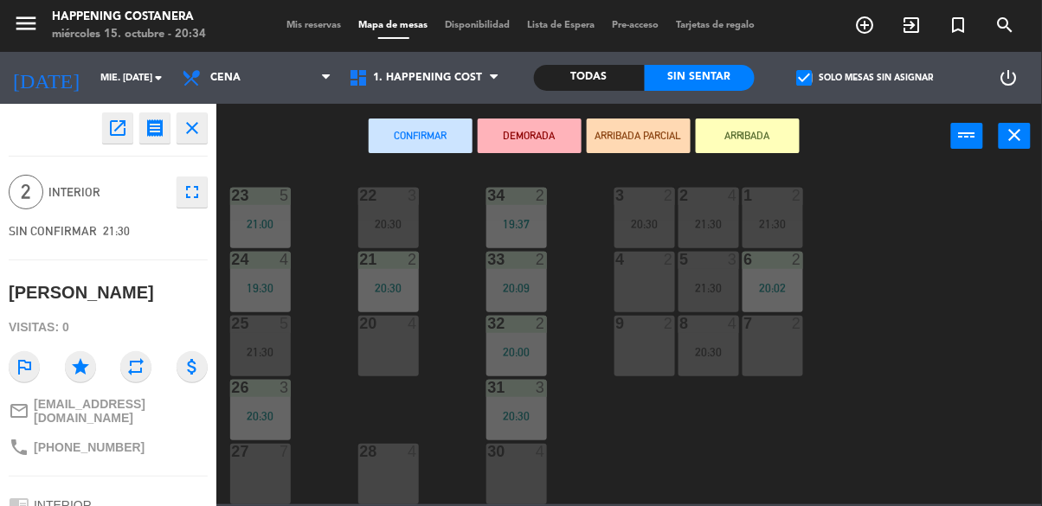
click at [379, 352] on div "20 4" at bounding box center [388, 346] width 61 height 61
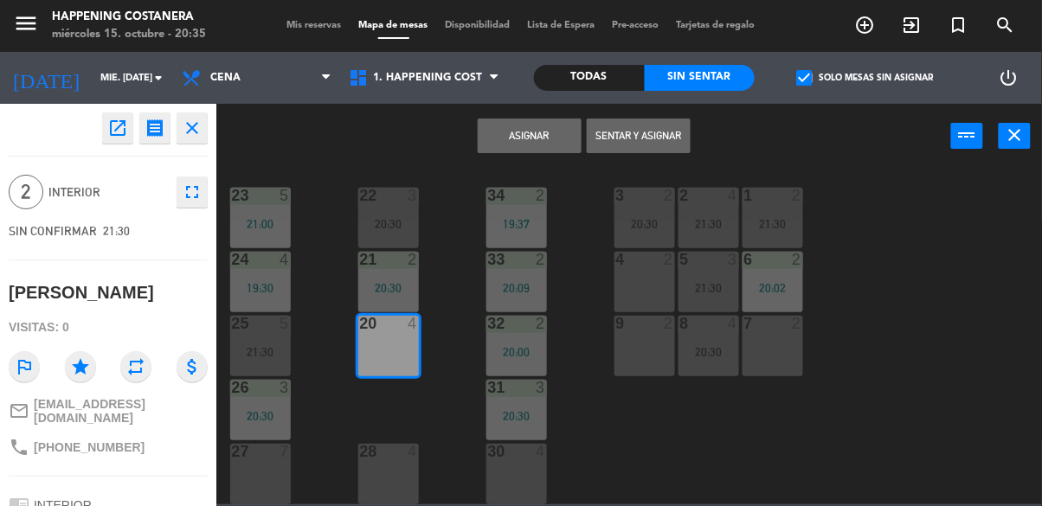
click at [533, 141] on button "Asignar" at bounding box center [530, 136] width 104 height 35
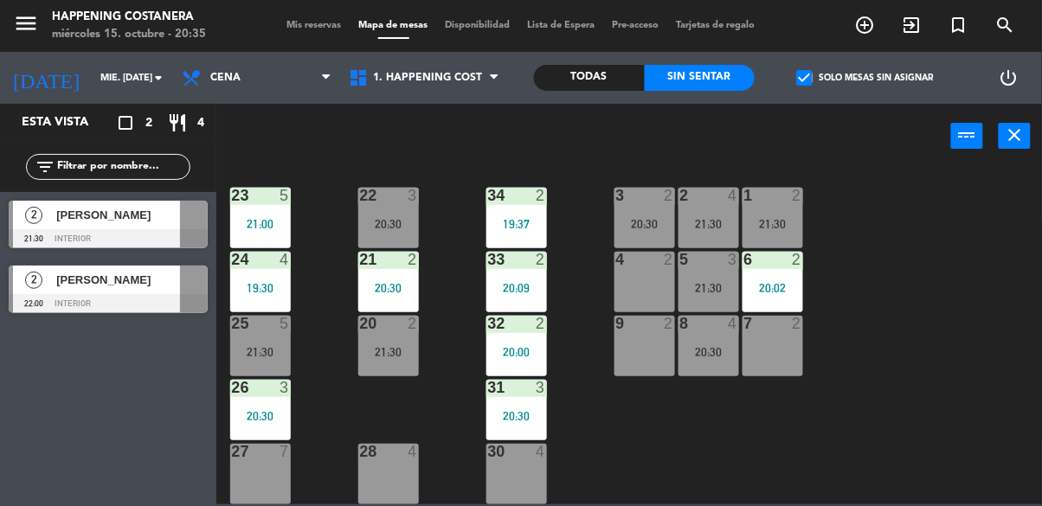
click at [150, 225] on div "[PERSON_NAME]" at bounding box center [118, 215] width 126 height 29
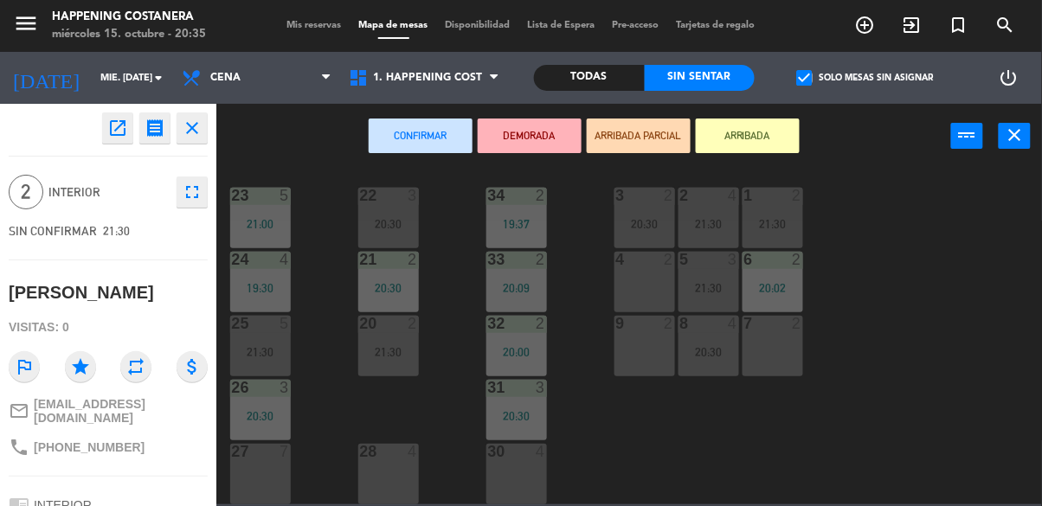
click at [650, 280] on div "4 2" at bounding box center [645, 282] width 61 height 61
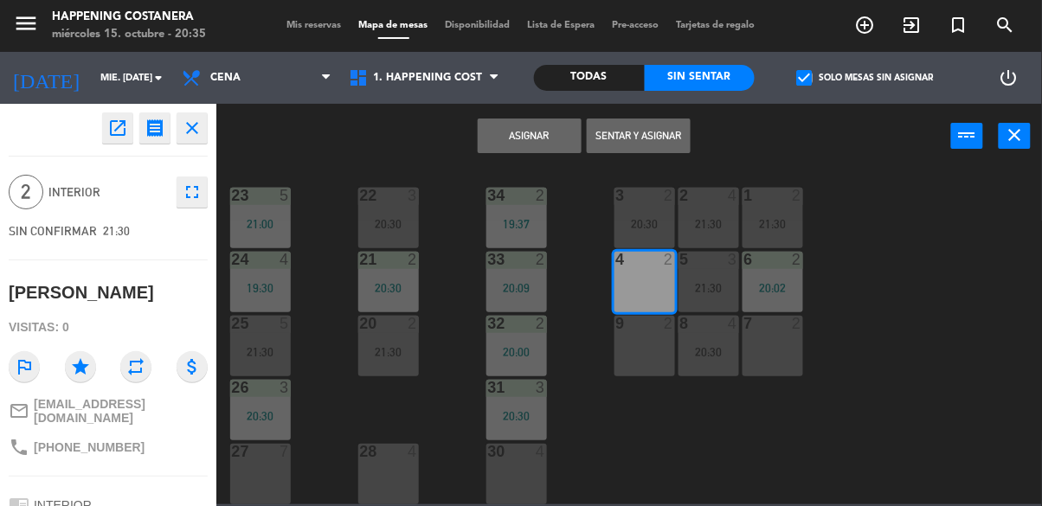
click at [514, 135] on button "Asignar" at bounding box center [530, 136] width 104 height 35
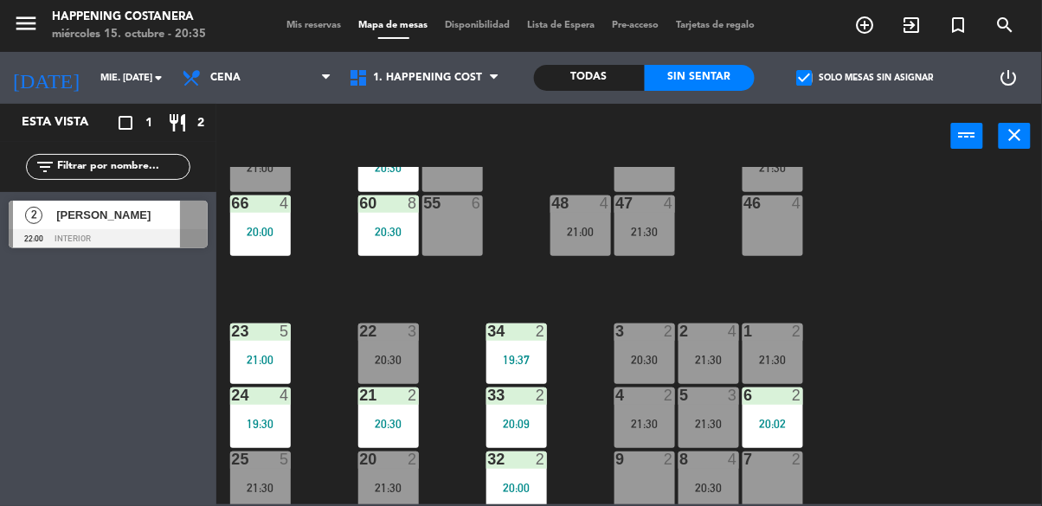
scroll to position [521, 0]
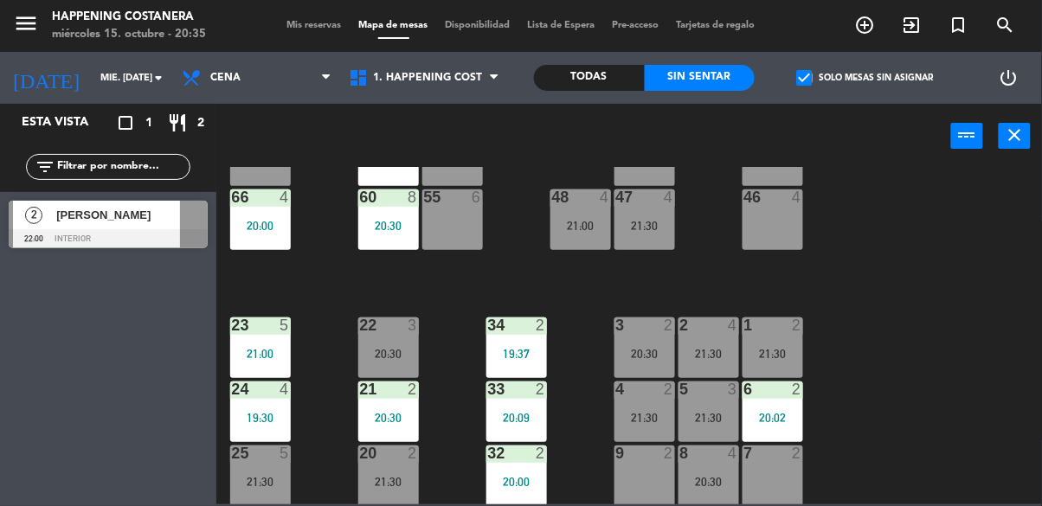
click at [799, 77] on span "check_box" at bounding box center [805, 78] width 16 height 16
click at [866, 78] on input "check_box Solo mesas sin asignar" at bounding box center [866, 78] width 0 height 0
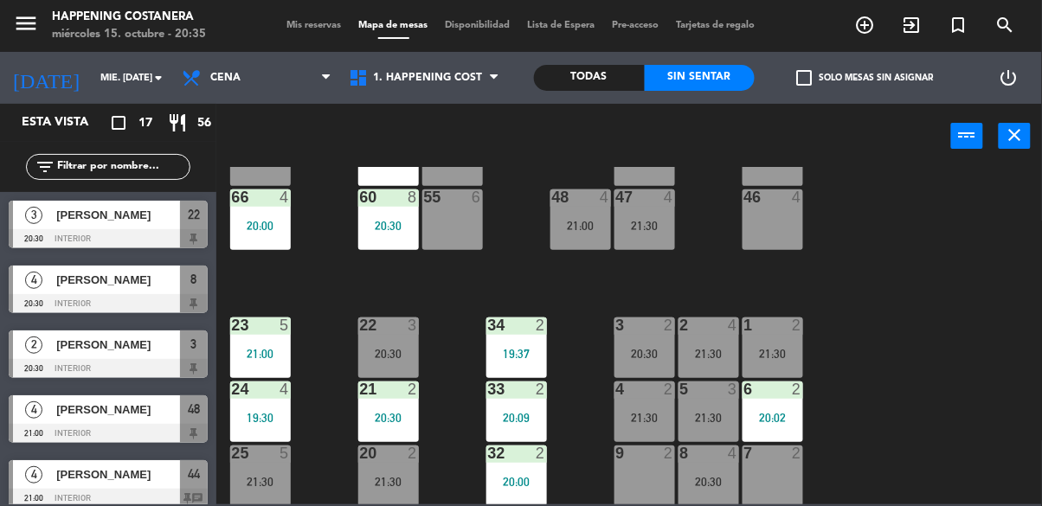
click at [599, 74] on div "Todas" at bounding box center [589, 78] width 111 height 26
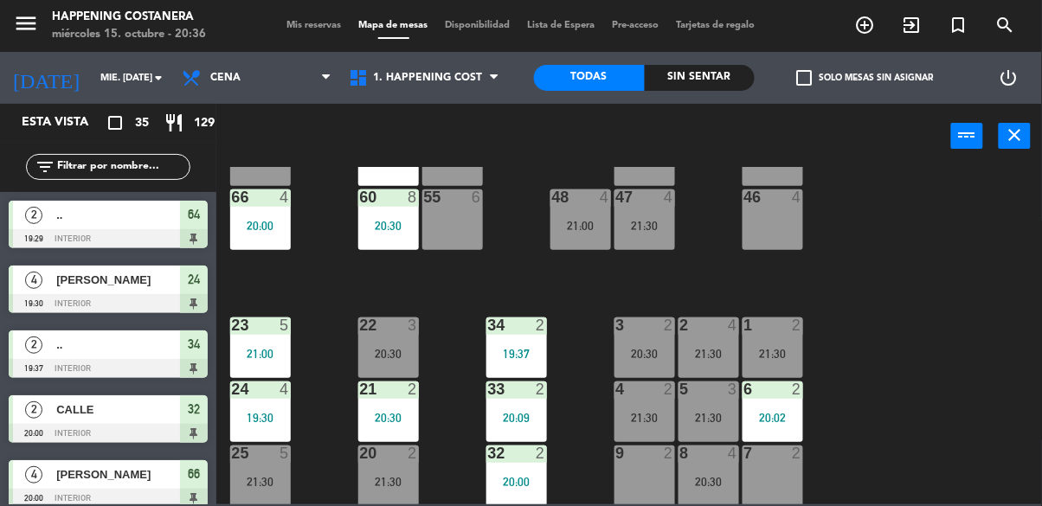
click at [872, 34] on icon "add_circle_outline" at bounding box center [865, 25] width 21 height 21
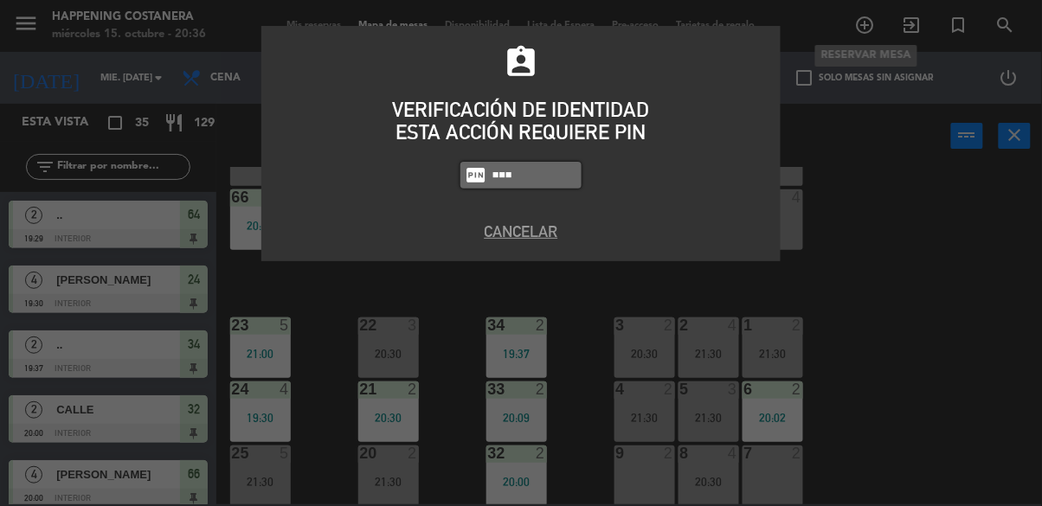
type input "6586"
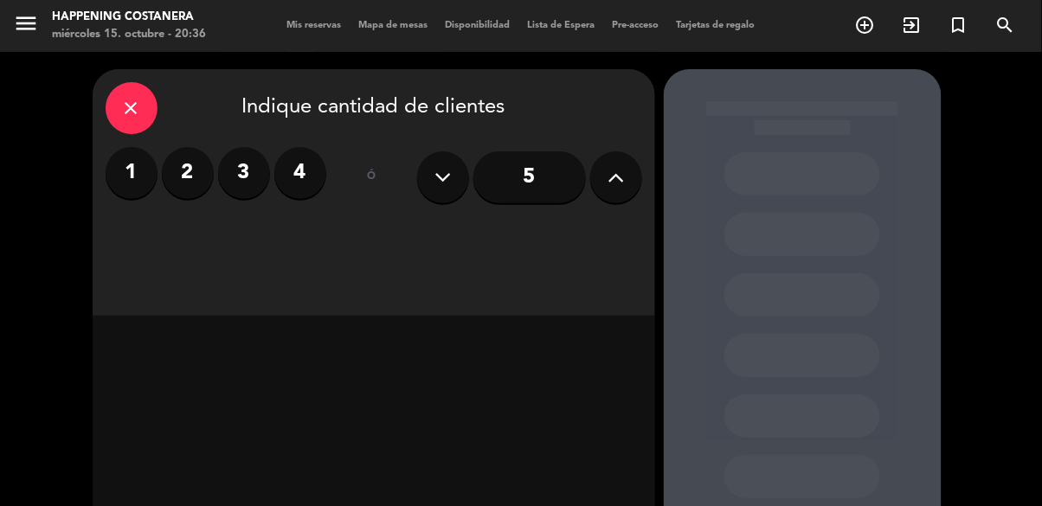
click at [190, 167] on label "2" at bounding box center [188, 173] width 52 height 52
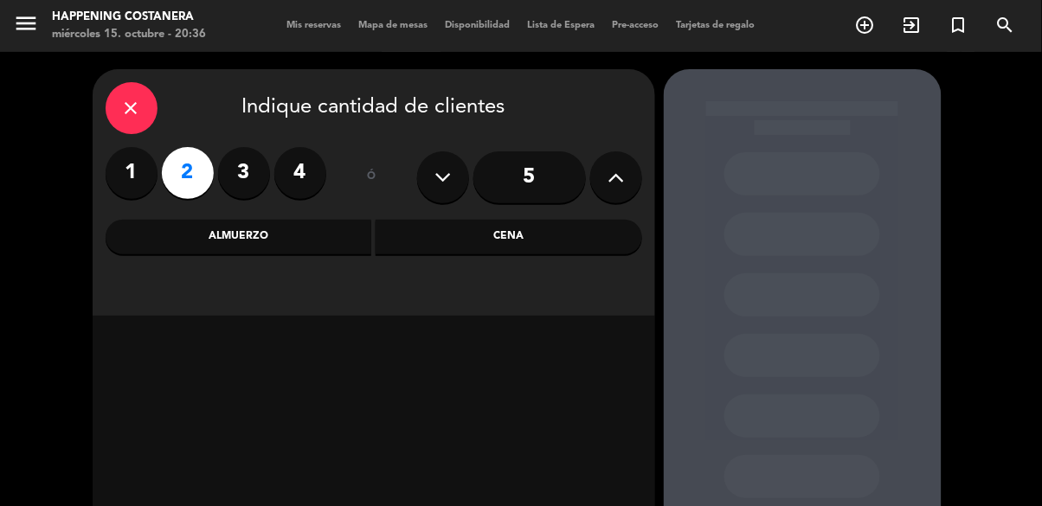
click at [524, 229] on div "Cena" at bounding box center [509, 237] width 267 height 35
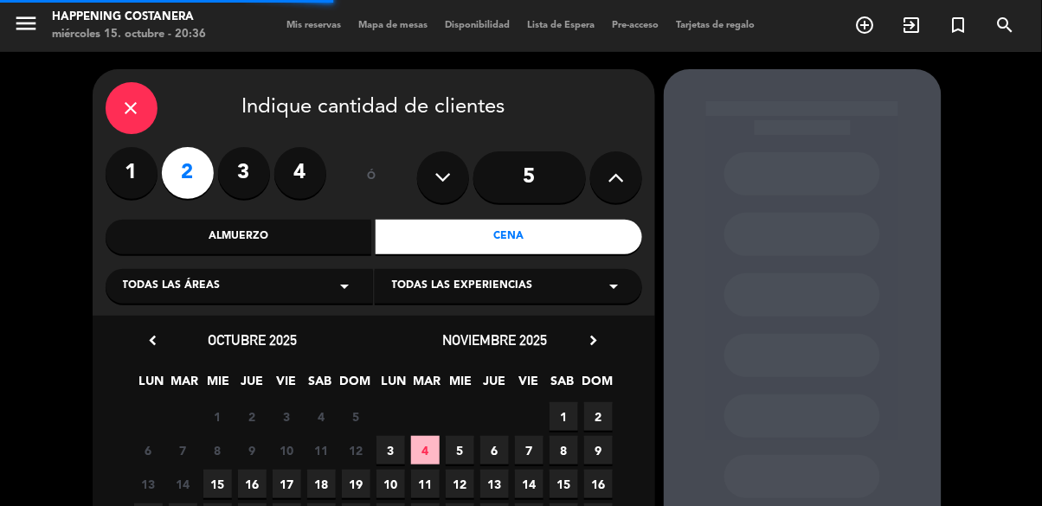
scroll to position [78, 0]
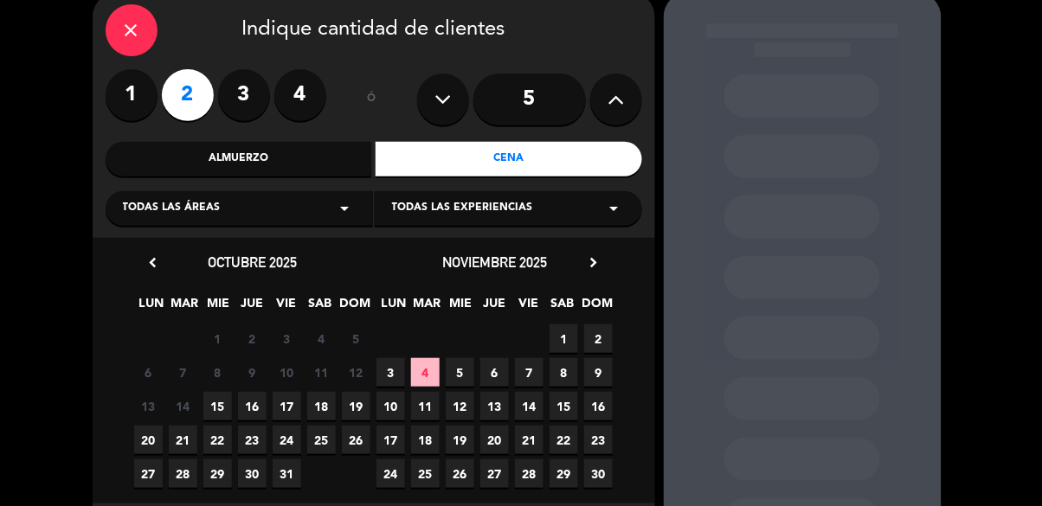
click at [253, 409] on span "16" at bounding box center [252, 406] width 29 height 29
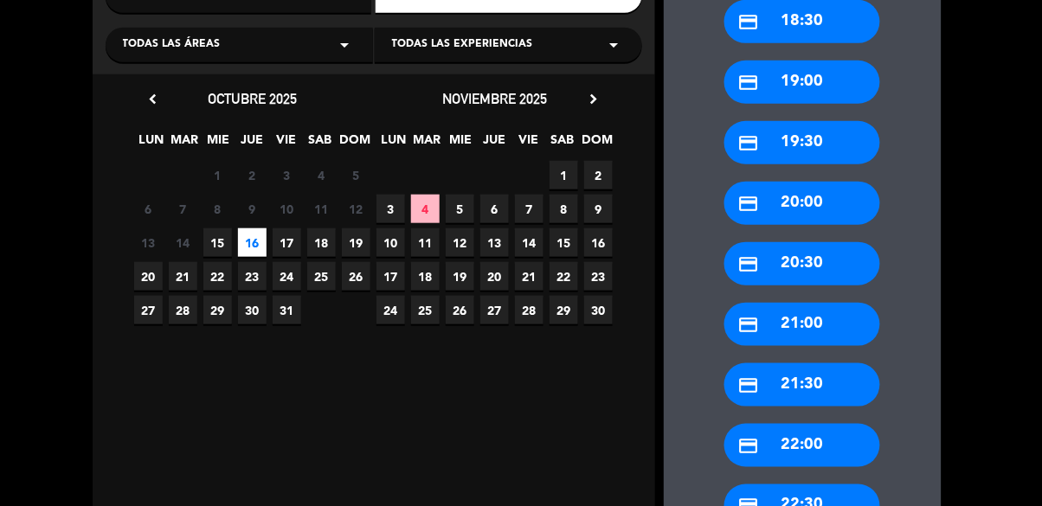
scroll to position [242, 0]
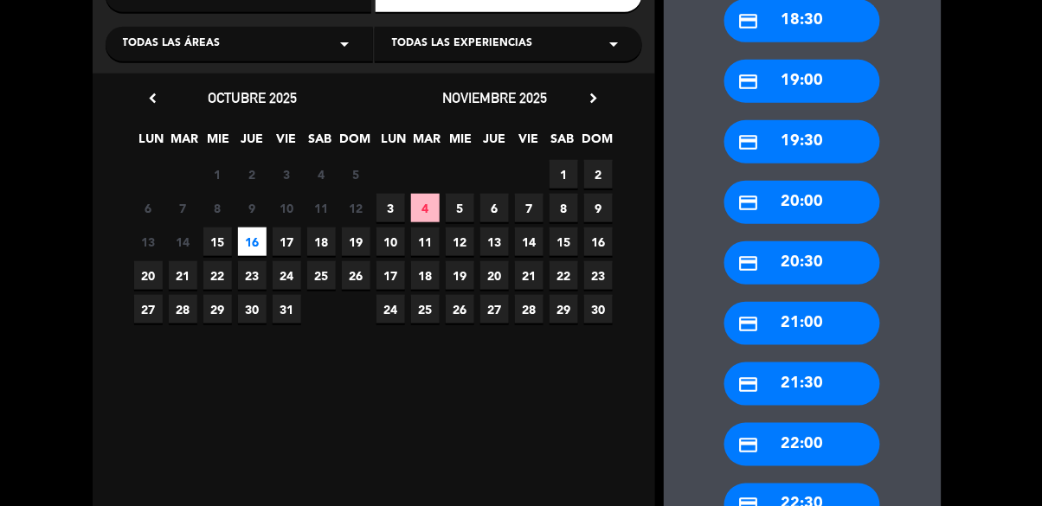
click at [830, 444] on div "credit_card 22:00" at bounding box center [803, 444] width 156 height 43
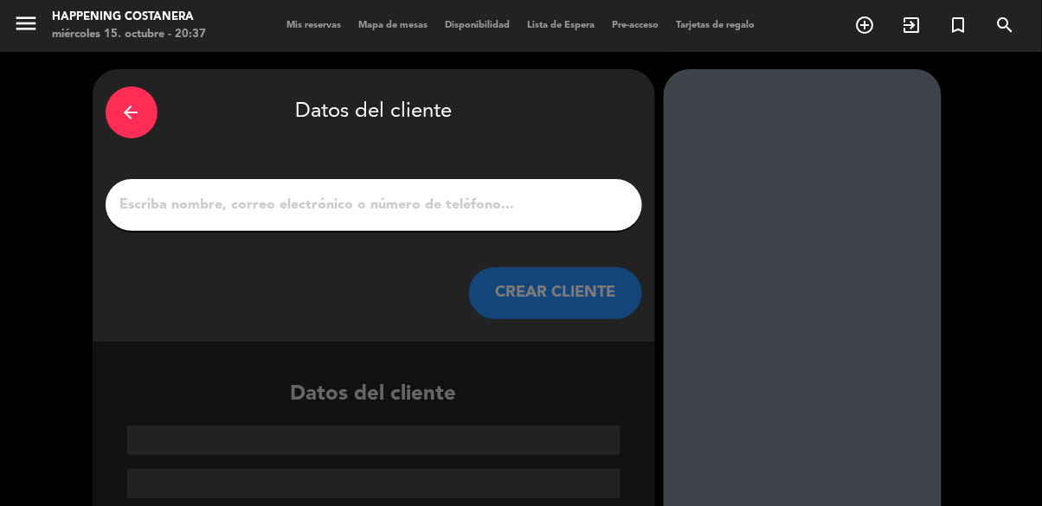
click at [506, 204] on input "1" at bounding box center [374, 205] width 511 height 24
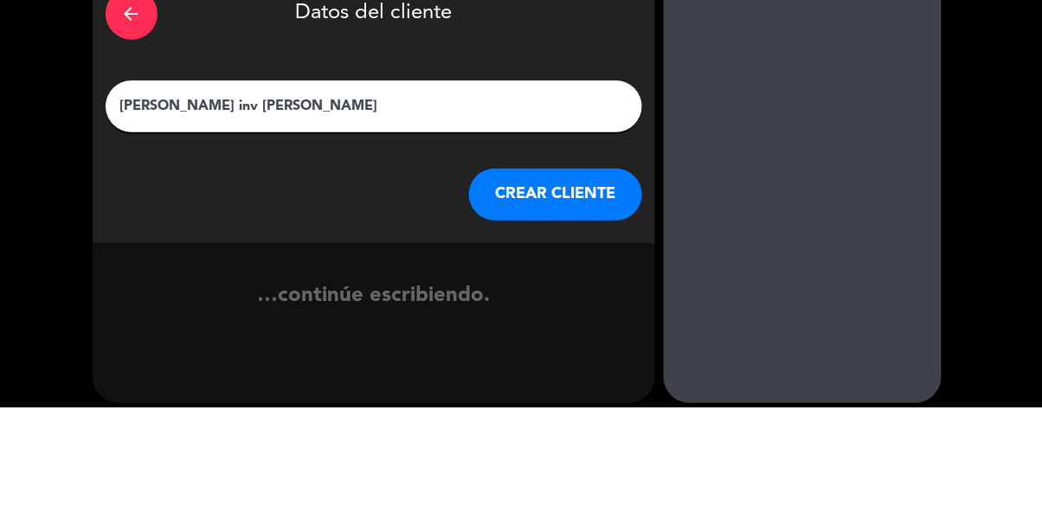
type input "[PERSON_NAME] inv [PERSON_NAME]"
click at [22, 243] on div "arrow_back Datos del cliente [PERSON_NAME] inv [PERSON_NAME] CLIENTE …continúe …" at bounding box center [521, 285] width 1042 height 467
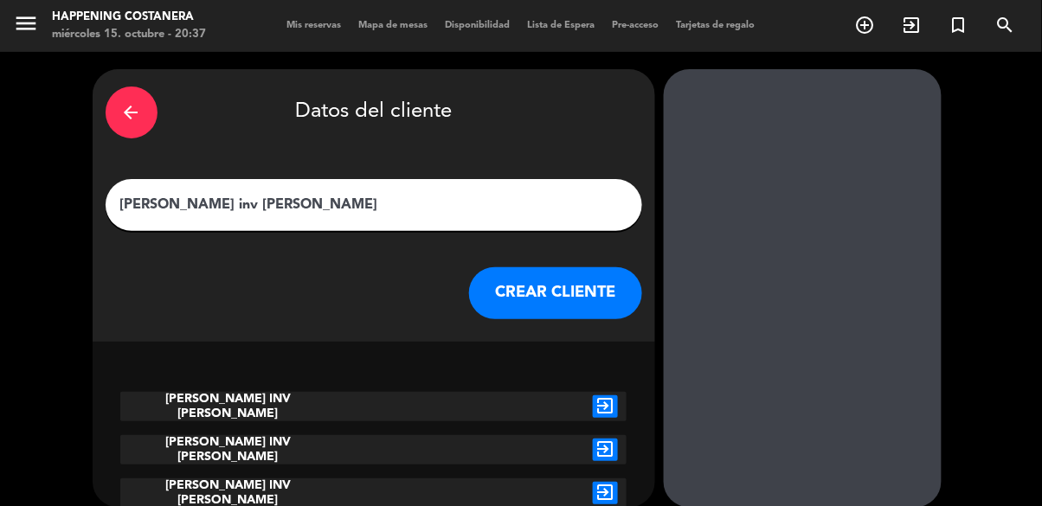
click at [614, 448] on icon "exit_to_app" at bounding box center [605, 450] width 25 height 23
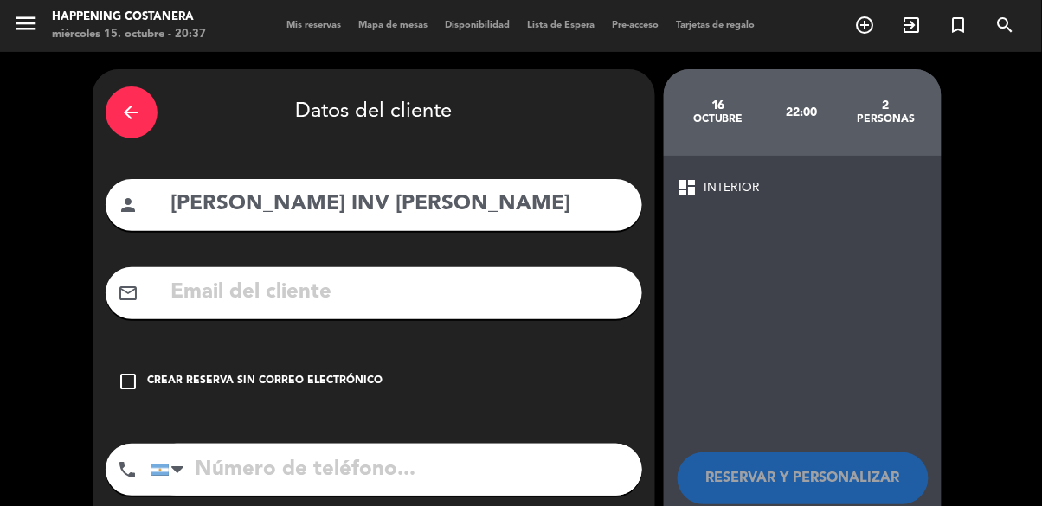
click at [337, 377] on div "Crear reserva sin correo electrónico" at bounding box center [265, 381] width 235 height 17
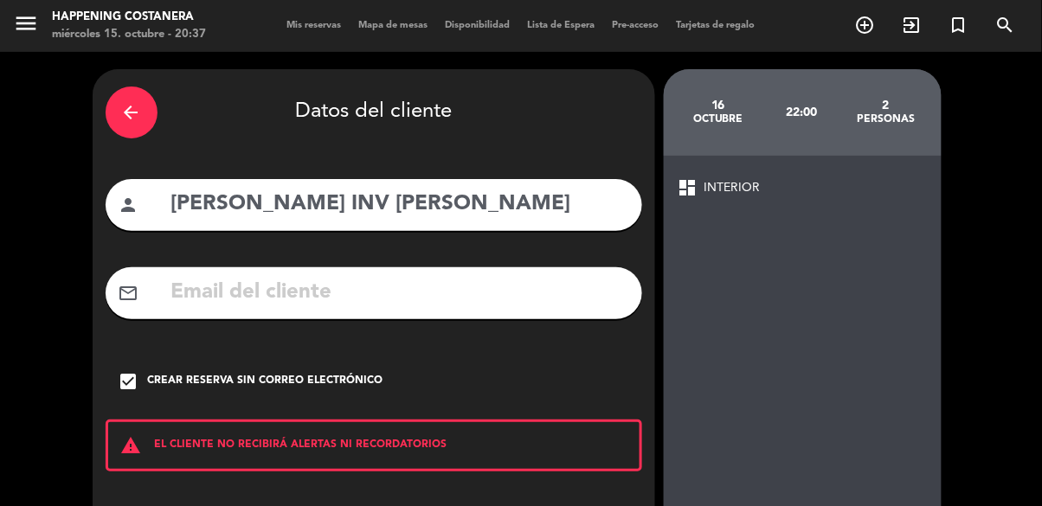
scroll to position [77, 0]
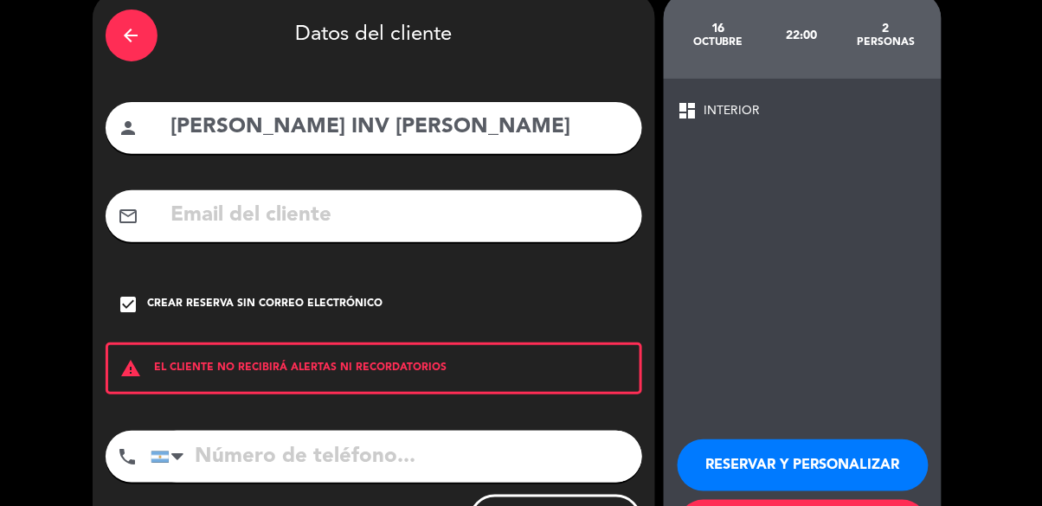
click at [894, 458] on button "RESERVAR Y PERSONALIZAR" at bounding box center [803, 466] width 251 height 52
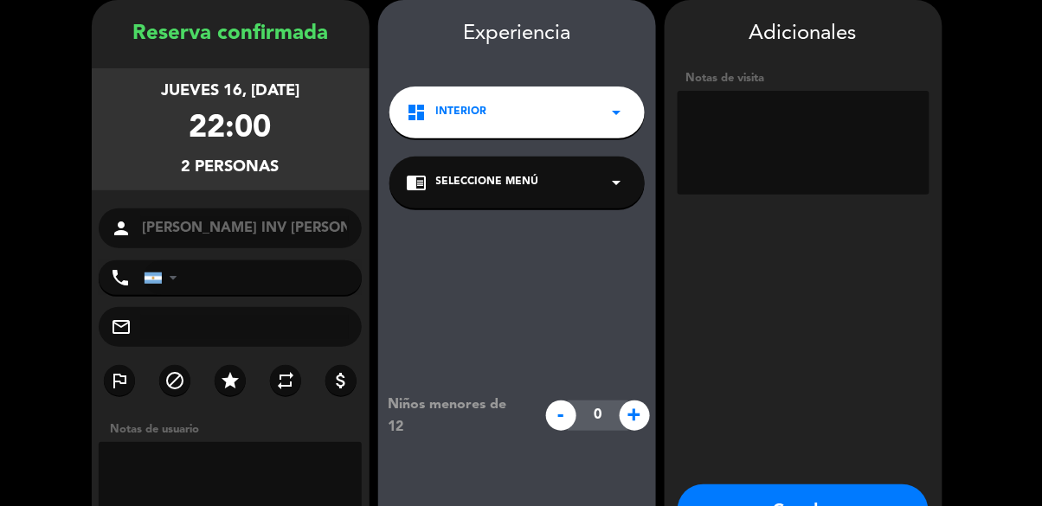
scroll to position [104, 0]
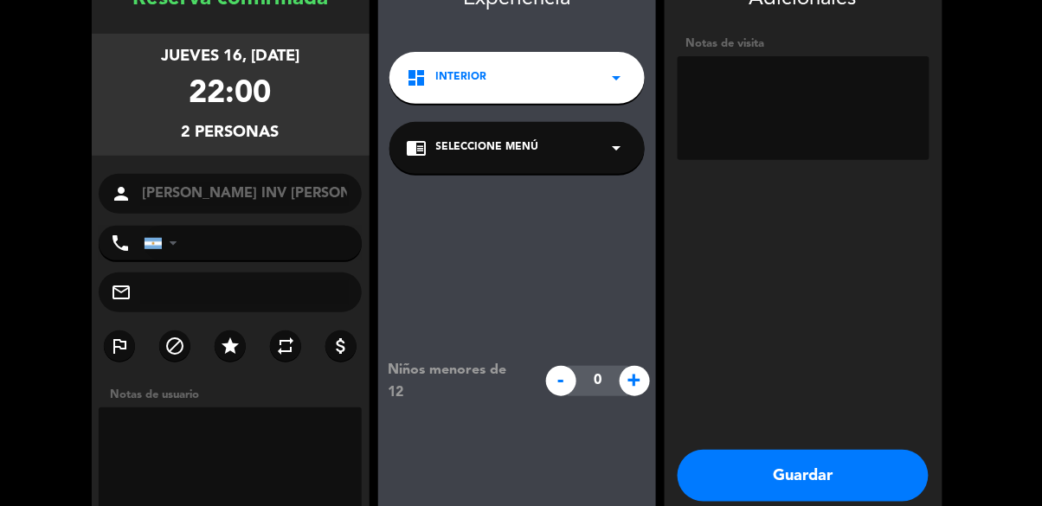
click at [879, 477] on button "Guardar" at bounding box center [803, 476] width 251 height 52
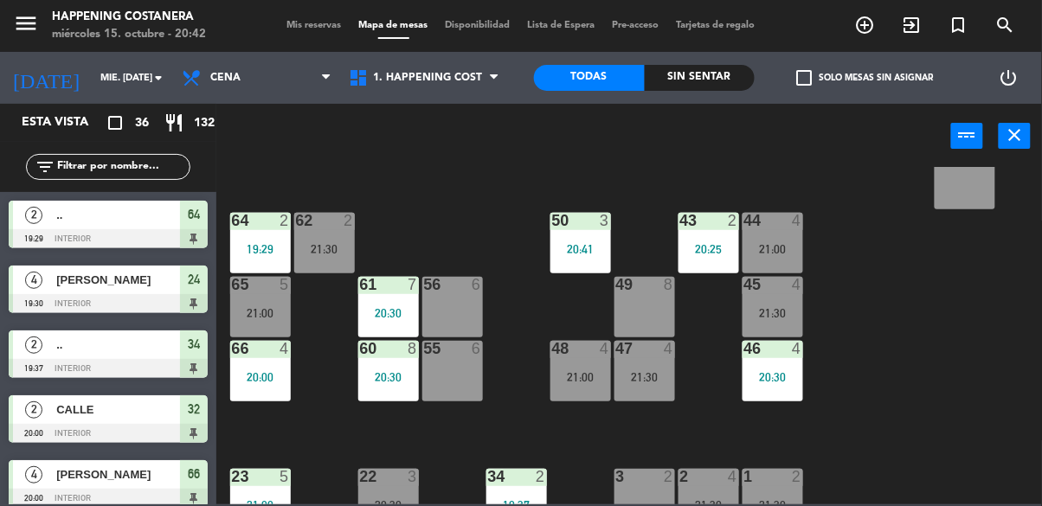
scroll to position [356, 0]
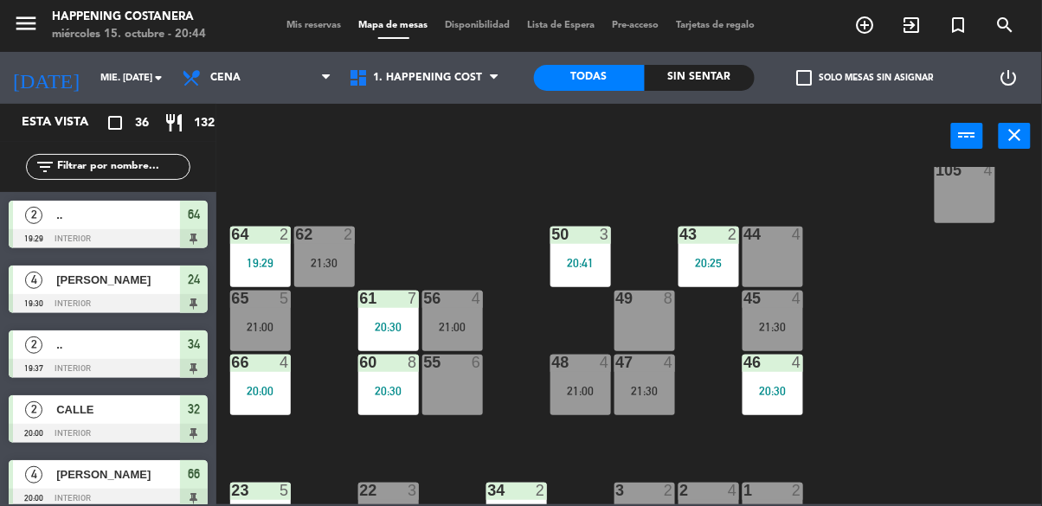
click at [814, 388] on div "69 2 122 6 121 6 120 6 14 4 CAVA 3 20:00 101 2 20:25 94 2 70 2 123 6 131 2 134 …" at bounding box center [634, 336] width 815 height 338
click at [790, 401] on div "46 4 20:30" at bounding box center [773, 385] width 61 height 61
click at [890, 277] on div "69 2 122 6 121 6 120 6 14 4 CAVA 3 20:00 101 2 20:25 94 2 70 2 123 6 131 2 134 …" at bounding box center [634, 336] width 815 height 338
click at [720, 258] on div "20:25" at bounding box center [709, 263] width 61 height 12
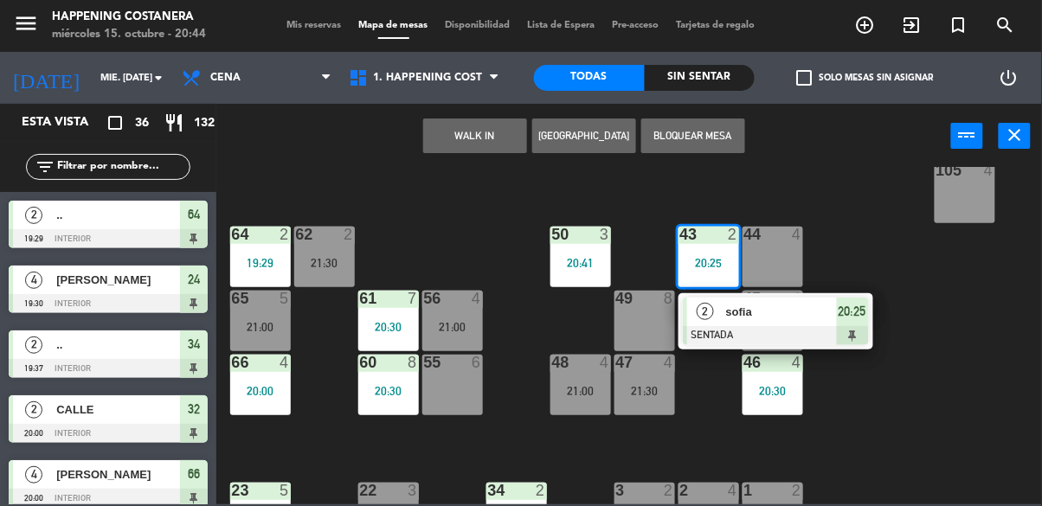
click at [916, 294] on div "69 2 122 6 121 6 120 6 14 4 CAVA 3 20:00 101 2 20:25 94 2 70 2 123 6 131 2 134 …" at bounding box center [634, 336] width 815 height 338
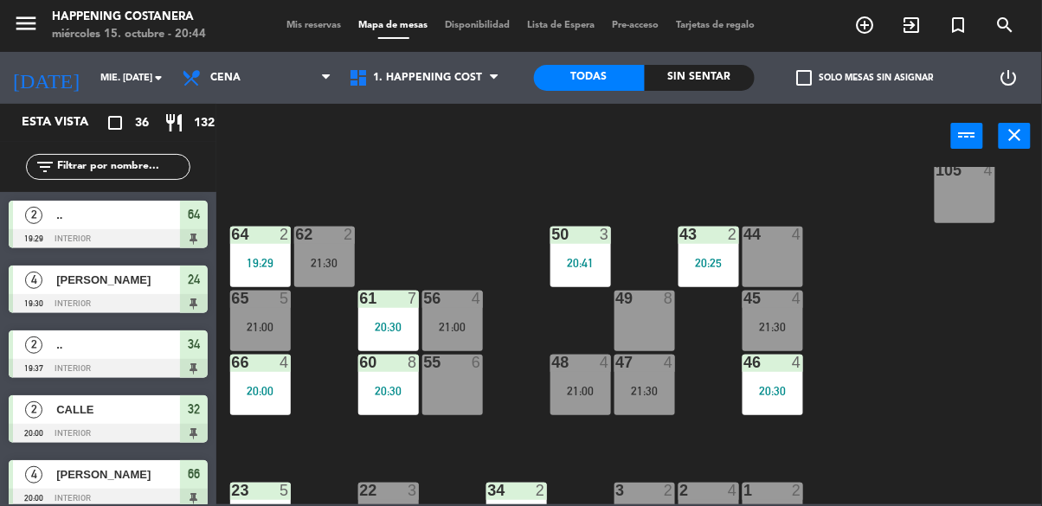
click at [573, 245] on div "50 3 20:41" at bounding box center [581, 257] width 61 height 61
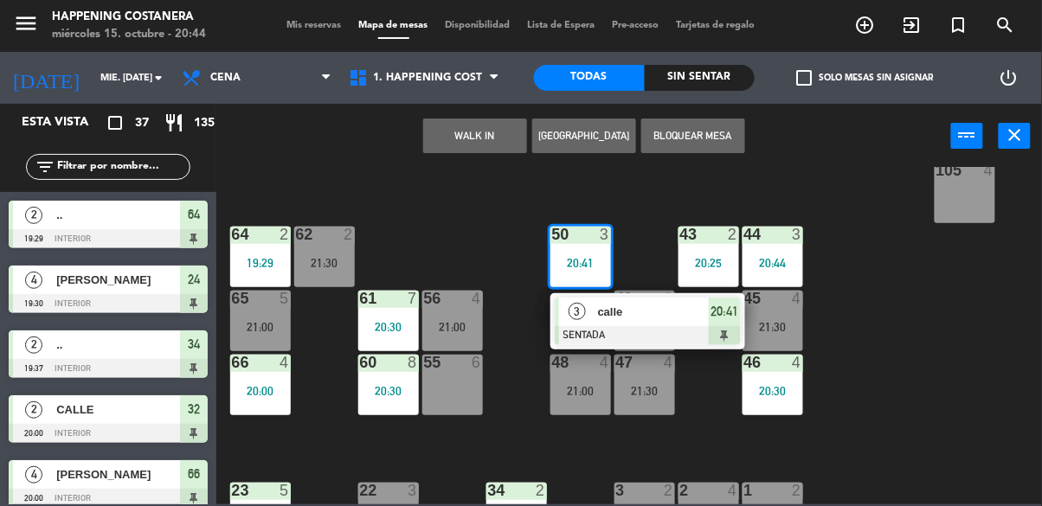
click at [894, 407] on div "69 2 122 6 121 6 120 6 14 4 CAVA 3 20:00 101 2 20:25 94 2 70 2 123 6 131 2 134 …" at bounding box center [634, 336] width 815 height 338
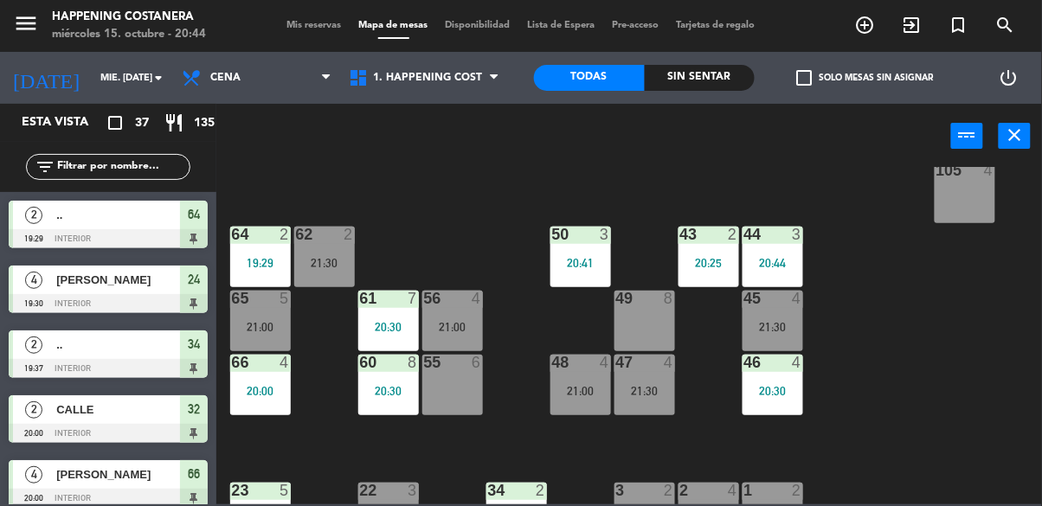
click at [242, 263] on div "19:29" at bounding box center [260, 263] width 61 height 12
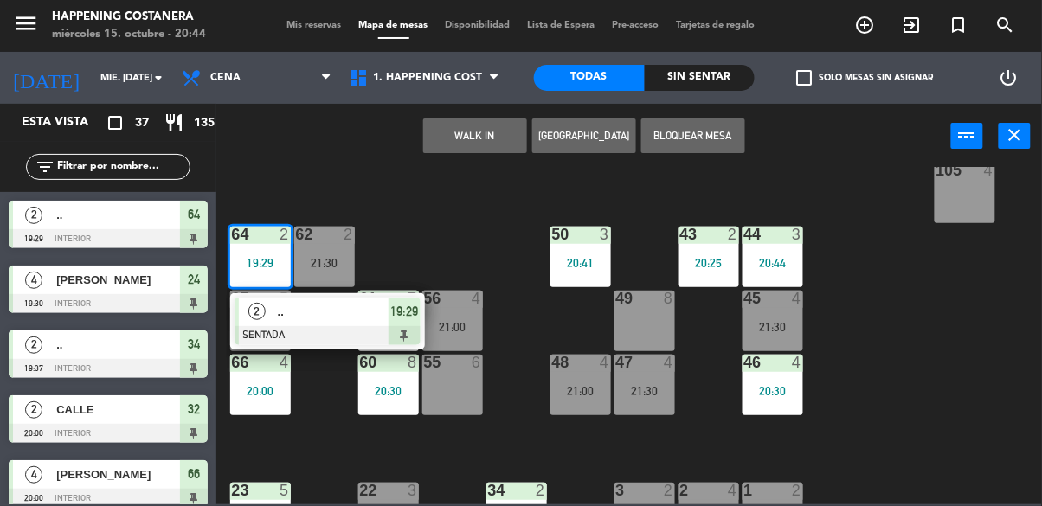
click at [918, 418] on div "69 2 122 6 121 6 120 6 14 4 CAVA 3 20:00 101 2 20:25 94 2 70 2 123 6 131 2 134 …" at bounding box center [634, 336] width 815 height 338
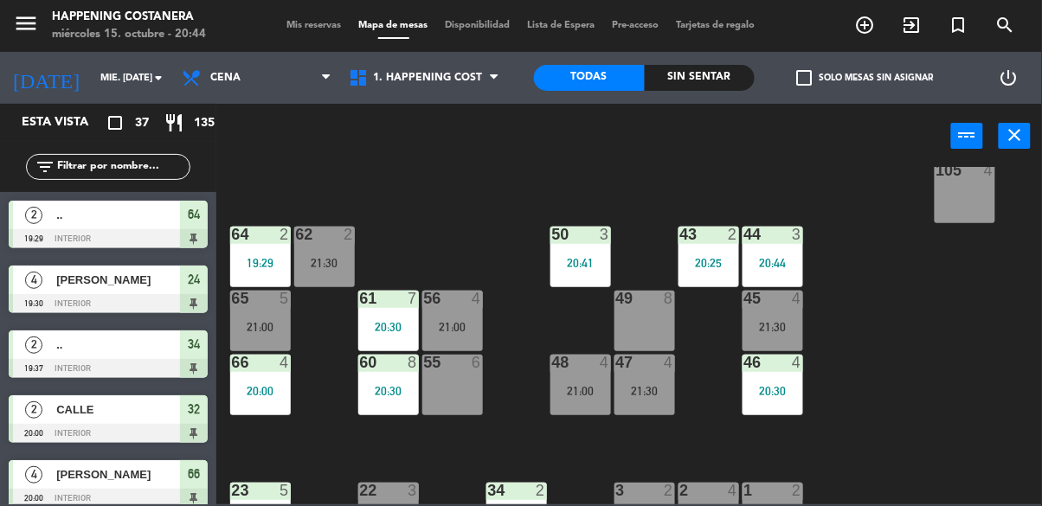
click at [254, 387] on div "20:00" at bounding box center [260, 391] width 61 height 12
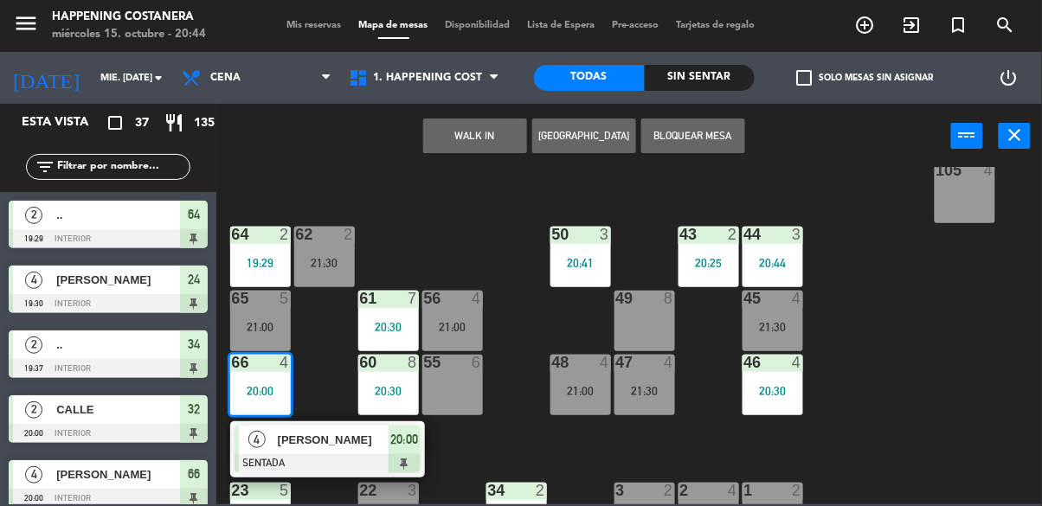
click at [917, 422] on div "69 2 122 6 121 6 120 6 14 4 CAVA 3 20:00 101 2 20:25 94 2 70 2 123 6 131 2 134 …" at bounding box center [634, 336] width 815 height 338
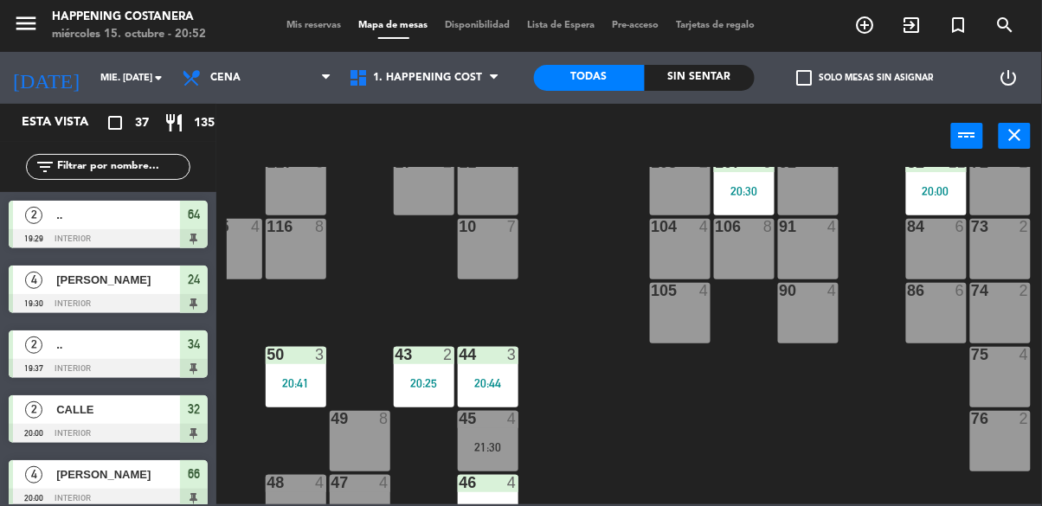
scroll to position [0, 285]
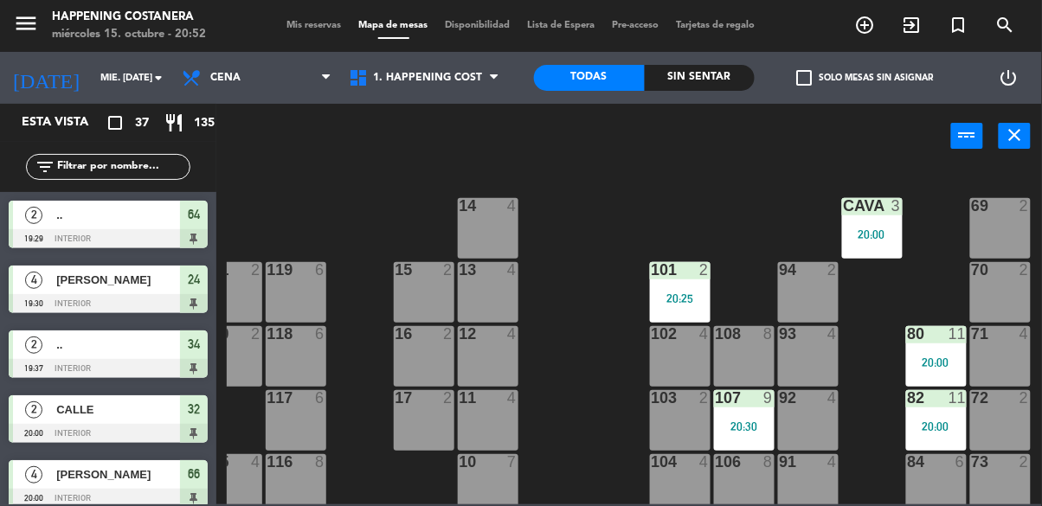
click at [819, 298] on div "94 2" at bounding box center [808, 292] width 61 height 61
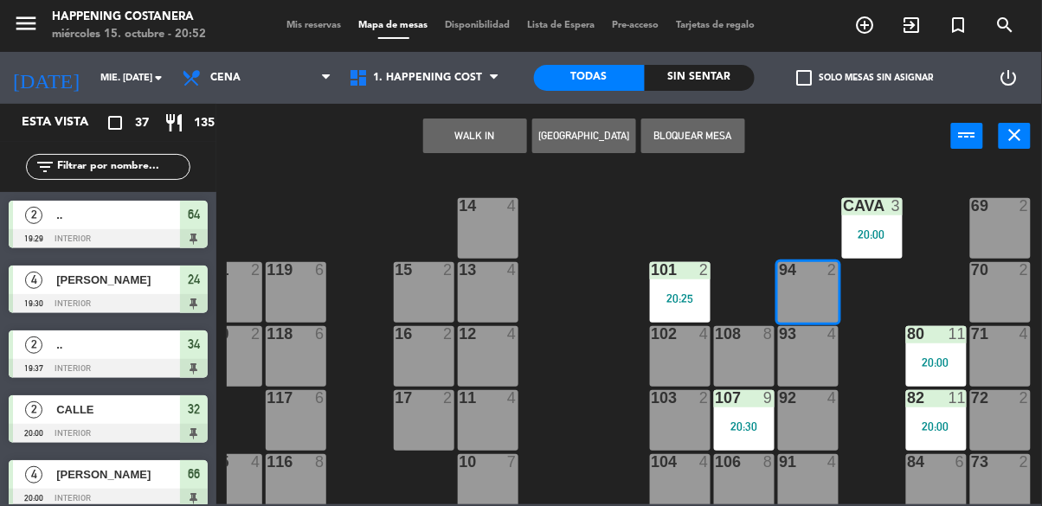
click at [471, 132] on button "WALK IN" at bounding box center [475, 136] width 104 height 35
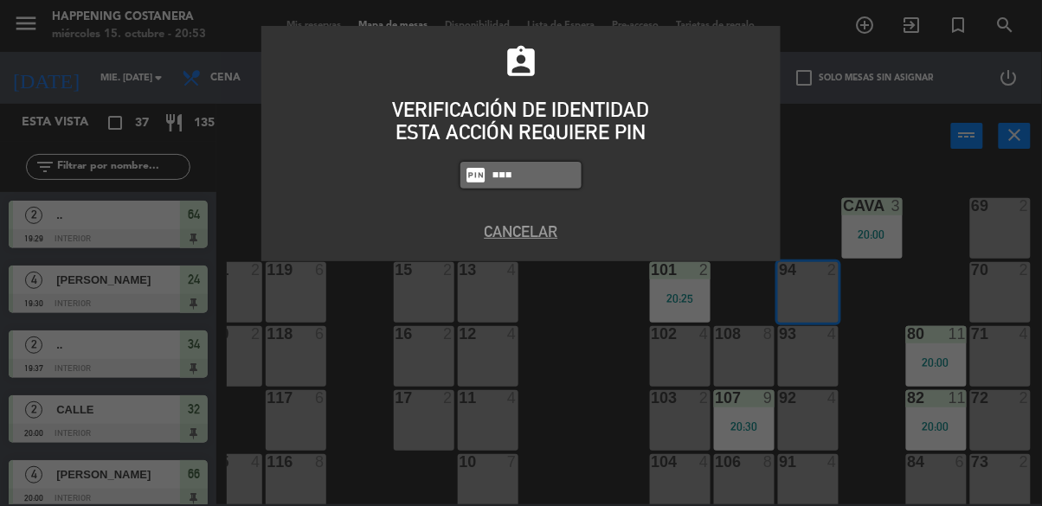
type input "9660"
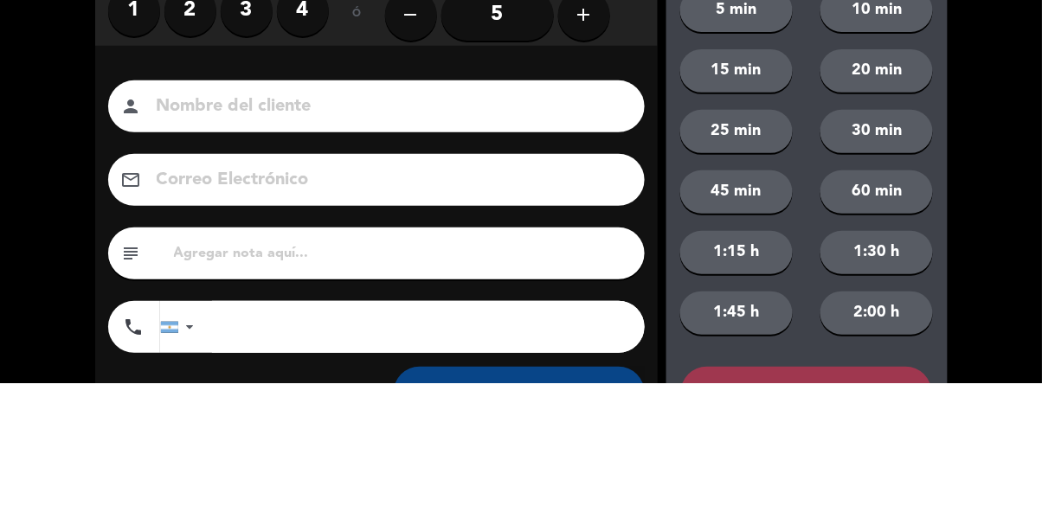
click at [192, 146] on label "2" at bounding box center [190, 133] width 52 height 52
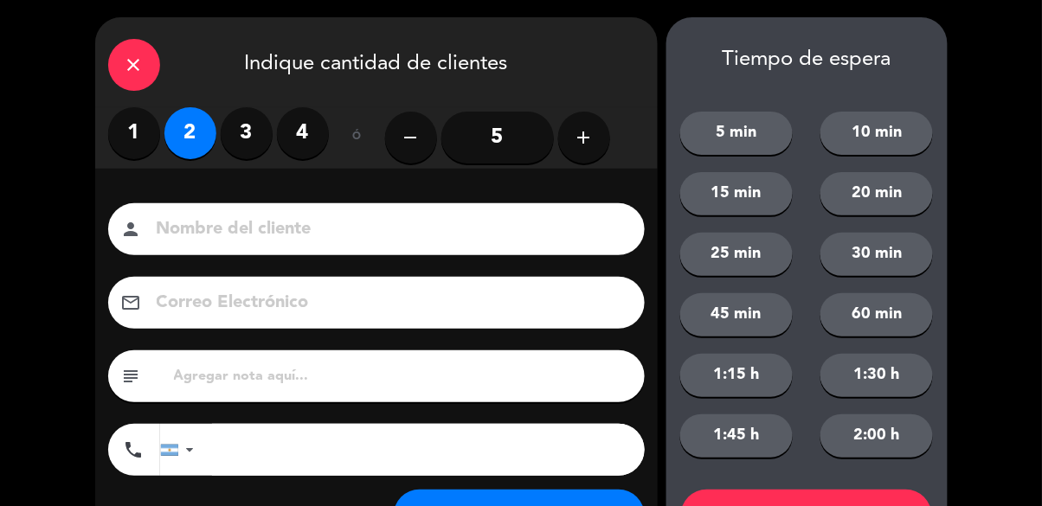
click at [240, 221] on input at bounding box center [388, 230] width 467 height 30
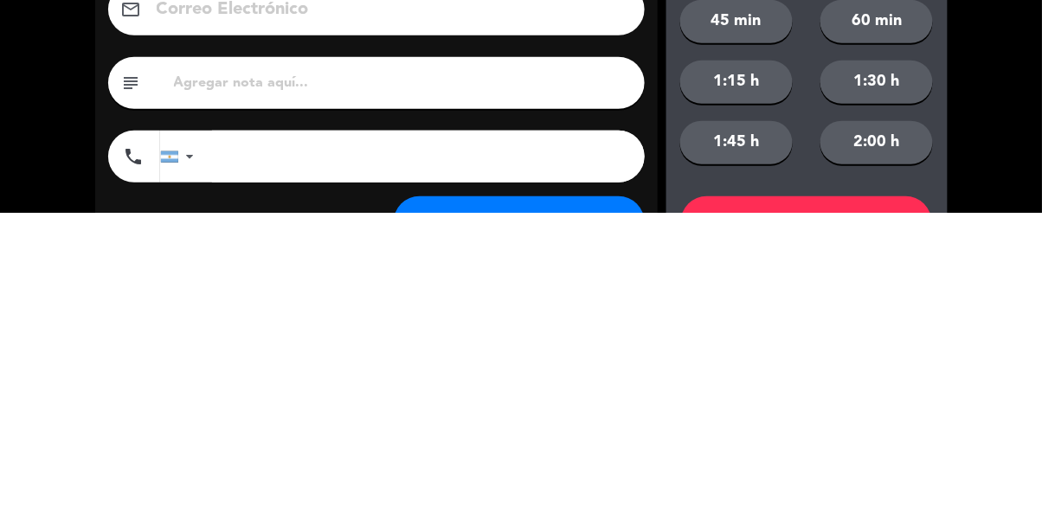
scroll to position [79, 0]
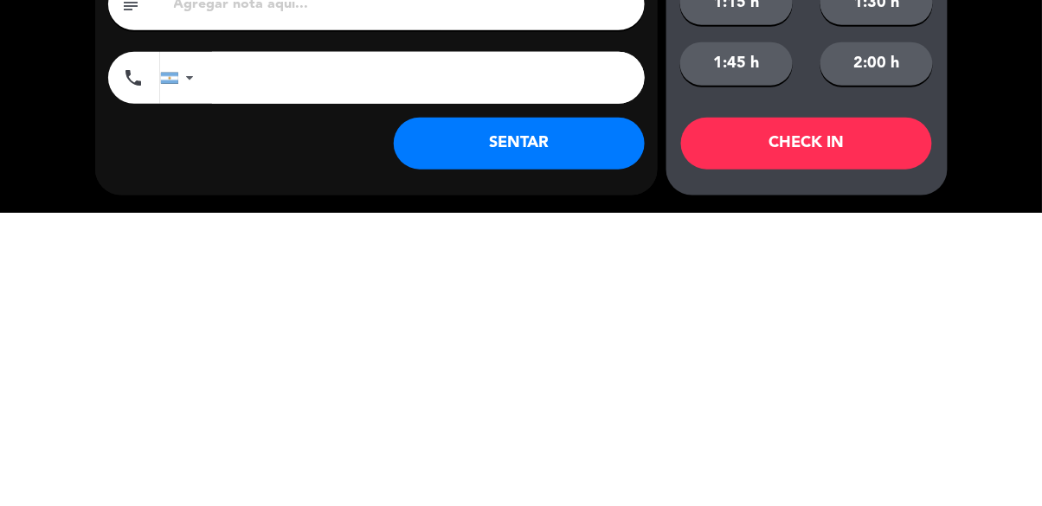
type input "Calle"
click at [561, 445] on button "SENTAR" at bounding box center [519, 437] width 251 height 52
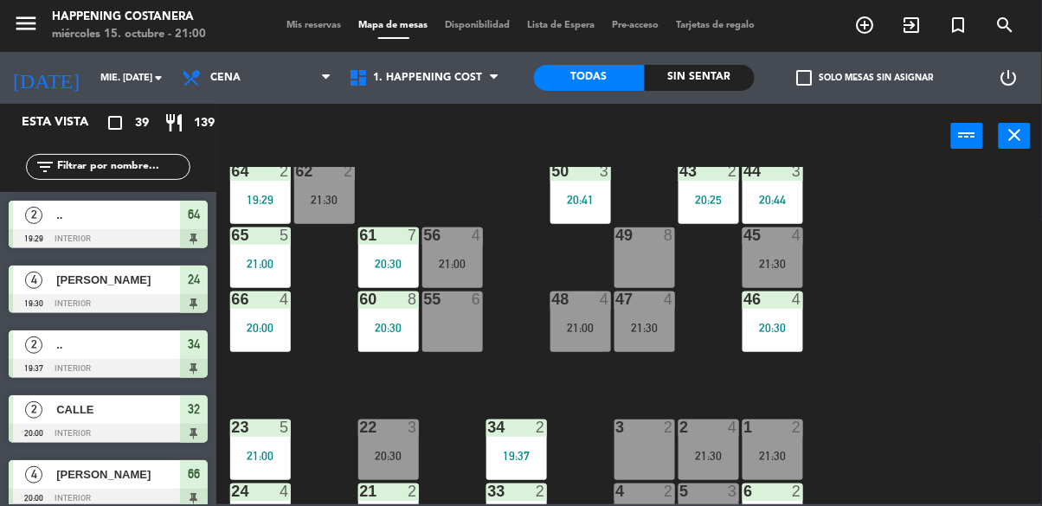
scroll to position [403, 0]
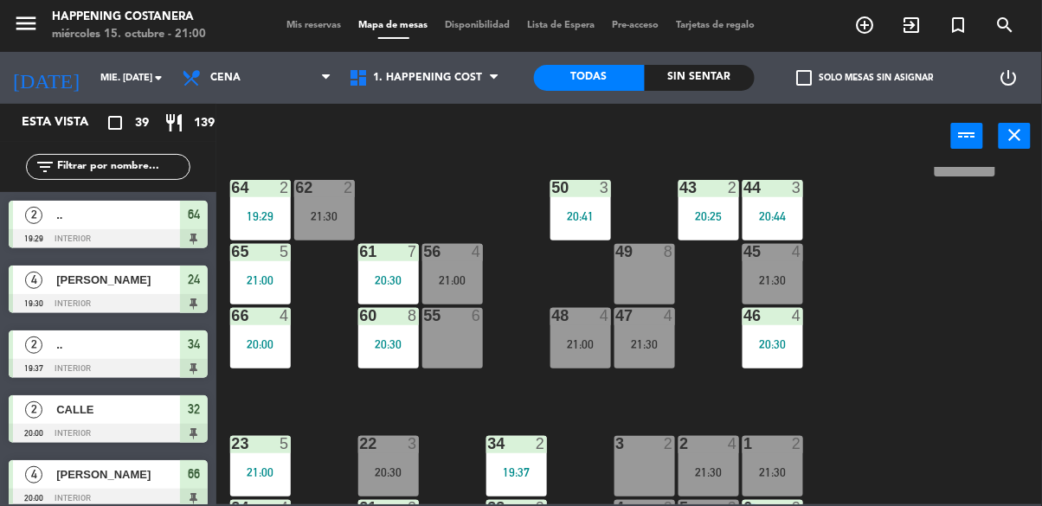
click at [256, 216] on div "19:29" at bounding box center [260, 216] width 61 height 12
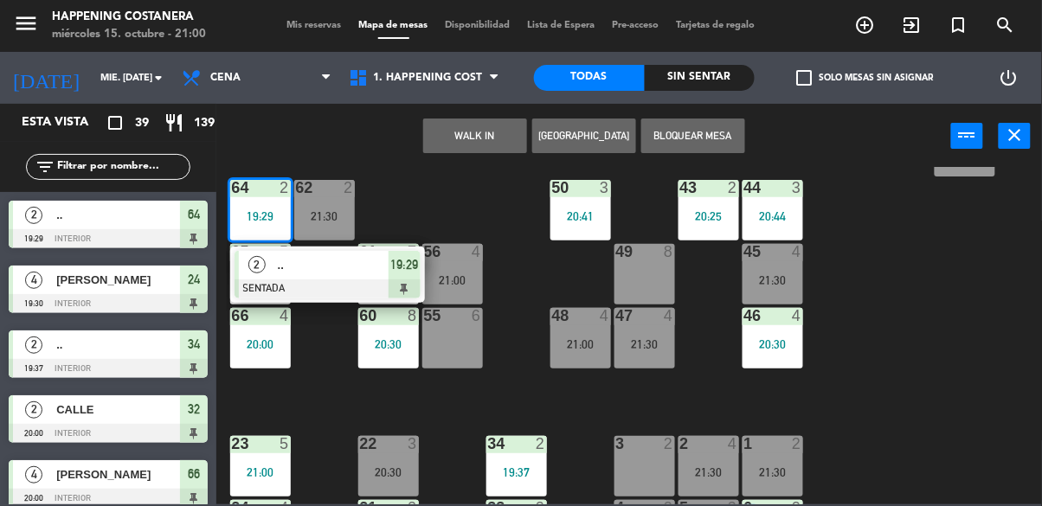
click at [301, 295] on div at bounding box center [328, 289] width 186 height 19
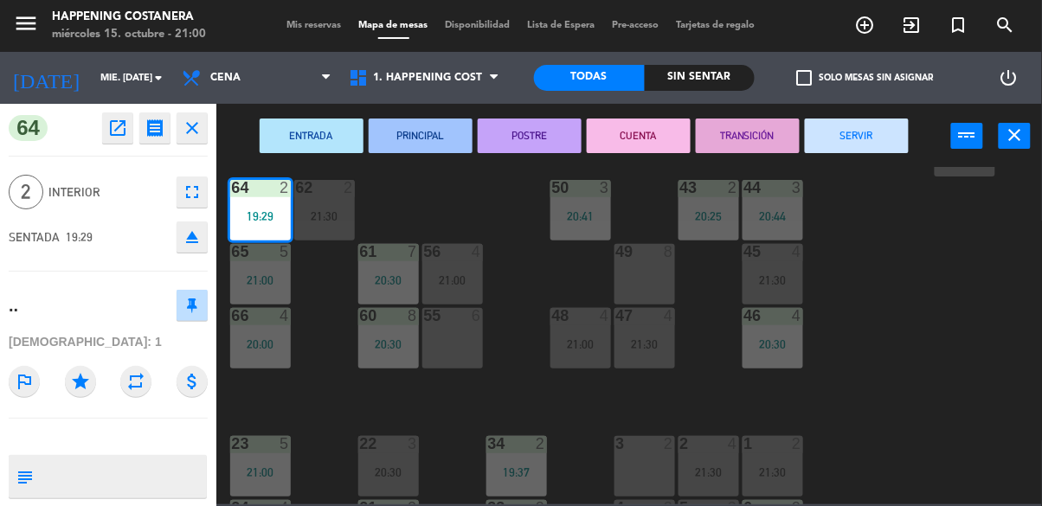
click at [846, 138] on button "SERVIR" at bounding box center [857, 136] width 104 height 35
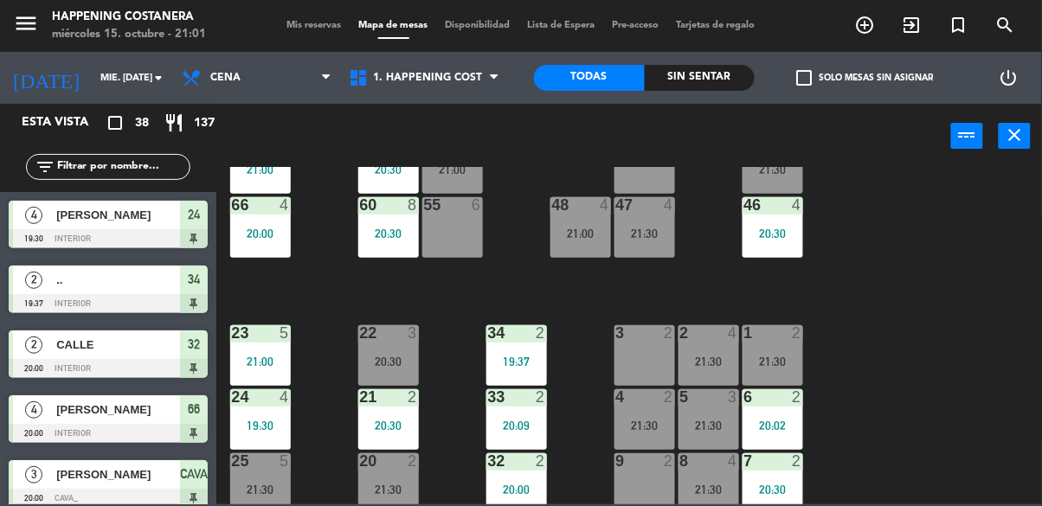
scroll to position [514, 0]
click at [512, 419] on div "20:09" at bounding box center [516, 425] width 61 height 12
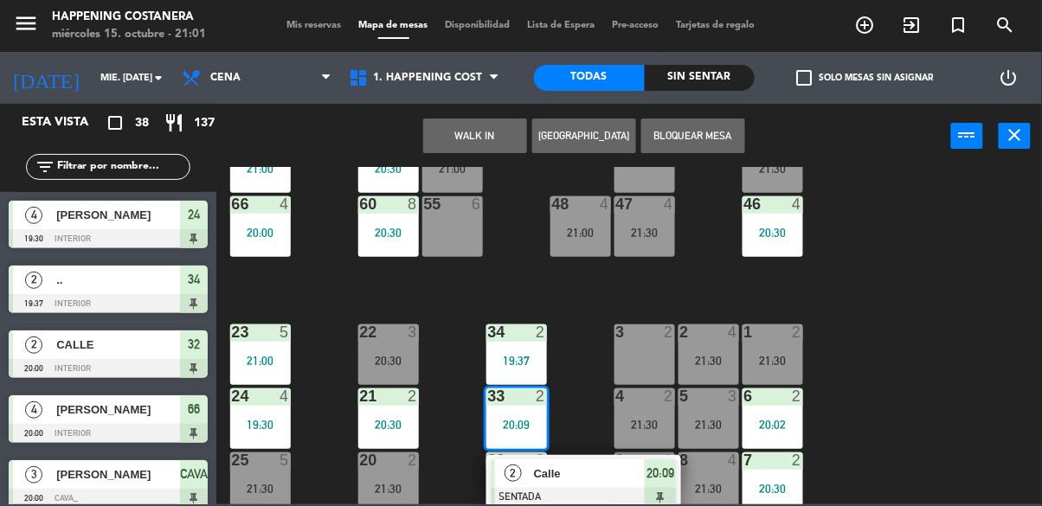
click at [581, 481] on span "Calle" at bounding box center [589, 474] width 111 height 18
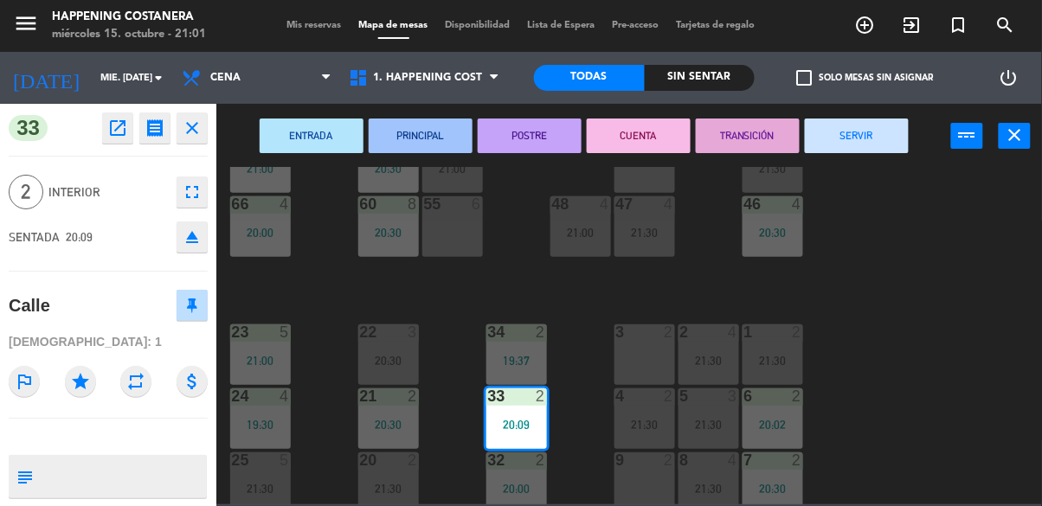
click at [868, 140] on button "SERVIR" at bounding box center [857, 136] width 104 height 35
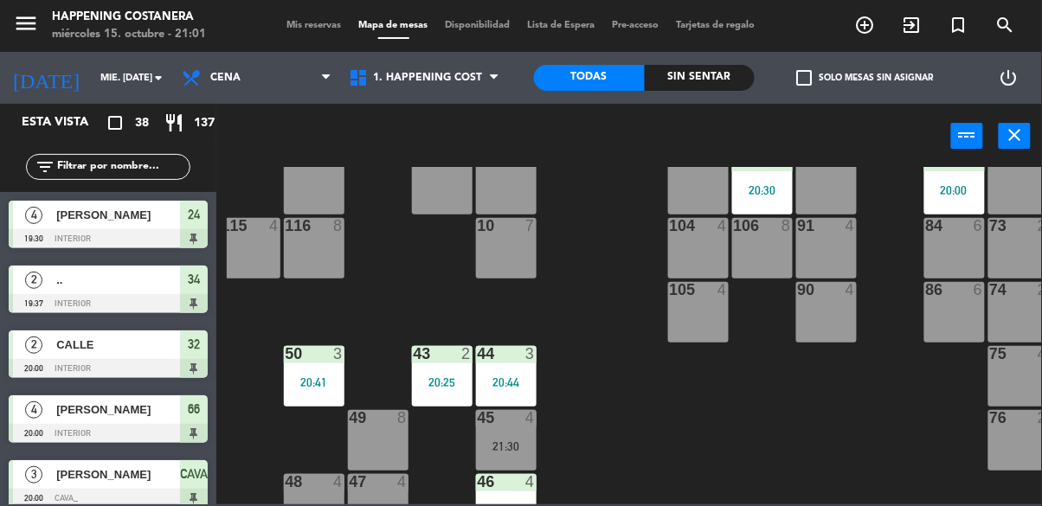
scroll to position [229, 267]
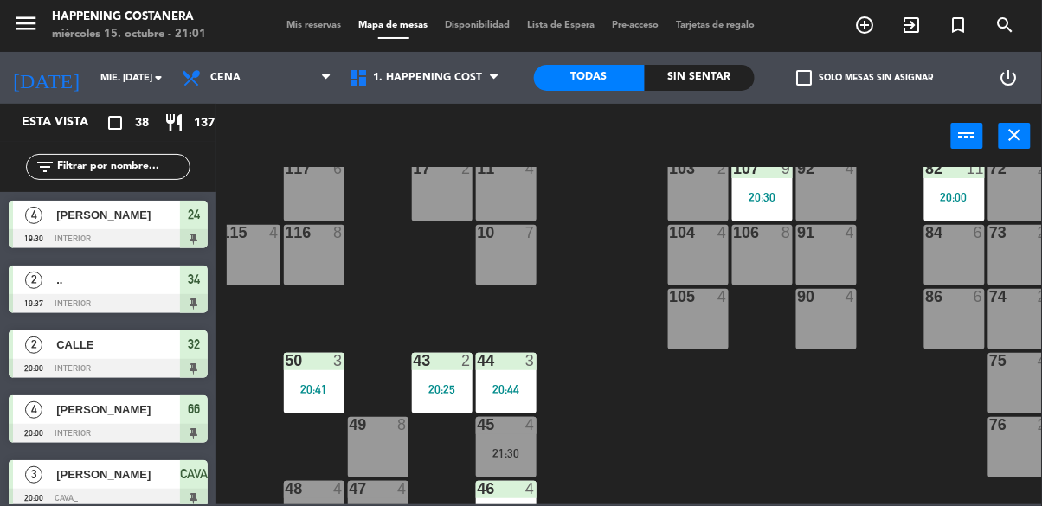
click at [861, 26] on icon "add_circle_outline" at bounding box center [865, 25] width 21 height 21
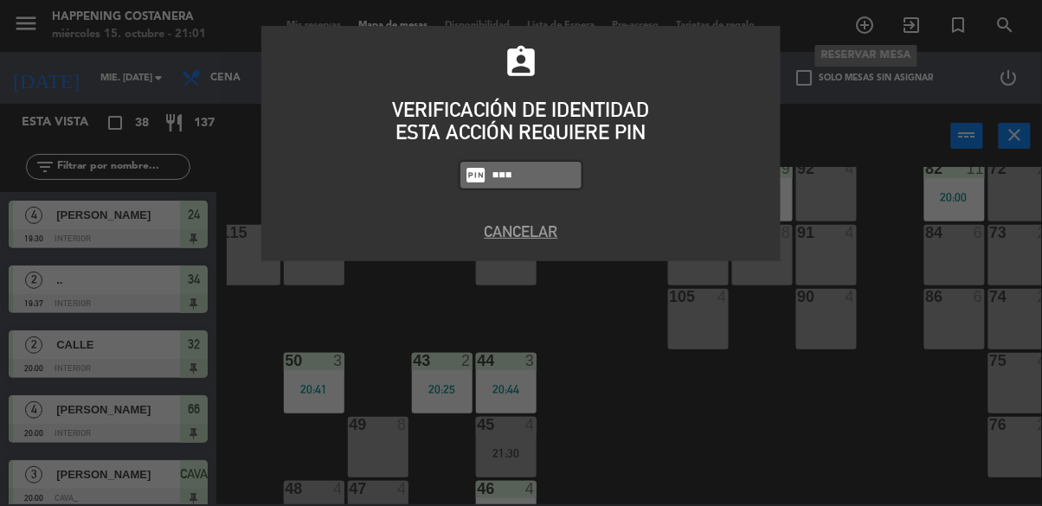
type input "6586"
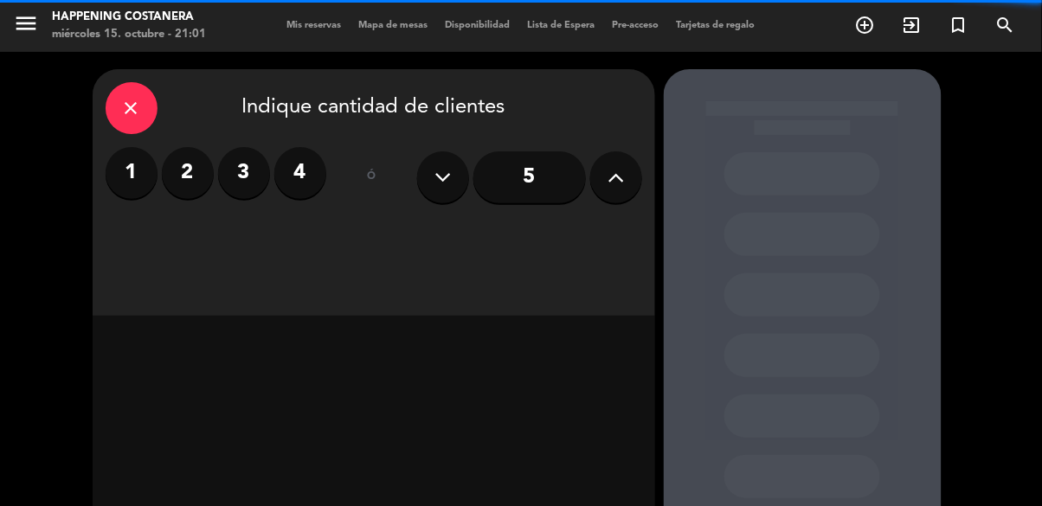
click at [303, 180] on label "4" at bounding box center [300, 173] width 52 height 52
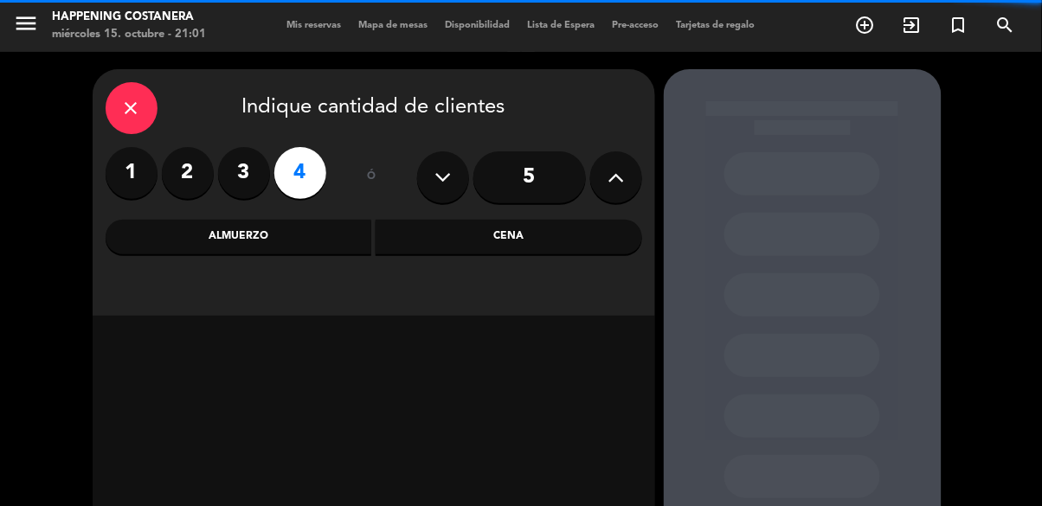
click at [479, 241] on div "Cena" at bounding box center [509, 237] width 267 height 35
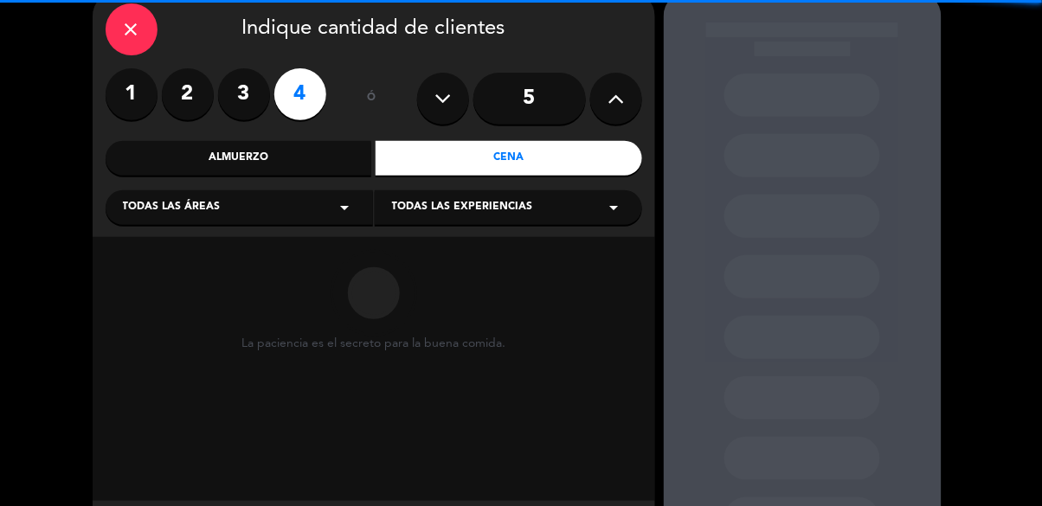
scroll to position [82, 0]
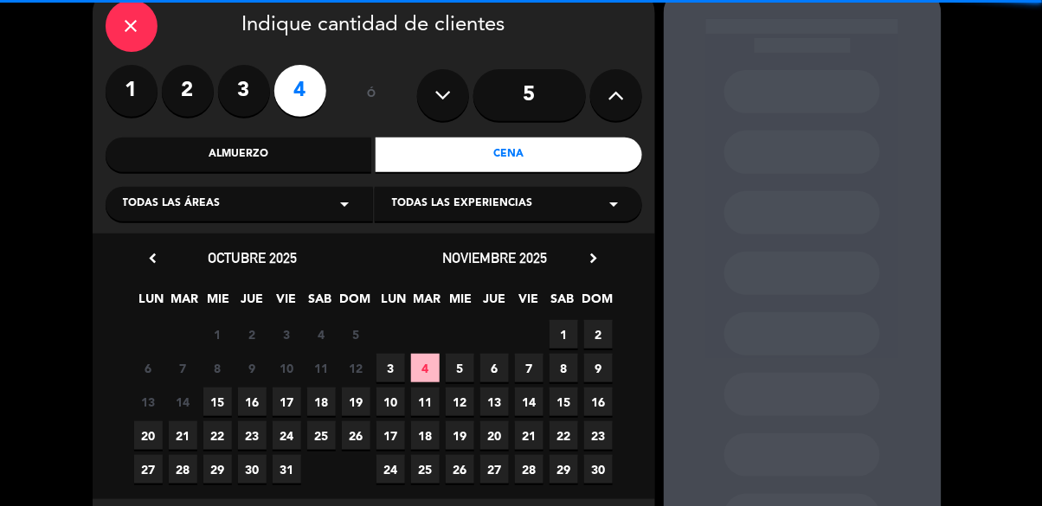
click at [222, 396] on span "15" at bounding box center [217, 402] width 29 height 29
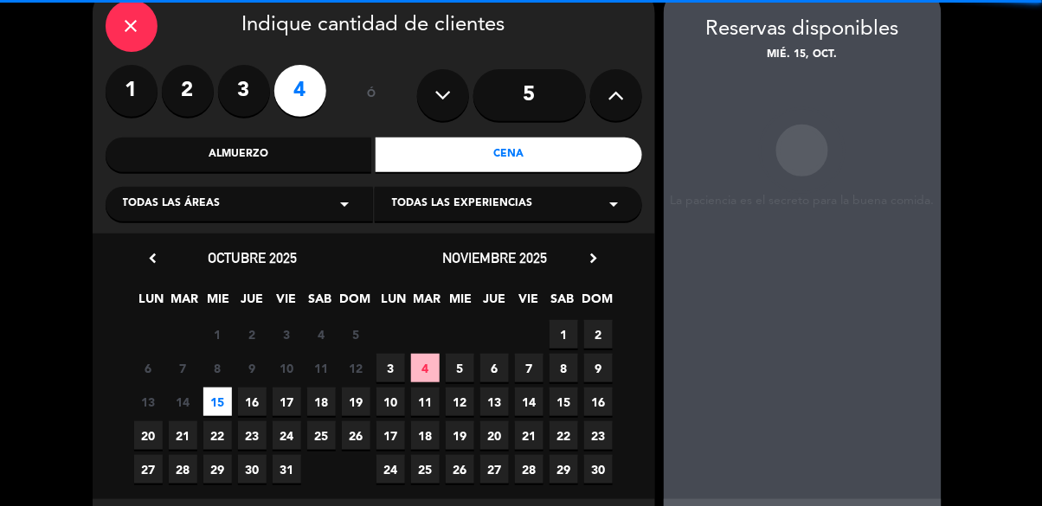
scroll to position [69, 0]
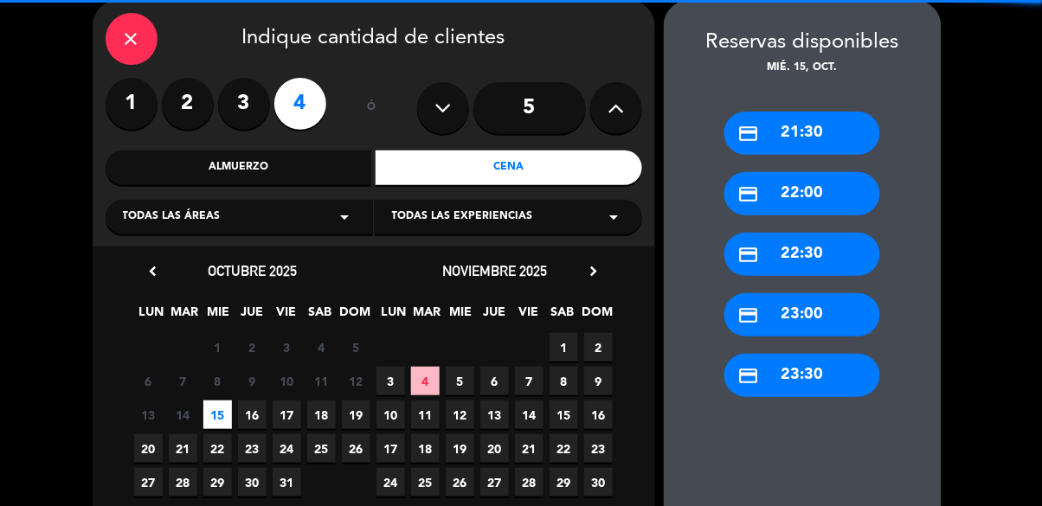
click at [806, 134] on div "credit_card 21:30" at bounding box center [803, 133] width 156 height 43
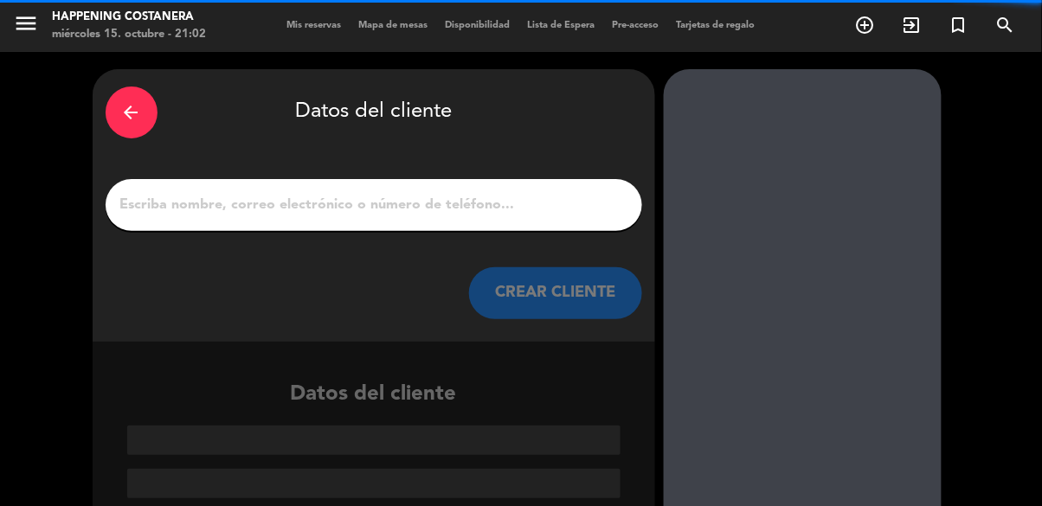
click at [502, 204] on input "1" at bounding box center [374, 205] width 511 height 24
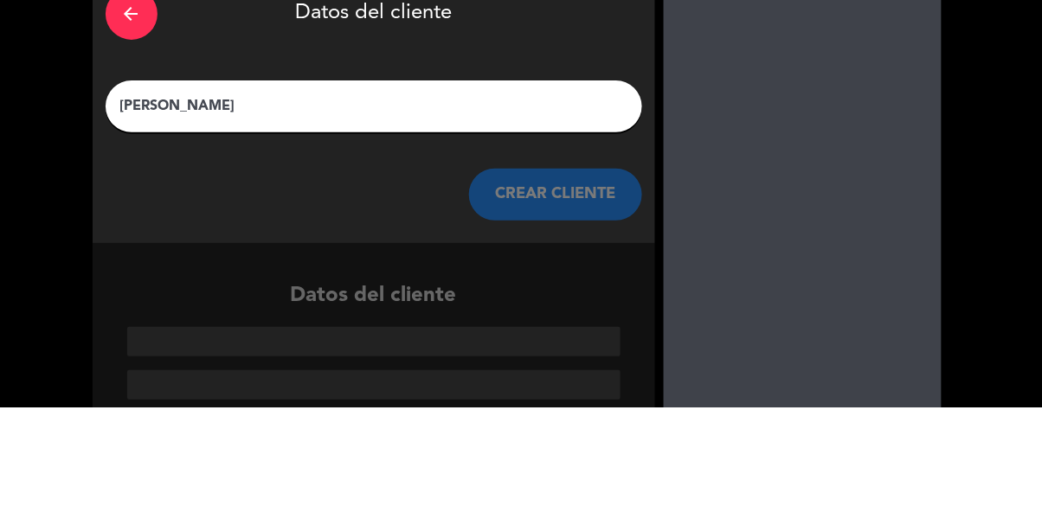
type input "[PERSON_NAME]"
click at [35, 243] on div "arrow_back Datos del cliente [PERSON_NAME] CLIENTE Datos del cliente" at bounding box center [521, 305] width 1042 height 507
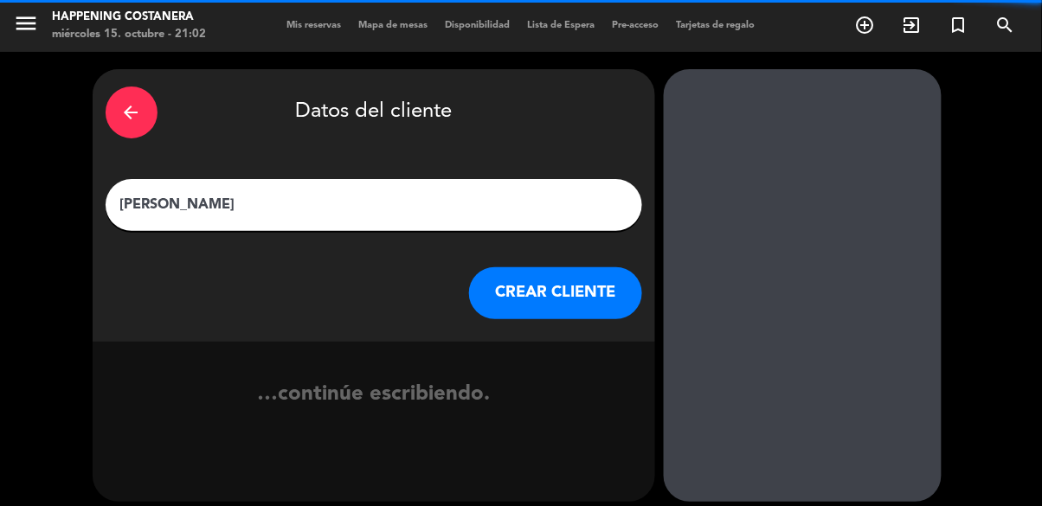
click at [574, 292] on button "CREAR CLIENTE" at bounding box center [555, 293] width 173 height 52
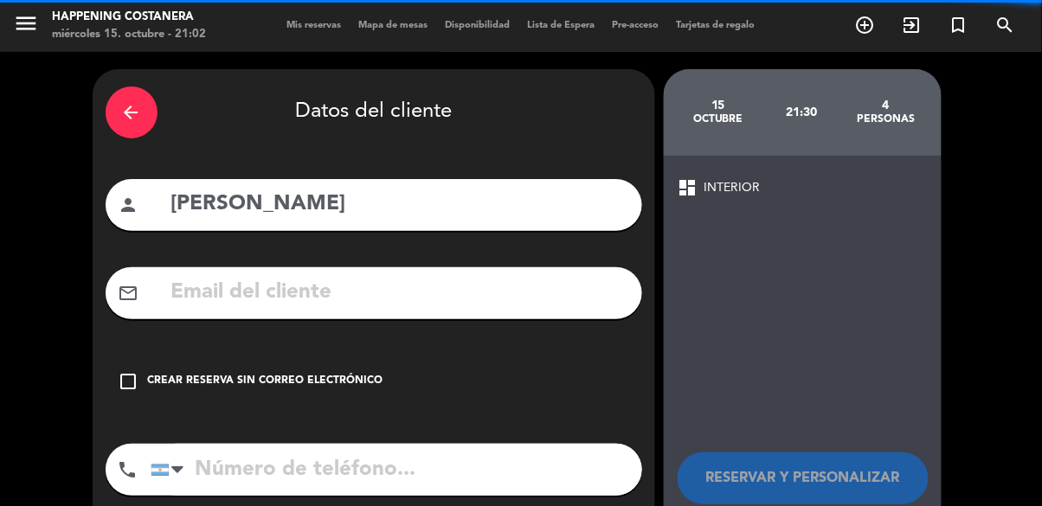
click at [130, 381] on icon "check_box_outline_blank" at bounding box center [129, 381] width 21 height 21
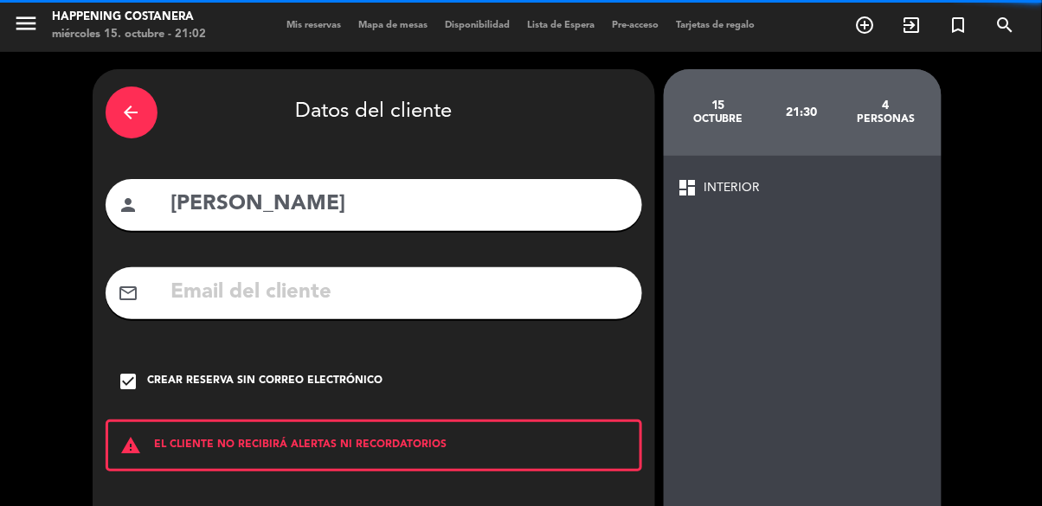
scroll to position [77, 0]
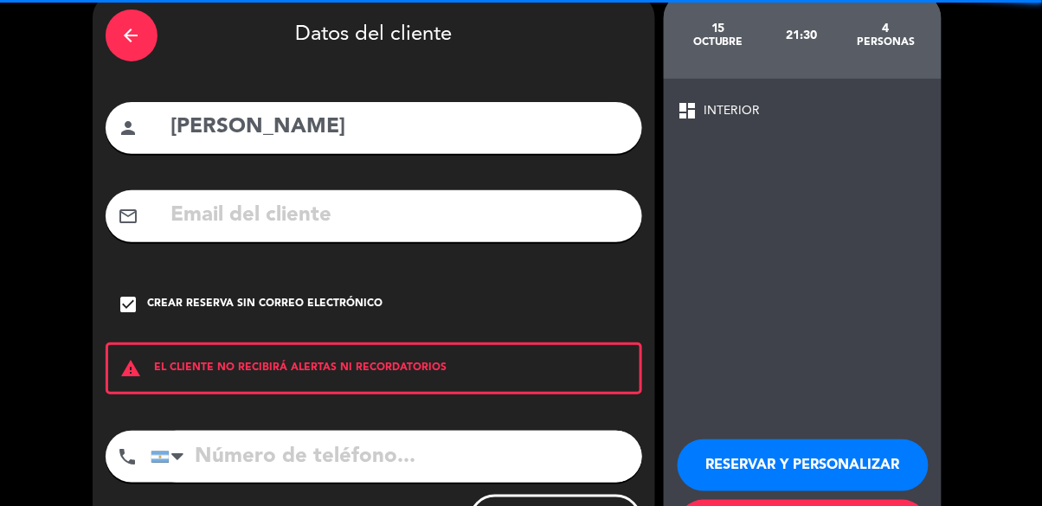
click at [861, 469] on button "RESERVAR Y PERSONALIZAR" at bounding box center [803, 466] width 251 height 52
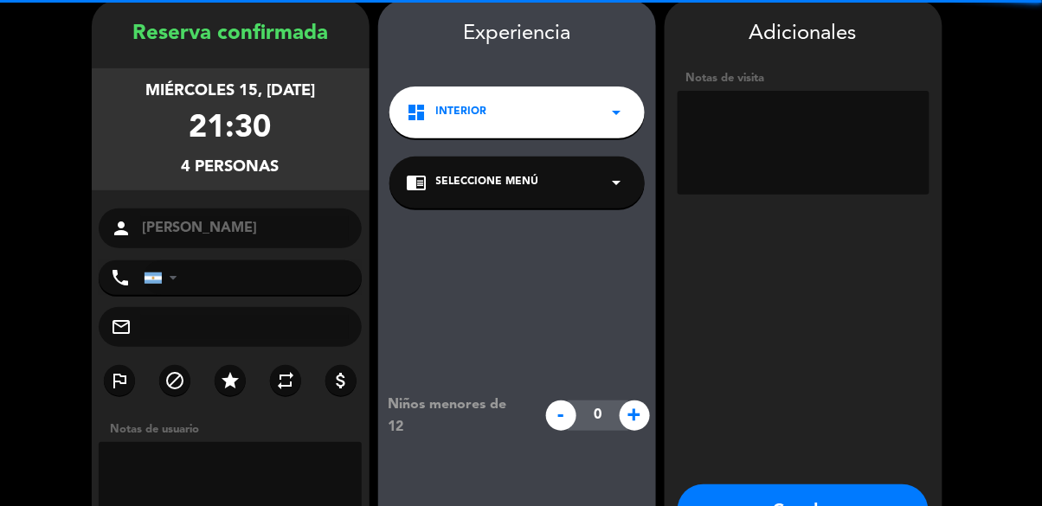
scroll to position [104, 0]
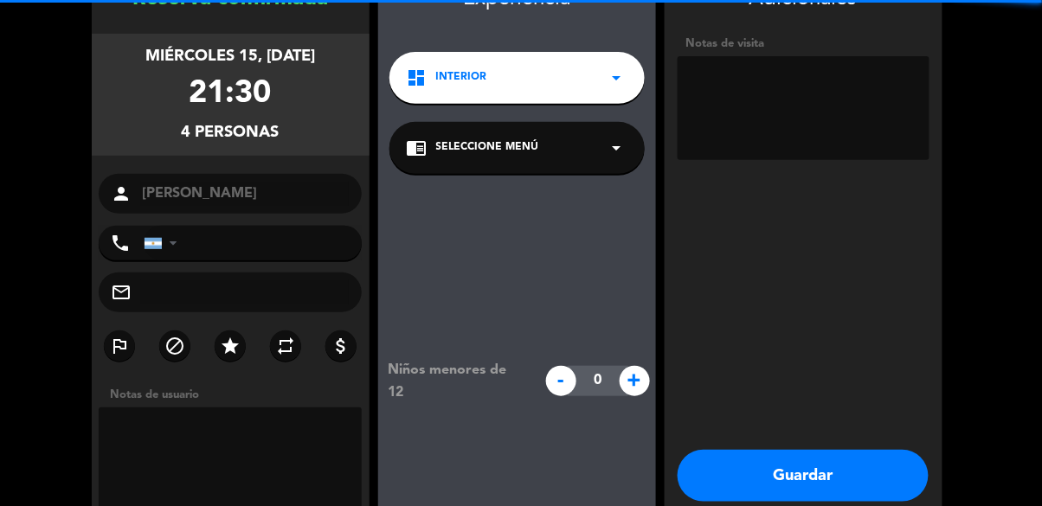
click at [850, 473] on button "Guardar" at bounding box center [803, 476] width 251 height 52
click at [854, 491] on button "Guardar" at bounding box center [803, 476] width 251 height 52
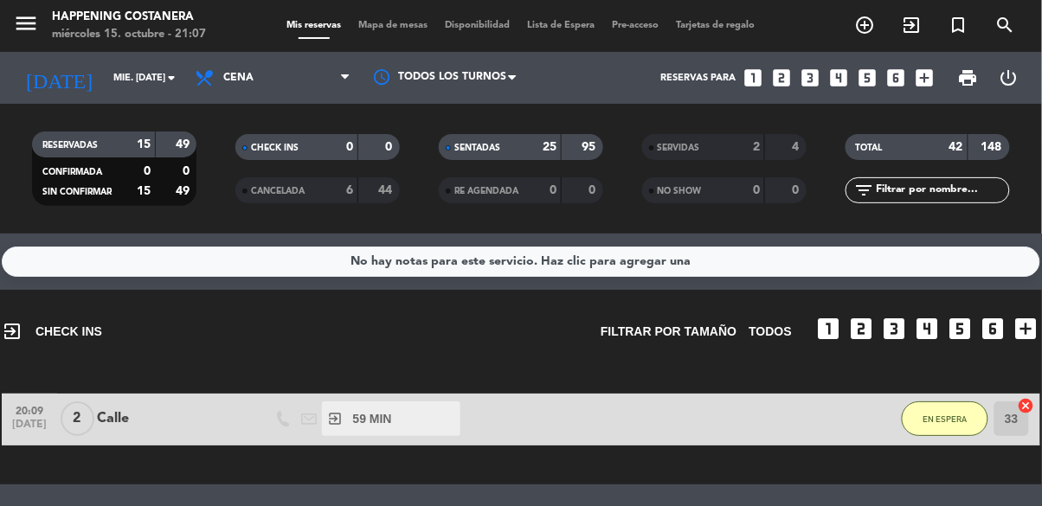
click at [403, 21] on span "Mapa de mesas" at bounding box center [394, 26] width 87 height 10
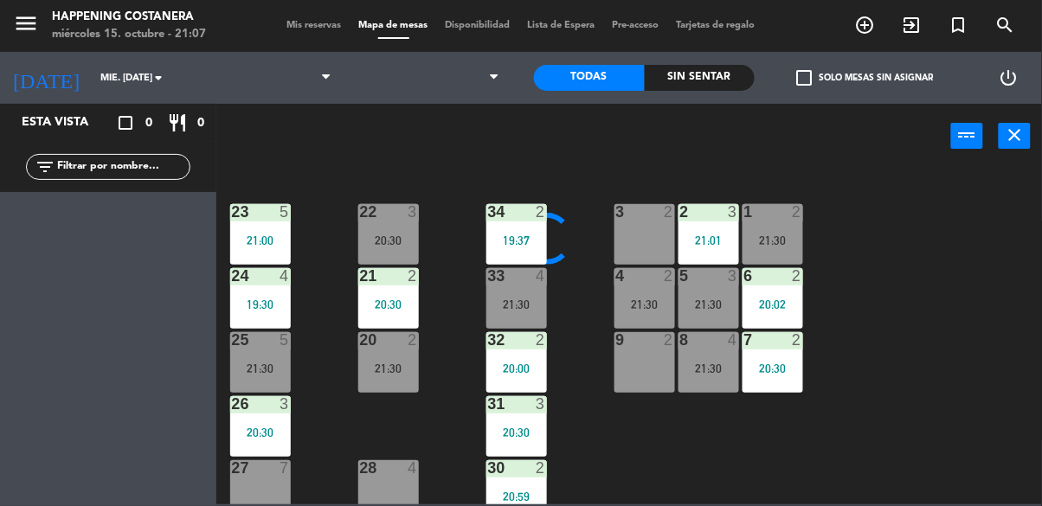
scroll to position [637, 0]
